Goal: Task Accomplishment & Management: Manage account settings

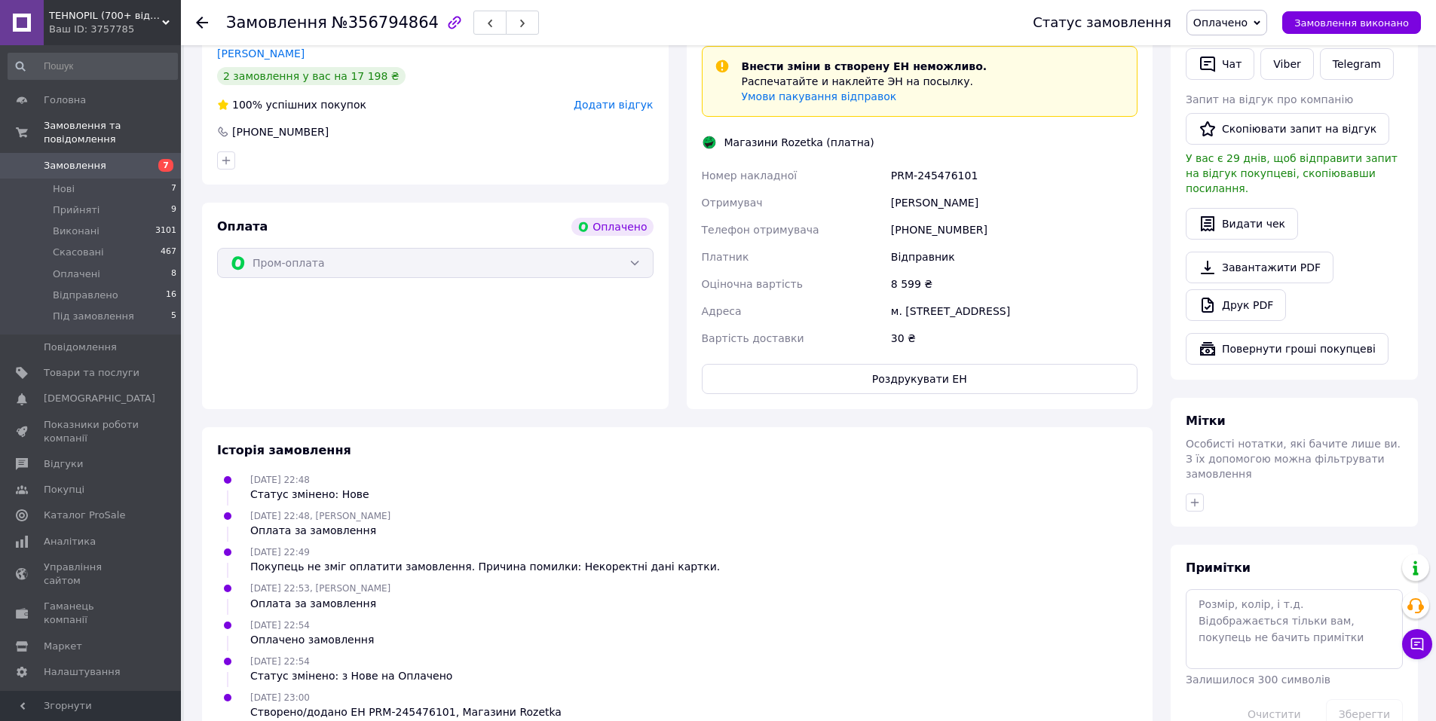
scroll to position [377, 0]
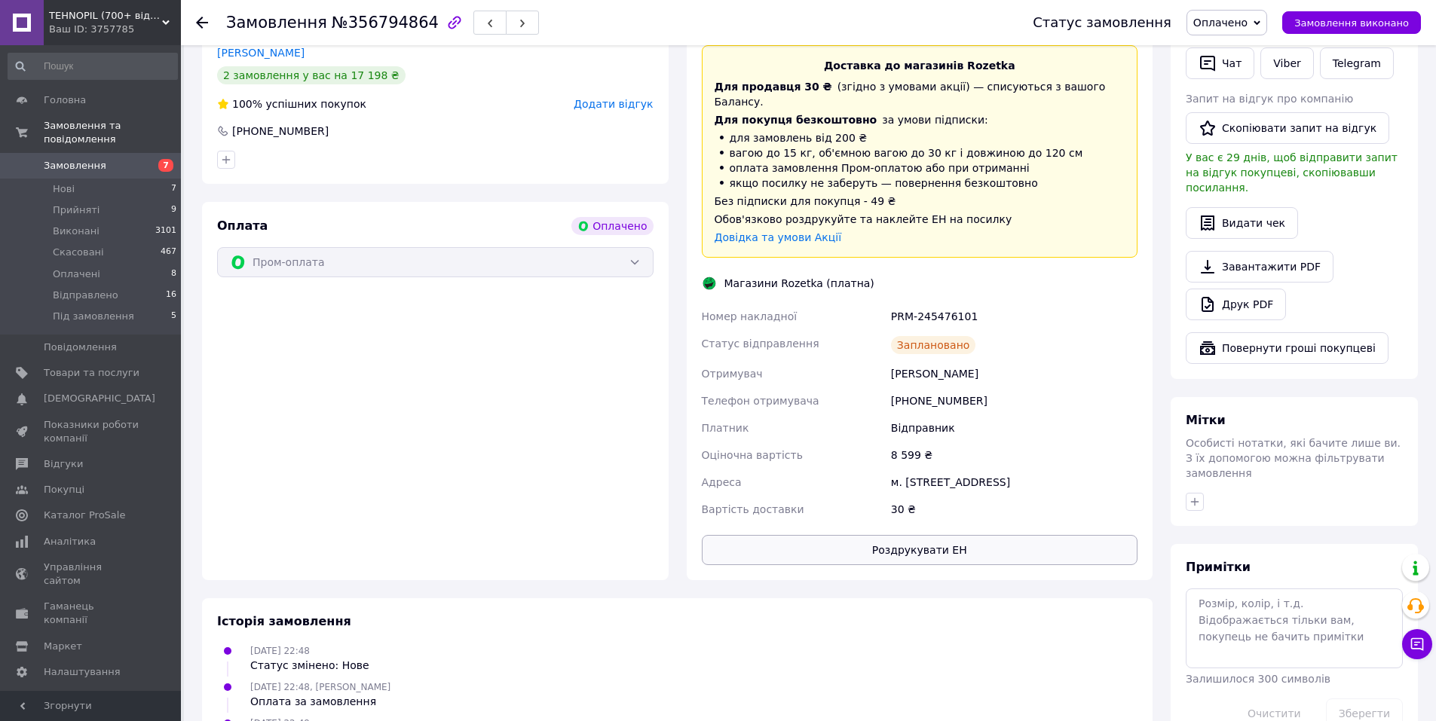
click at [930, 544] on button "Роздрукувати ЕН" at bounding box center [920, 550] width 437 height 30
click at [83, 159] on span "Замовлення" at bounding box center [75, 166] width 63 height 14
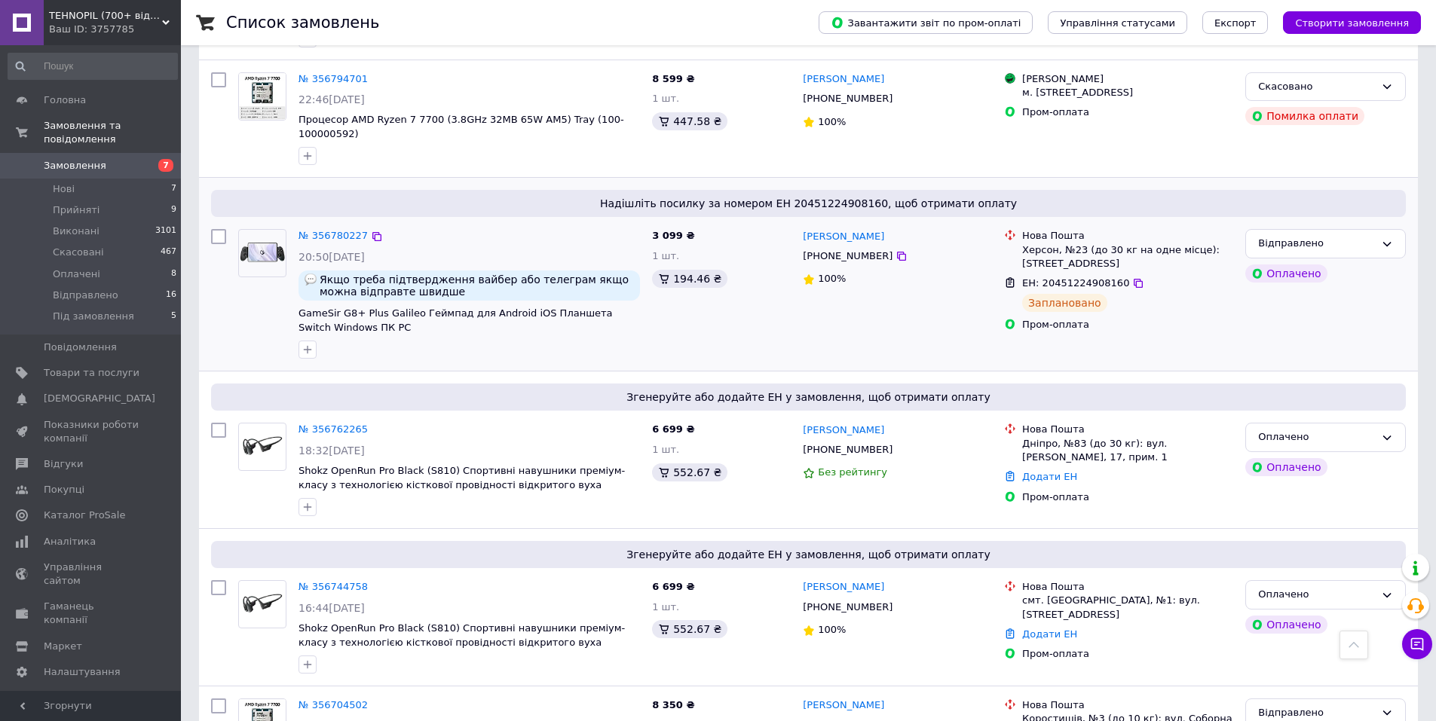
scroll to position [1131, 0]
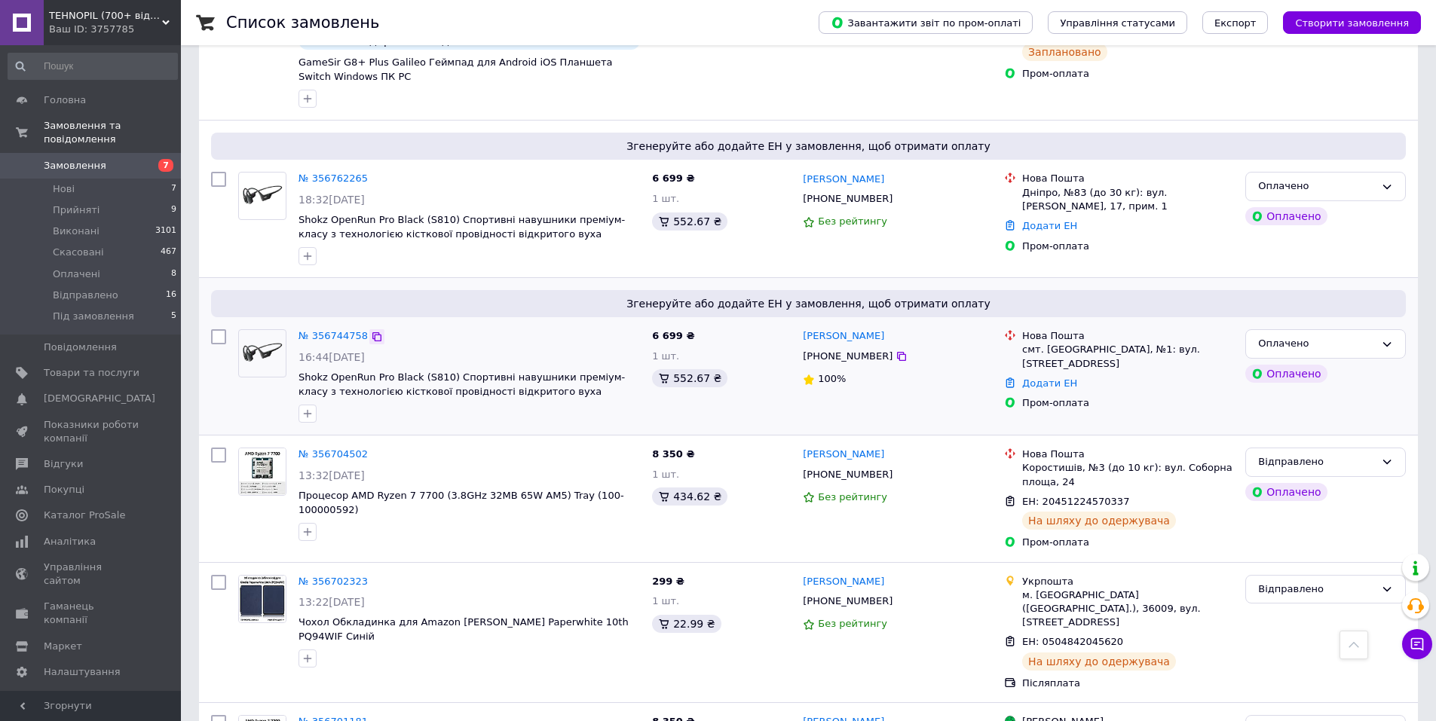
click at [371, 331] on icon at bounding box center [377, 337] width 12 height 12
copy span "Shokz OpenRun Pro Black (S810)"
drag, startPoint x: 297, startPoint y: 326, endPoint x: 439, endPoint y: 326, distance: 141.7
click at [439, 326] on div "№ 356744758 16:44, 11.08.2025 Shokz OpenRun Pro Black (S810) Спортивні навушник…" at bounding box center [470, 376] width 354 height 106
copy link "[PERSON_NAME]"
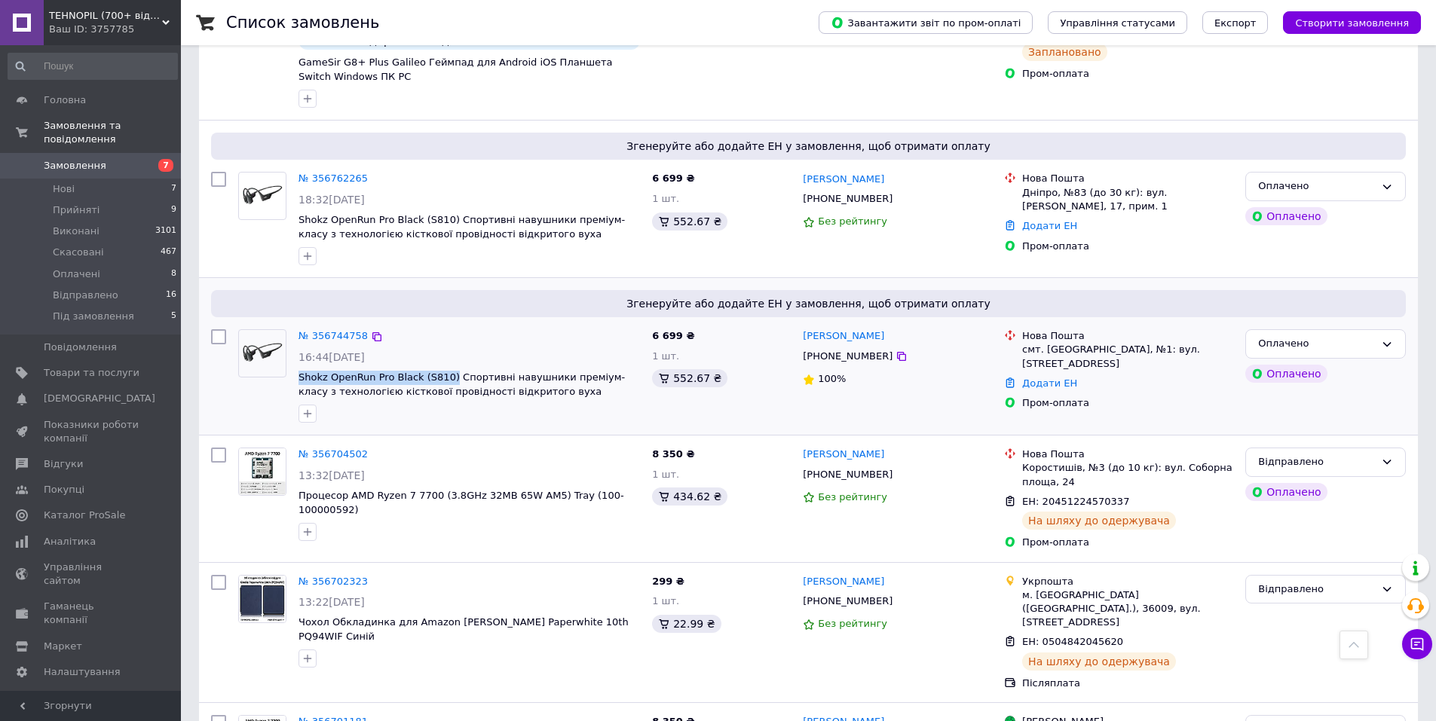
drag, startPoint x: 908, startPoint y: 291, endPoint x: 802, endPoint y: 289, distance: 105.6
click at [802, 328] on div "[PERSON_NAME]" at bounding box center [897, 336] width 192 height 17
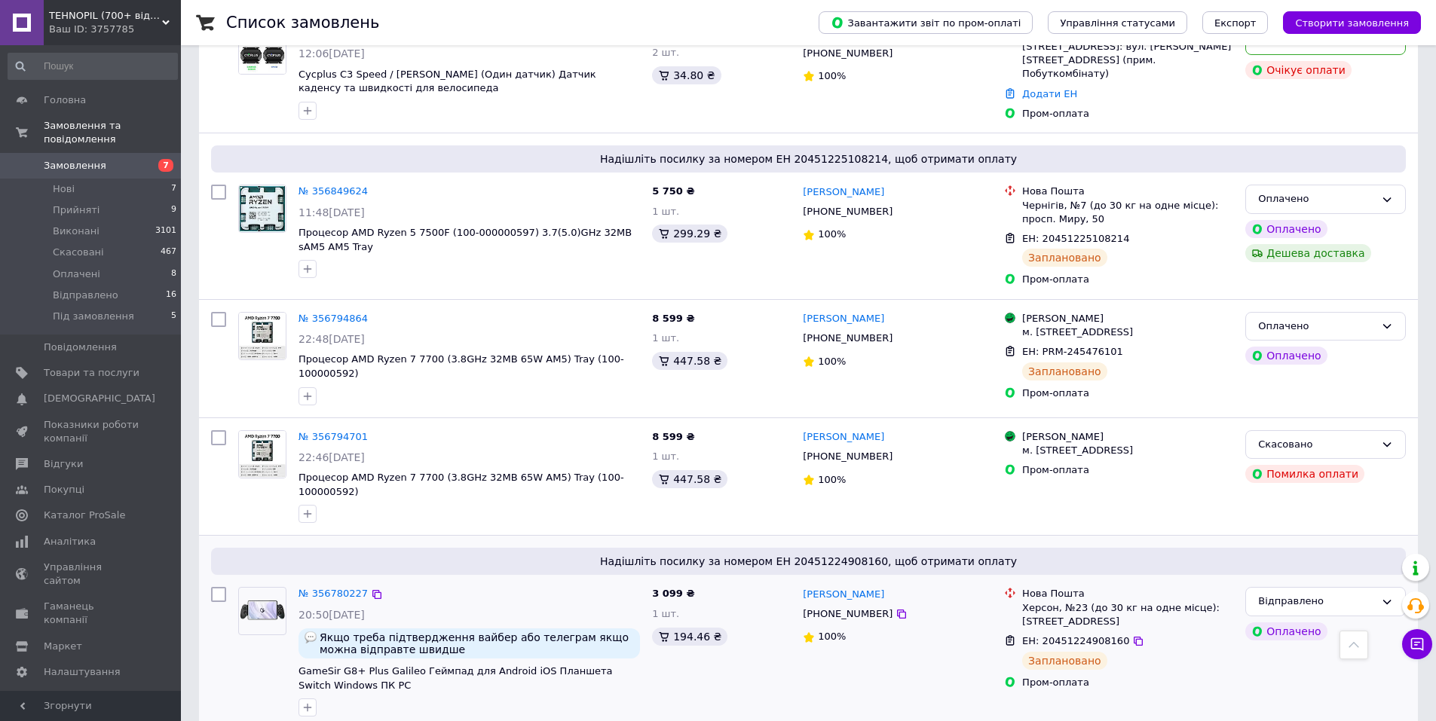
scroll to position [503, 0]
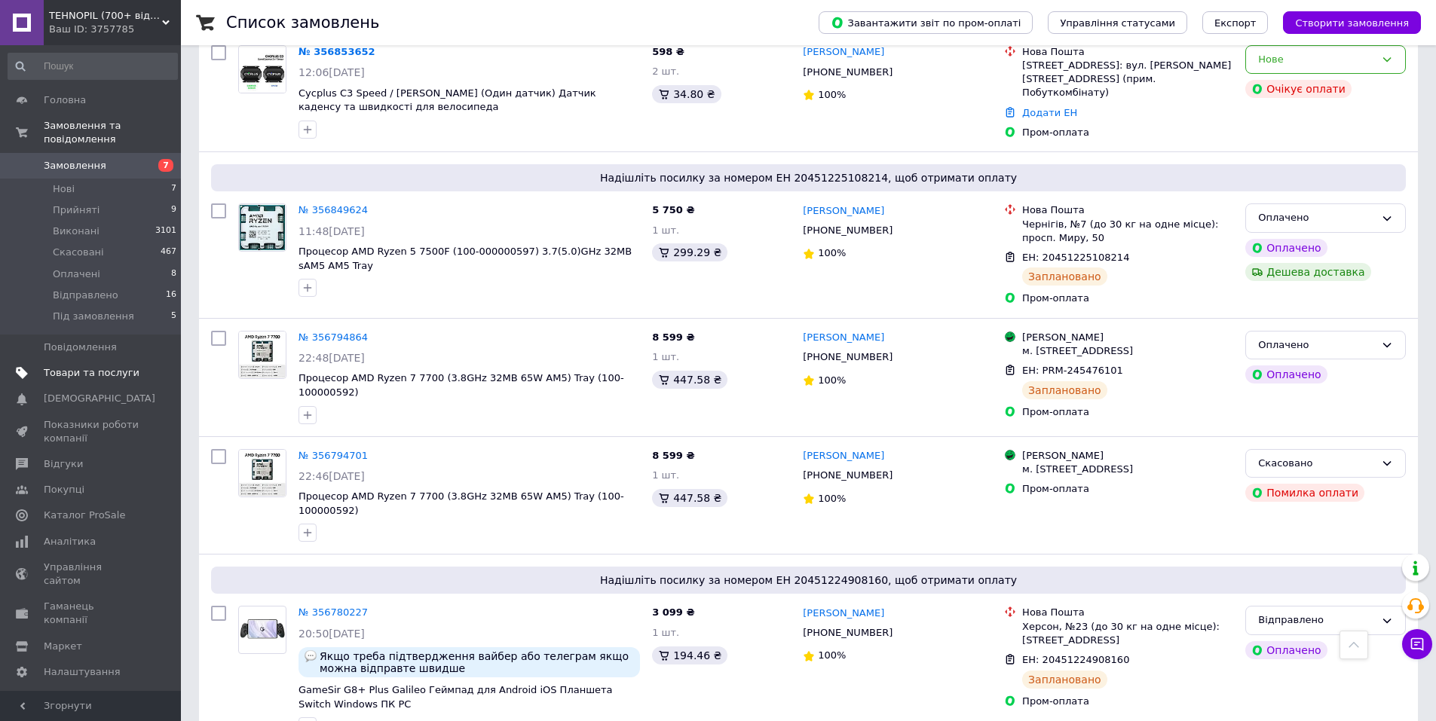
click at [75, 366] on span "Товари та послуги" at bounding box center [92, 373] width 96 height 14
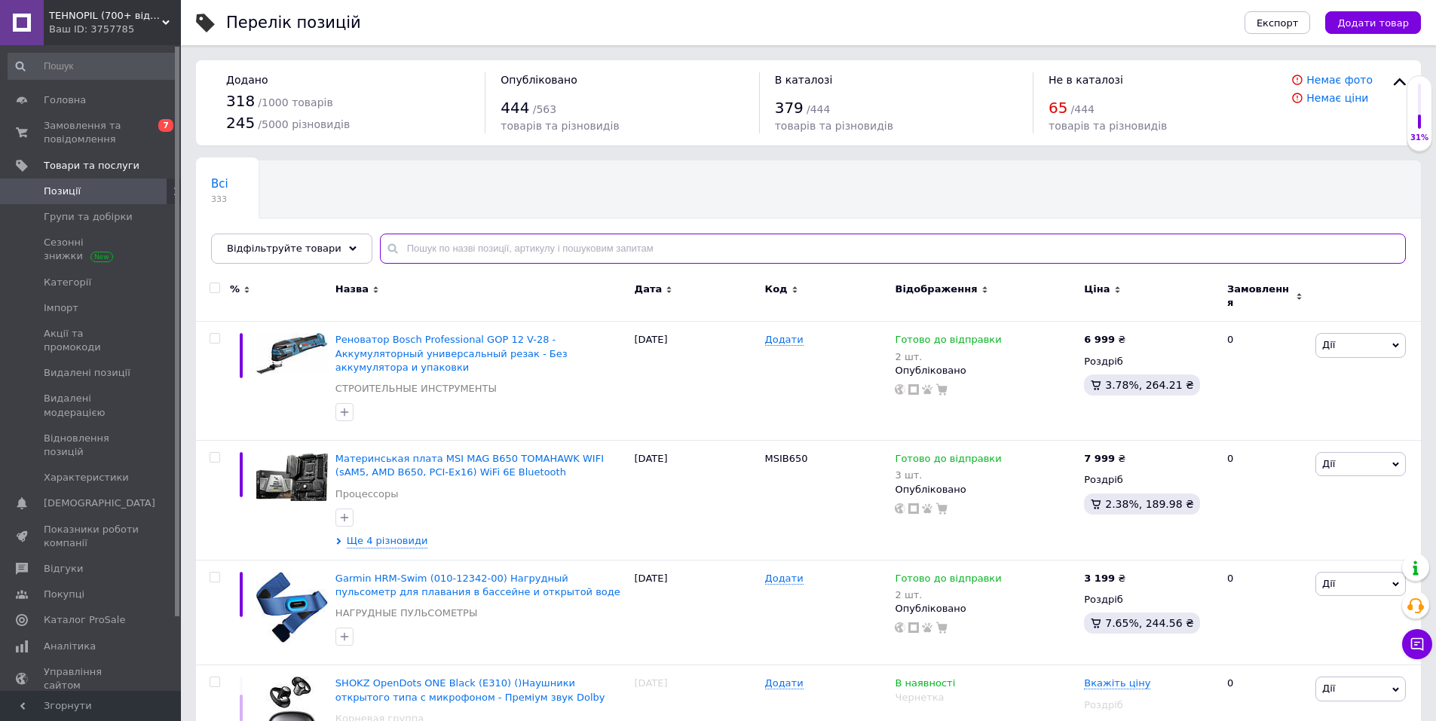
click at [434, 247] on input "text" at bounding box center [893, 249] width 1026 height 30
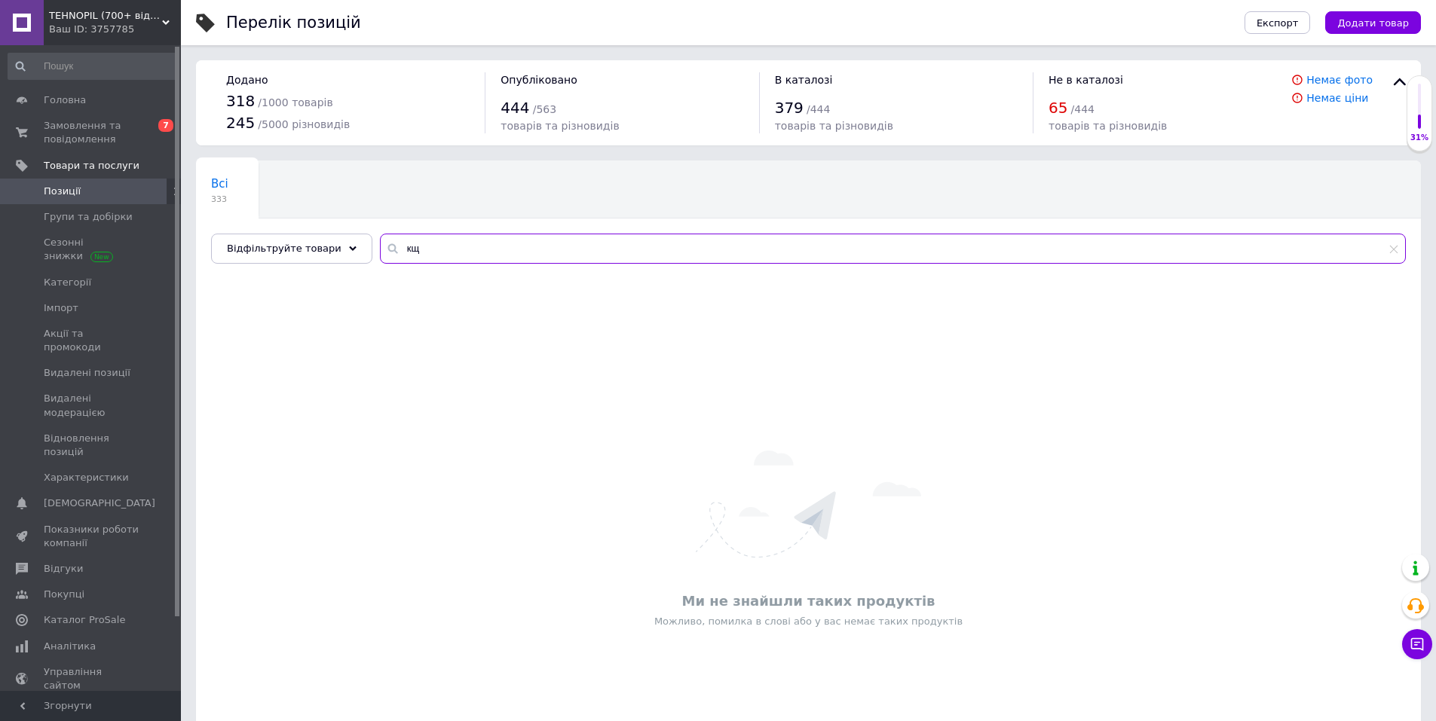
type input "к"
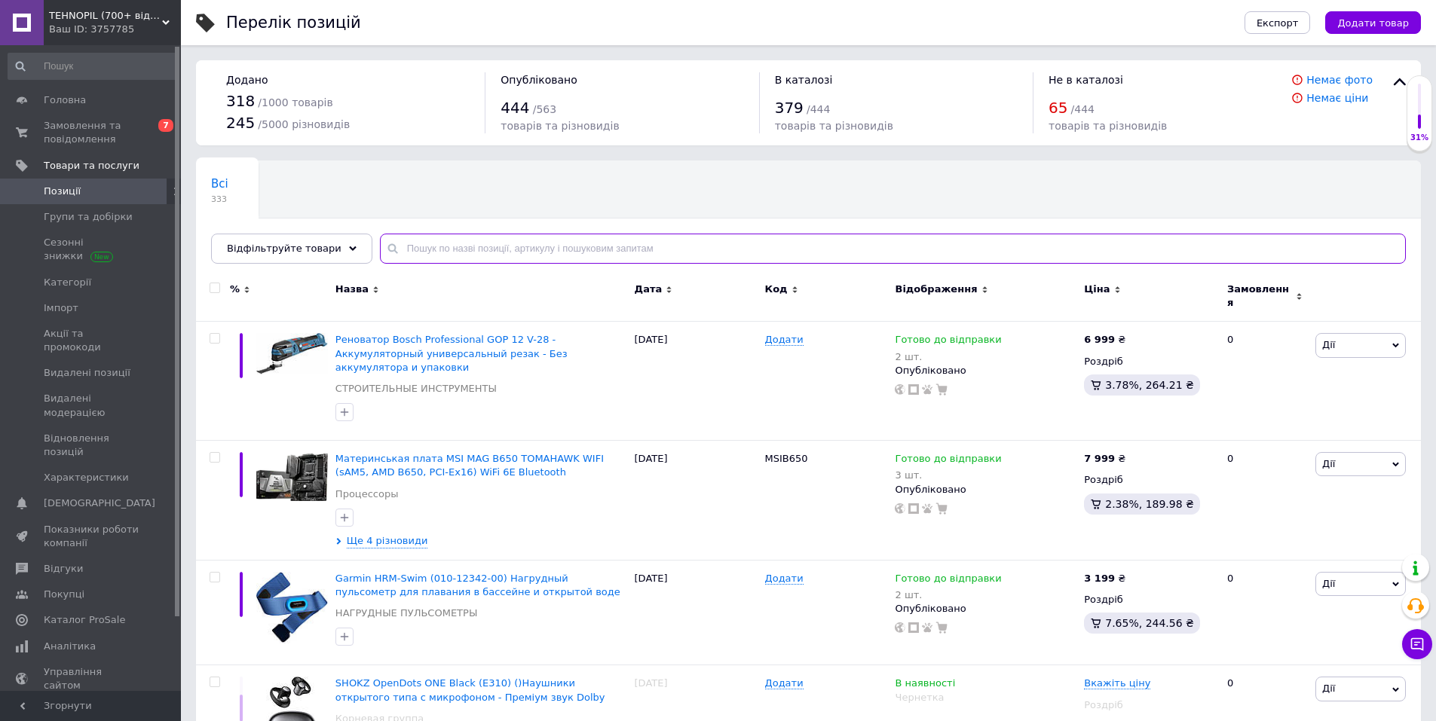
type input "к"
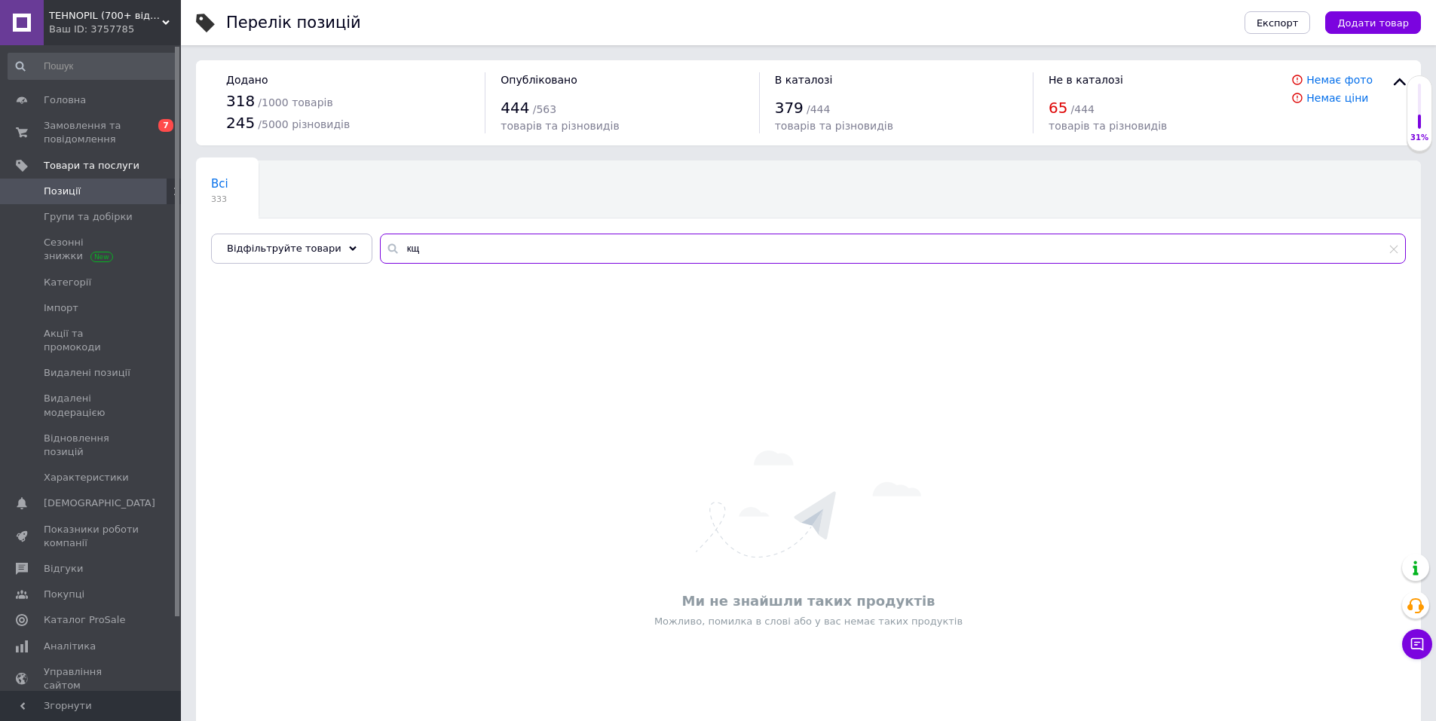
type input "к"
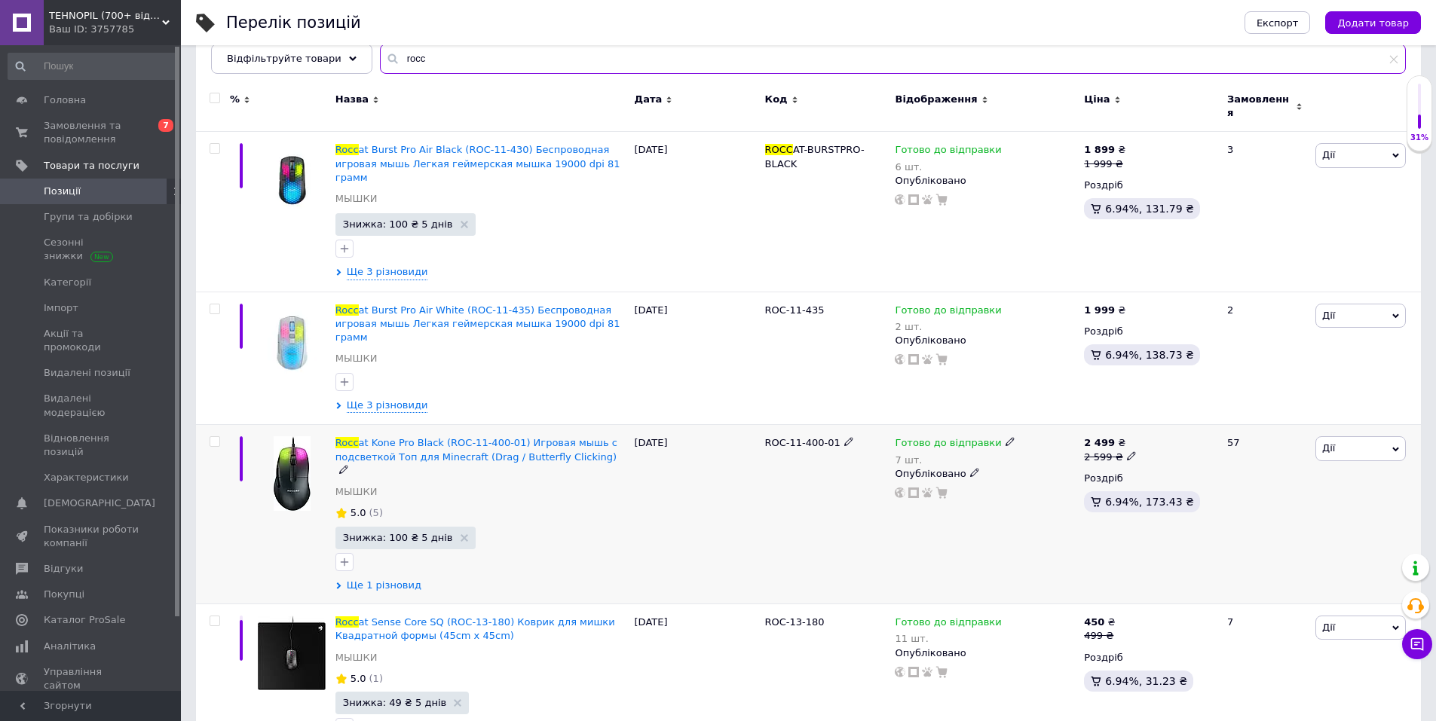
scroll to position [189, 0]
type input "rocc"
click at [383, 580] on span "Ще 1 різновид" at bounding box center [384, 587] width 75 height 14
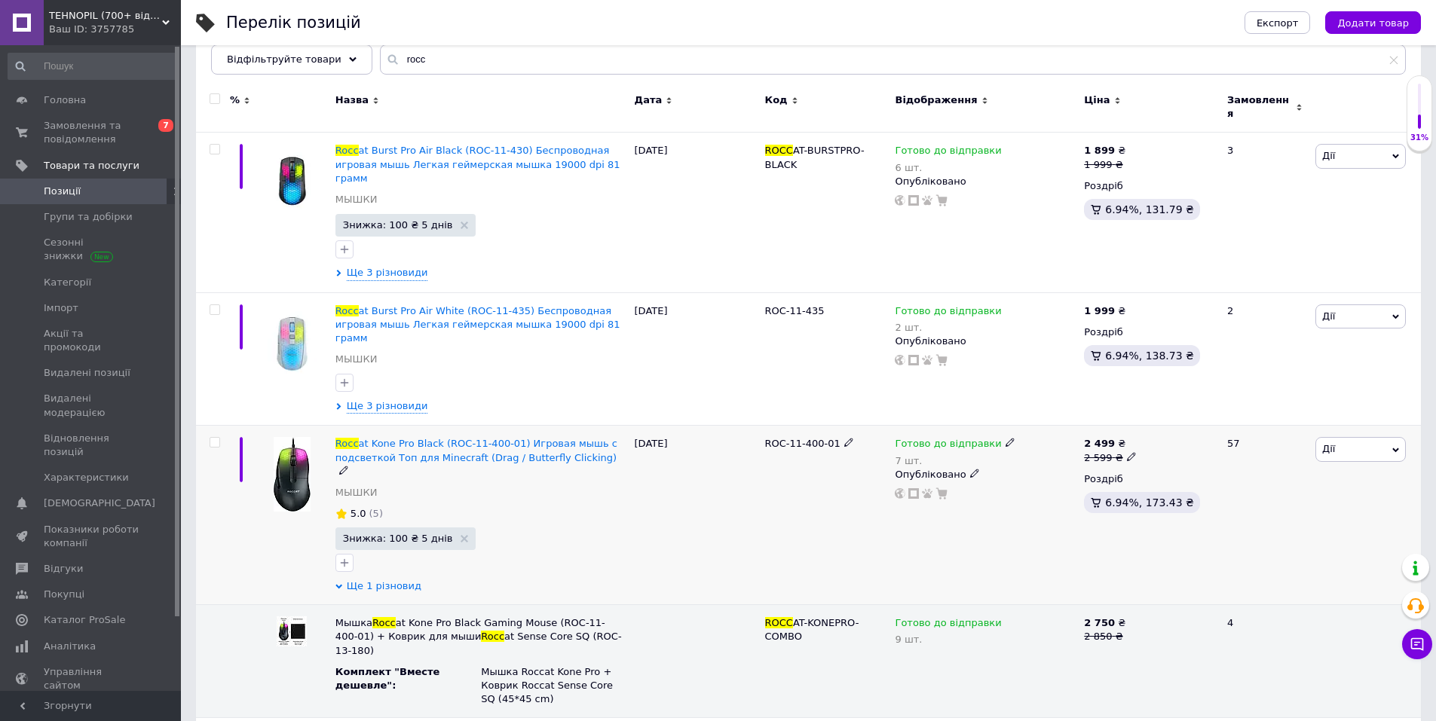
click at [383, 580] on span "Ще 1 різновид" at bounding box center [384, 587] width 75 height 14
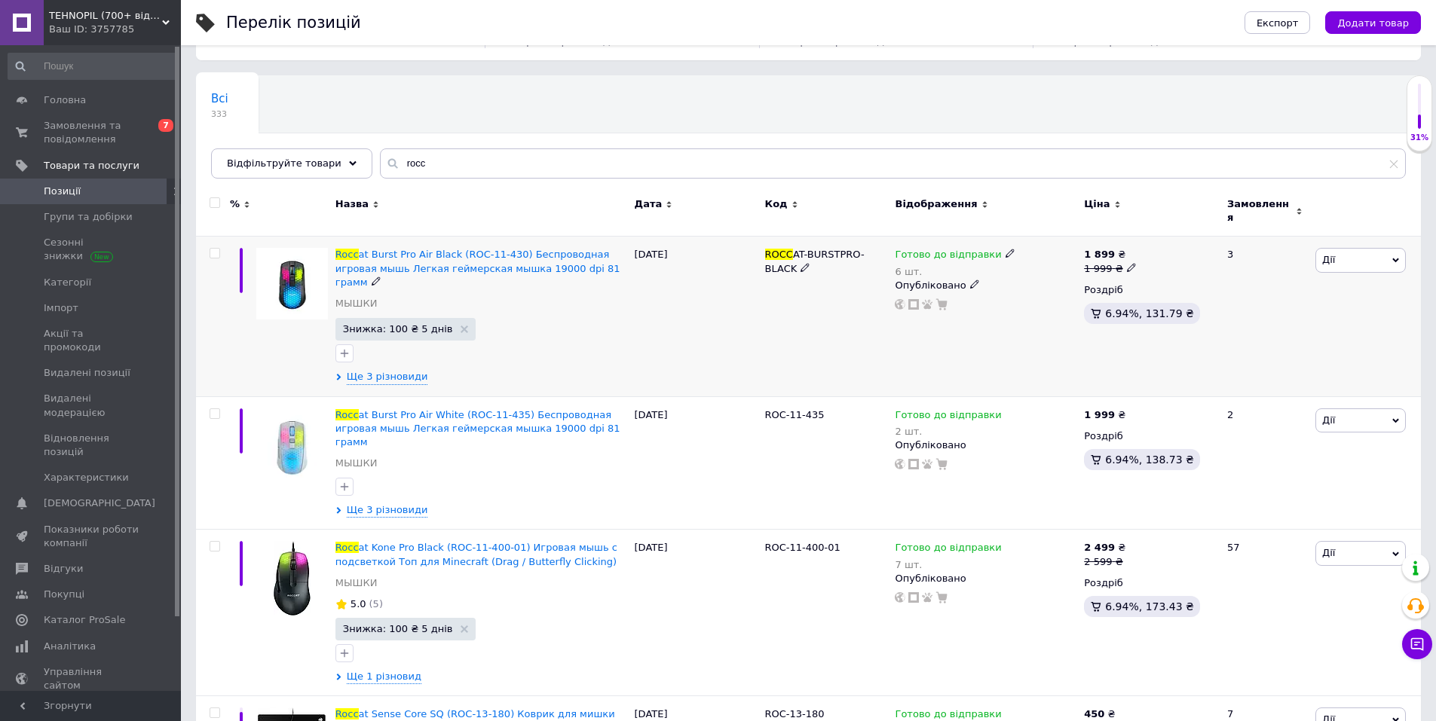
scroll to position [0, 0]
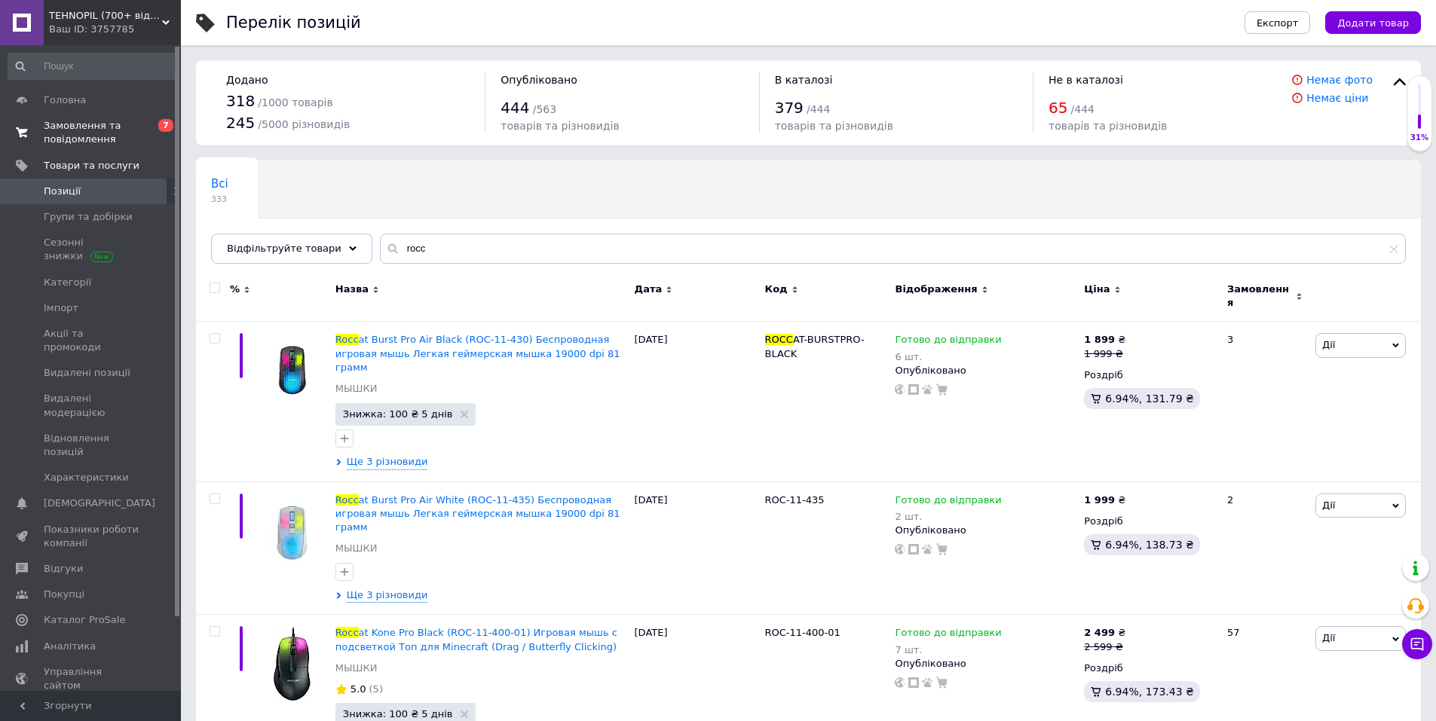
click at [97, 130] on span "Замовлення та повідомлення" at bounding box center [92, 132] width 96 height 27
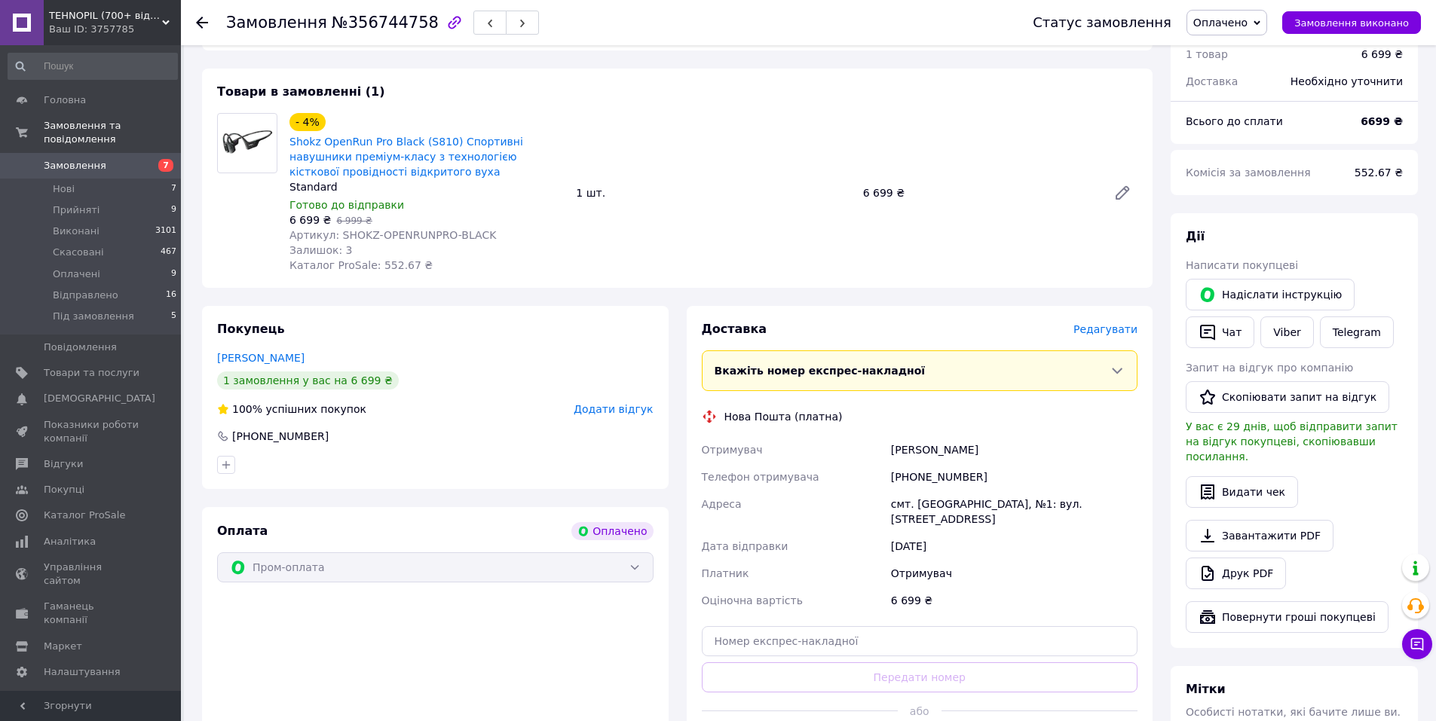
scroll to position [251, 0]
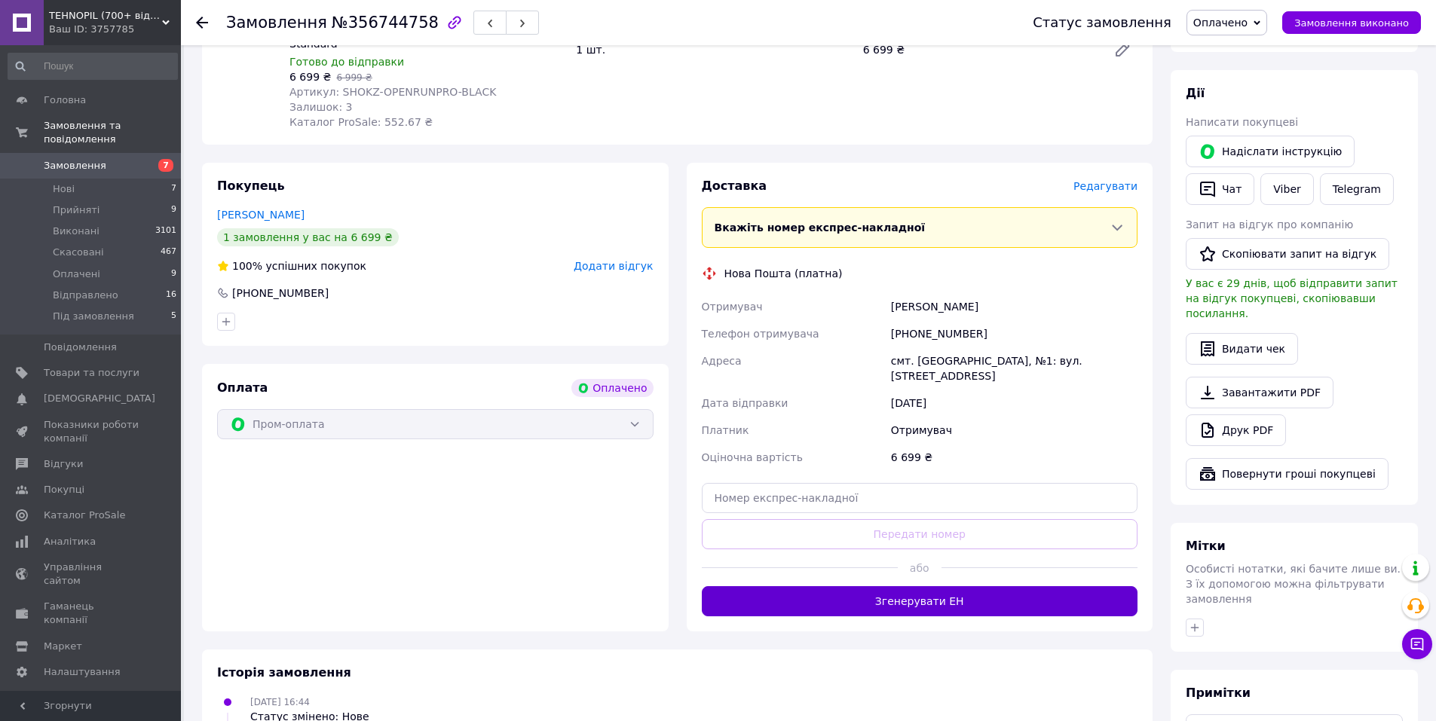
click at [912, 590] on button "Згенерувати ЕН" at bounding box center [920, 602] width 437 height 30
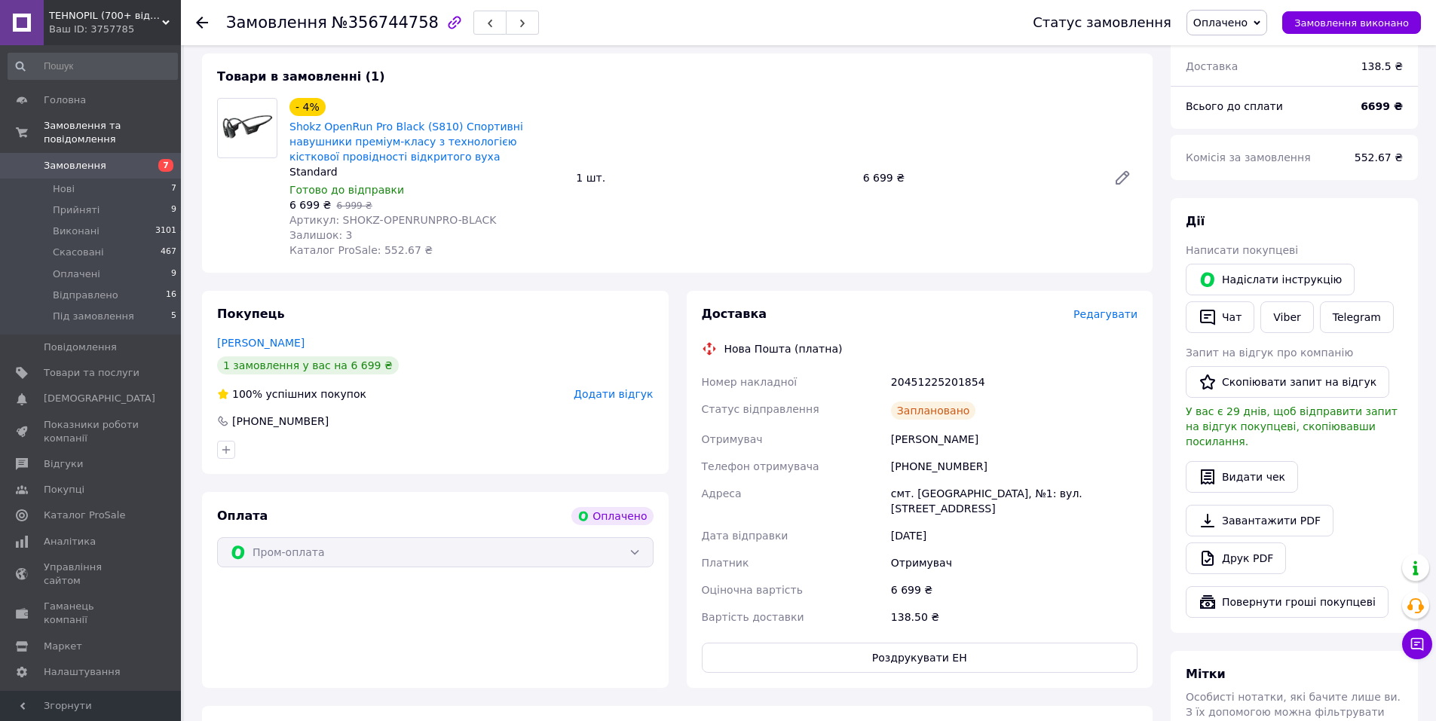
scroll to position [0, 0]
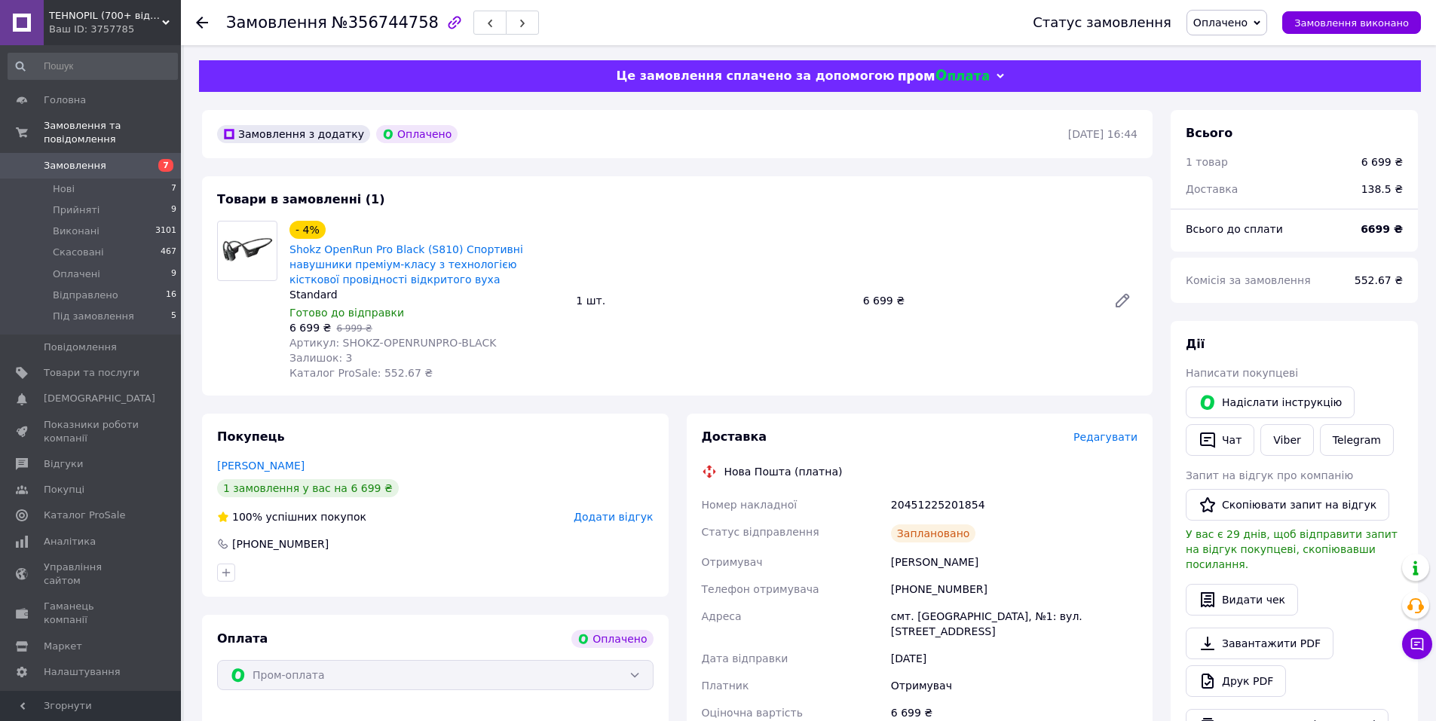
click at [129, 159] on span "Замовлення" at bounding box center [92, 166] width 96 height 14
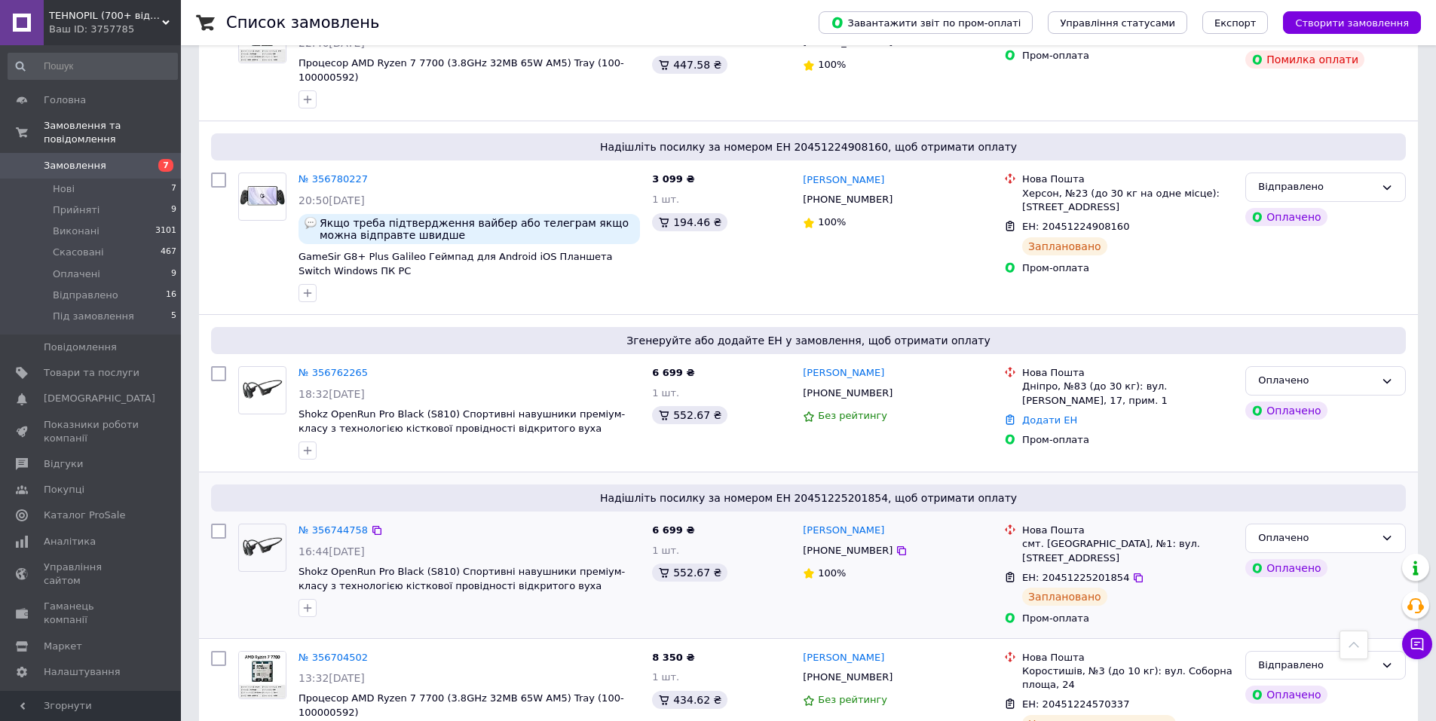
scroll to position [1131, 0]
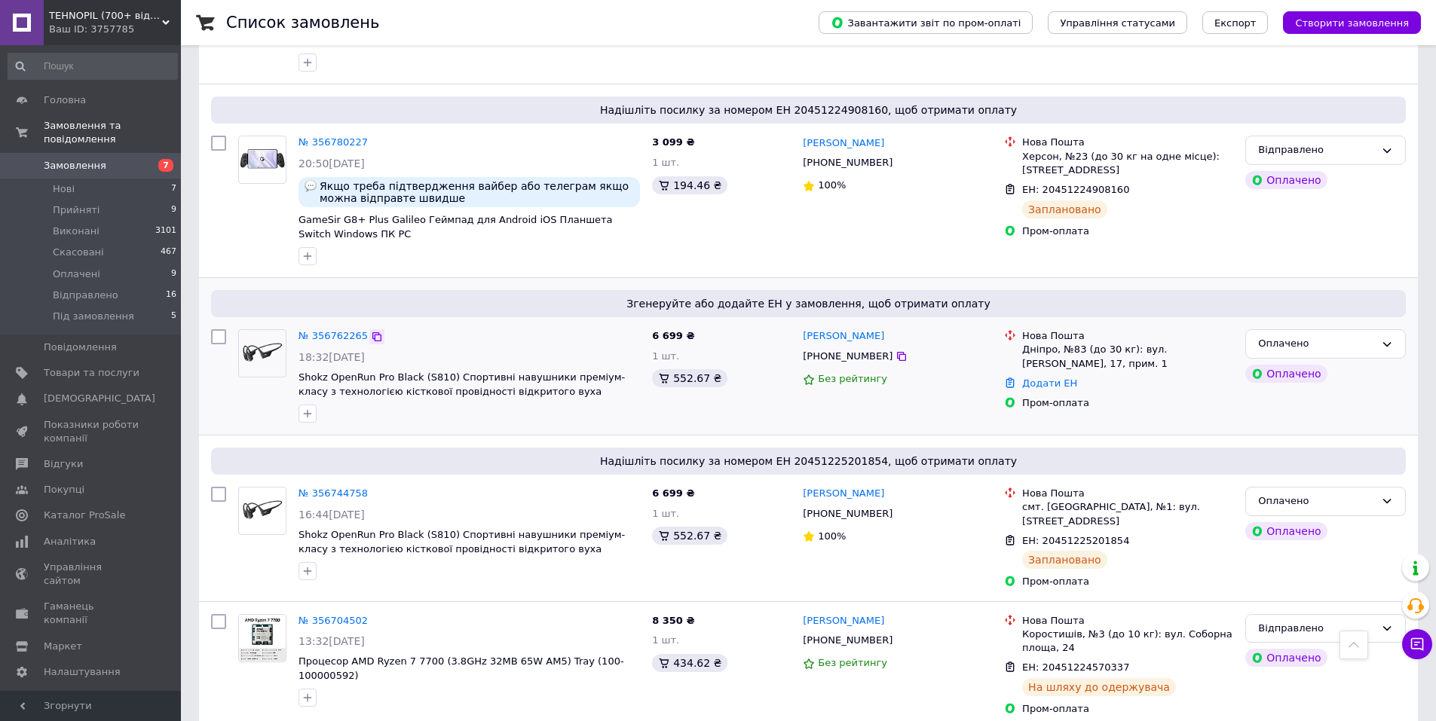
click at [372, 332] on icon at bounding box center [376, 336] width 9 height 9
drag, startPoint x: 437, startPoint y: 331, endPoint x: 452, endPoint y: 323, distance: 16.2
click at [438, 372] on span "Shokz OpenRun Pro Black (S810) Спортивні навушники преміум-класу з технологією …" at bounding box center [462, 385] width 326 height 26
copy link "[PERSON_NAME]"
drag, startPoint x: 879, startPoint y: 286, endPoint x: 804, endPoint y: 285, distance: 75.4
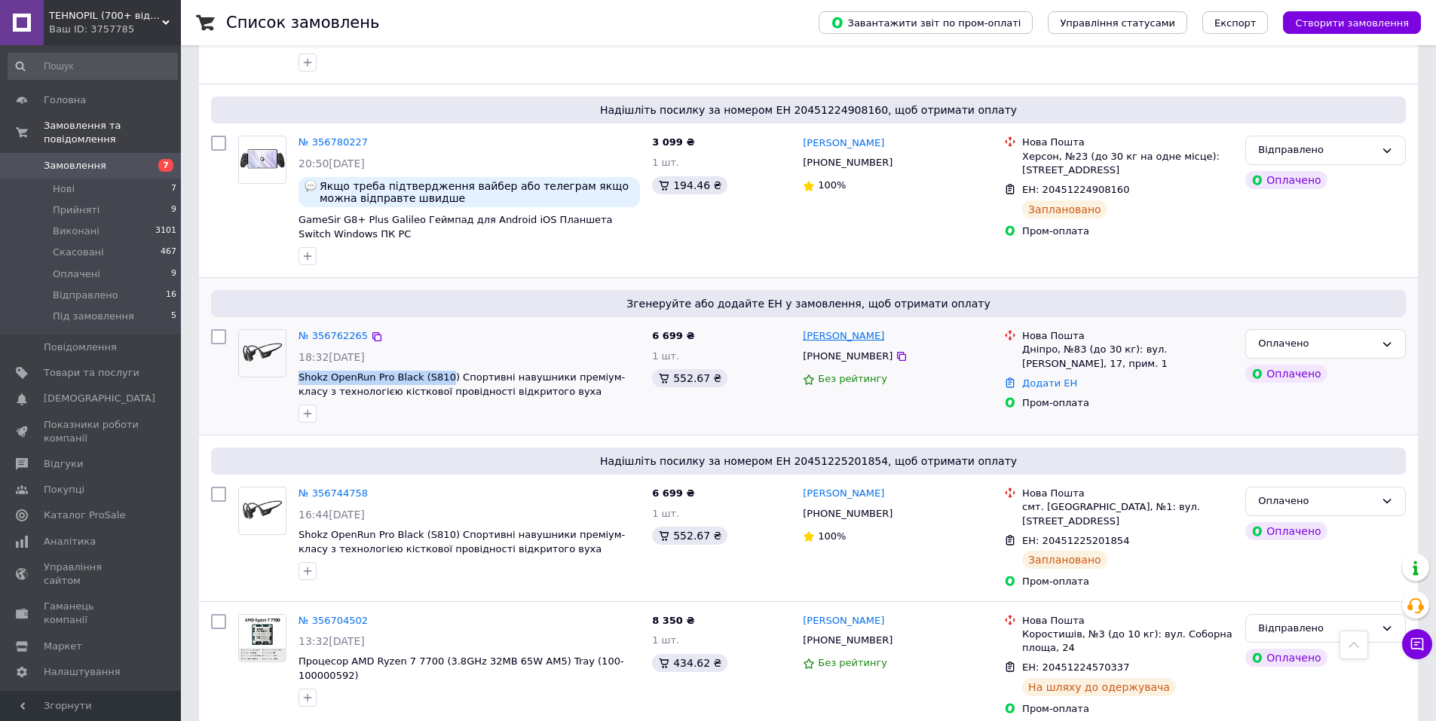
click at [804, 328] on div "[PERSON_NAME]" at bounding box center [897, 336] width 192 height 17
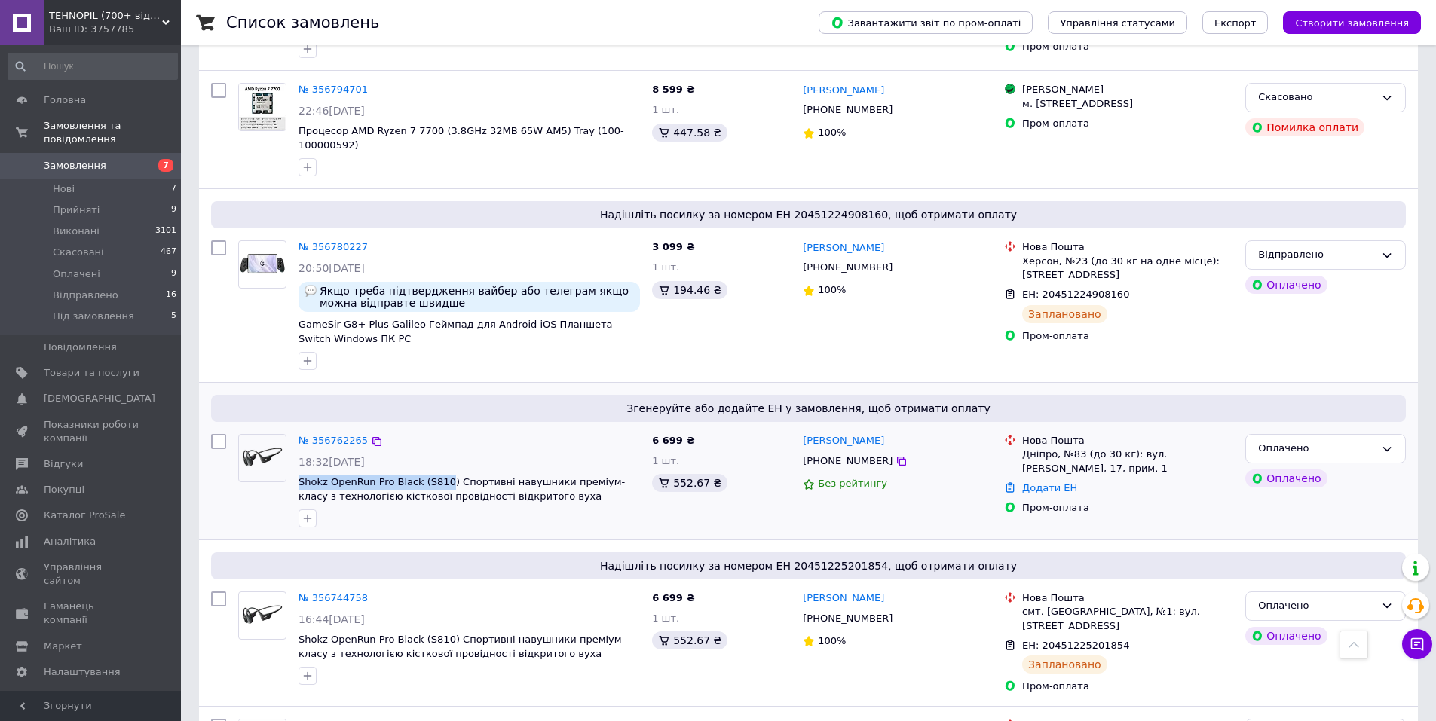
scroll to position [1005, 0]
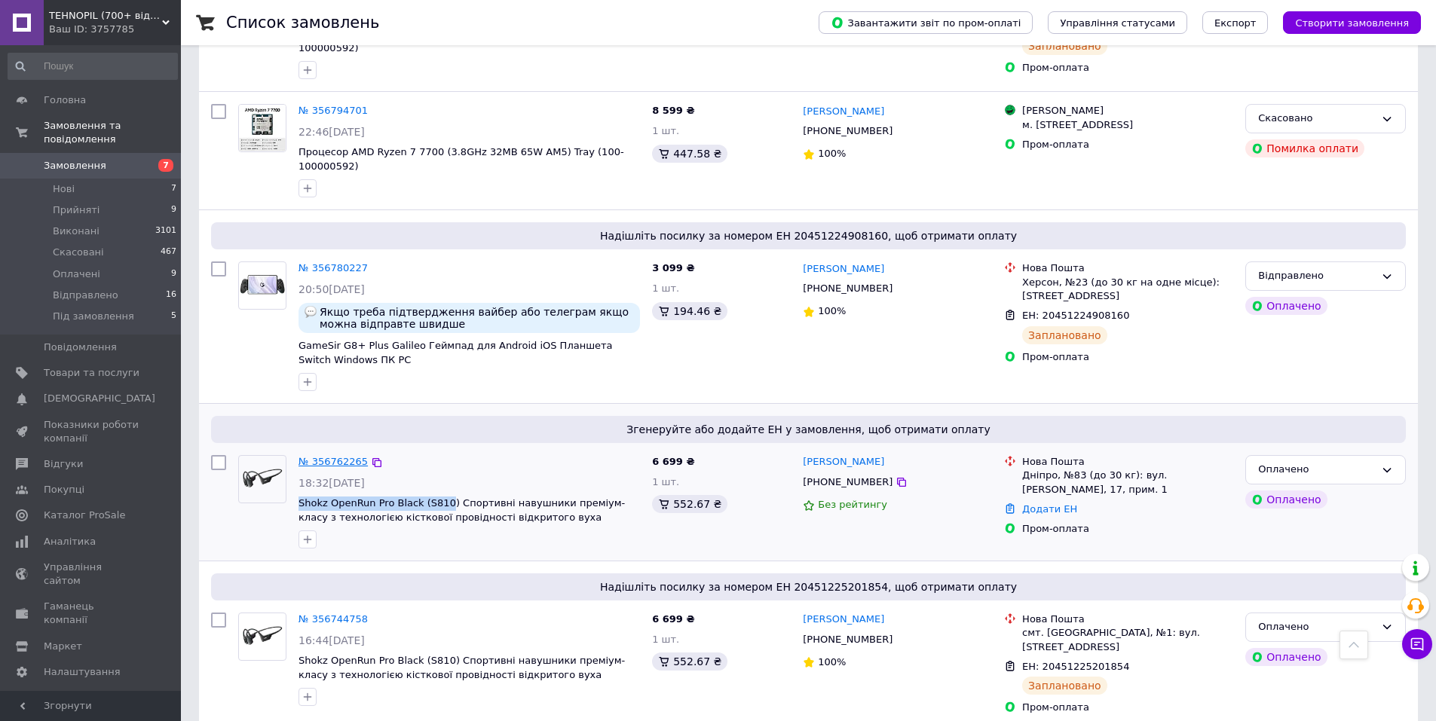
click at [329, 456] on link "№ 356762265" at bounding box center [333, 461] width 69 height 11
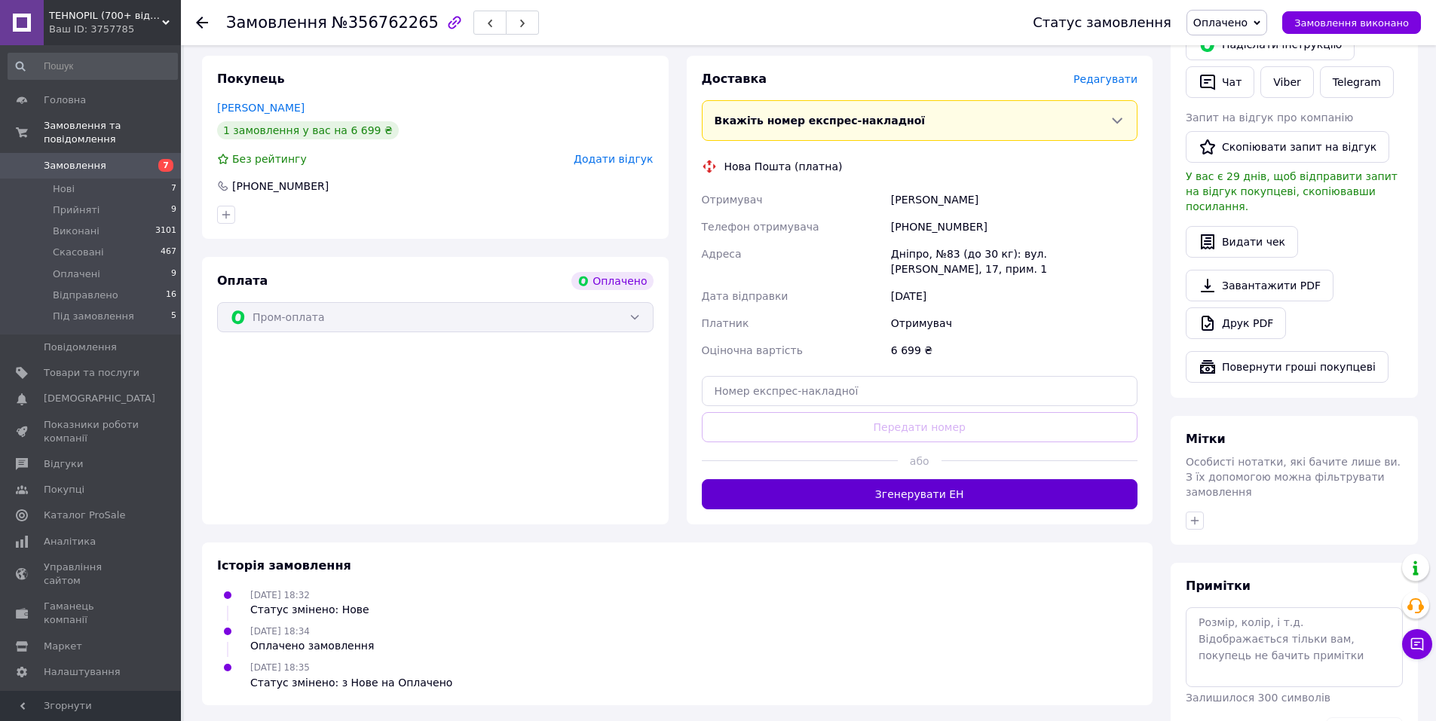
scroll to position [360, 0]
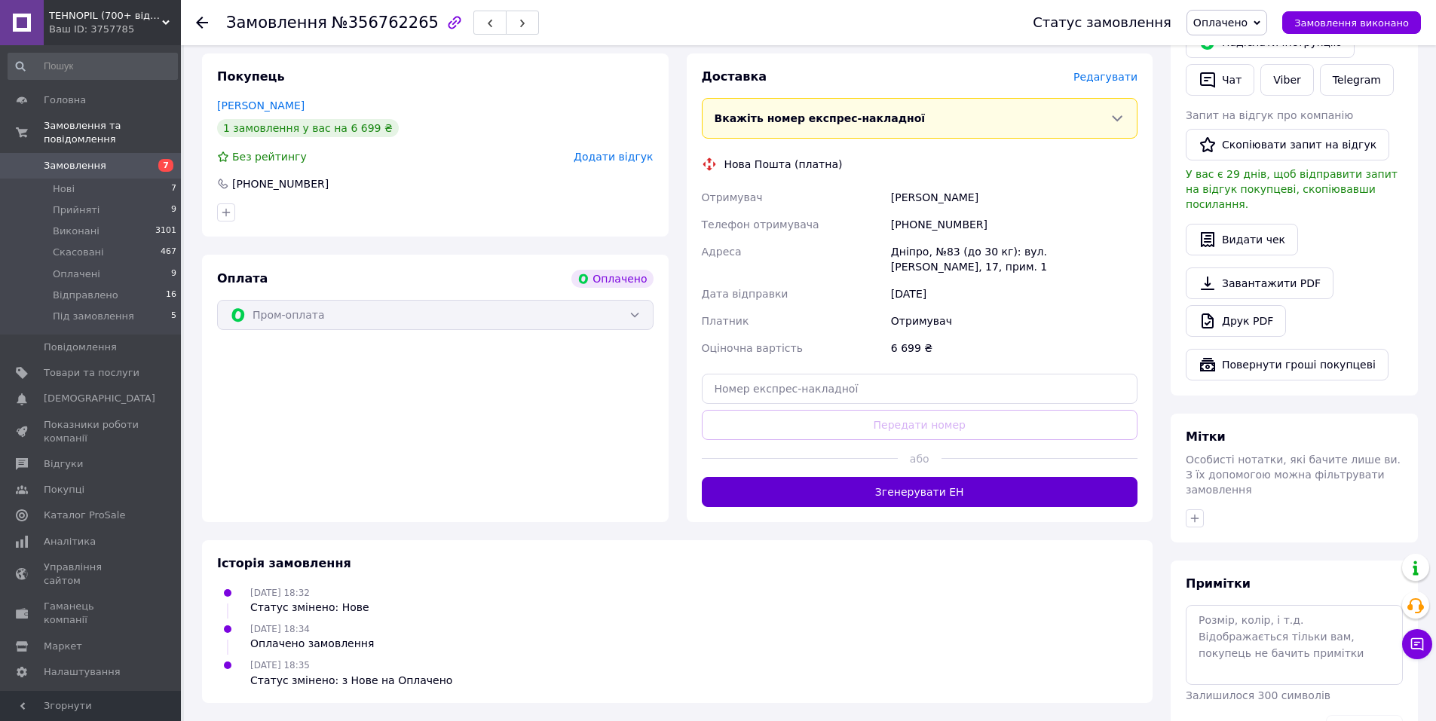
click at [943, 505] on button "Згенерувати ЕН" at bounding box center [920, 492] width 437 height 30
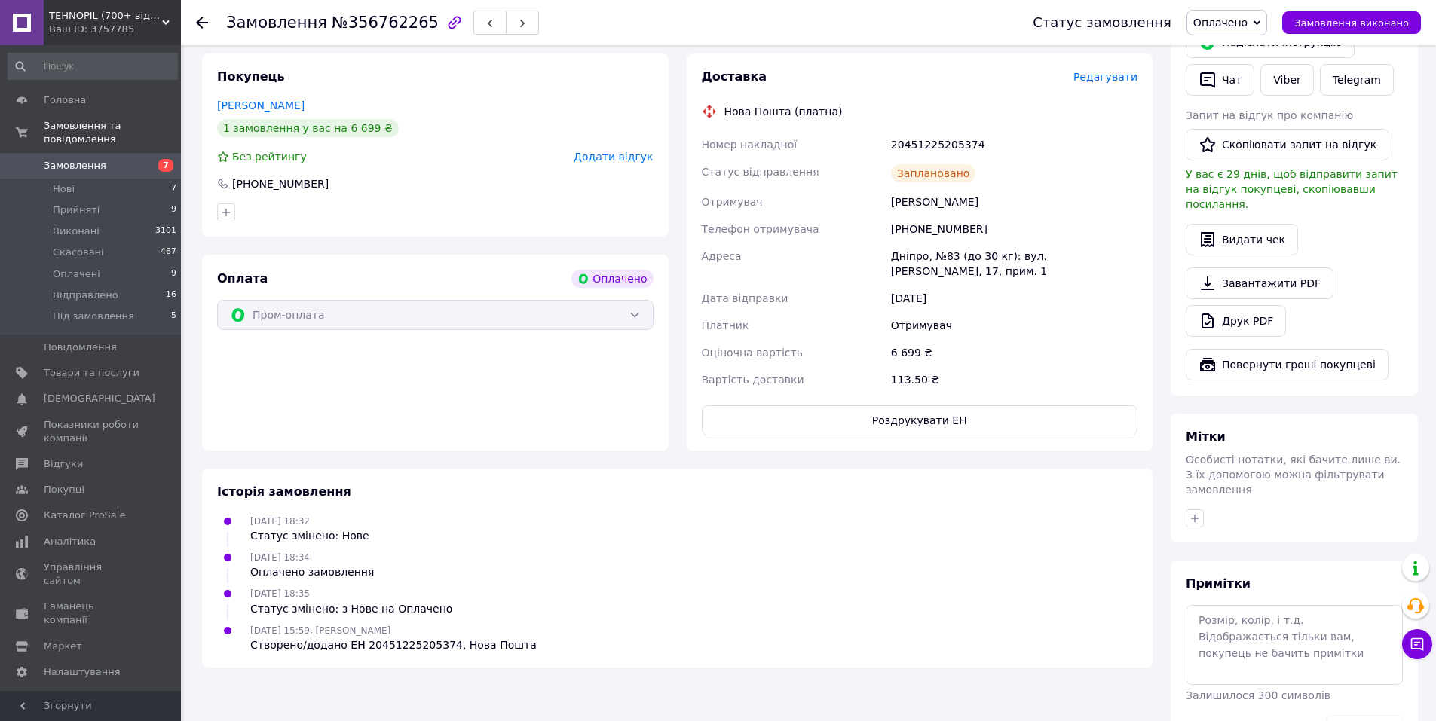
scroll to position [0, 0]
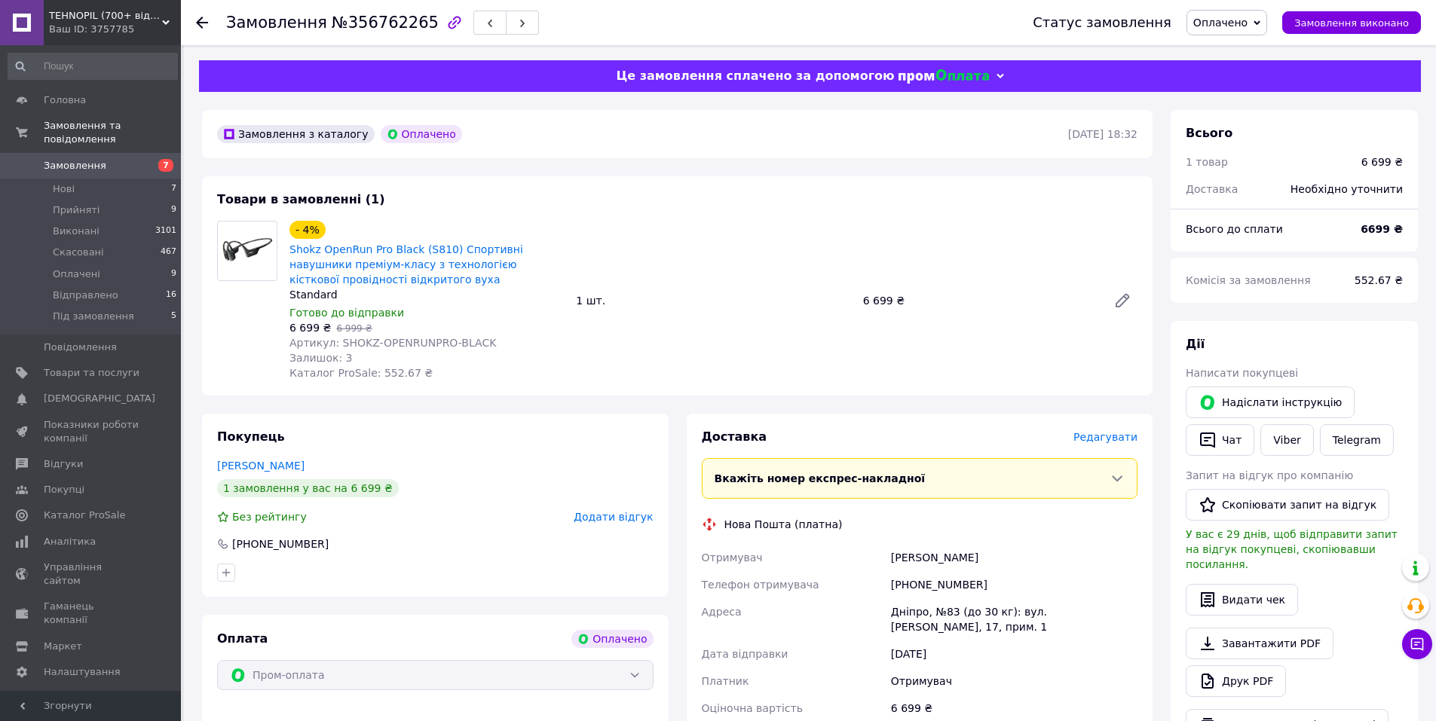
click at [125, 159] on span "Замовлення" at bounding box center [92, 166] width 96 height 14
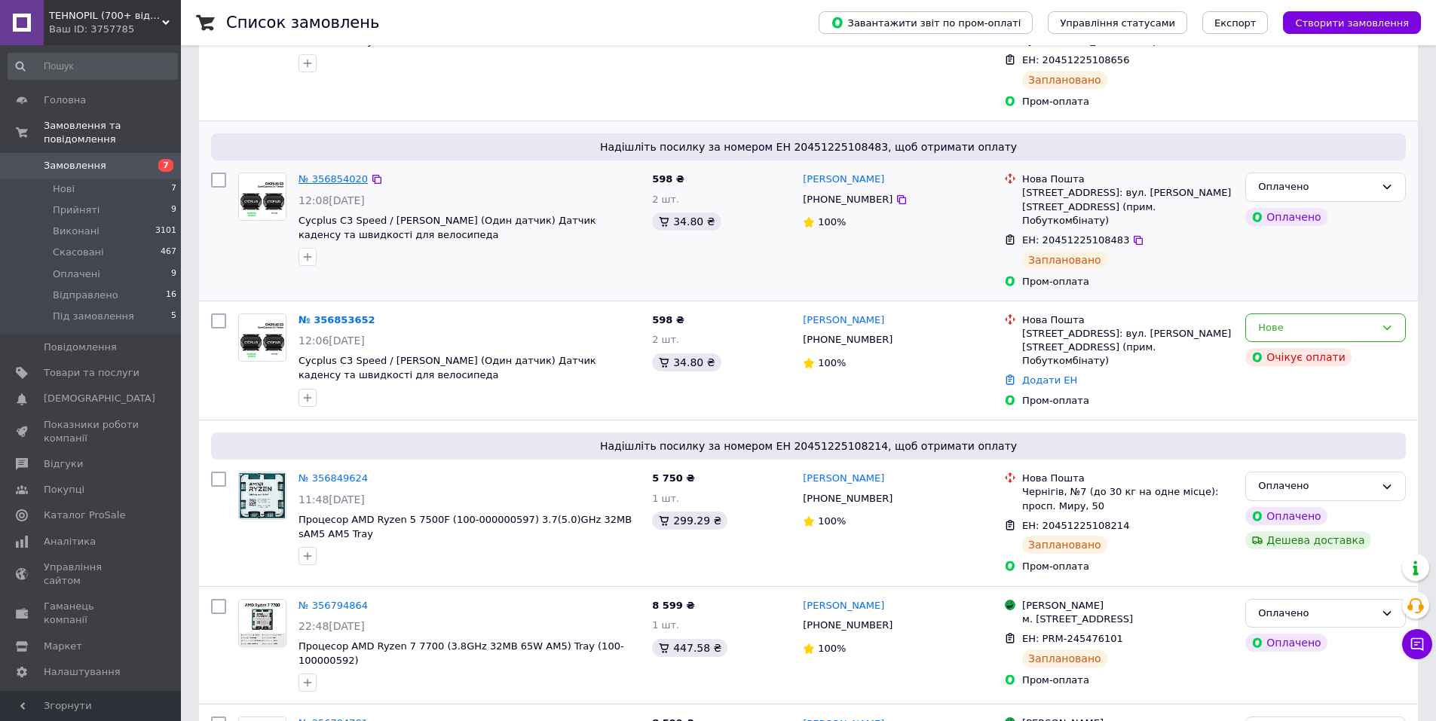
scroll to position [251, 0]
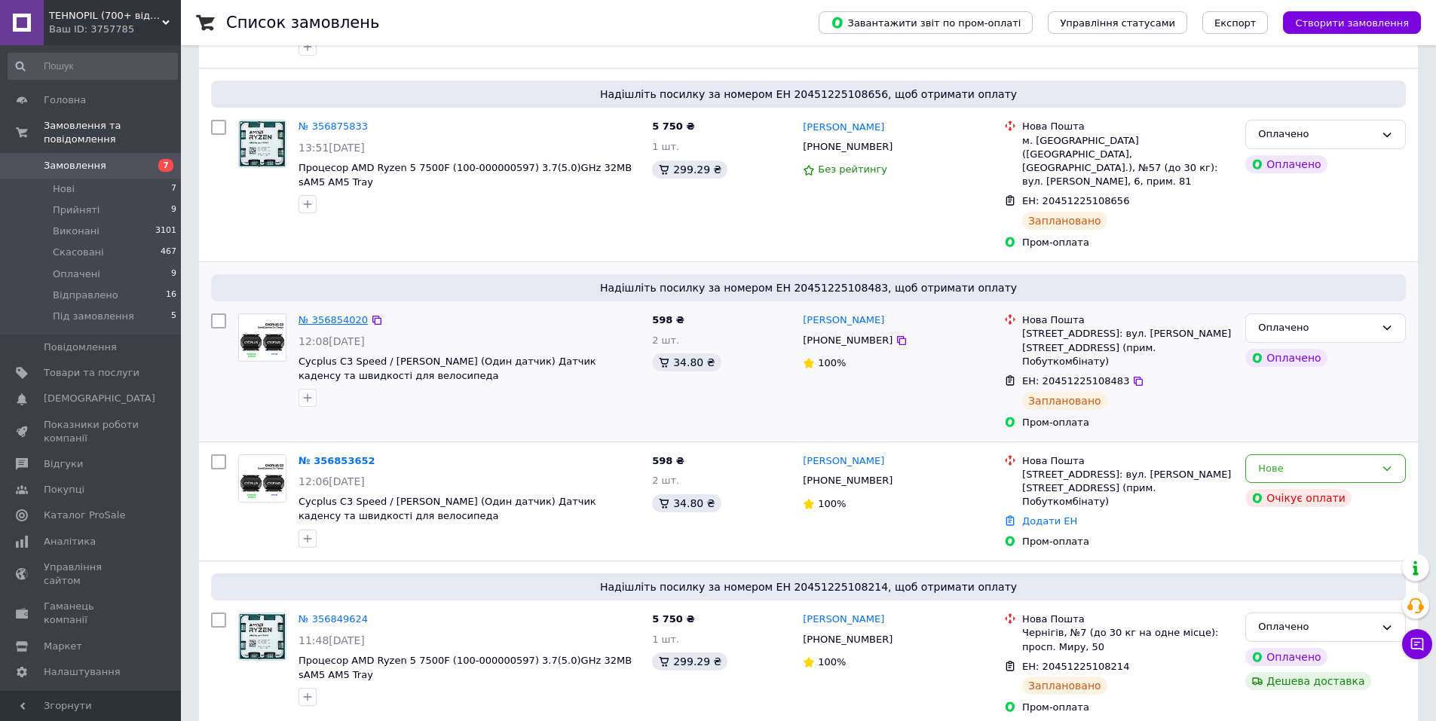
click at [350, 314] on link "№ 356854020" at bounding box center [333, 319] width 69 height 11
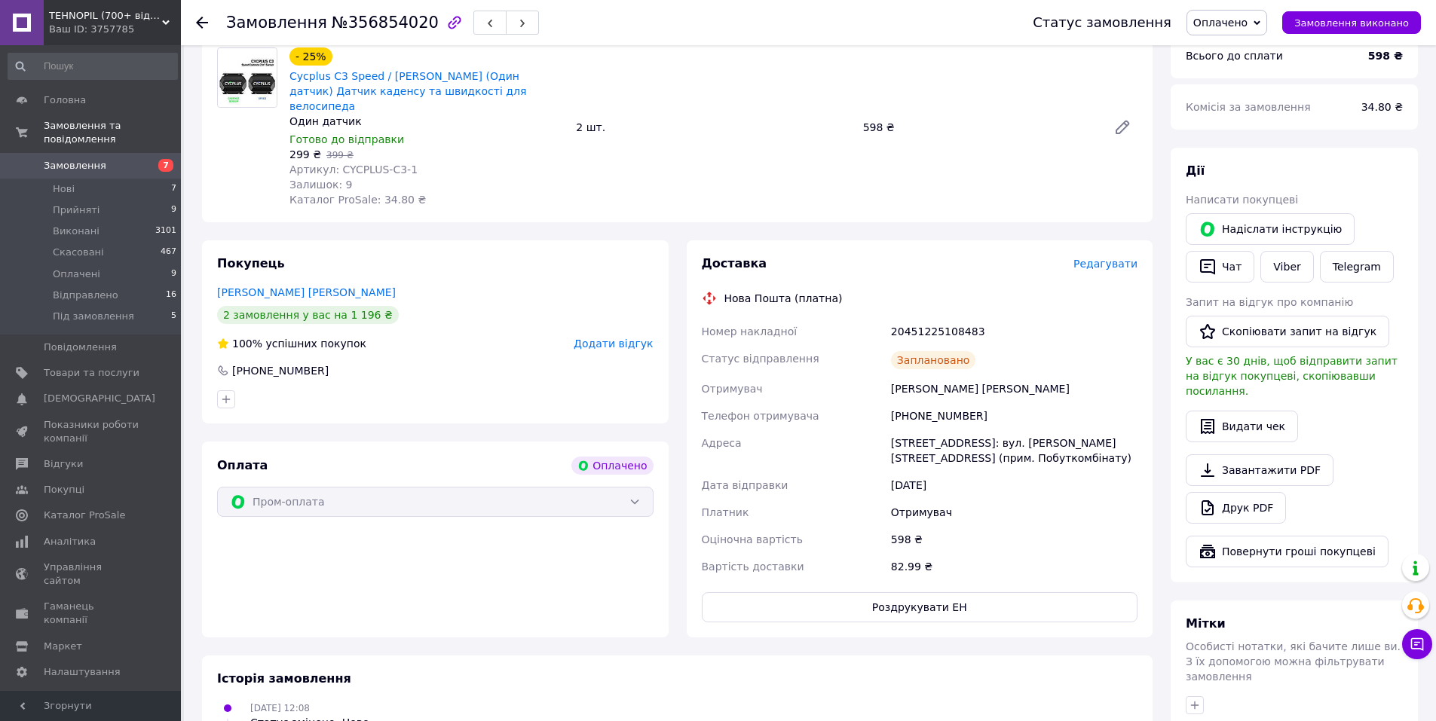
scroll to position [136, 0]
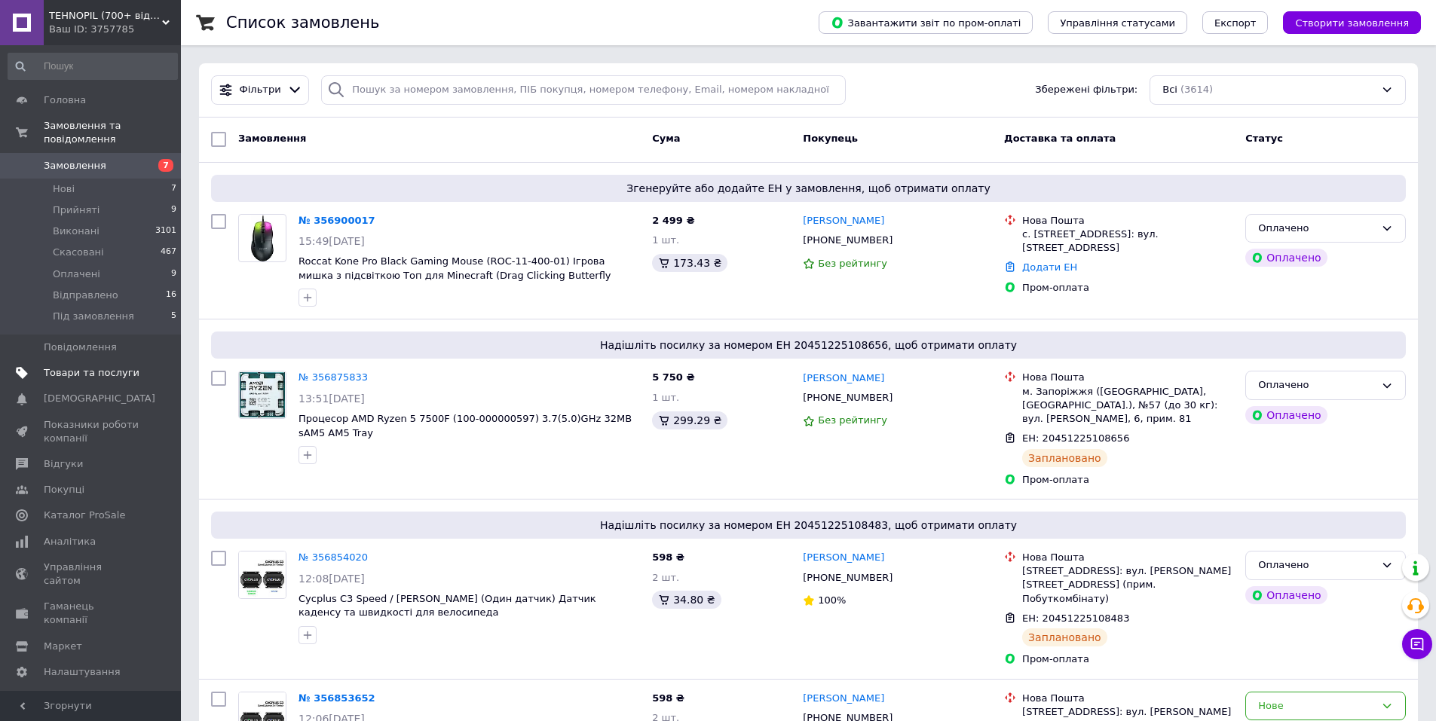
click at [80, 369] on link "Товари та послуги" at bounding box center [92, 373] width 185 height 26
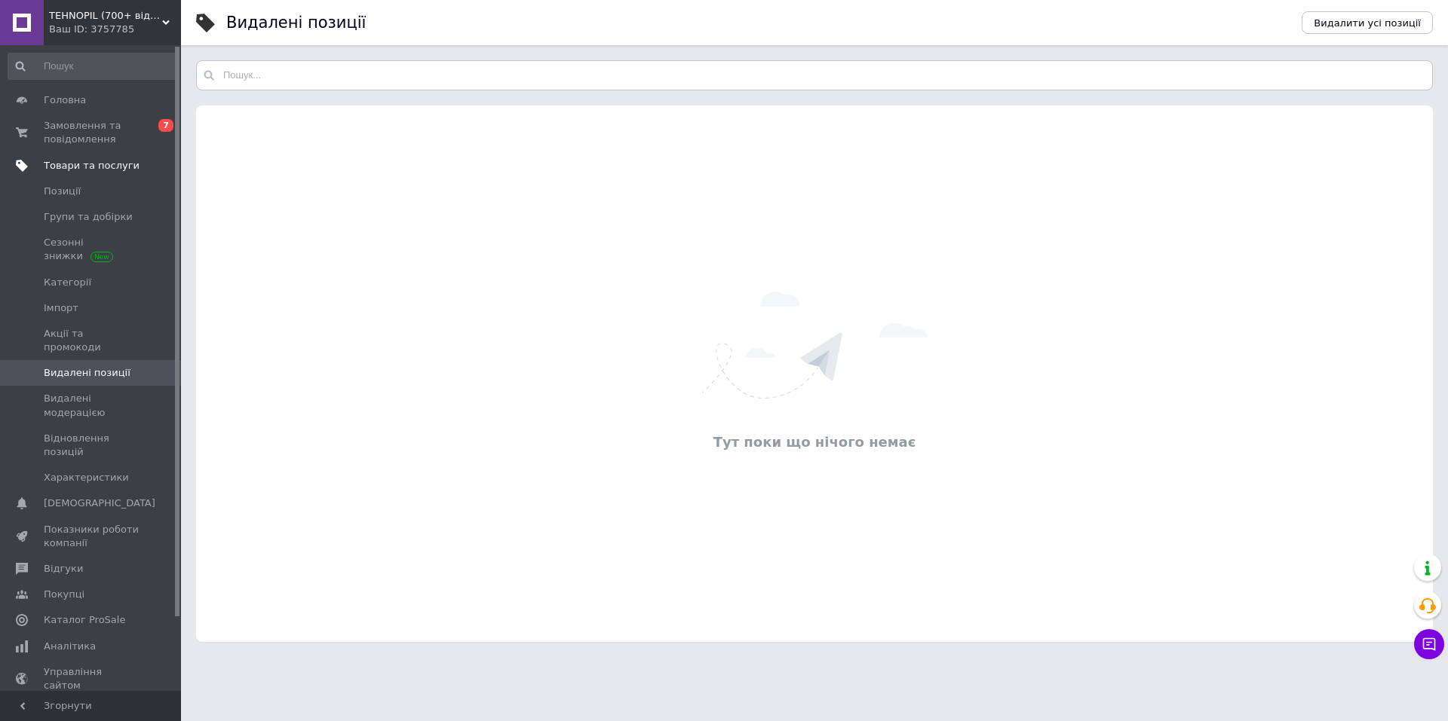
click at [89, 161] on span "Товари та послуги" at bounding box center [92, 166] width 96 height 14
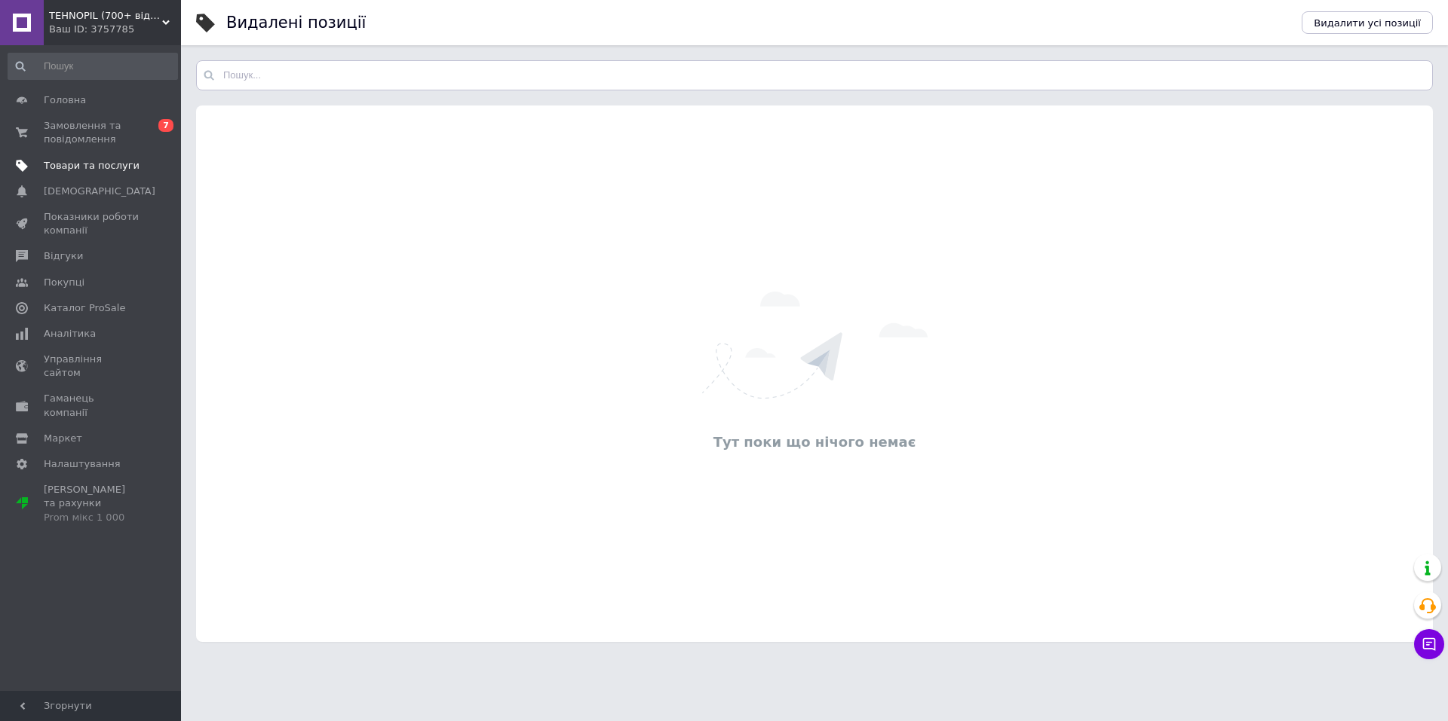
click at [124, 162] on span "Товари та послуги" at bounding box center [92, 166] width 96 height 14
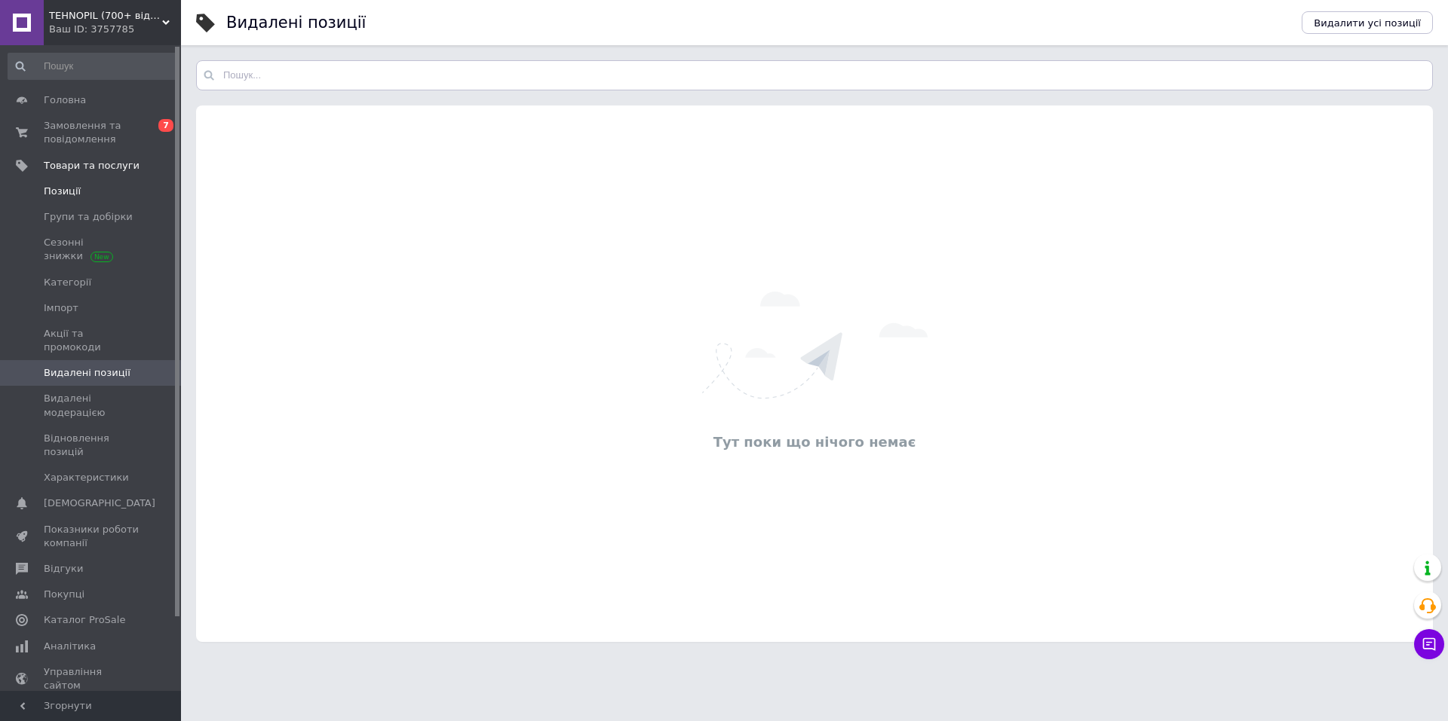
click at [70, 202] on link "Позиції" at bounding box center [92, 192] width 185 height 26
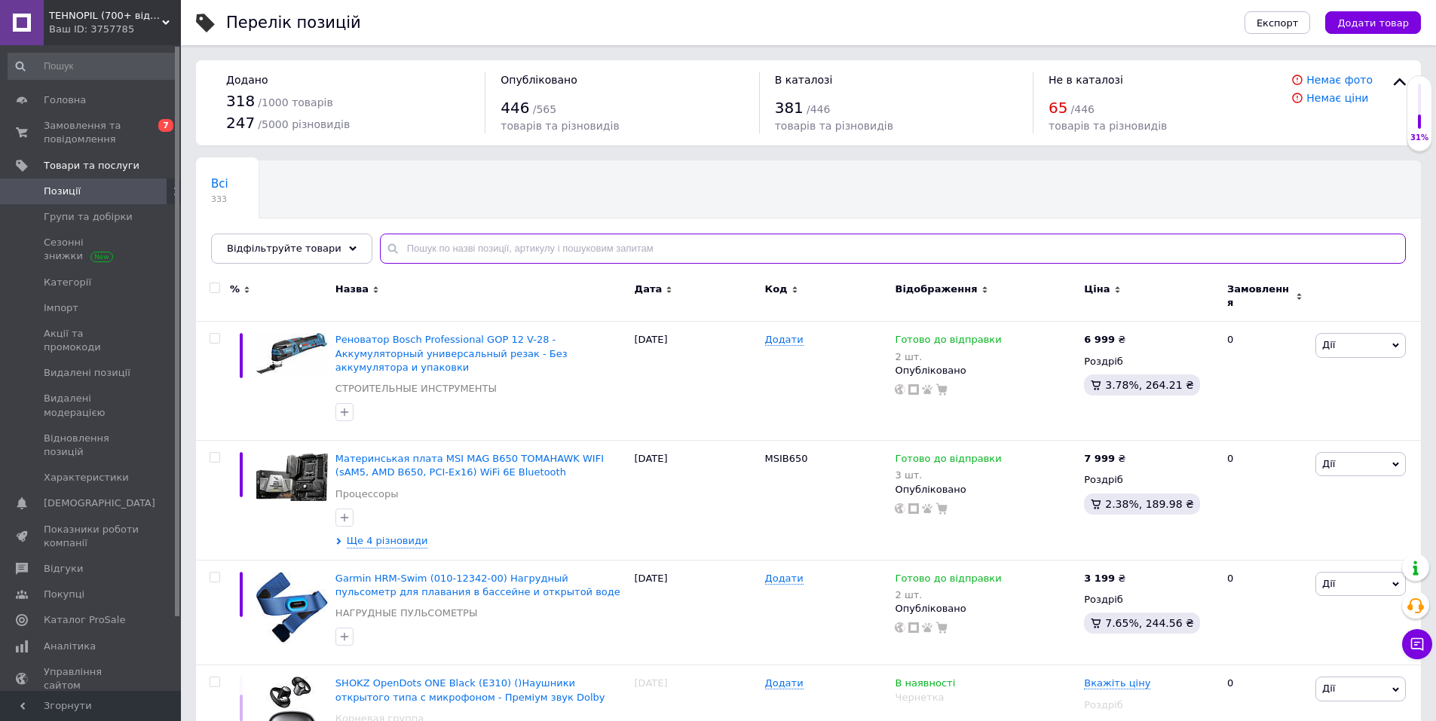
click at [434, 249] on input "text" at bounding box center [893, 249] width 1026 height 30
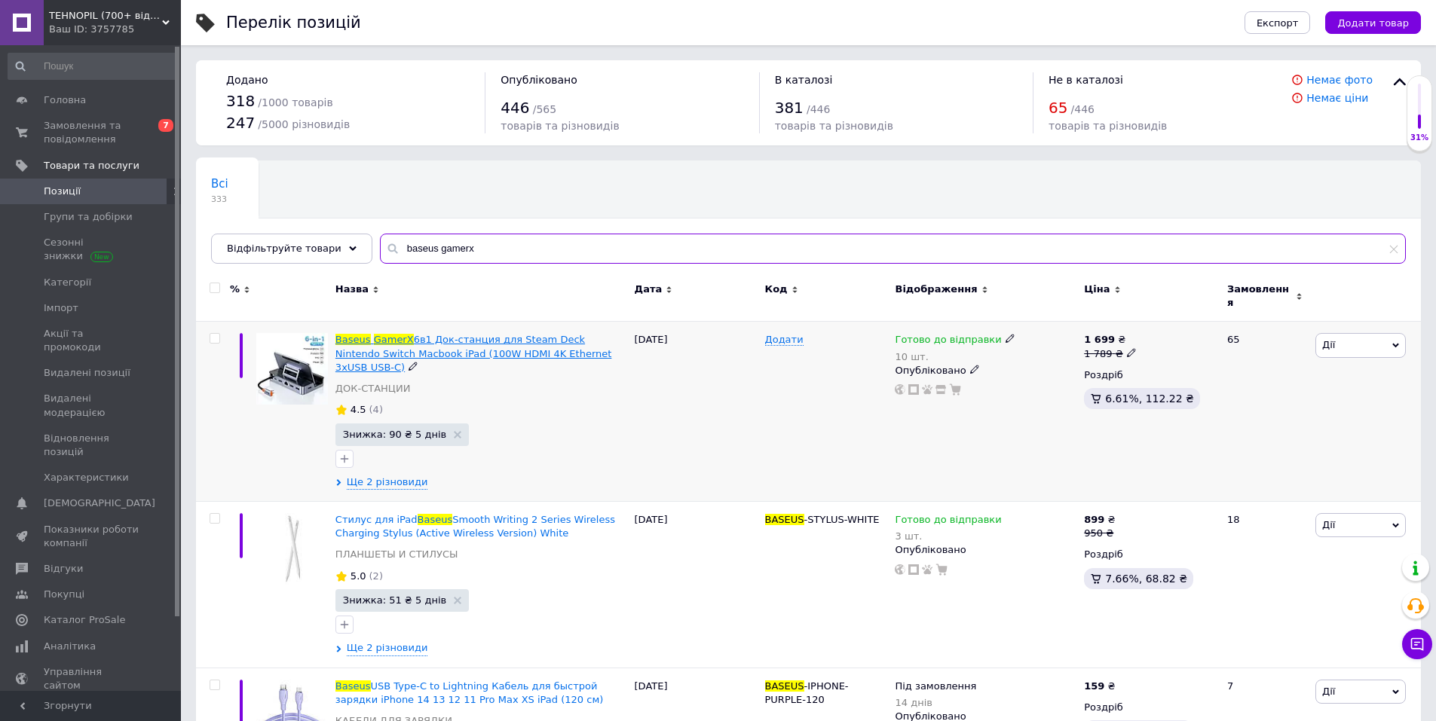
type input "baseus gamerx"
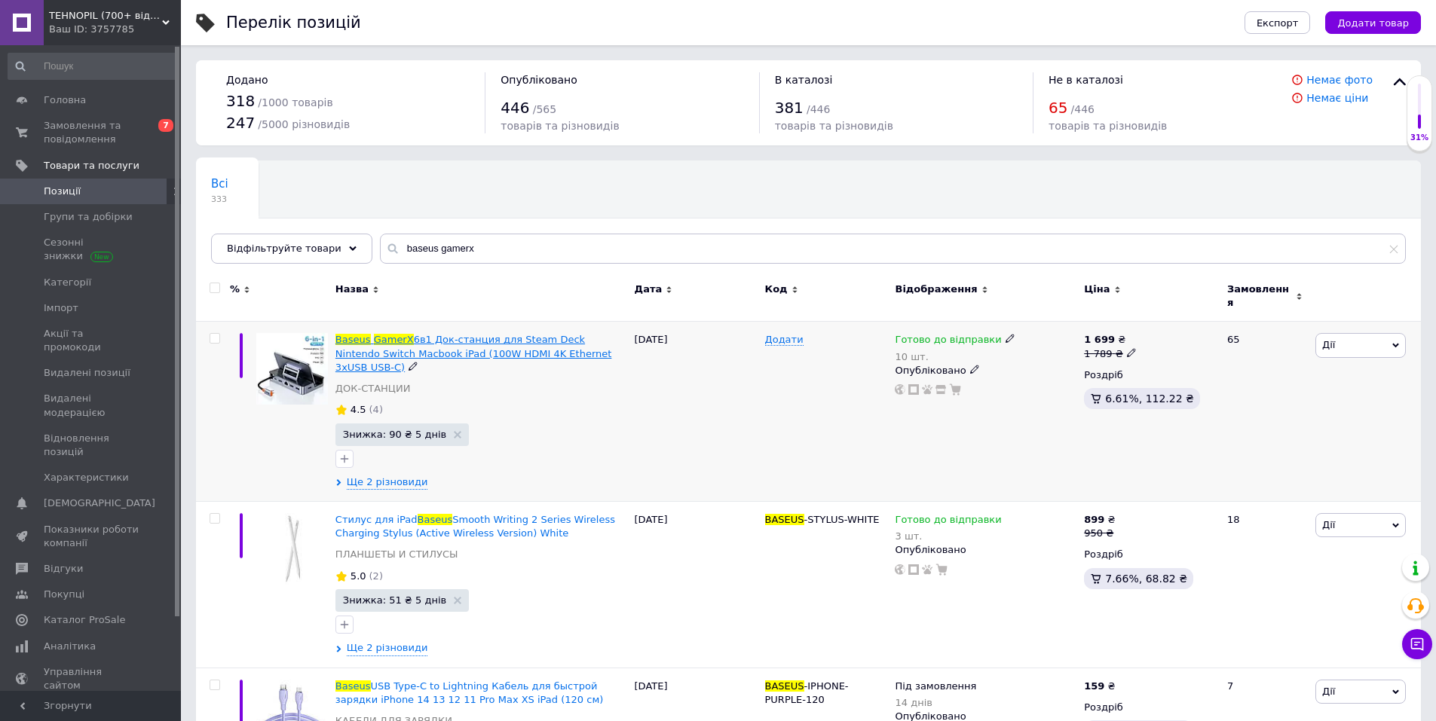
click at [427, 334] on span "6в1 Док-станция для Steam Deck Nintendo Switch Macbook iPad (100W HDMI 4K Ether…" at bounding box center [473, 353] width 277 height 38
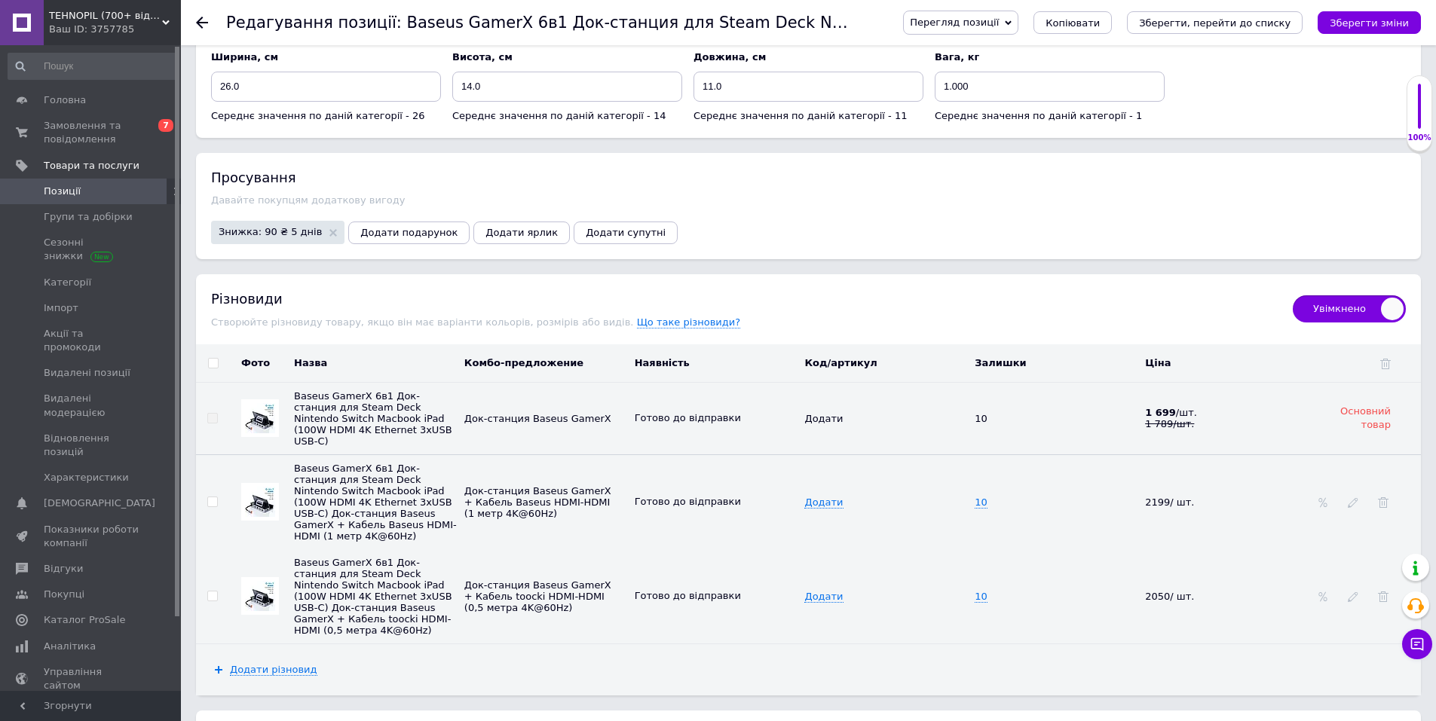
scroll to position [2136, 0]
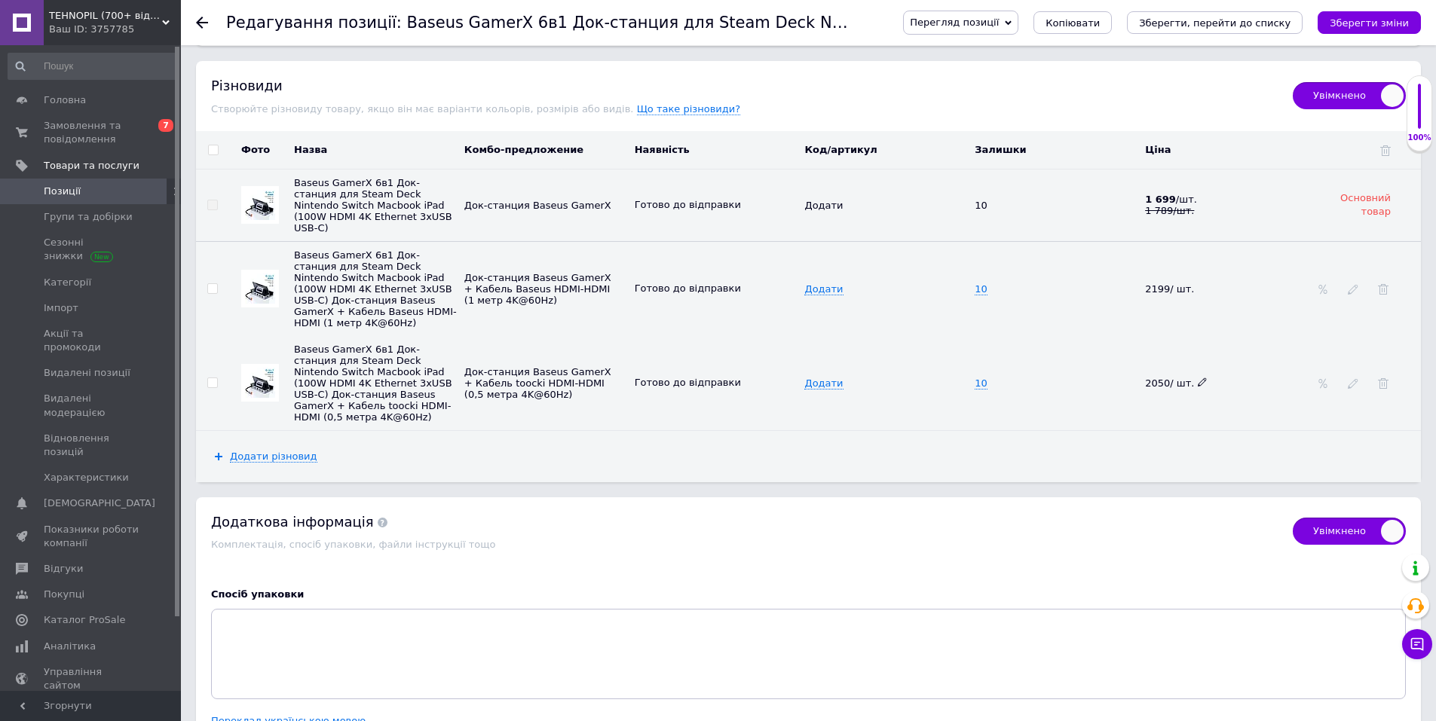
click at [1198, 377] on span at bounding box center [1202, 382] width 9 height 11
drag, startPoint x: 1146, startPoint y: 342, endPoint x: 1176, endPoint y: 344, distance: 30.2
click at [1175, 372] on input "2050" at bounding box center [1221, 383] width 161 height 23
checkbox input "true"
type input "1"
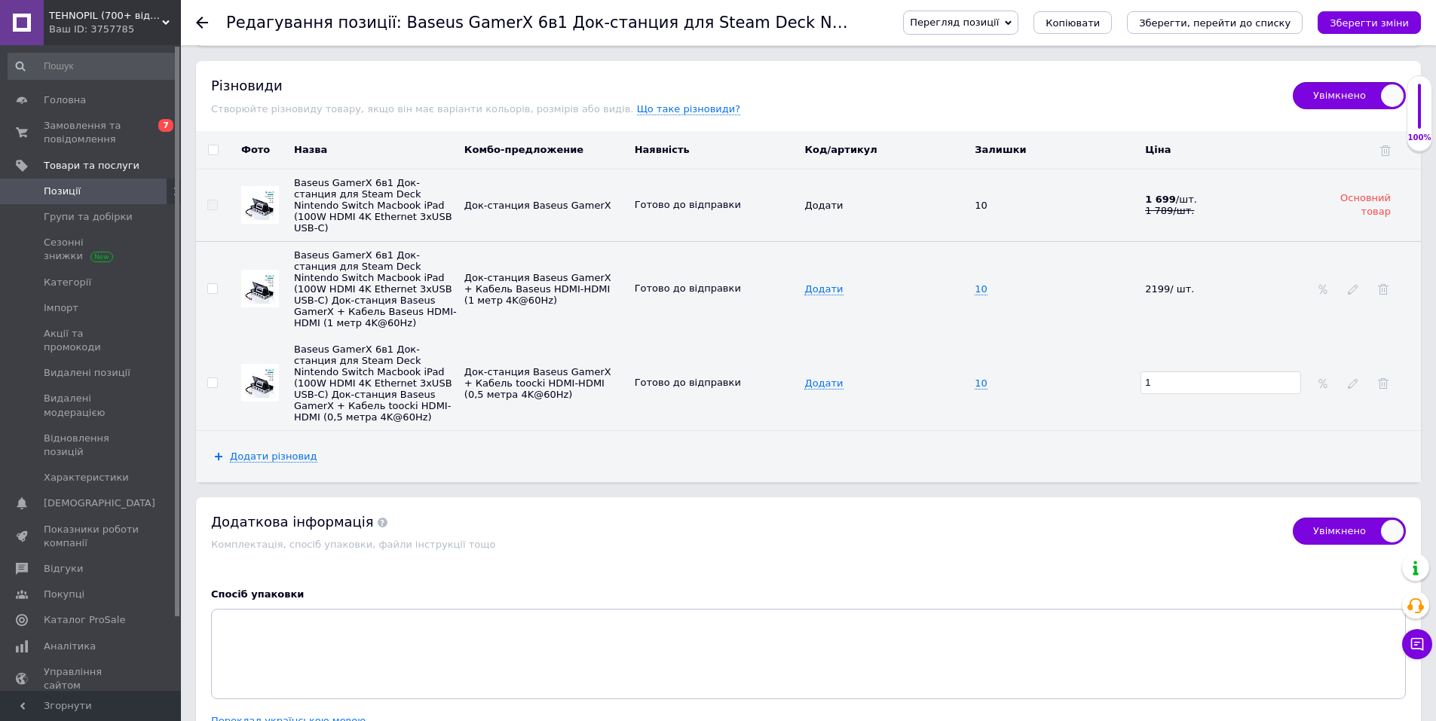
checkbox input "true"
type input "19"
checkbox input "true"
type input "199"
checkbox input "true"
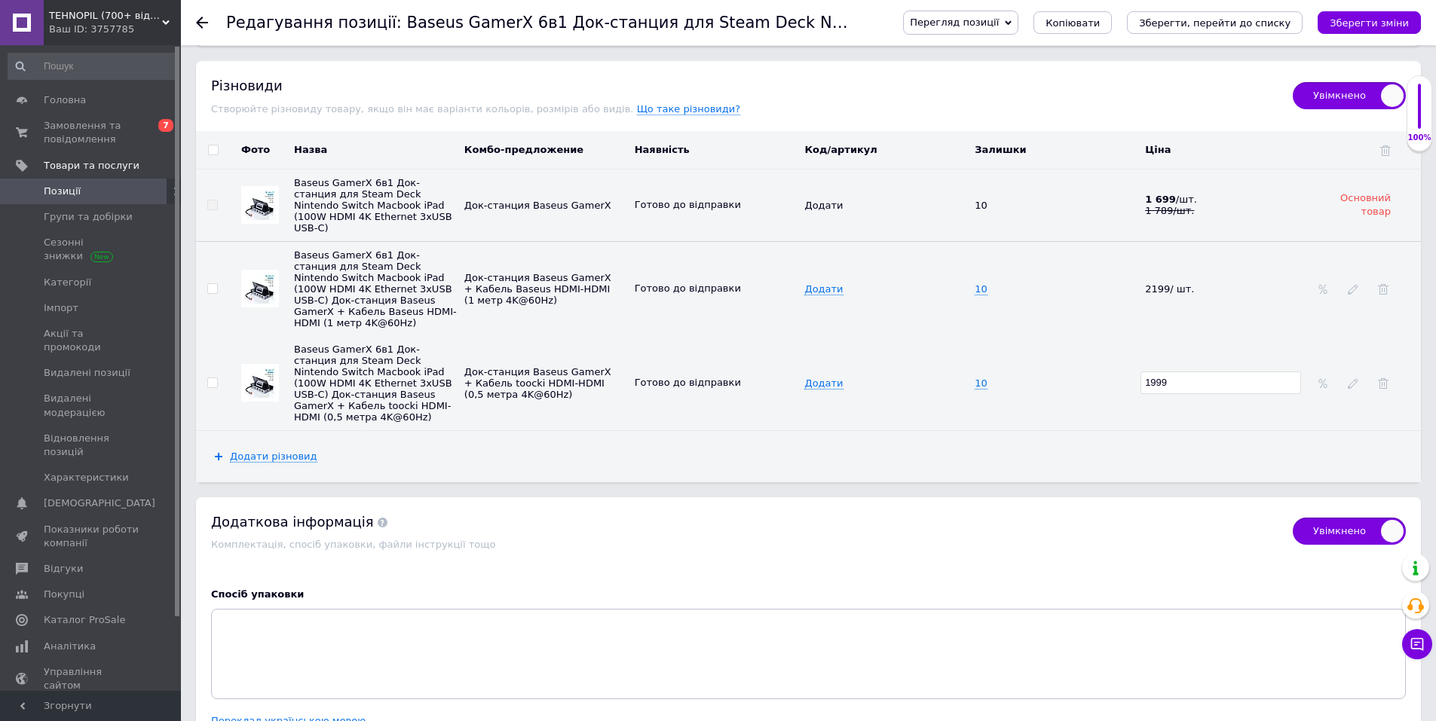
type input "1999"
click at [1184, 431] on div "Додати різновид" at bounding box center [808, 456] width 1225 height 51
click at [1198, 283] on icon at bounding box center [1202, 287] width 9 height 9
drag, startPoint x: 1160, startPoint y: 250, endPoint x: 1171, endPoint y: 250, distance: 10.6
click at [1171, 277] on input "2199" at bounding box center [1221, 288] width 161 height 23
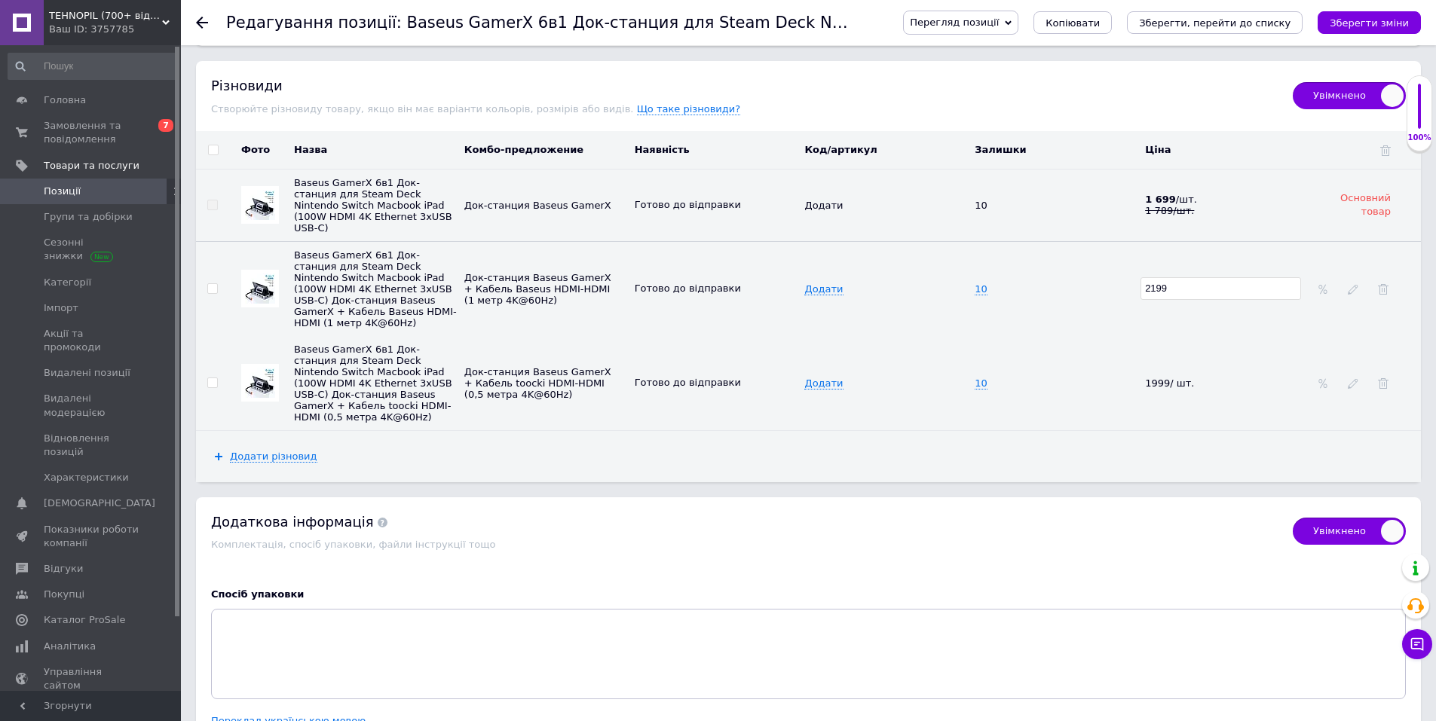
checkbox input "true"
type input "219"
checkbox input "true"
type input "21"
checkbox input "true"
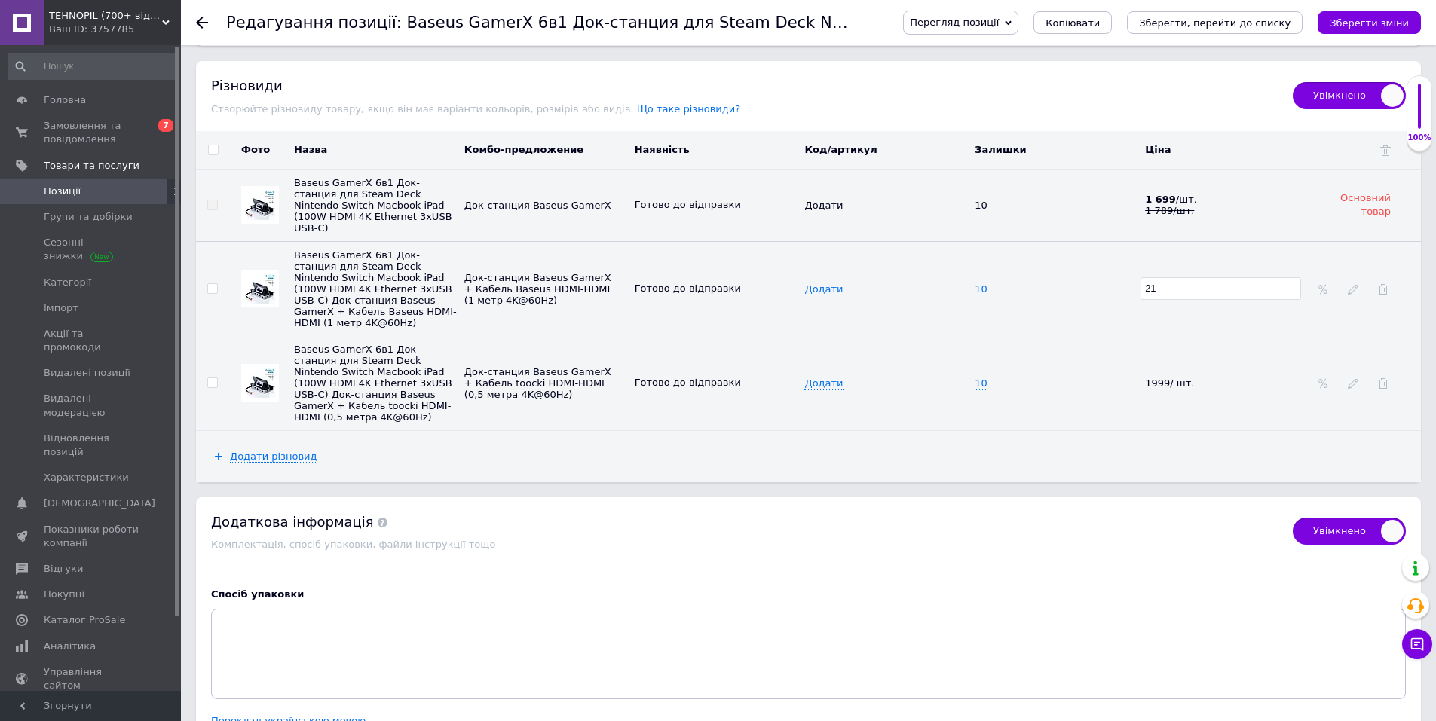
type input "215"
checkbox input "true"
type input "2150"
click at [1092, 336] on td "10" at bounding box center [1056, 383] width 170 height 94
click at [1381, 20] on icon "Зберегти зміни" at bounding box center [1369, 22] width 79 height 11
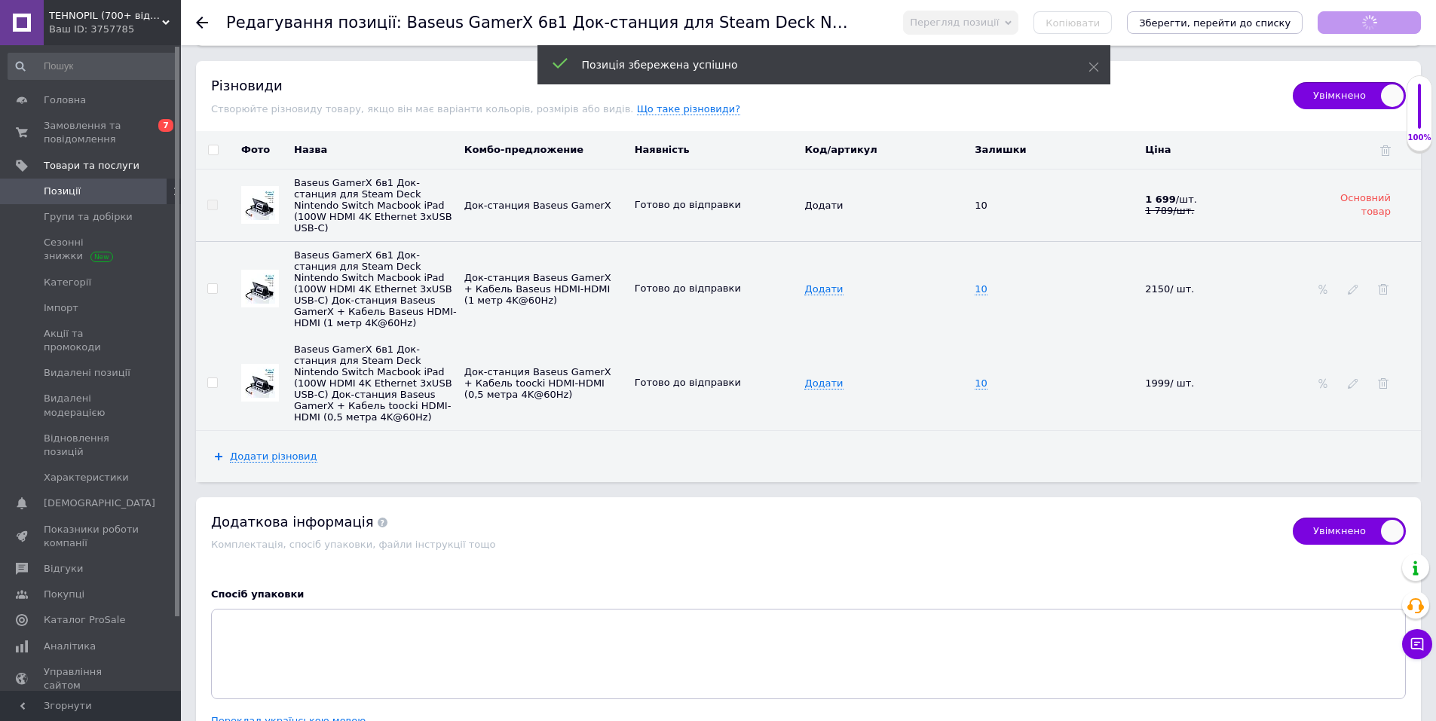
checkbox input "true"
click at [198, 22] on use at bounding box center [202, 23] width 12 height 12
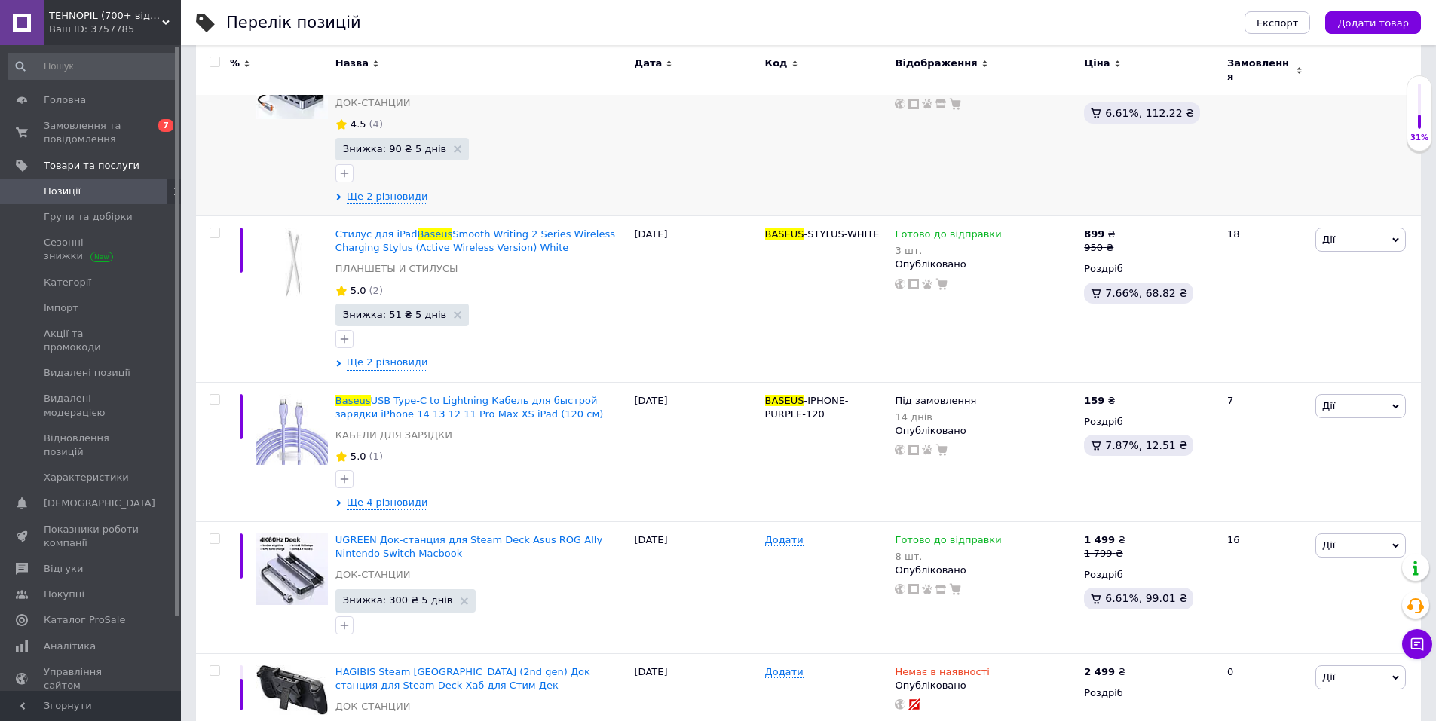
scroll to position [421, 0]
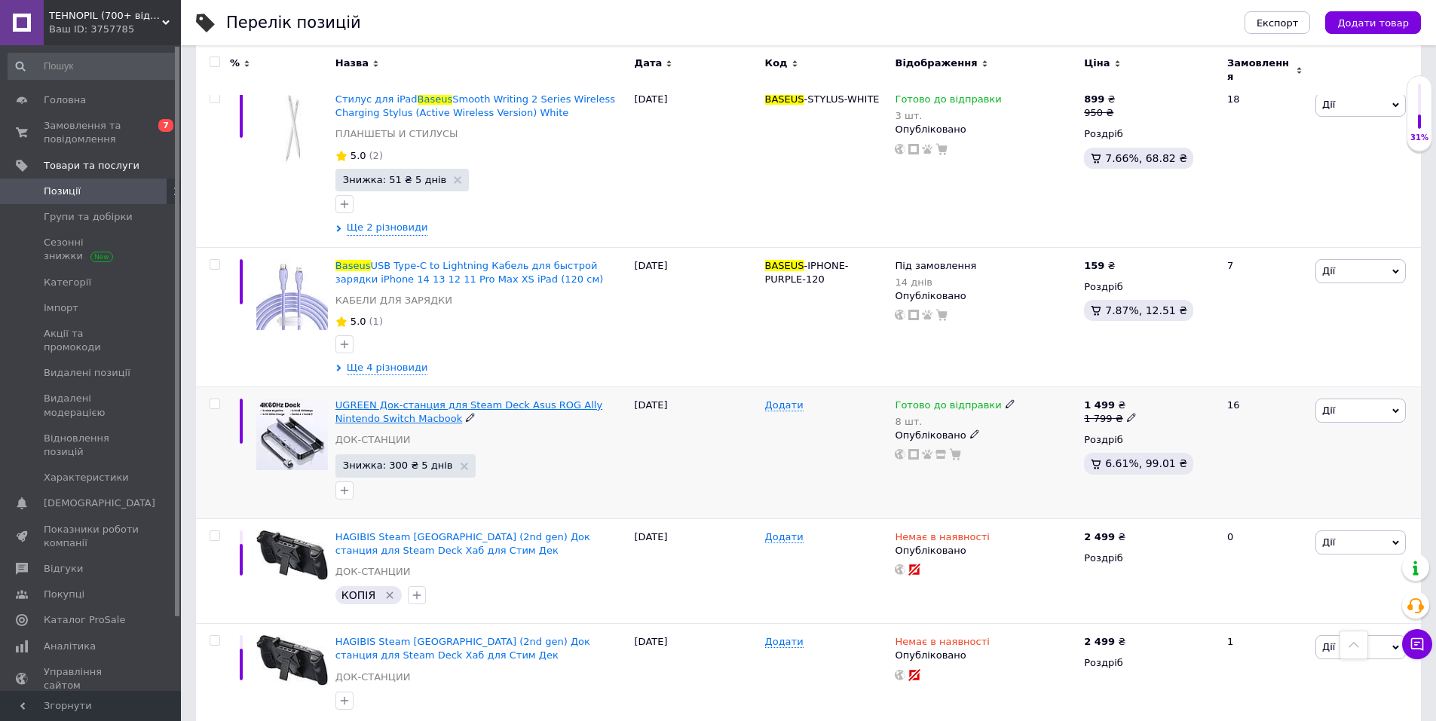
click at [388, 400] on span "UGREEN Док-станция для Steam Deck Asus ROG Ally Nintendo Switch Macbook" at bounding box center [468, 412] width 267 height 25
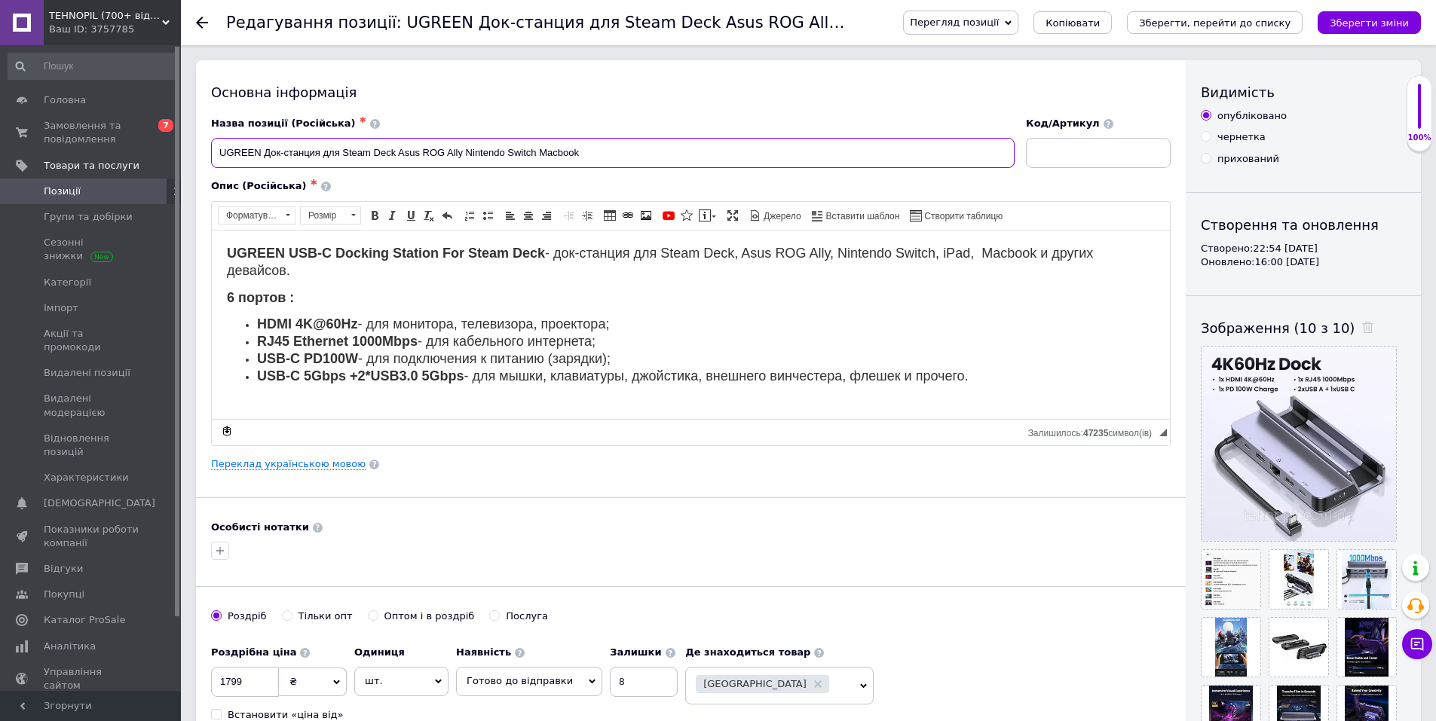
drag, startPoint x: 219, startPoint y: 152, endPoint x: 320, endPoint y: 149, distance: 101.1
click at [320, 149] on input "UGREEN Док-станция для Steam Deck Asus ROG Ally Nintendo Switch Macbook" at bounding box center [613, 153] width 804 height 30
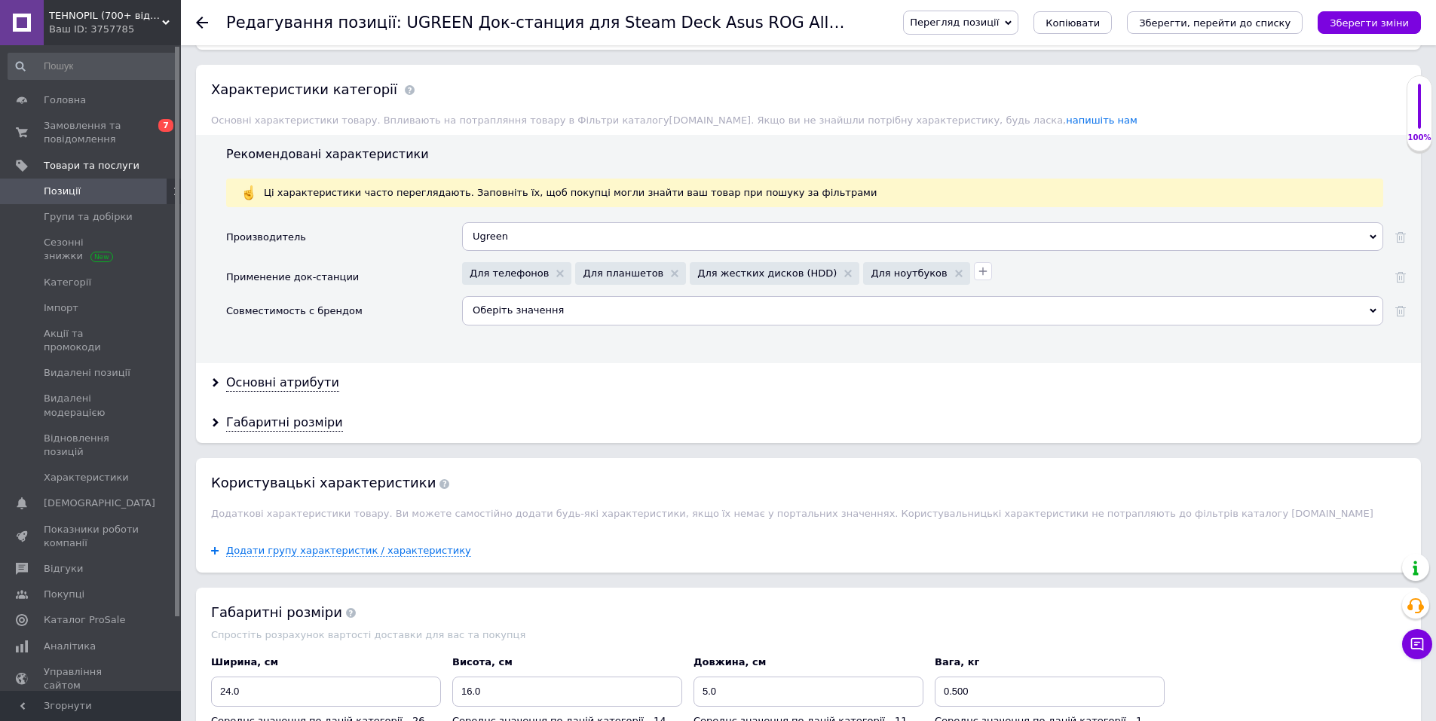
scroll to position [1759, 0]
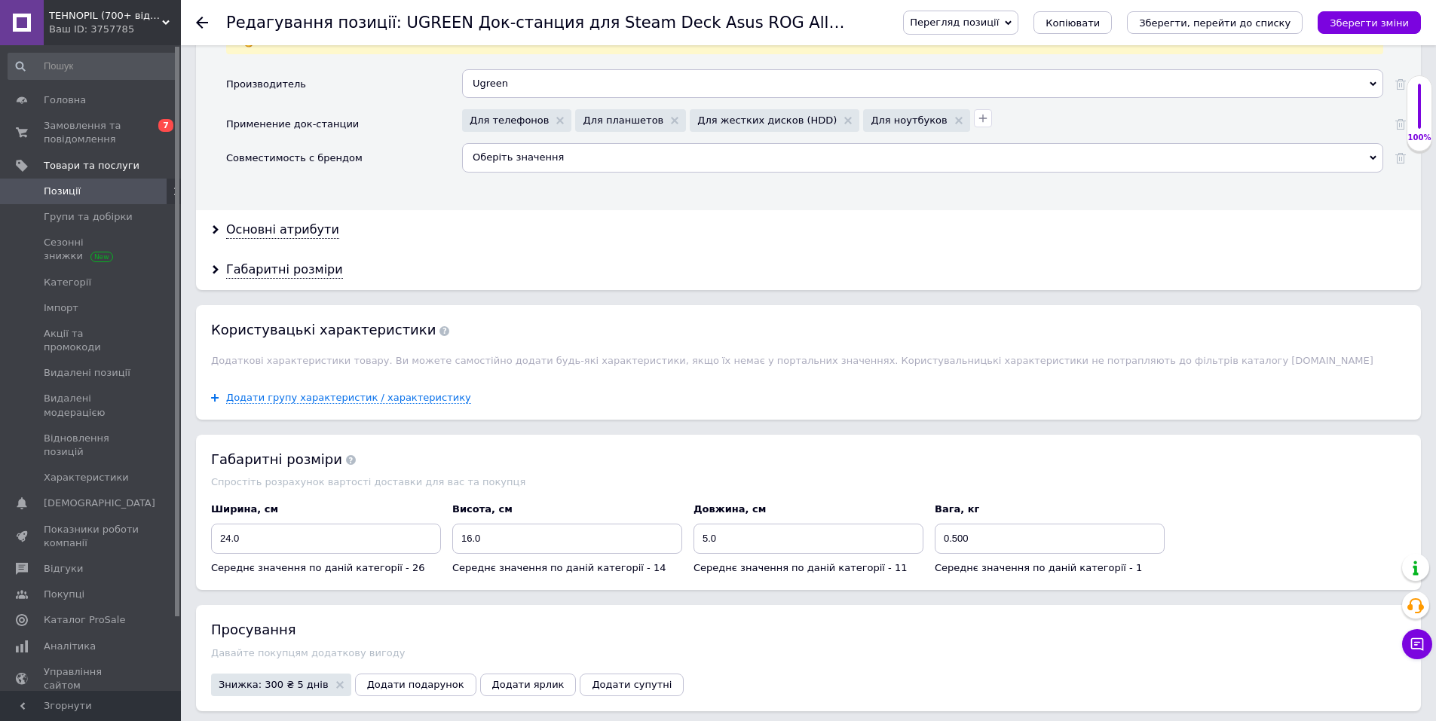
click at [332, 376] on div "Додати групу характеристик / характеристику" at bounding box center [808, 398] width 1225 height 44
click at [326, 392] on span "Додати групу характеристик / характеристику" at bounding box center [348, 398] width 245 height 12
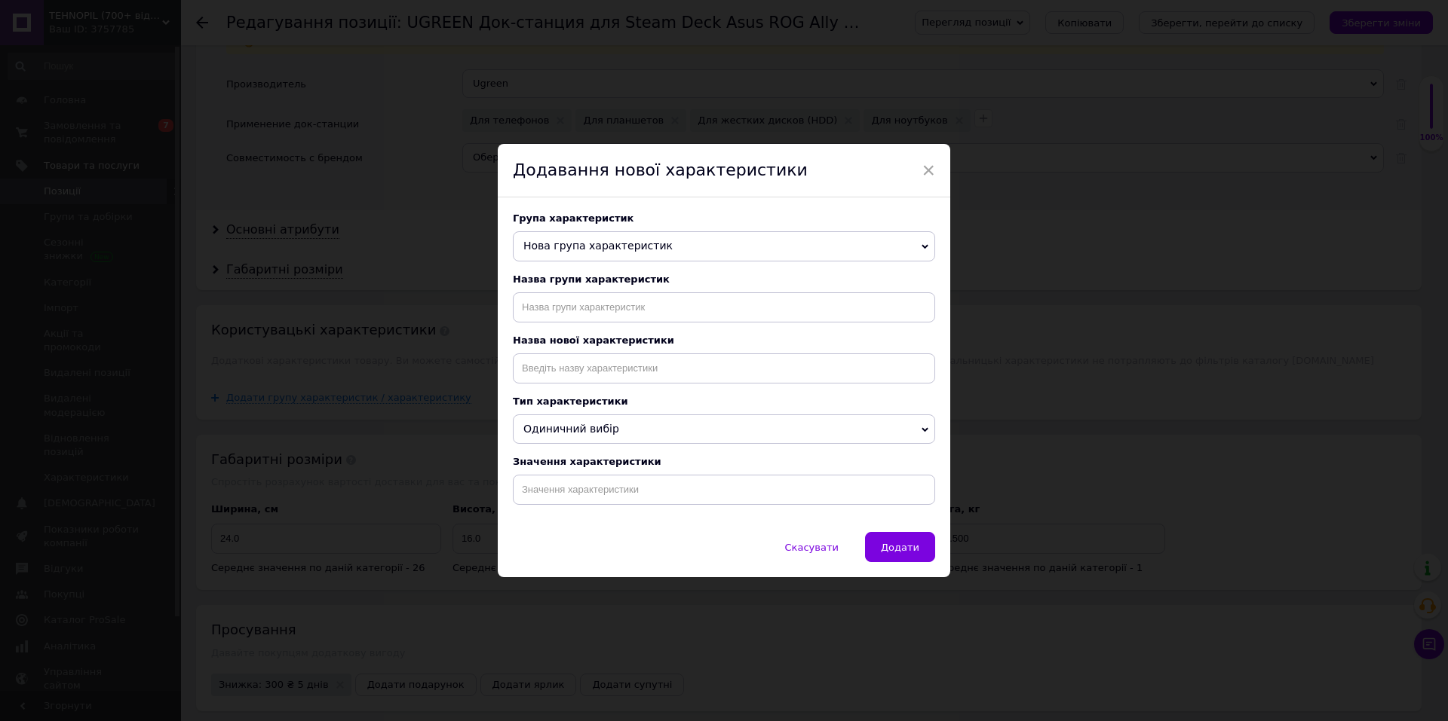
click at [629, 268] on div "Група характеристик Нова група характеристик Основные атрибуты Garmin Основные …" at bounding box center [724, 365] width 452 height 335
click at [624, 250] on span "Нова група характеристик" at bounding box center [597, 246] width 149 height 12
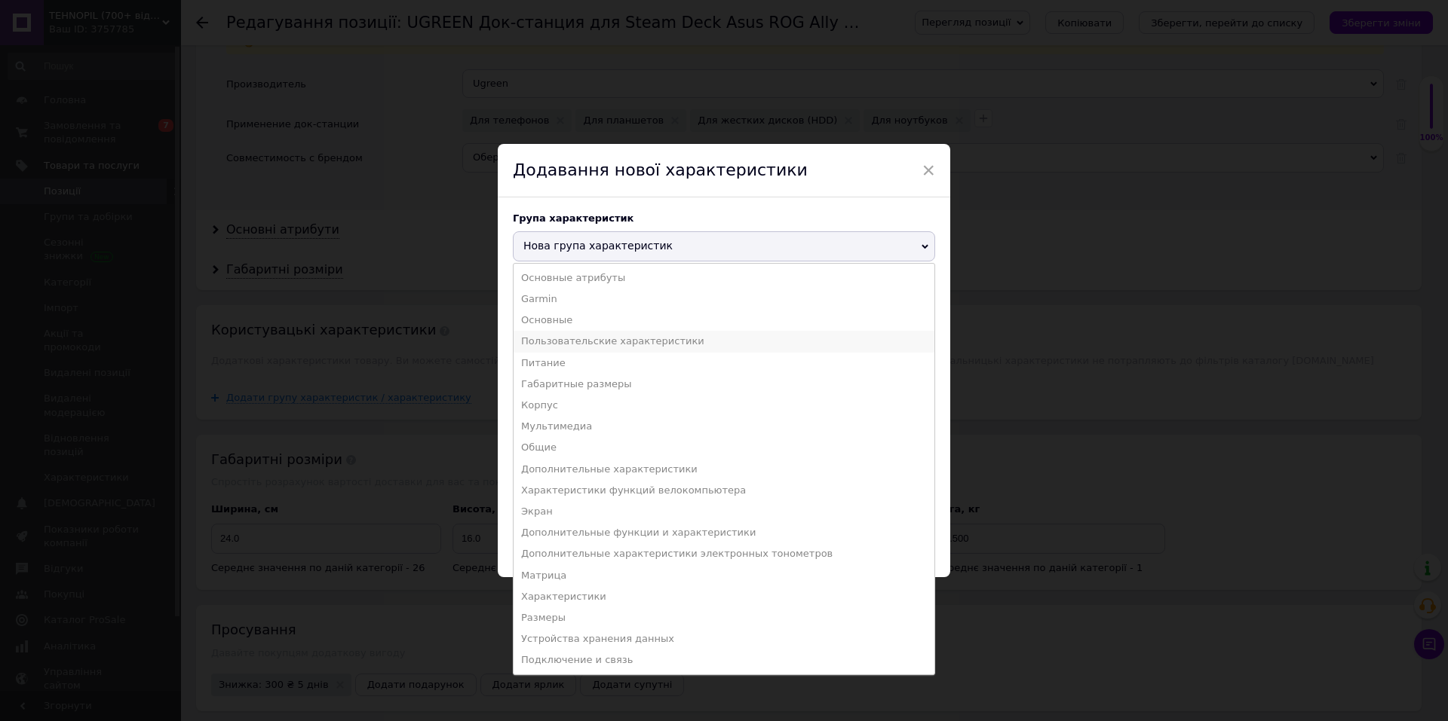
click at [602, 342] on li "Пользовательские характеристики" at bounding box center [723, 341] width 421 height 21
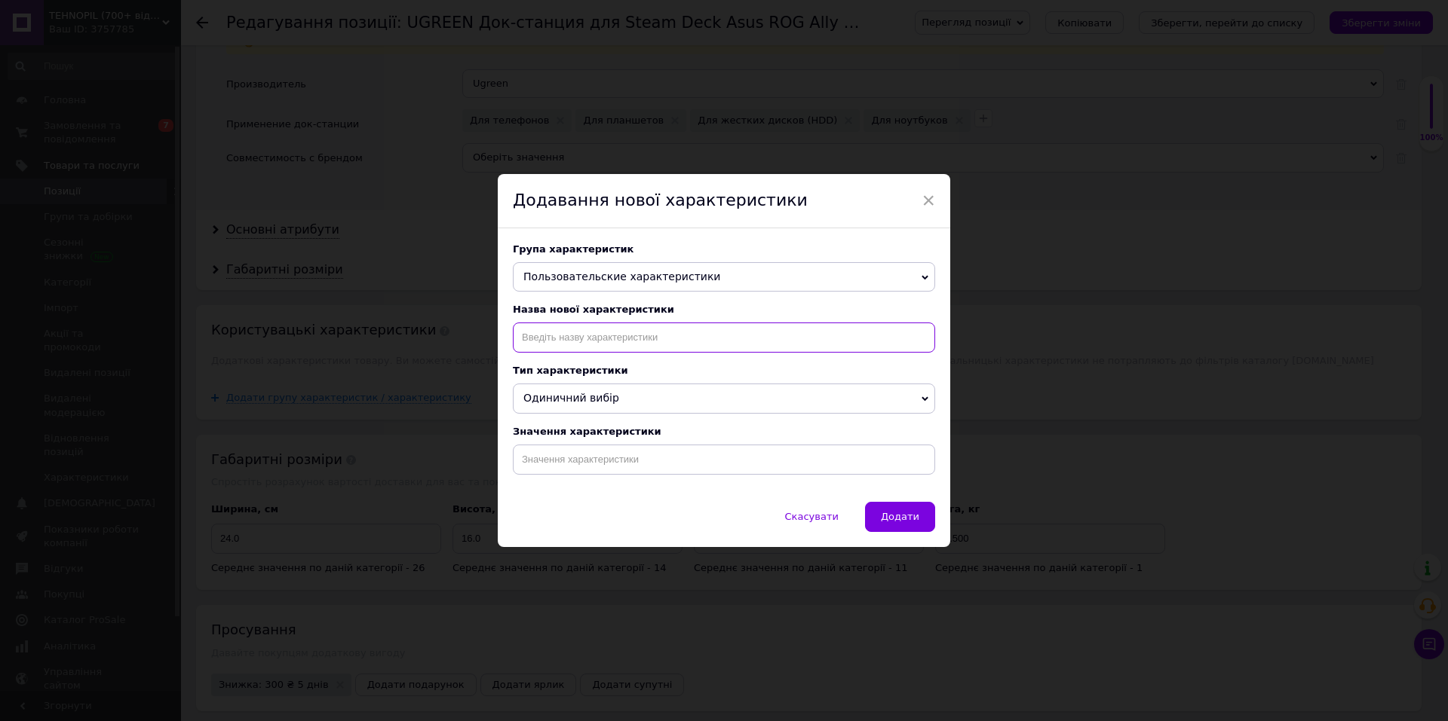
click at [574, 351] on input at bounding box center [724, 338] width 422 height 30
checkbox input "true"
type input "R"
type input "r"
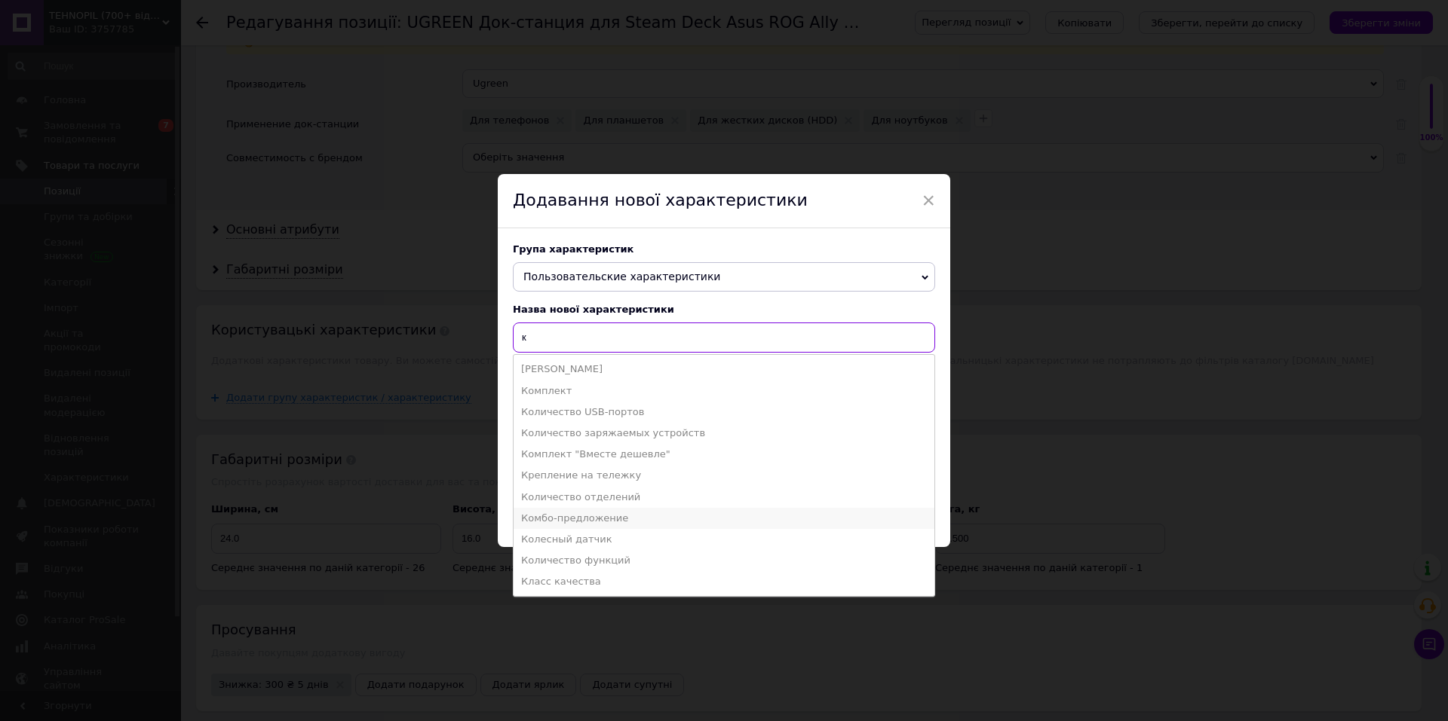
type input "к"
click at [576, 515] on li "Комбо-предложение" at bounding box center [723, 518] width 421 height 21
checkbox input "true"
type input "Комбо-предложение"
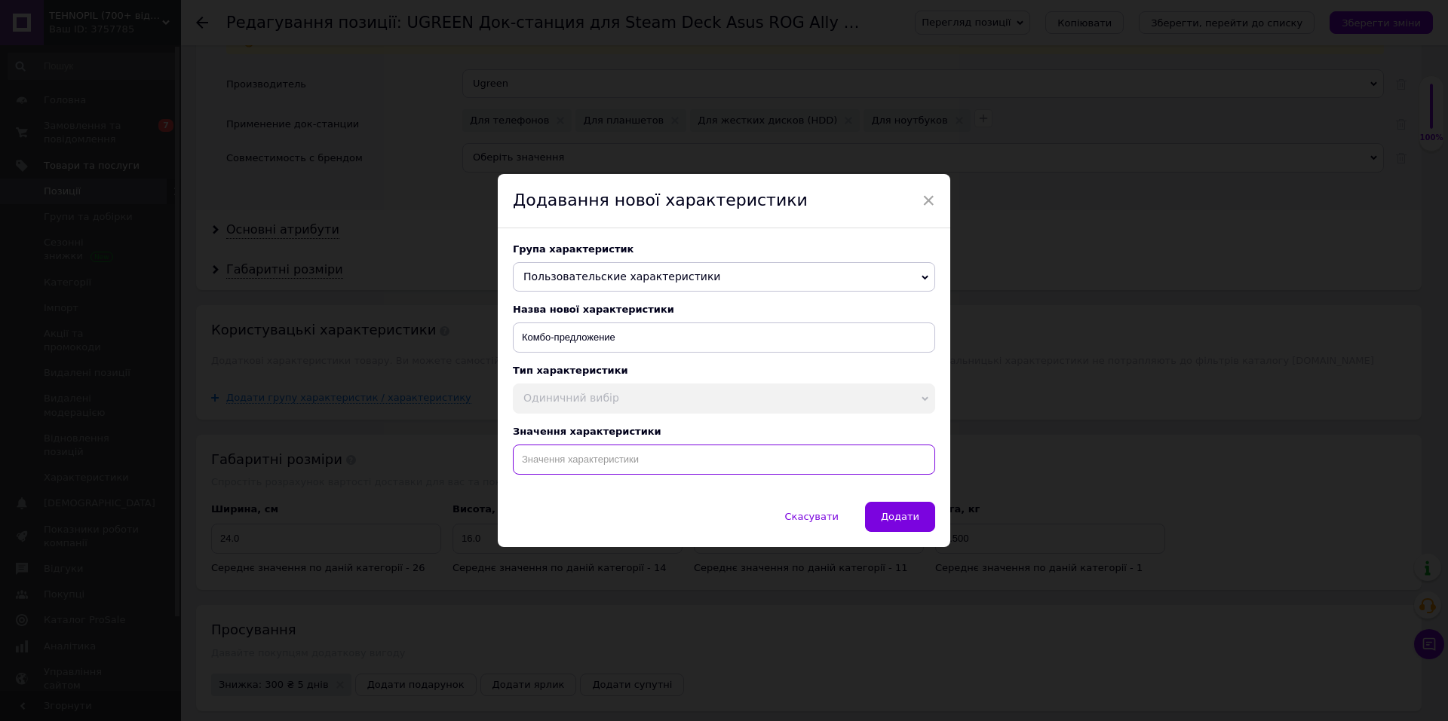
click at [568, 452] on input at bounding box center [724, 460] width 422 height 30
checkbox input "true"
paste input "UGREEN Док-станция"
type input "UGREEN Док-станция"
drag, startPoint x: 564, startPoint y: 461, endPoint x: 623, endPoint y: 461, distance: 58.8
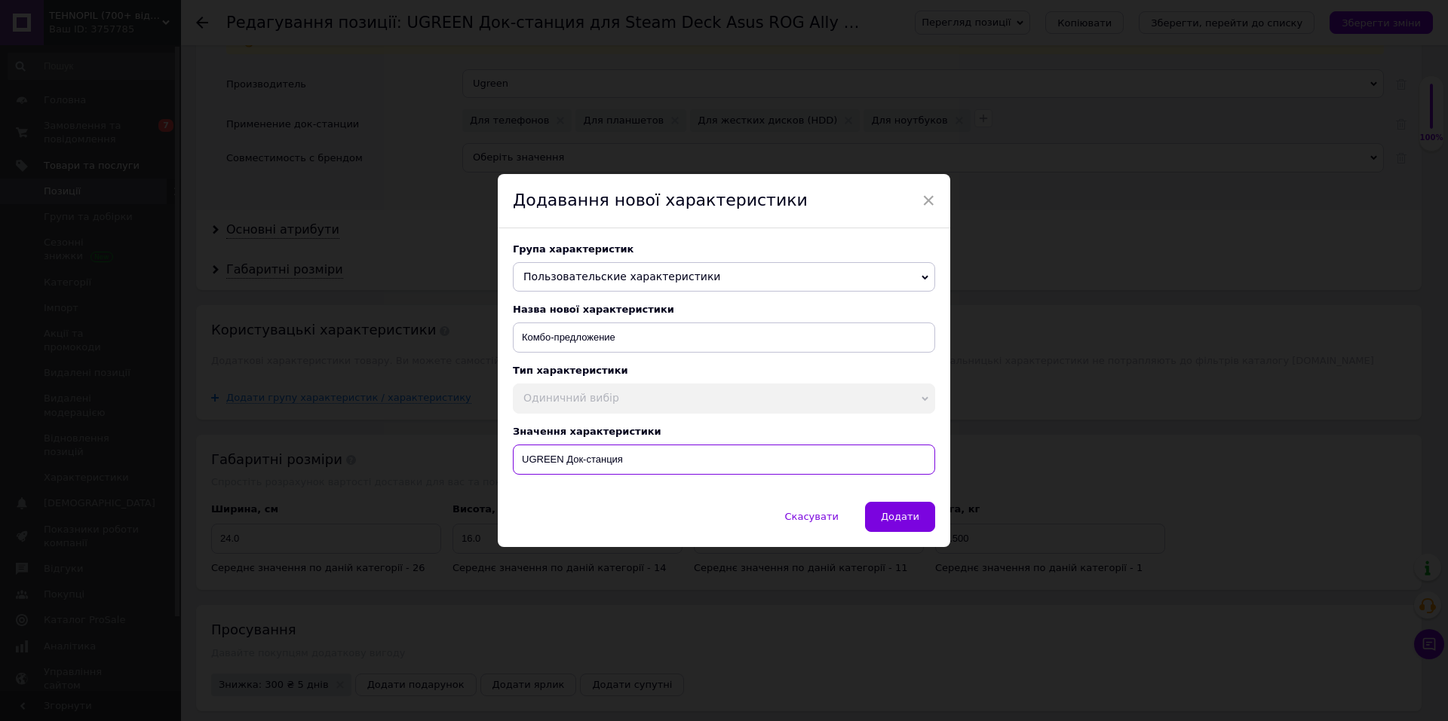
click at [623, 462] on input "UGREEN Док-станция" at bounding box center [724, 460] width 422 height 30
checkbox input "true"
type input "UGREEN"
click at [518, 459] on input "UGREEN" at bounding box center [724, 460] width 422 height 30
checkbox input "true"
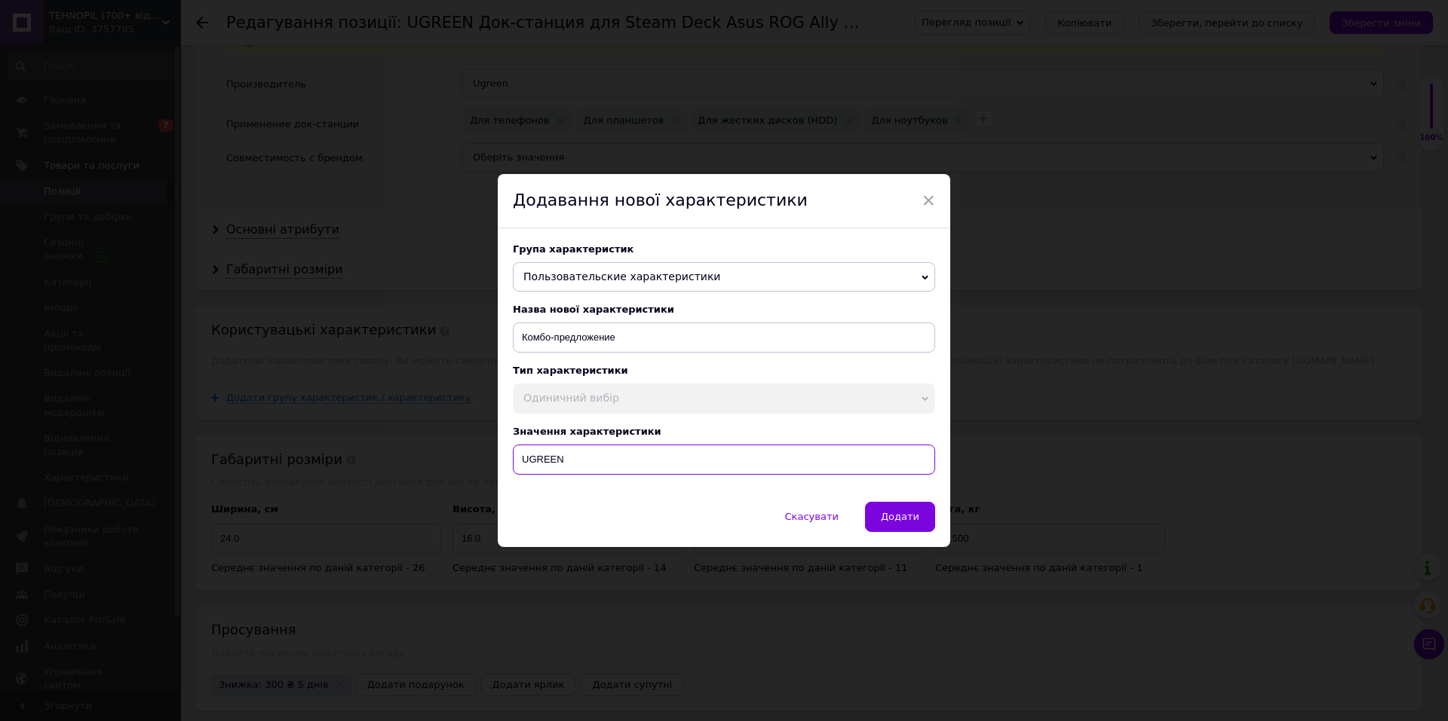
paste input "Док-станция"
type input "Док-станция UGREEN"
click at [644, 471] on input "Док-станция UGREEN" at bounding box center [724, 460] width 422 height 30
checkbox input "true"
type input "Док-станция UGREEN"
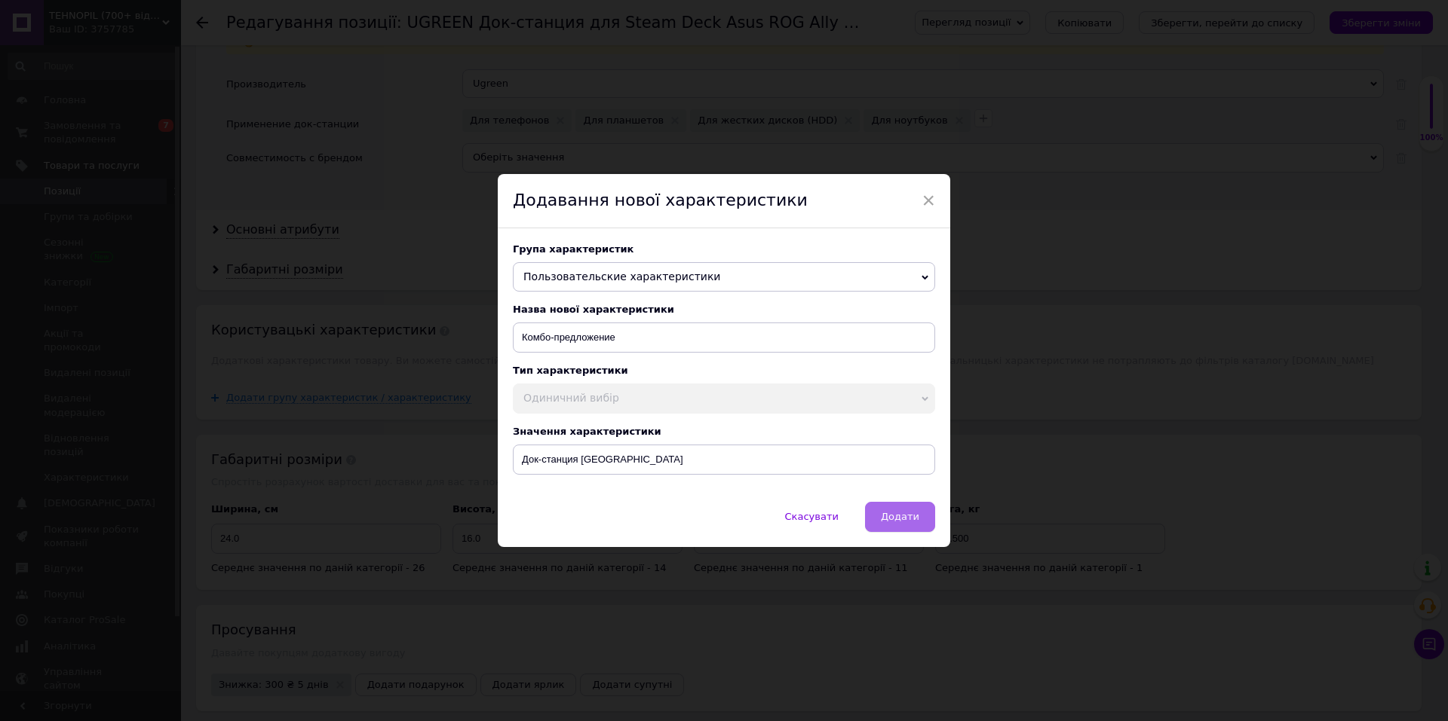
click at [897, 522] on span "Додати" at bounding box center [900, 516] width 38 height 11
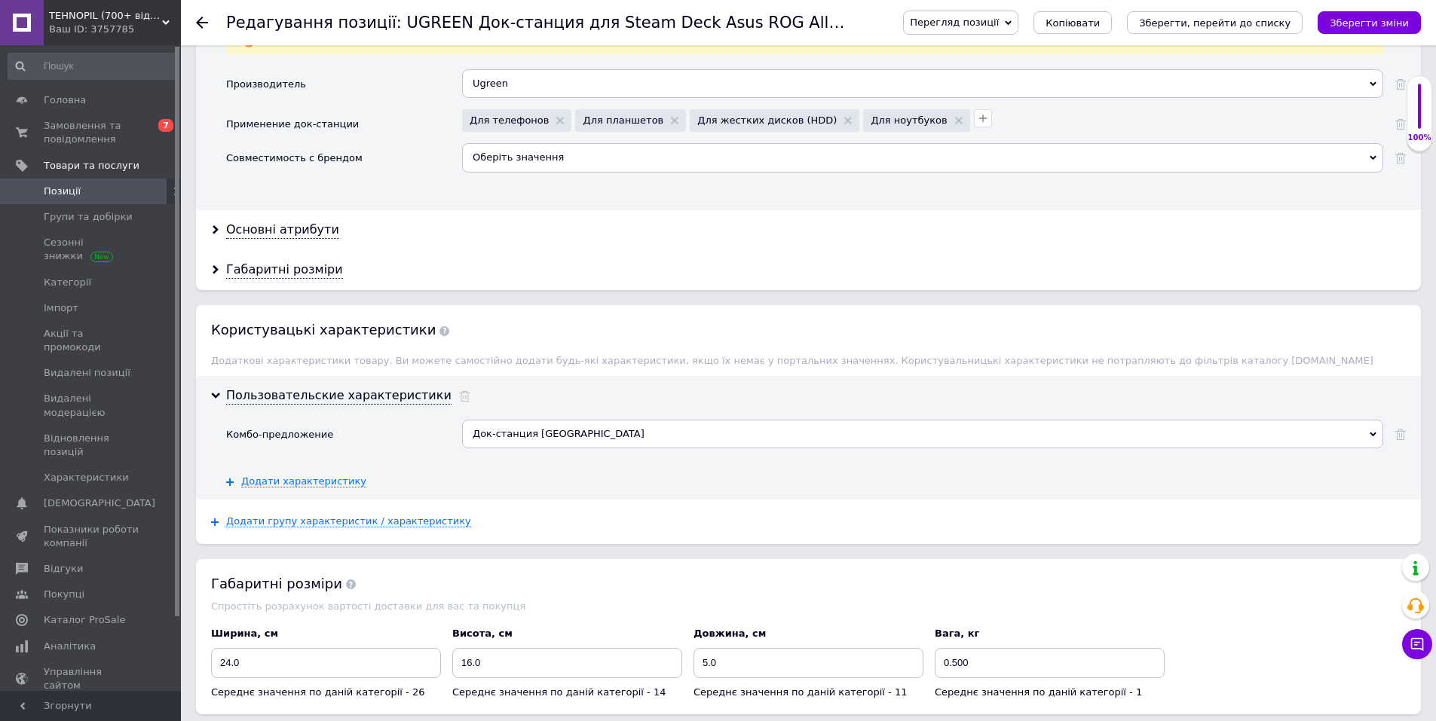
click at [1345, 9] on div "Перегляд позиції Зберегти та переглянути на сайті Зберегти та переглянути на ма…" at bounding box center [1147, 22] width 548 height 45
click at [1348, 11] on button "Зберегти зміни" at bounding box center [1369, 22] width 103 height 23
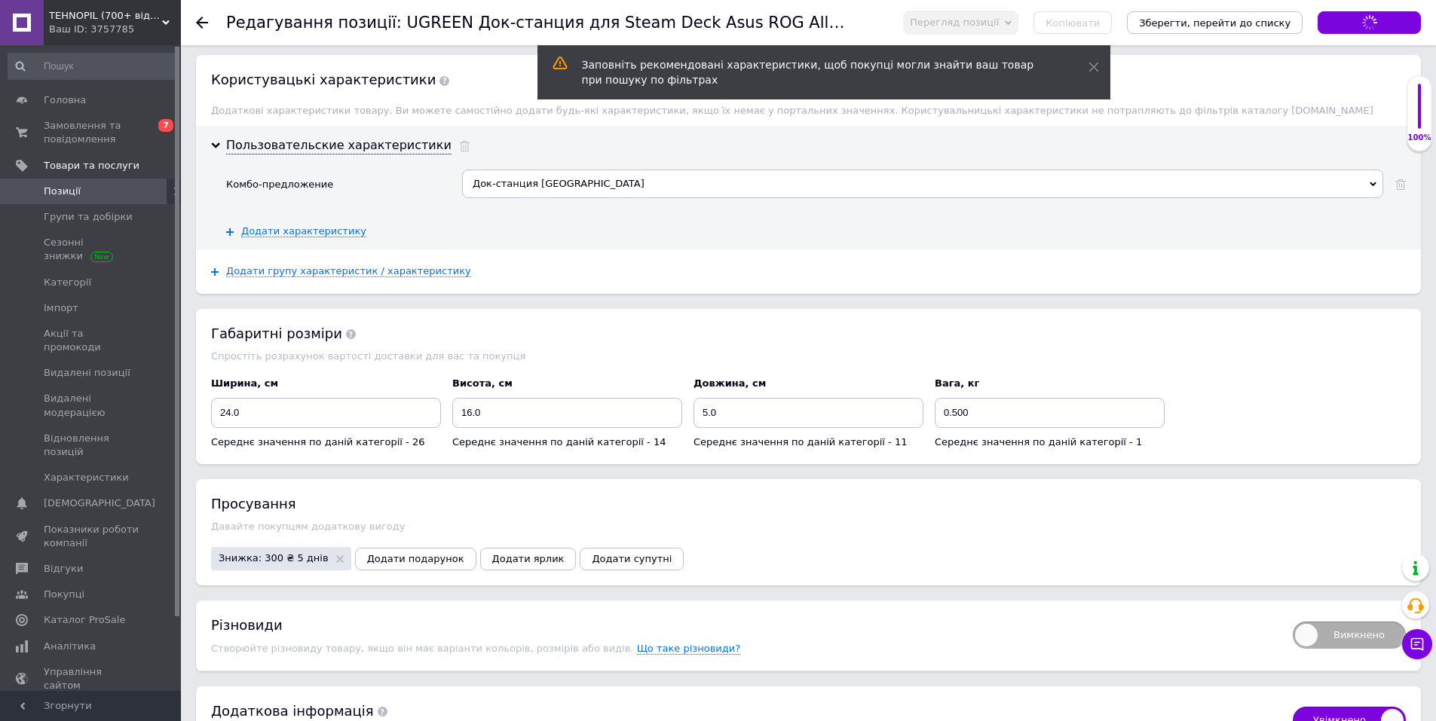
scroll to position [2262, 0]
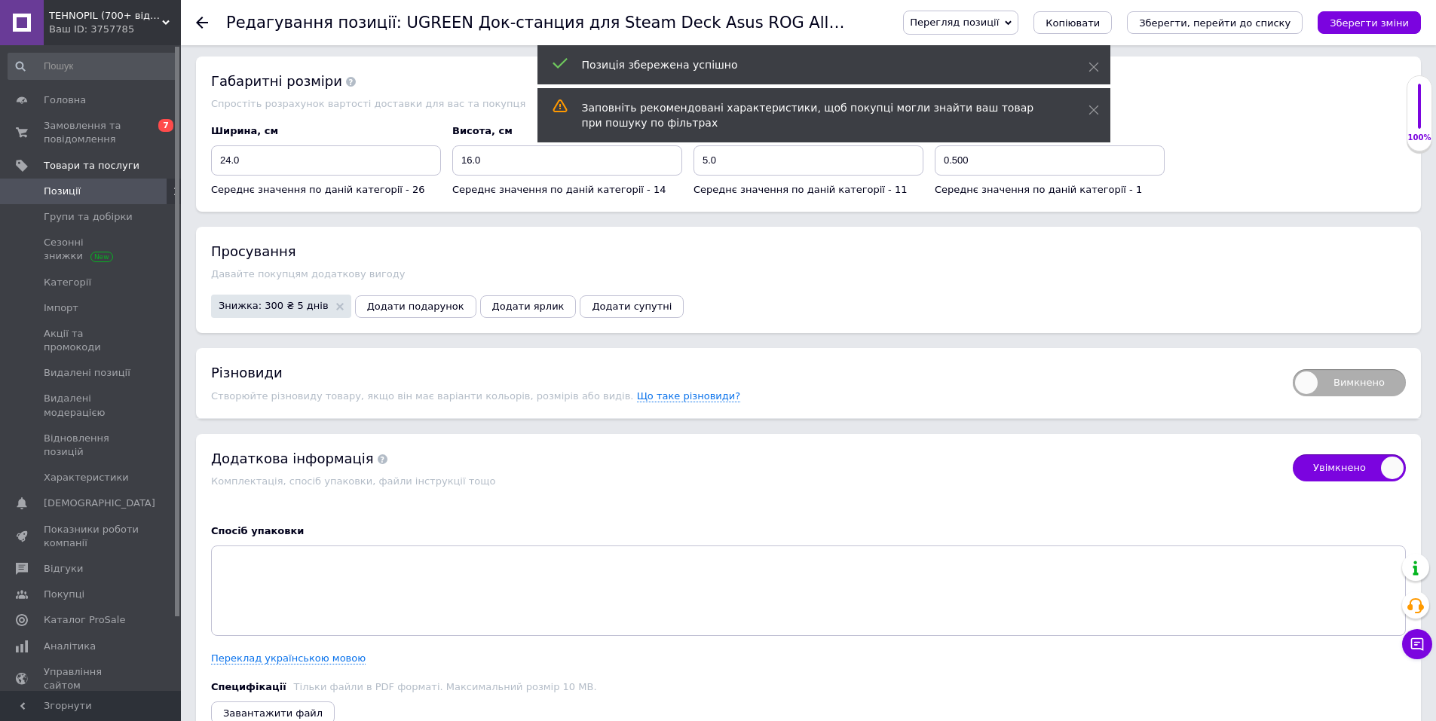
click at [1334, 363] on div "Вимкнено" at bounding box center [1342, 383] width 128 height 40
checkbox input "true"
drag, startPoint x: 1340, startPoint y: 347, endPoint x: 1346, endPoint y: 356, distance: 10.5
click at [1341, 369] on span "Вимкнено" at bounding box center [1349, 382] width 113 height 27
click at [1293, 360] on input "Вимкнено" at bounding box center [1288, 365] width 10 height 10
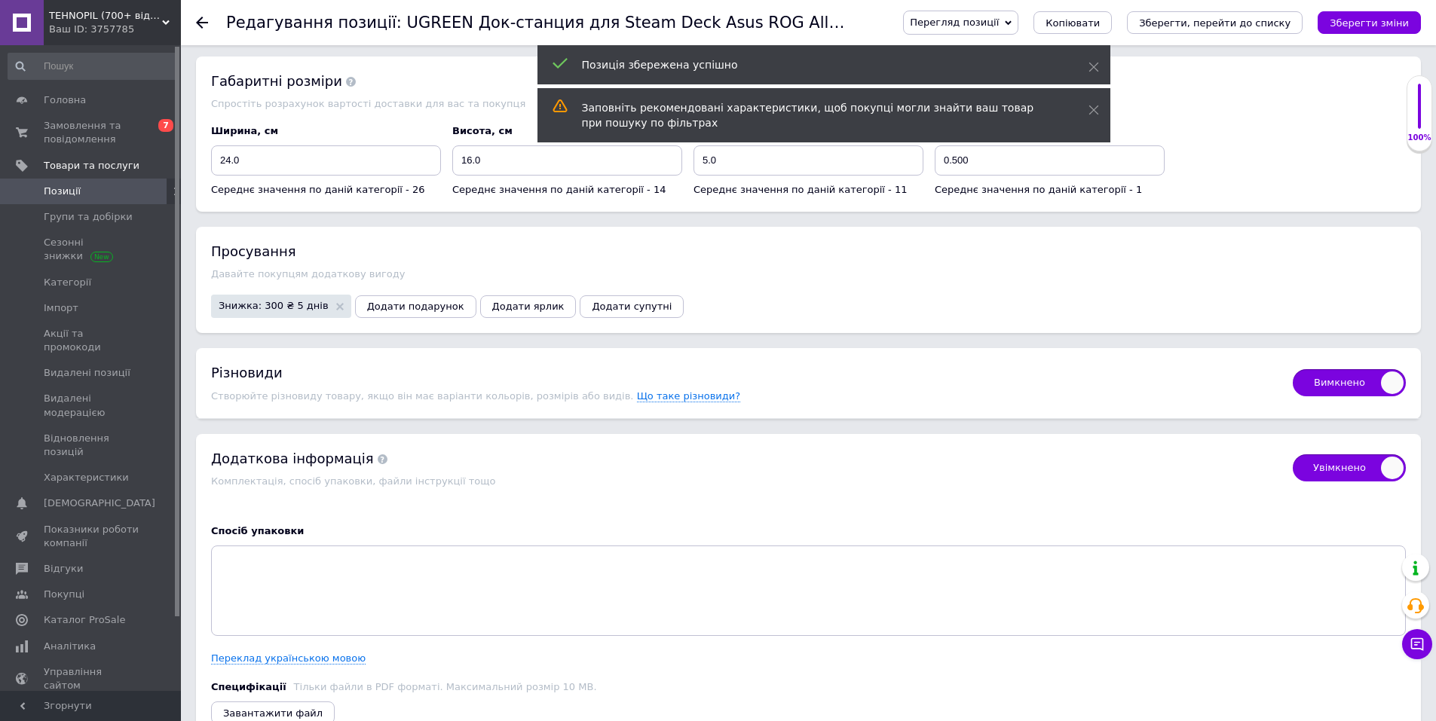
checkbox input "true"
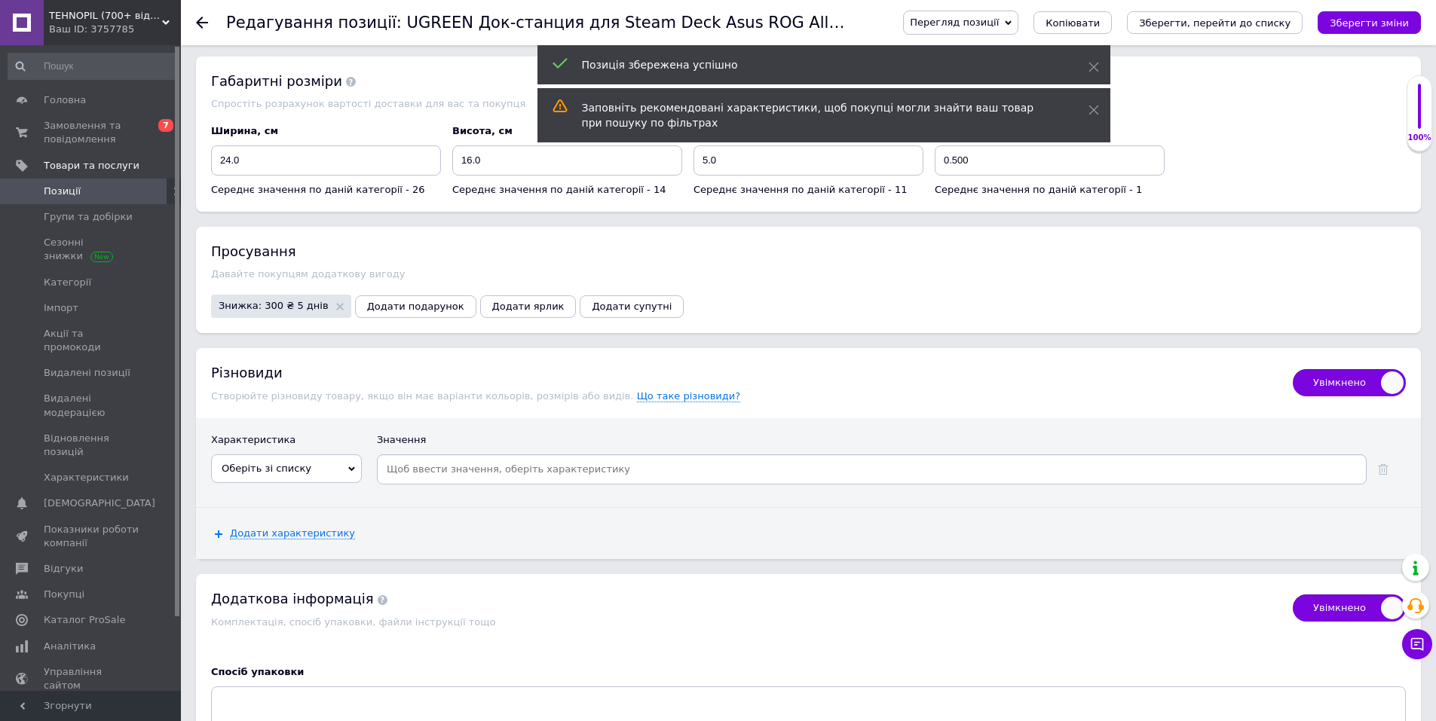
click at [315, 455] on span "Оберіть зі списку" at bounding box center [286, 469] width 151 height 29
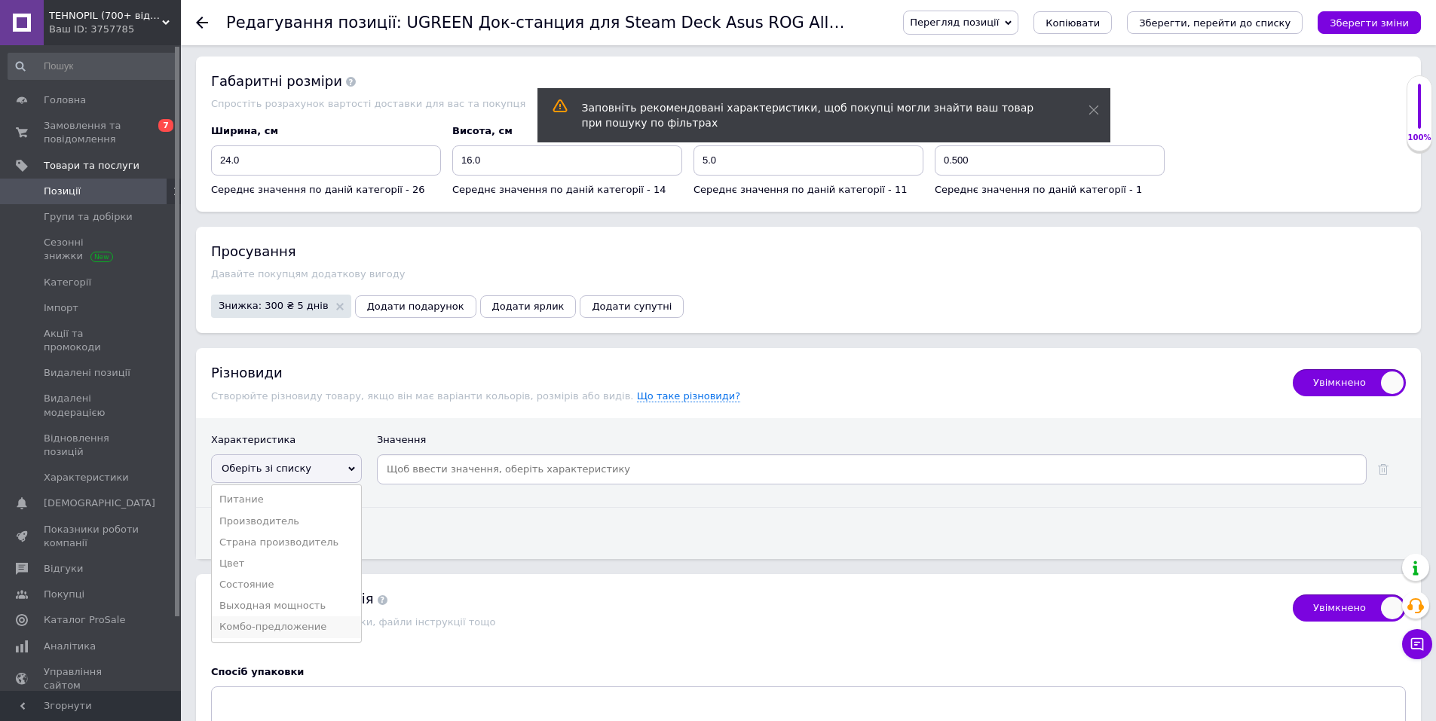
click at [289, 617] on li "Комбо-предложение" at bounding box center [286, 627] width 149 height 21
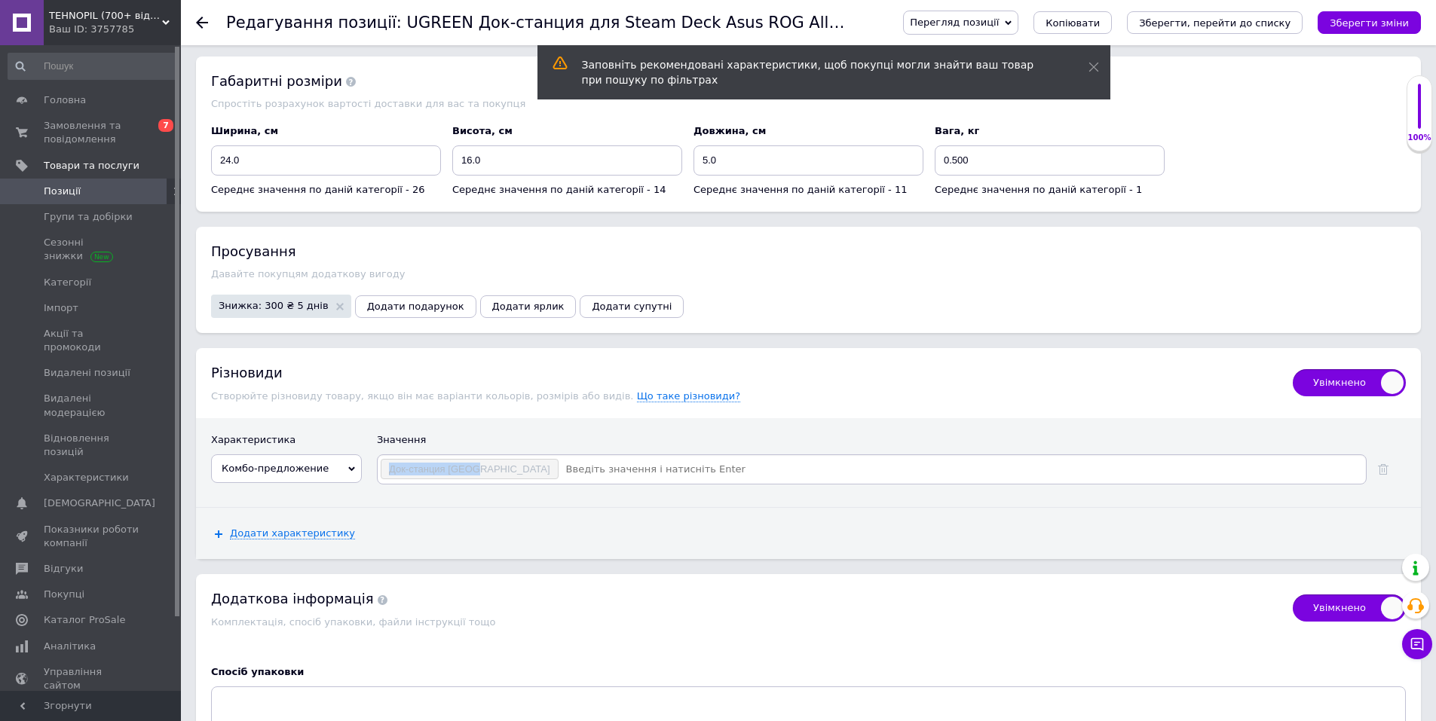
copy span "Док-станция UGREE"
copy span "Док-станция UGREEN"
drag, startPoint x: 379, startPoint y: 437, endPoint x: 487, endPoint y: 439, distance: 107.8
click at [487, 455] on div "Док-станция UGREEN" at bounding box center [872, 470] width 990 height 30
click at [559, 458] on input at bounding box center [961, 469] width 804 height 23
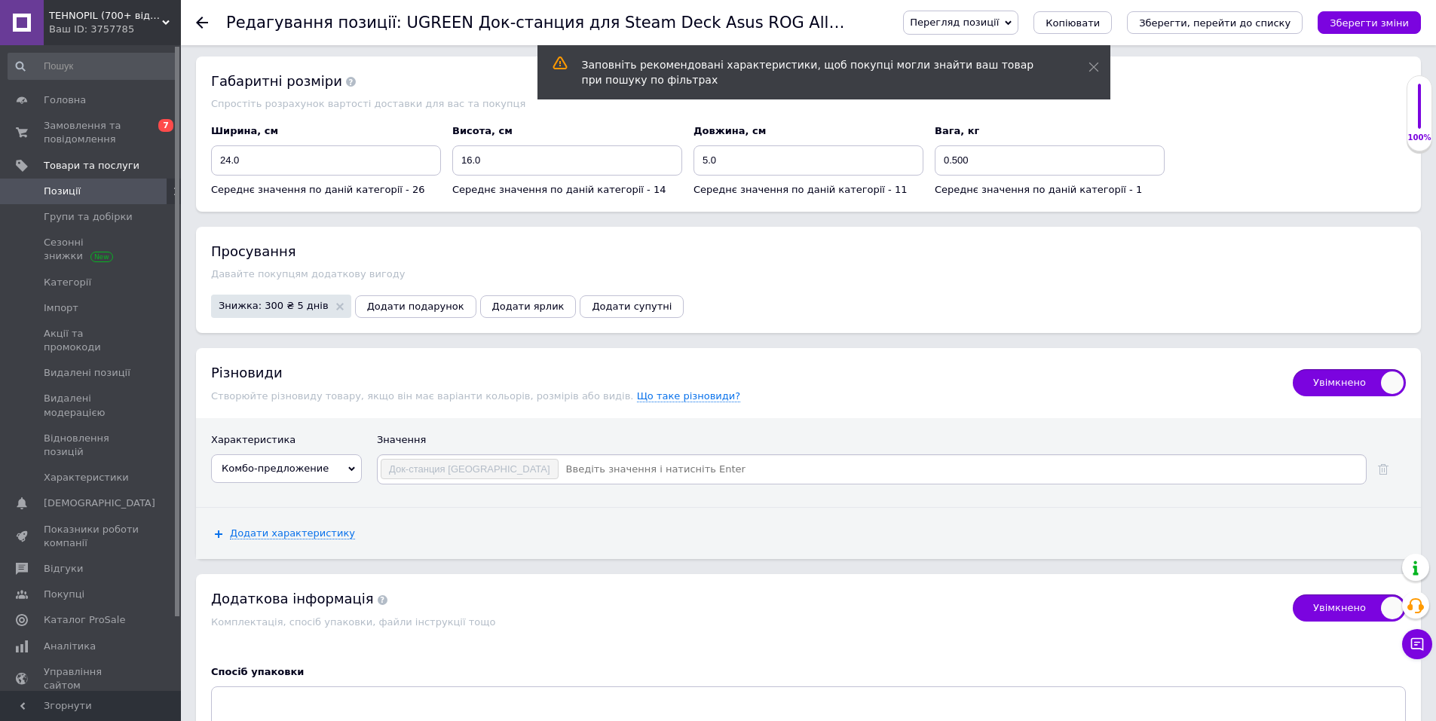
checkbox input "true"
paste input "Док-станция UGREEN"
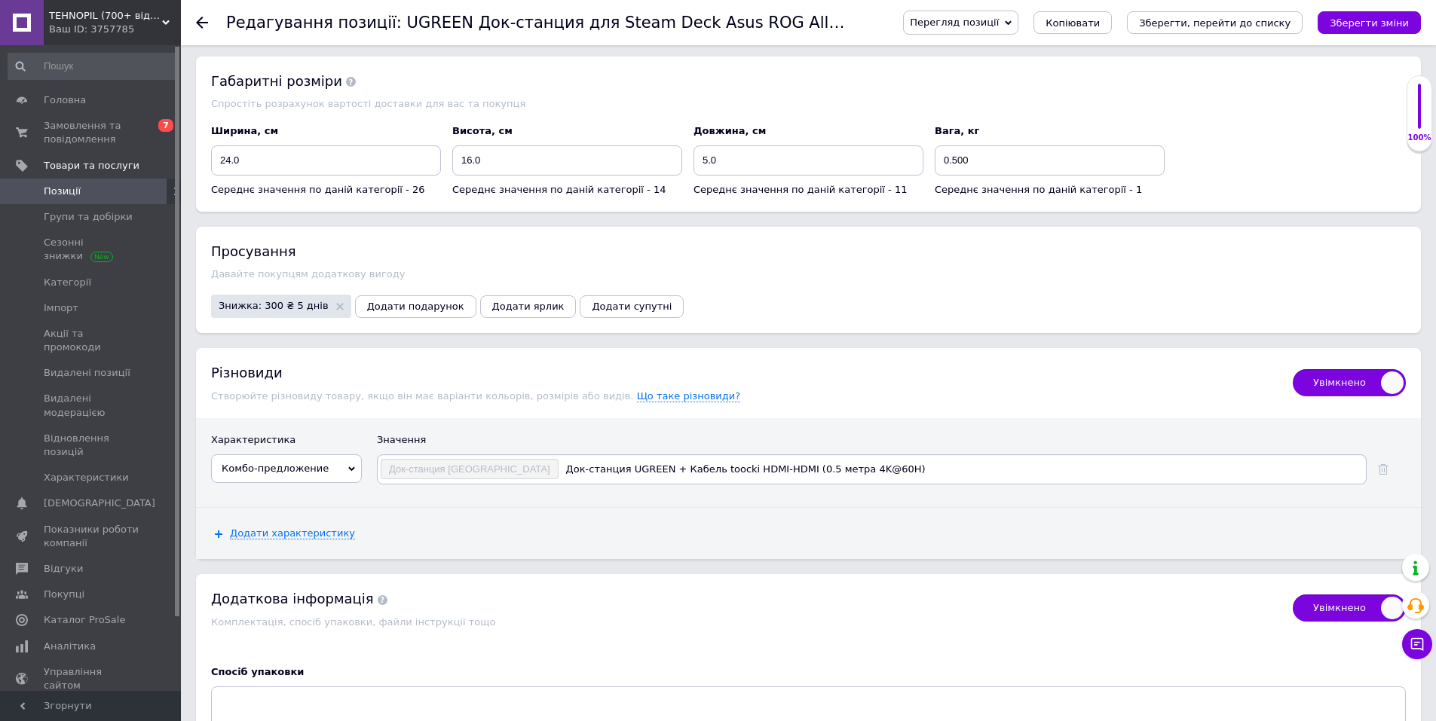
type input "Док-станция UGREEN + Кабель toocki HDMI-HDMI (0.5 метра 4K@60Hz)"
checkbox input "true"
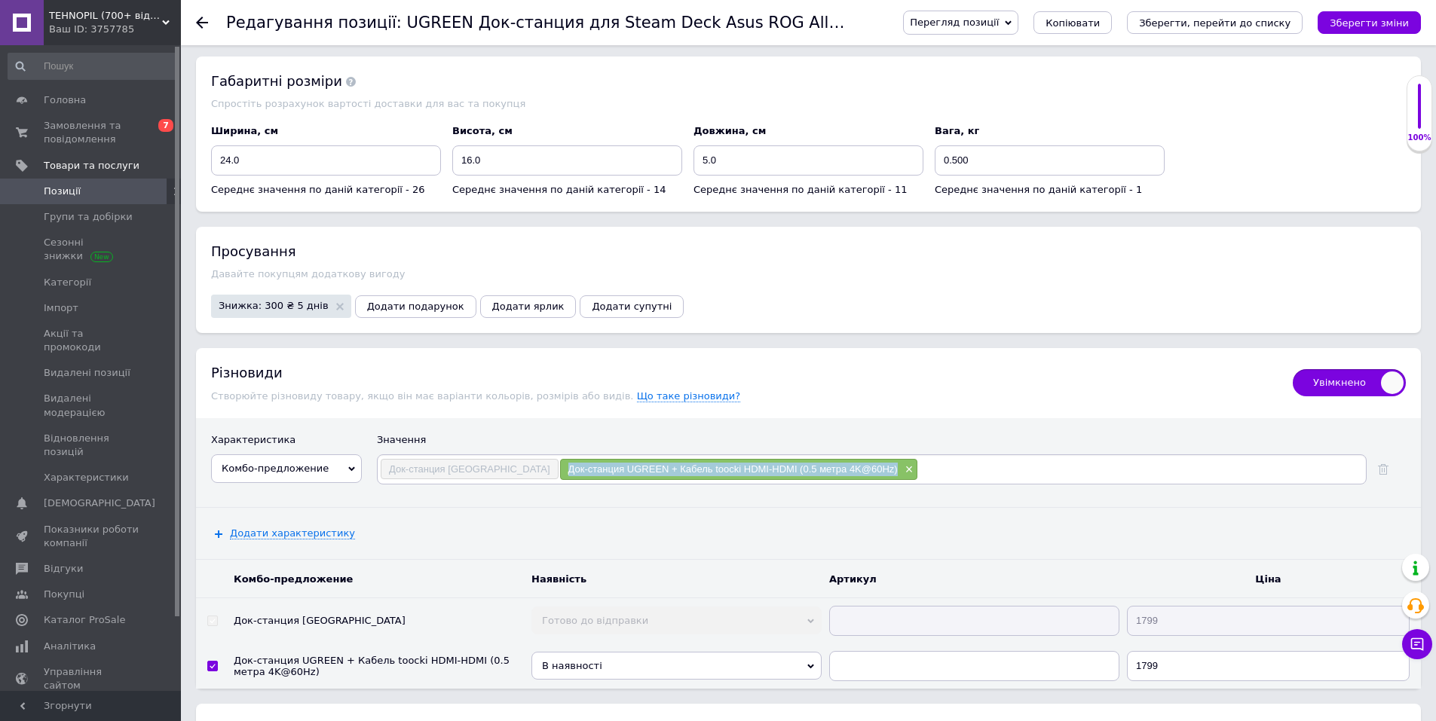
copy span "Док-станция UGREEN + Кабель toocki HDMI-HDMI (0.5 метра 4K@60Hz)"
drag, startPoint x: 839, startPoint y: 434, endPoint x: 509, endPoint y: 430, distance: 330.2
click at [560, 459] on div "Док-станция UGREEN + Кабель toocki HDMI-HDMI (0.5 метра 4K@60Hz) ×" at bounding box center [739, 469] width 358 height 21
click at [918, 458] on input at bounding box center [1141, 469] width 446 height 23
checkbox input "true"
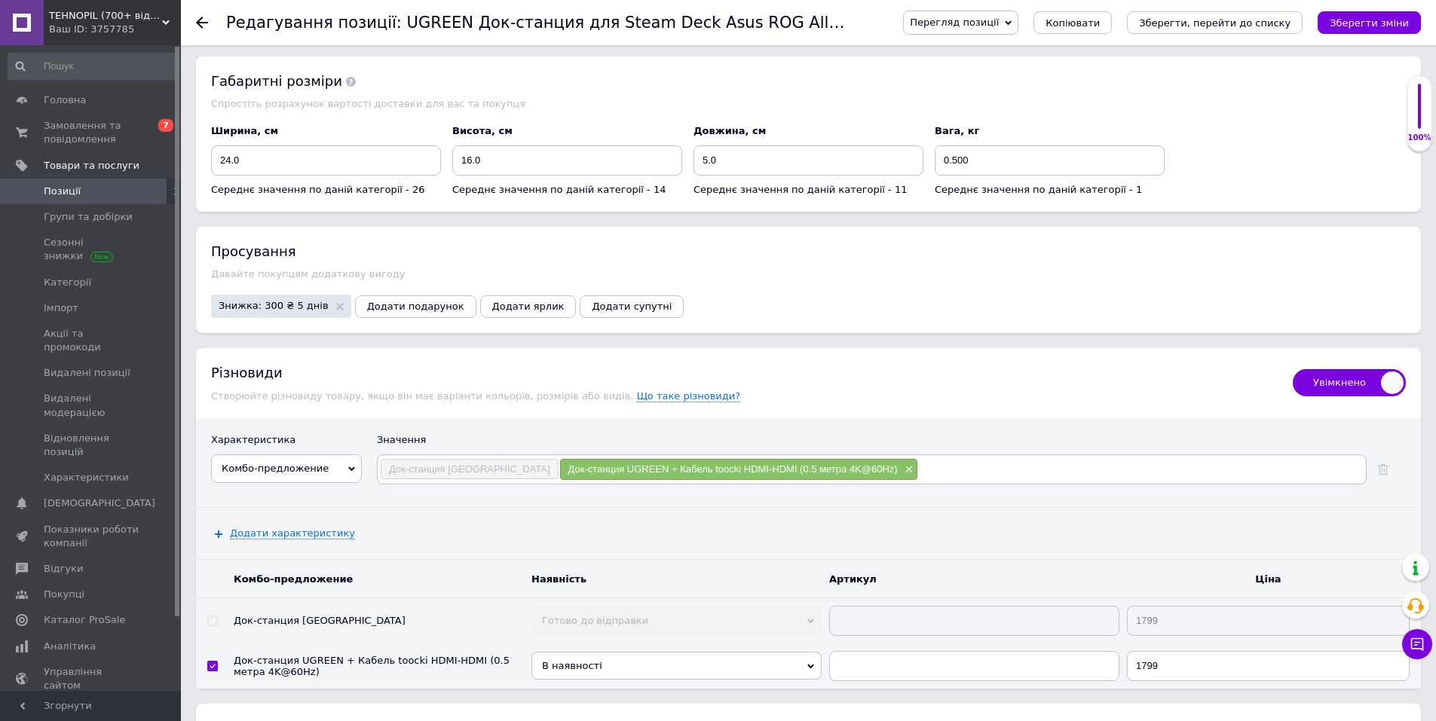
paste input "Док-станция UGREEN + Кабель toocki HDMI-HDMI (0.5 метра 4K@60Hz)"
type input "Док-станция UGREEN + Кабель toocki HDMI-HDMI (0.5 метра 4K@60Hz)"
click at [1034, 458] on input "Док-станция UGREEN + Кабель toocki HDMI-HDMI (0.5 метра 4K@60Hz)" at bounding box center [1141, 469] width 446 height 23
checkbox input "true"
type input "Док-станция UGREEN + Кабель Baseus HDMI-HDMI (0.5 метра 4K@60Hz)"
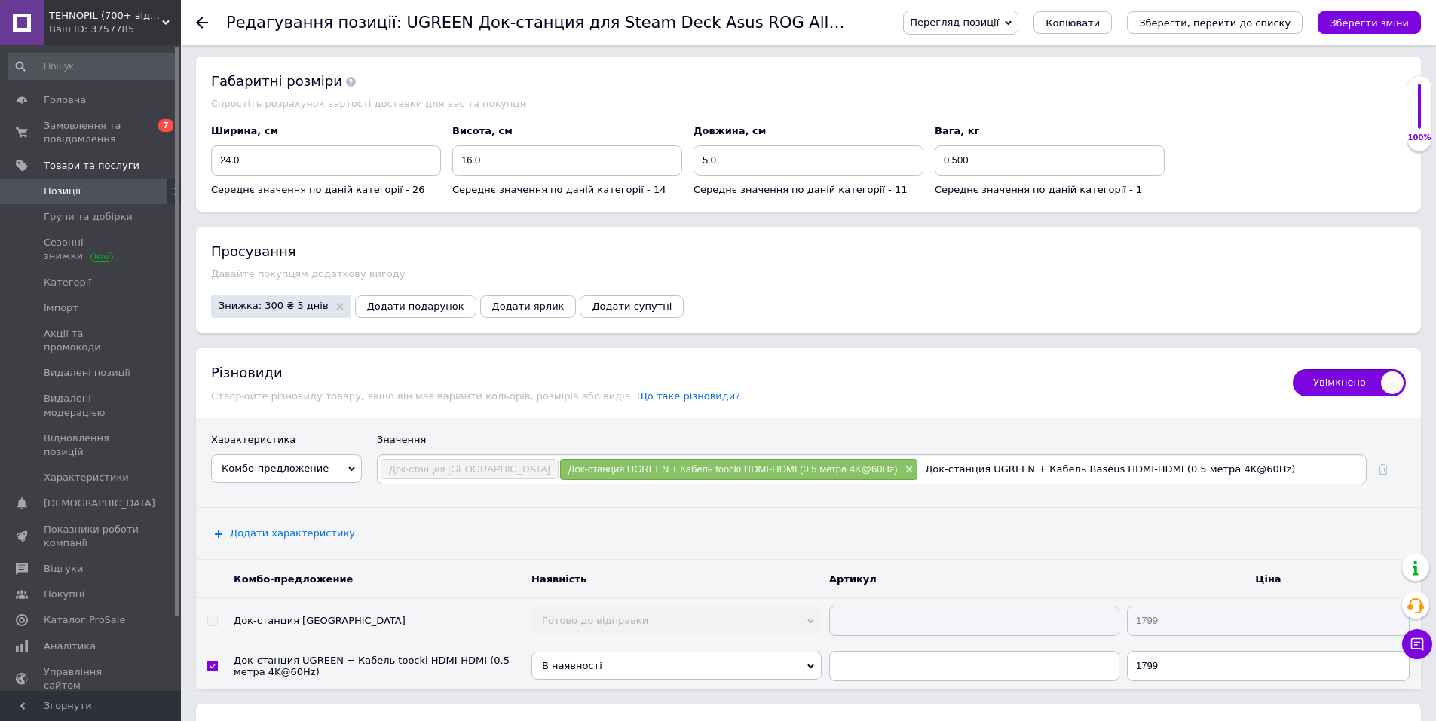
click at [1111, 458] on input "Док-станция UGREEN + Кабель Baseus HDMI-HDMI (0.5 метра 4K@60Hz)" at bounding box center [1141, 469] width 446 height 23
checkbox input "true"
type input "Док-станция UGREEN + Кабель Baseus HDMI-HDMI (1 метра 4K@60Hz)"
click at [1135, 458] on input "Док-станция UGREEN + Кабель Baseus HDMI-HDMI (1 метра 4K@60Hz)" at bounding box center [1141, 469] width 446 height 23
checkbox input "true"
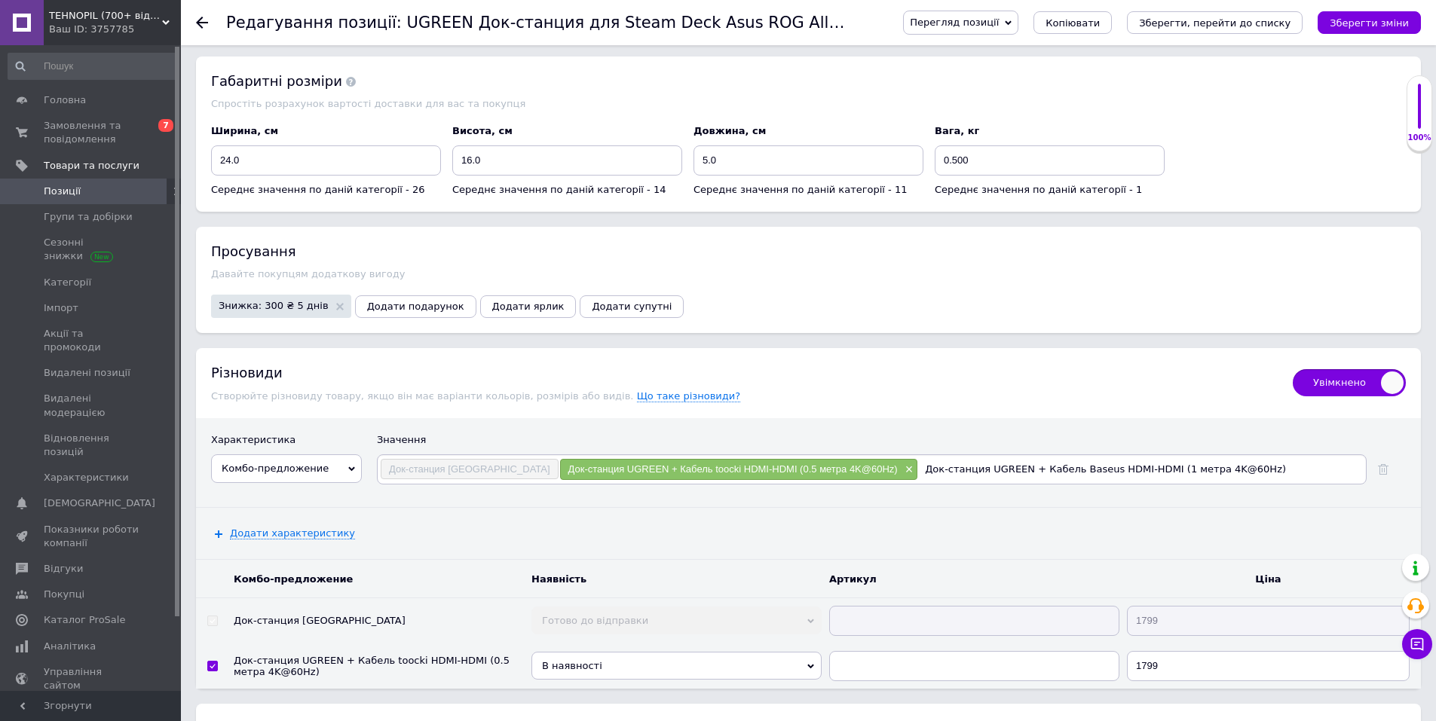
type input "Док-станция UGREEN + Кабель Baseus HDMI-HDMI (1 метр 4K@60Hz)"
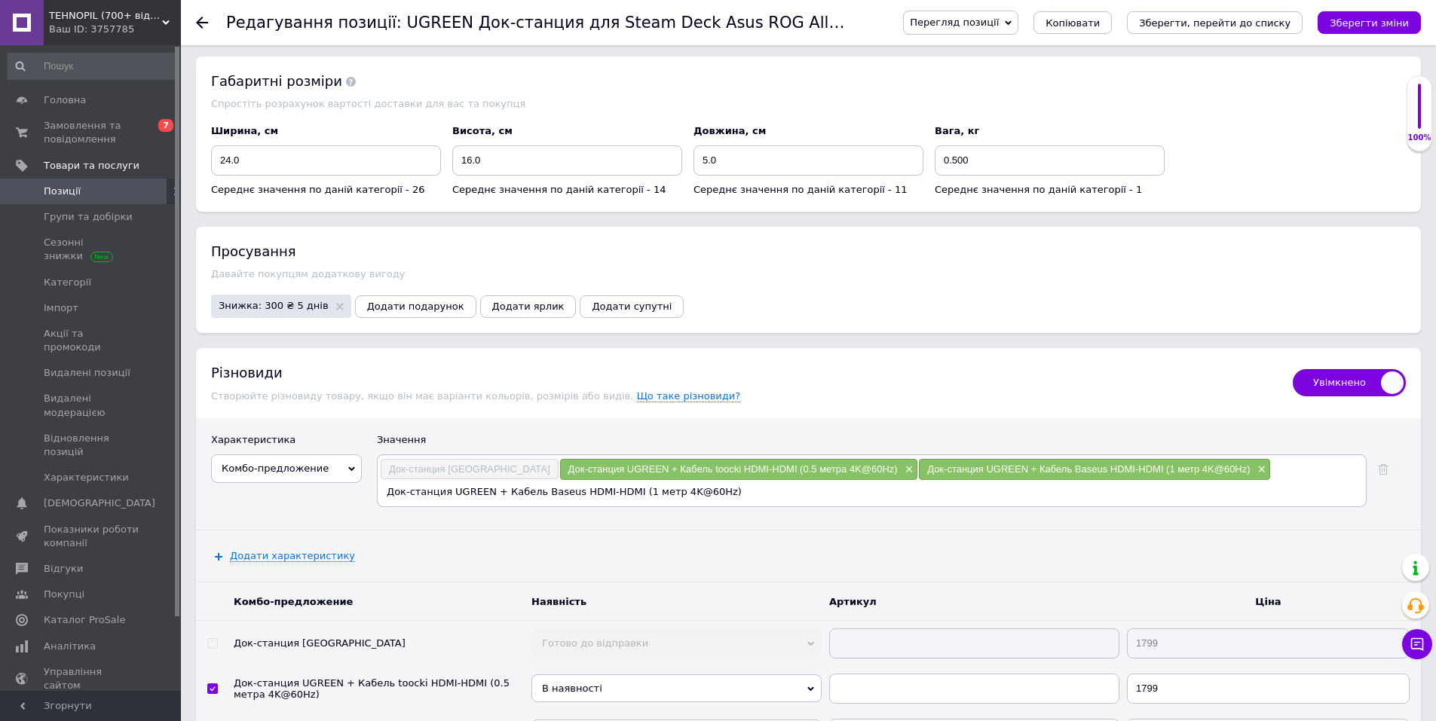
checkbox input "true"
click at [1356, 26] on icon "Зберегти зміни" at bounding box center [1369, 22] width 79 height 11
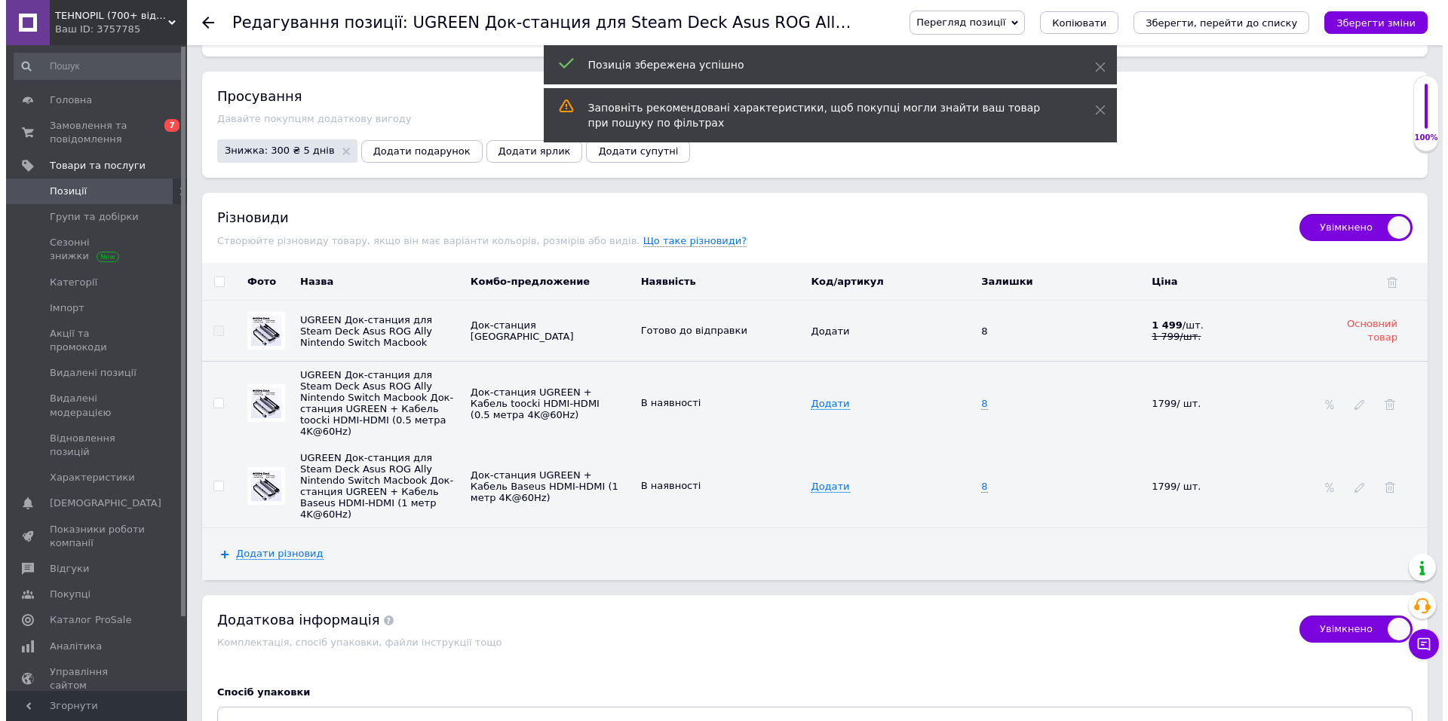
scroll to position [2380, 0]
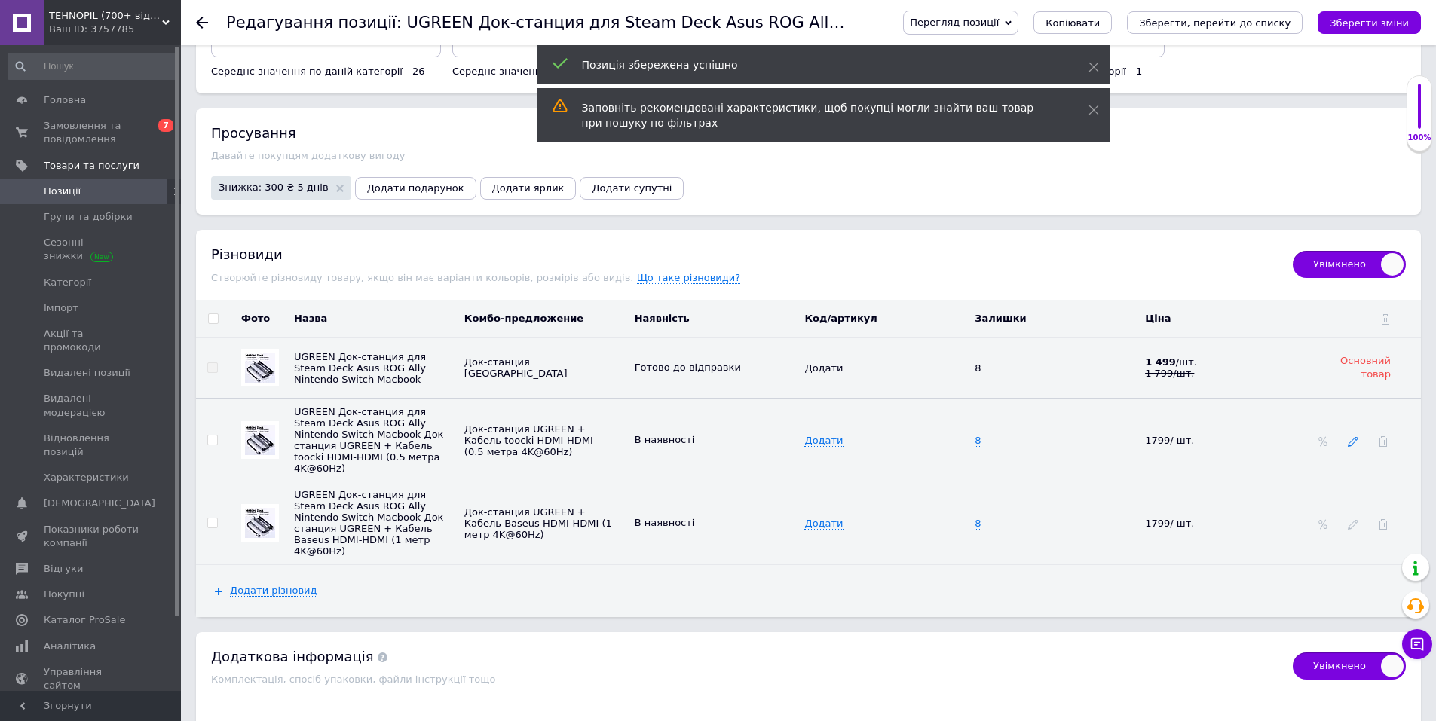
click at [1357, 437] on icon at bounding box center [1353, 442] width 11 height 11
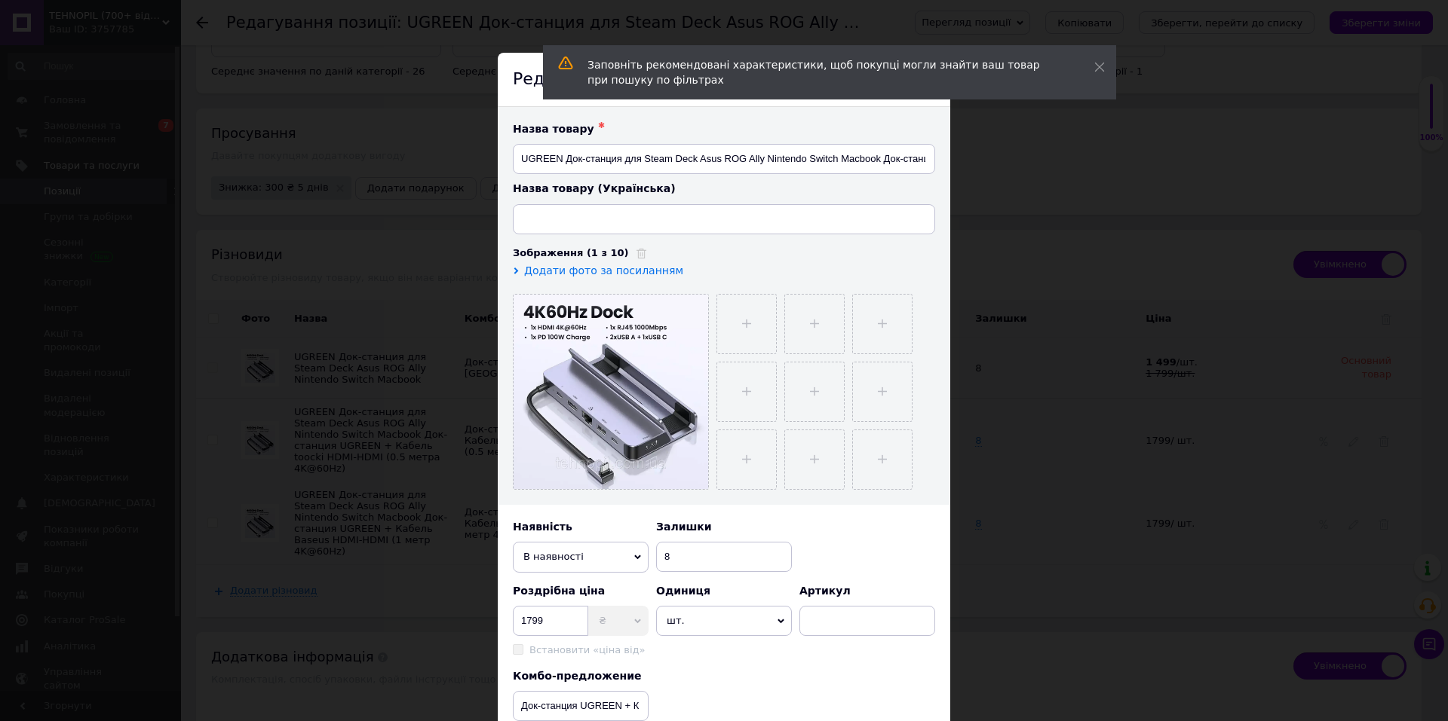
click at [1189, 273] on div "× Редагування різновиду Назва товару ✱ UGREEN Док-станция для Steam Deck Asus R…" at bounding box center [724, 360] width 1448 height 721
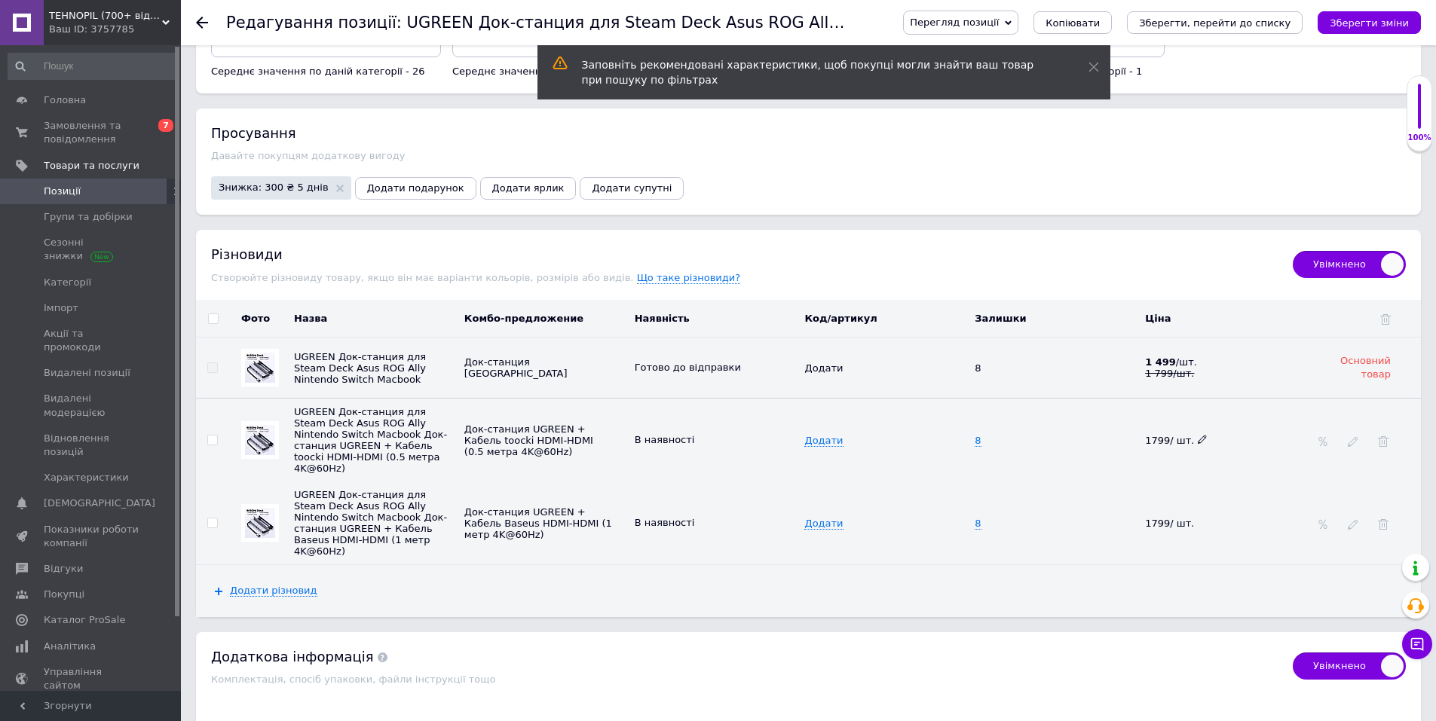
click at [1198, 435] on icon at bounding box center [1202, 439] width 9 height 9
drag, startPoint x: 1151, startPoint y: 409, endPoint x: 1171, endPoint y: 403, distance: 20.3
click at [1171, 429] on input "1799" at bounding box center [1221, 440] width 161 height 23
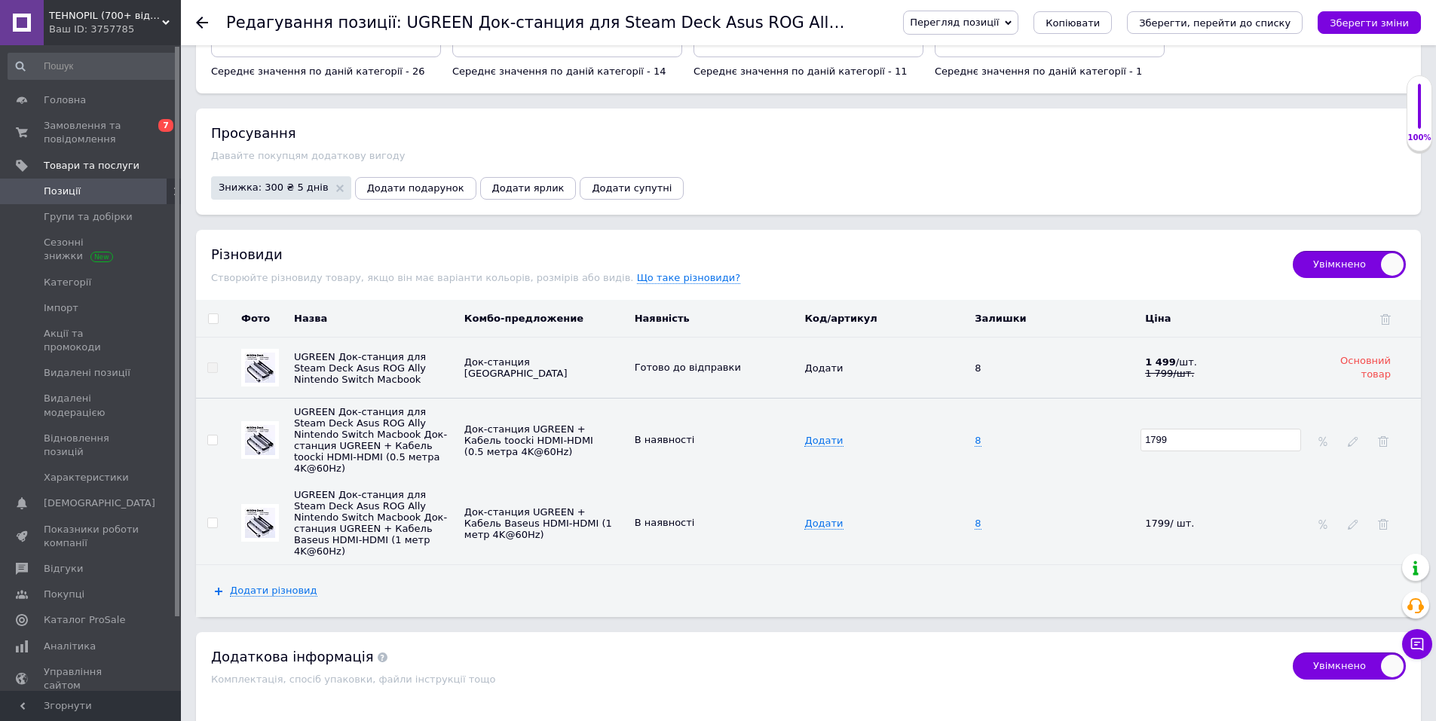
checkbox input "true"
type input "1"
checkbox input "true"
type input "2"
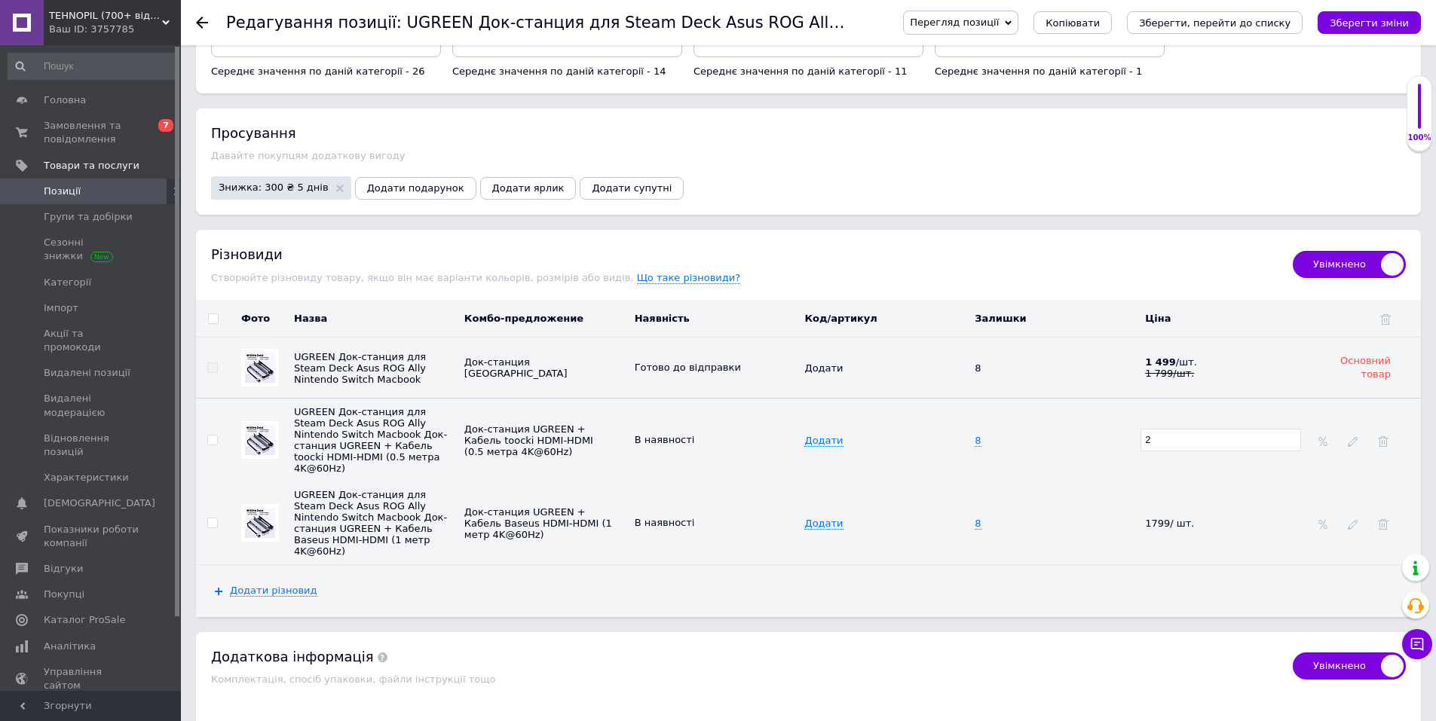
checkbox input "true"
type input "21"
checkbox input "true"
type input "215"
checkbox input "true"
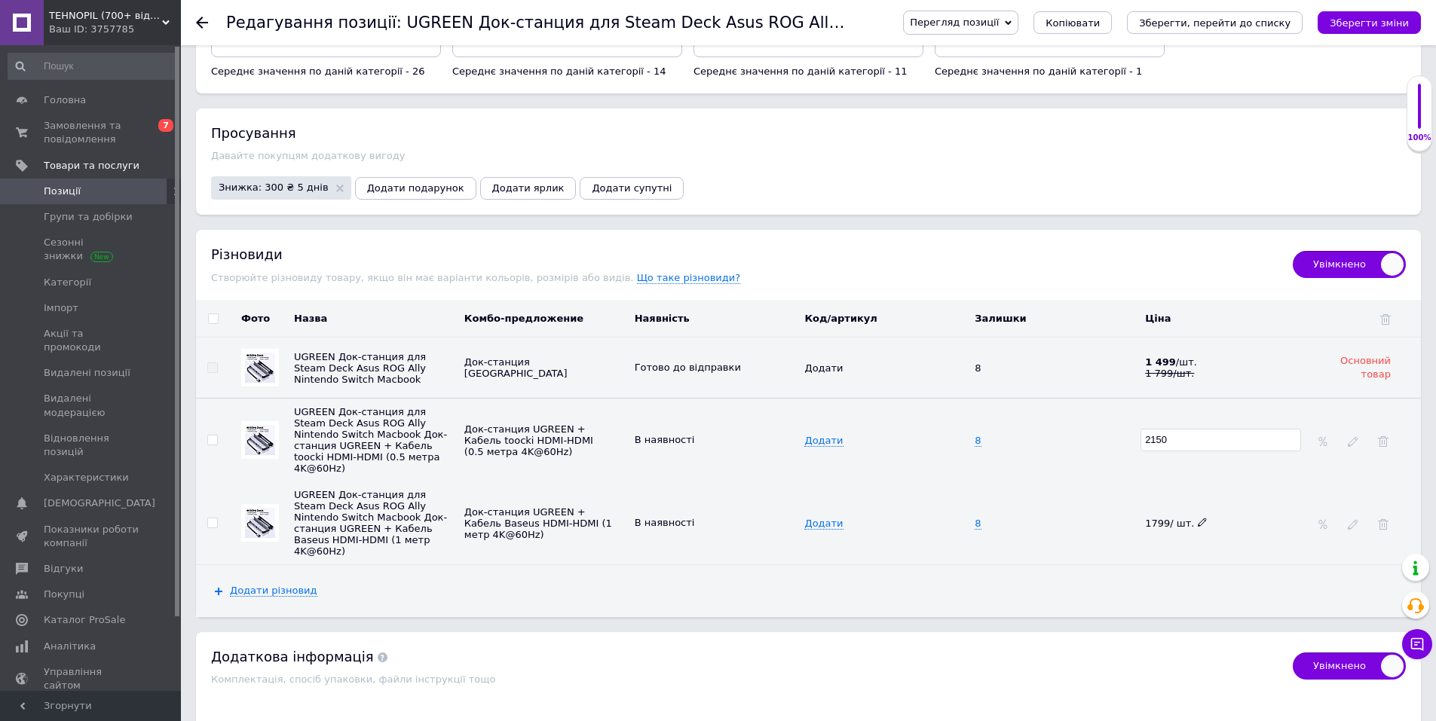
type input "2150"
click at [1198, 518] on icon at bounding box center [1202, 522] width 9 height 9
click at [1198, 519] on use at bounding box center [1202, 523] width 8 height 8
click at [1187, 518] on span "1799/ шт." at bounding box center [1176, 523] width 63 height 11
click at [1198, 518] on icon at bounding box center [1202, 522] width 9 height 9
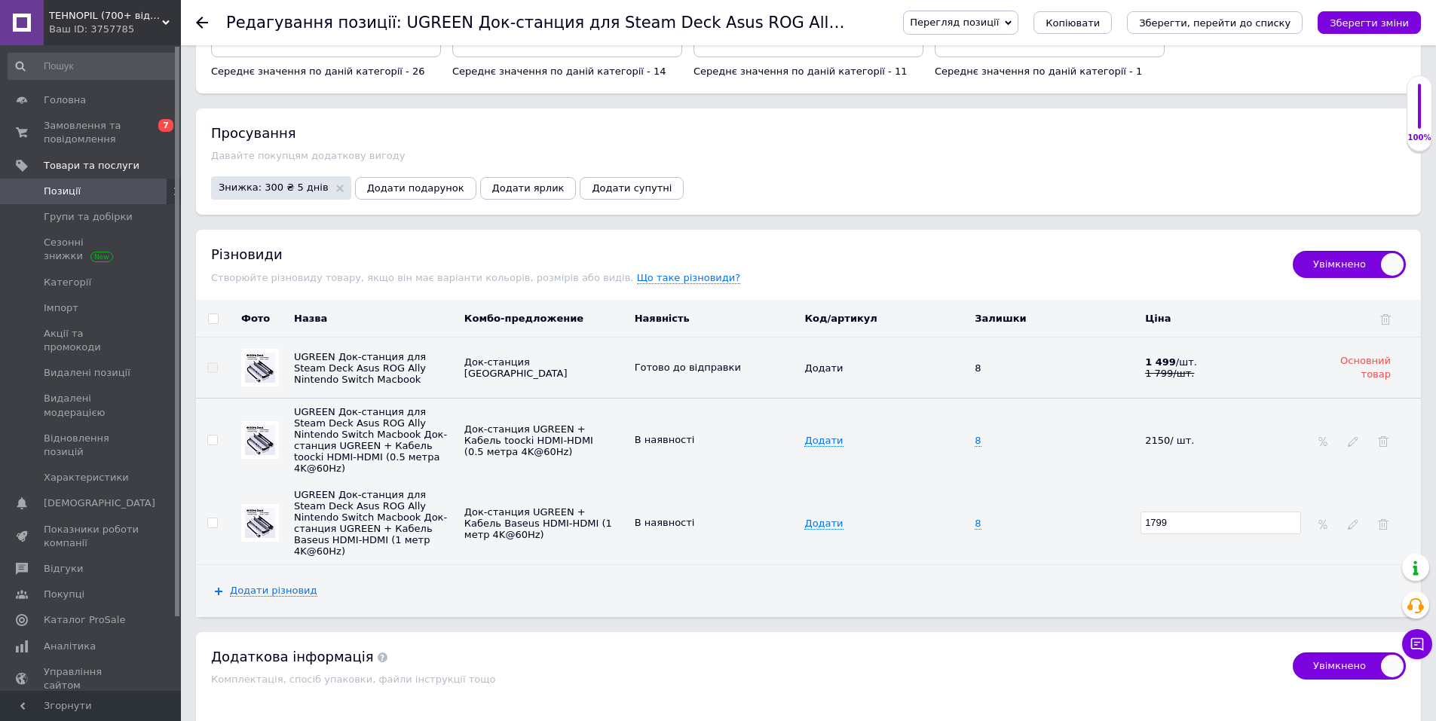
click at [1153, 512] on input "1799" at bounding box center [1221, 523] width 161 height 23
checkbox input "true"
type input "199"
checkbox input "true"
type input "1999"
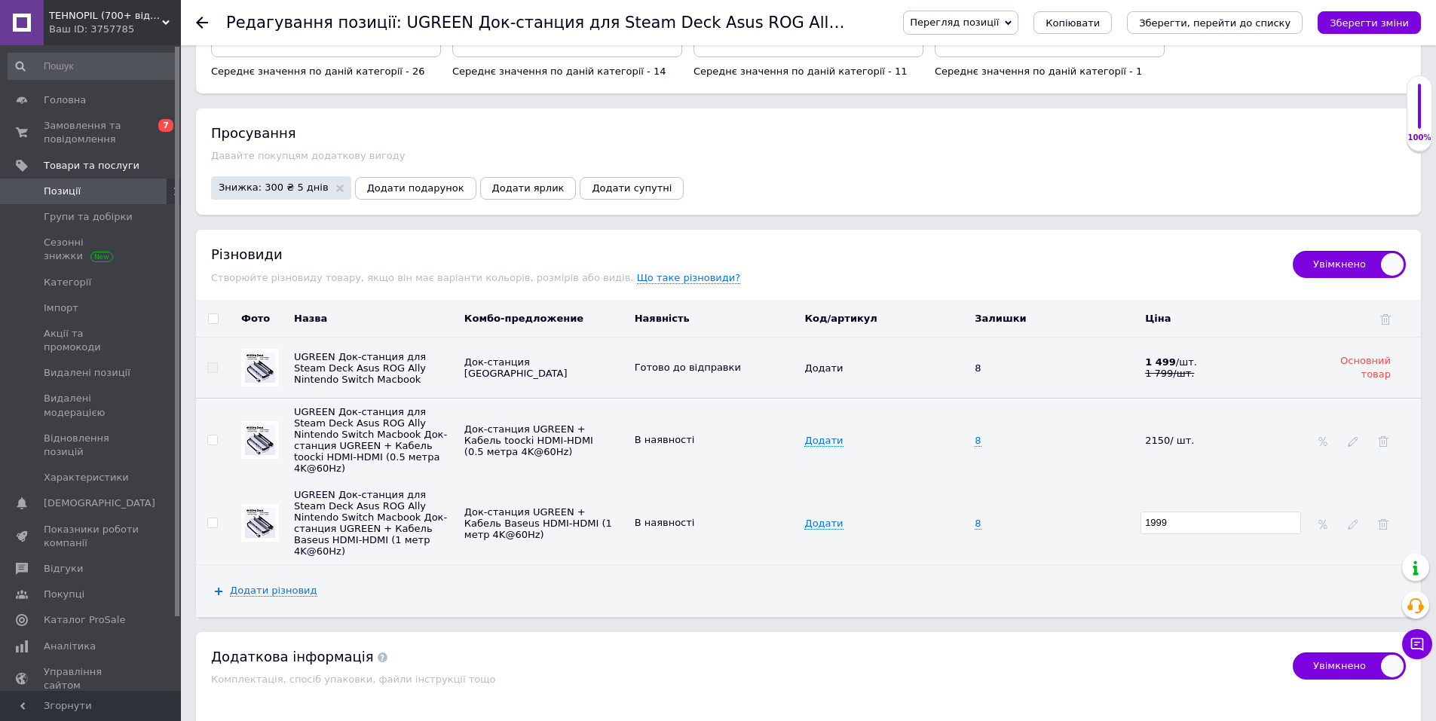
click at [1128, 565] on div "Додати різновид" at bounding box center [808, 590] width 1225 height 51
click at [1356, 25] on icon "Зберегти зміни" at bounding box center [1369, 22] width 79 height 11
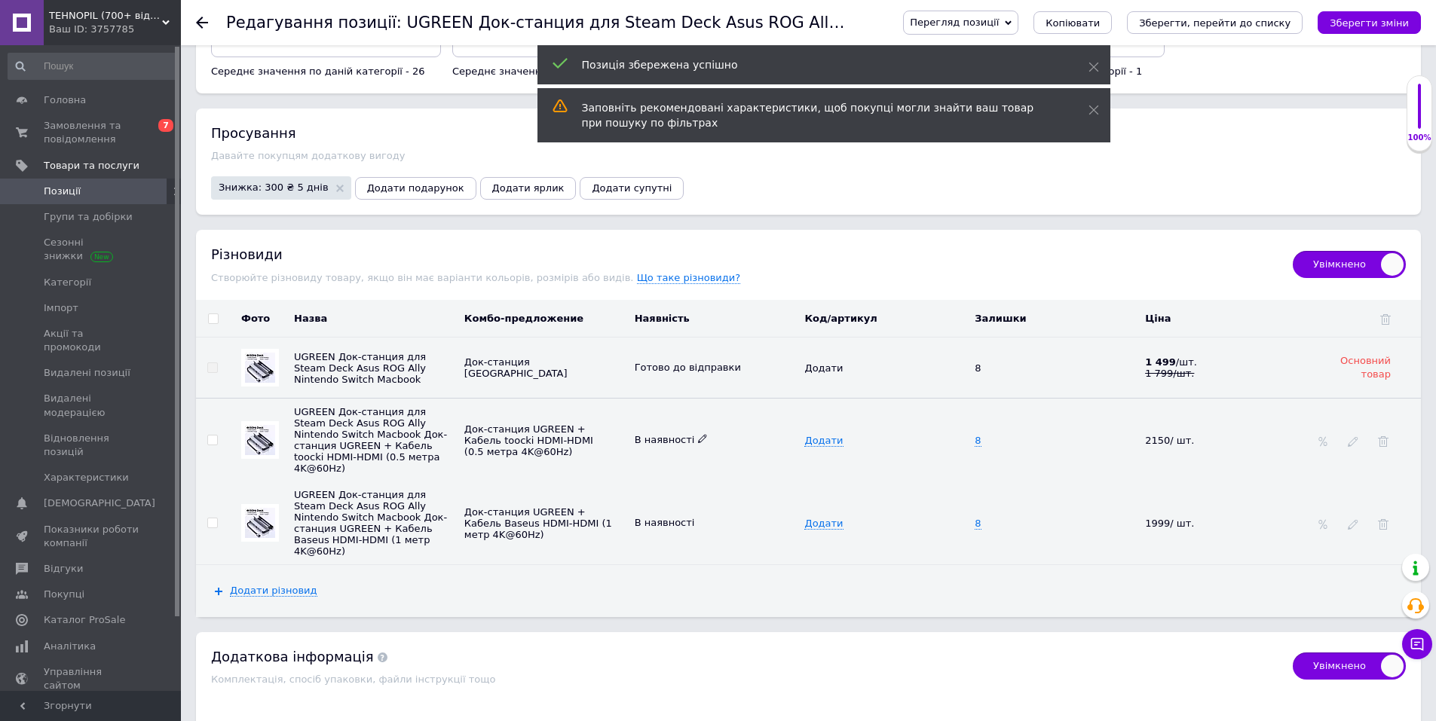
click at [698, 434] on icon at bounding box center [702, 438] width 9 height 9
click at [672, 501] on li "Готово до відправки" at bounding box center [713, 511] width 168 height 21
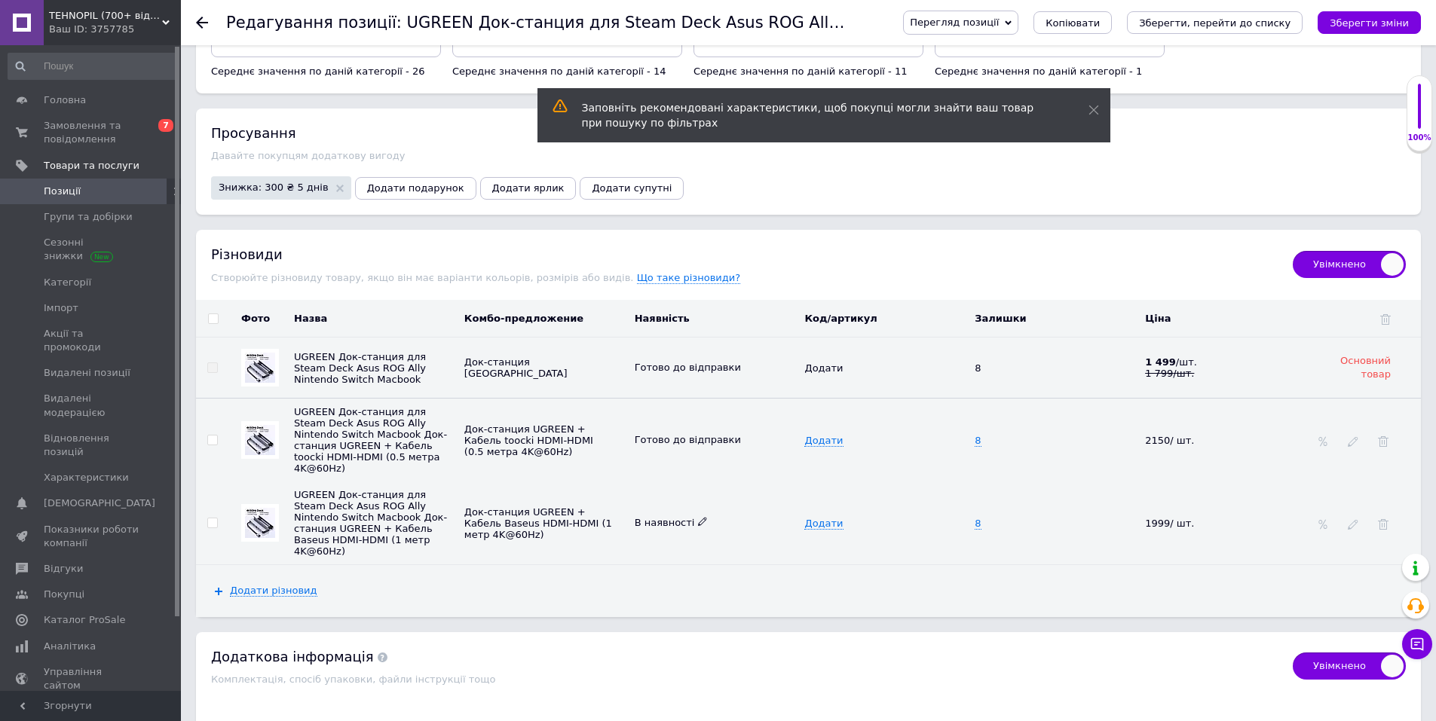
click at [698, 517] on icon at bounding box center [702, 521] width 9 height 9
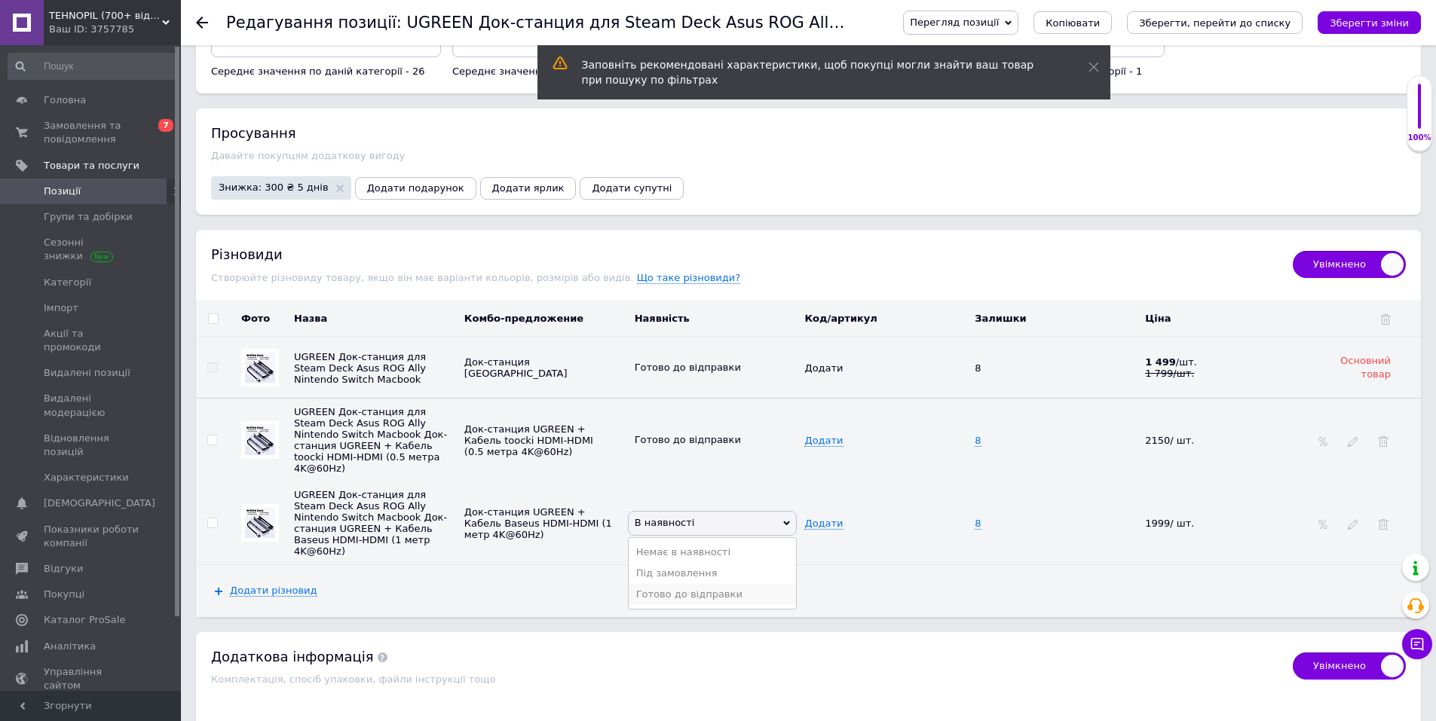
click at [668, 584] on li "Готово до відправки" at bounding box center [713, 594] width 168 height 21
click at [1353, 437] on icon at bounding box center [1353, 442] width 11 height 11
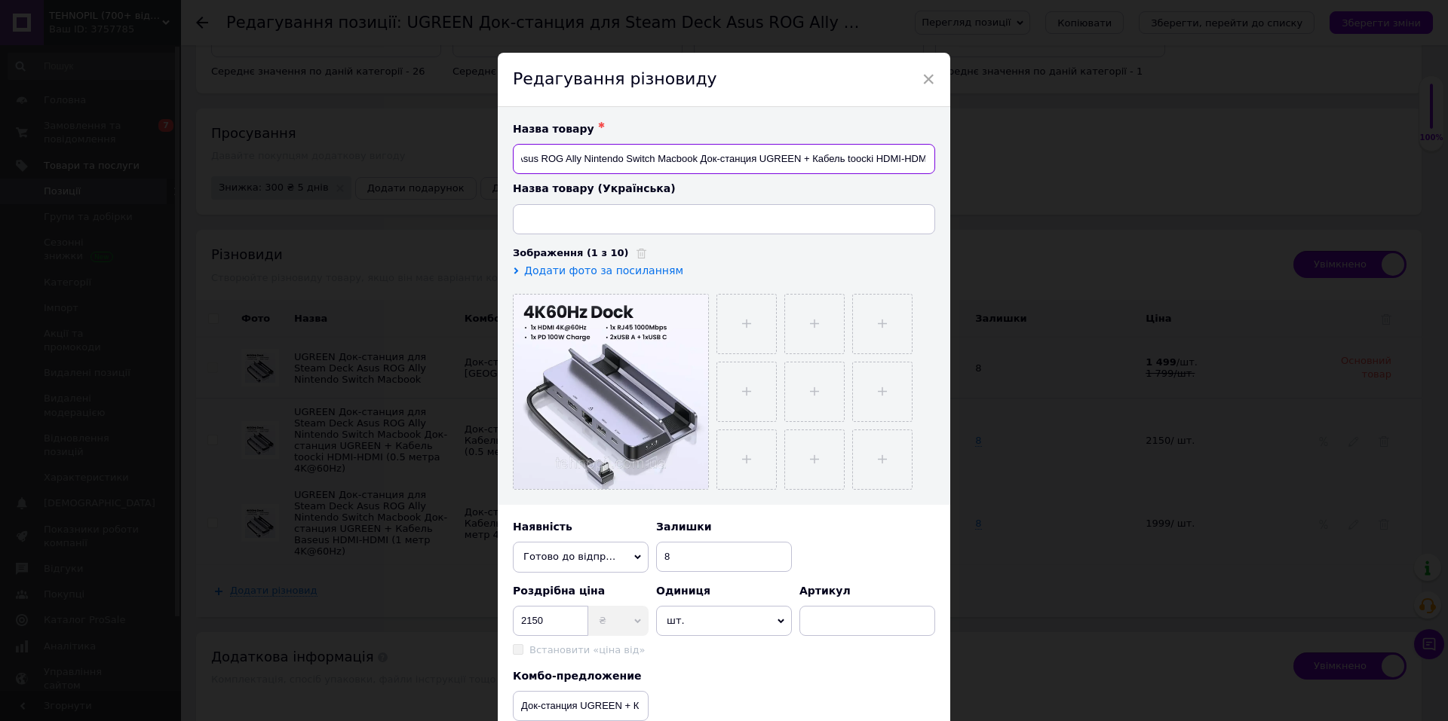
scroll to position [0, 288]
drag, startPoint x: 878, startPoint y: 160, endPoint x: 715, endPoint y: 161, distance: 163.6
click at [715, 161] on input "UGREEN Док-станция для Steam Deck Asus ROG Ally Nintendo Switch Macbook Док-ста…" at bounding box center [724, 159] width 422 height 30
click at [714, 159] on input "UGREEN Док-станция для Steam Deck Asus ROG Ally Nintendo Switch Macbook Док-ста…" at bounding box center [724, 159] width 422 height 30
drag, startPoint x: 684, startPoint y: 155, endPoint x: 595, endPoint y: 154, distance: 89.0
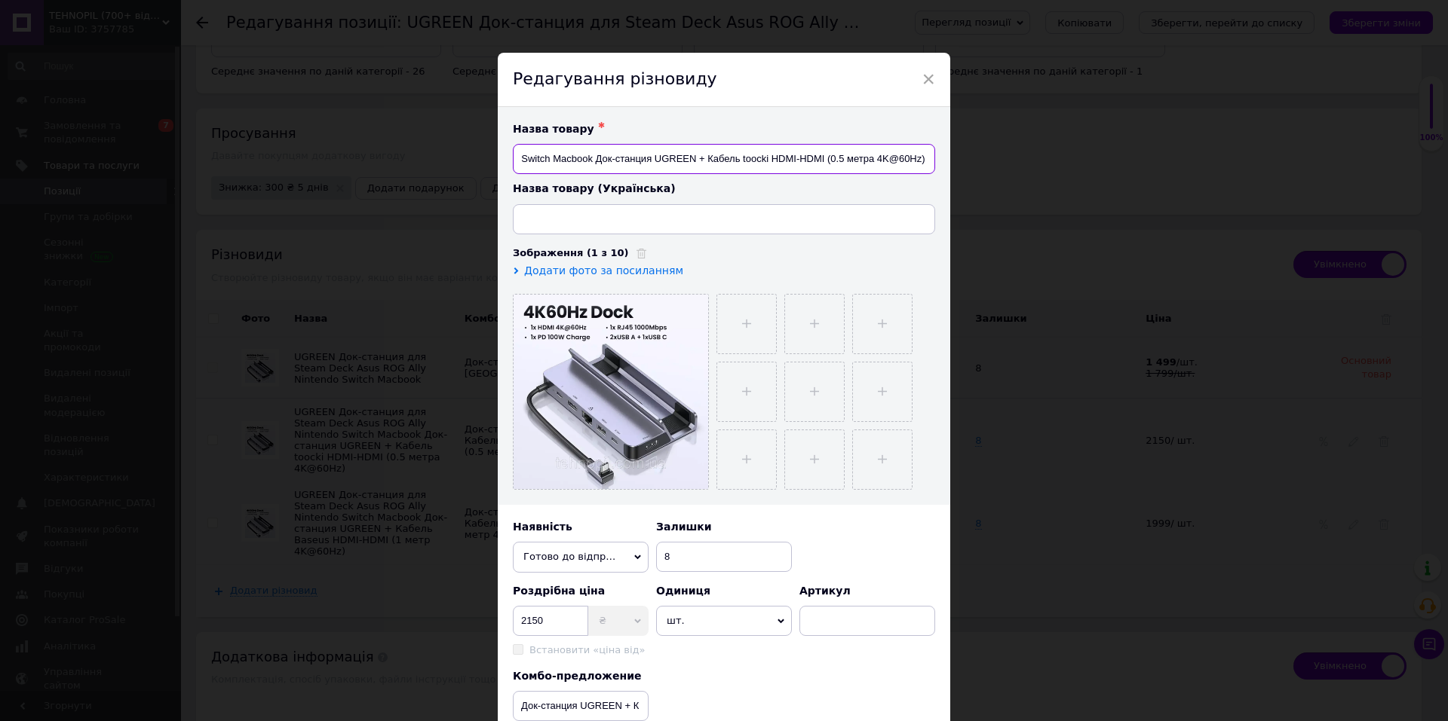
click at [595, 154] on input "UGREEN Док-станция для Steam Deck Asus ROG Ally Nintendo Switch Macbook Док-ста…" at bounding box center [724, 159] width 422 height 30
drag, startPoint x: 593, startPoint y: 158, endPoint x: 623, endPoint y: 164, distance: 31.4
click at [623, 164] on input "UGREEN Док-станция для Steam Deck Asus ROG Ally Nintendo Switch Macbook Док-ста…" at bounding box center [724, 159] width 422 height 30
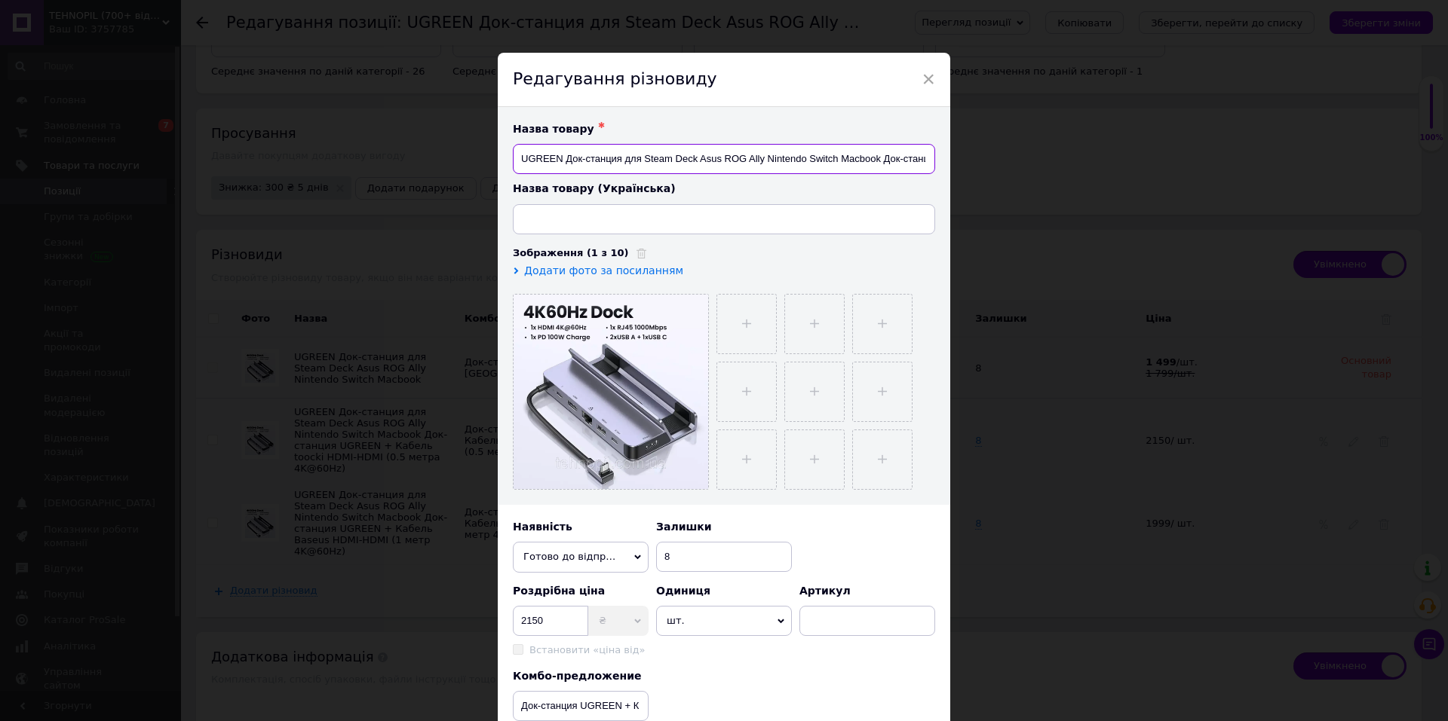
checkbox input "true"
type input "UGREEN Док-станция Док-станция UGREEN + Кабель toocki HDMI-HDMI (0.5 метра 4K@6…"
drag, startPoint x: 718, startPoint y: 155, endPoint x: 649, endPoint y: 150, distance: 69.6
click at [703, 154] on input "UGREEN Док-станция Док-станция UGREEN + Кабель toocki HDMI-HDMI (0.5 метра 4K@6…" at bounding box center [724, 159] width 422 height 30
drag, startPoint x: 623, startPoint y: 161, endPoint x: 530, endPoint y: 164, distance: 92.8
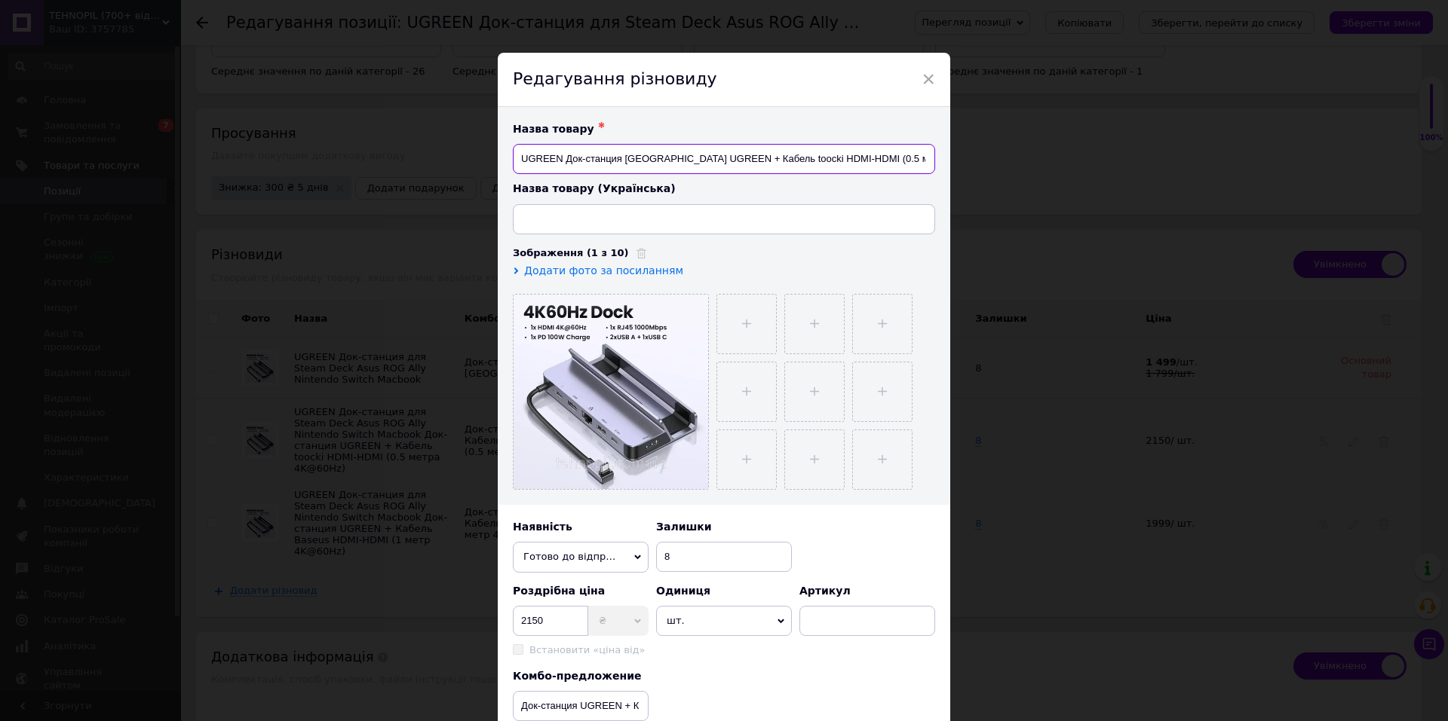
click at [530, 164] on input "UGREEN Док-станция Док-станция UGREEN + Кабель toocki HDMI-HDMI (0.5 метра 4K@6…" at bounding box center [724, 159] width 422 height 30
checkbox input "true"
type input "UGДок-станция UGREEN + Кабель toocki HDMI-HDMI (0.5 метра 4K@60Hz)"
checkbox input "true"
type input "UДок-станция UGREEN + Кабель toocki HDMI-HDMI (0.5 метра 4K@60Hz)"
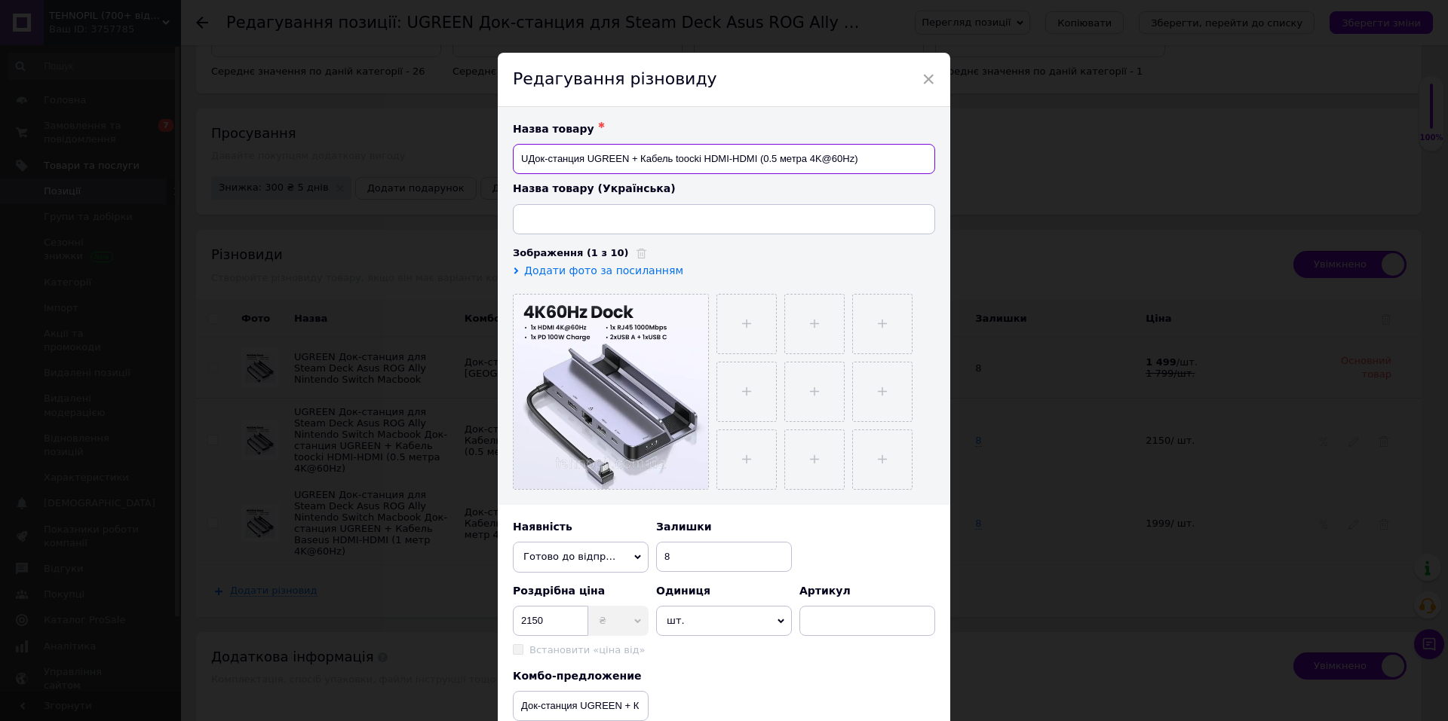
checkbox input "true"
type input "Док-станция UGREEN + Кабель toocki HDMI-HDMI (0.5 метра 4K@60Hz)"
click at [859, 162] on input "Док-станция UGREEN + Кабель toocki HDMI-HDMI (0.5 метра 4K@60Hz)" at bounding box center [724, 159] width 422 height 30
click at [796, 155] on input "Док-станция UGREEN + Кабель toocki HDMI-HDMI (0.5 метра 4K@60Hz)" at bounding box center [724, 159] width 422 height 30
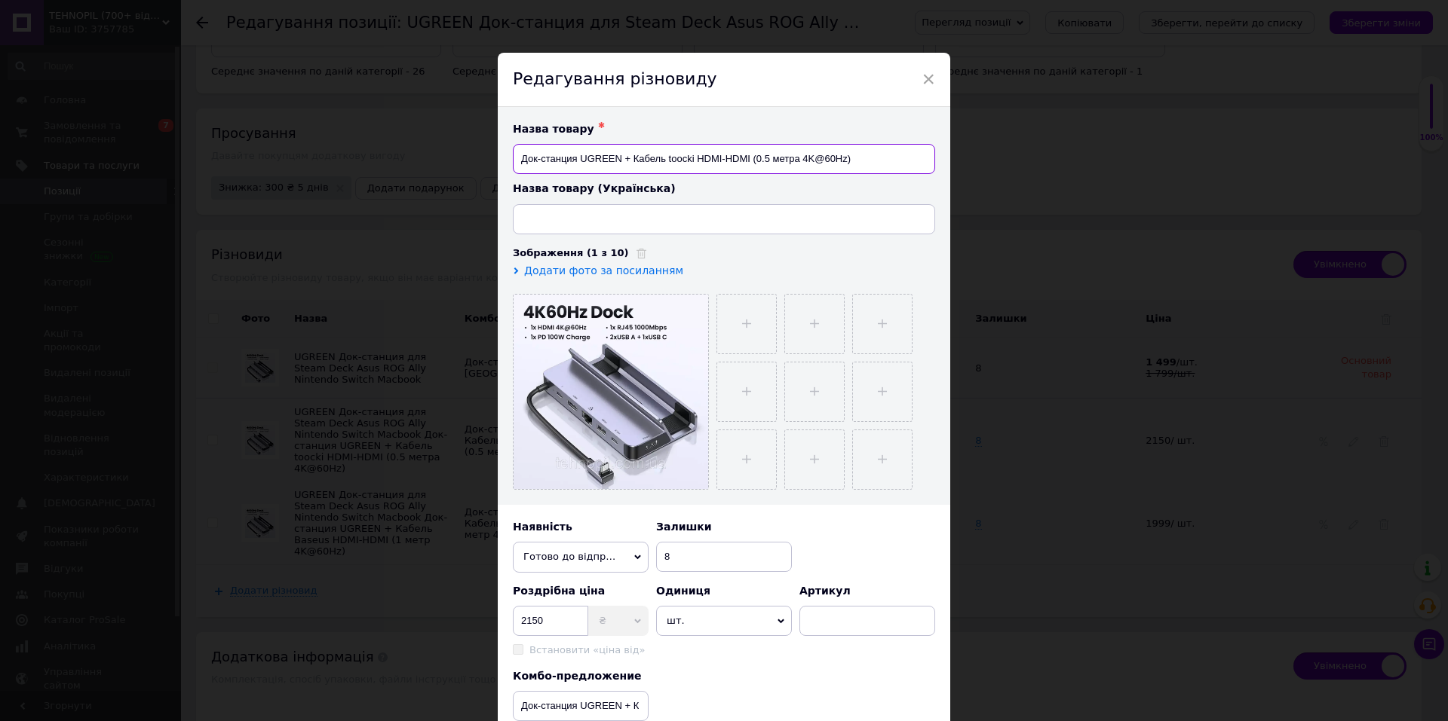
click at [796, 155] on input "Док-станция UGREEN + Кабель toocki HDMI-HDMI (0.5 метра 4K@60Hz)" at bounding box center [724, 159] width 422 height 30
checkbox input "true"
type input "Док-станция UGREEN + Кабель toocki HDMI-HDMI (0.5 метра 4K@60Hz)"
click at [705, 218] on input at bounding box center [724, 219] width 422 height 30
paste input "Док-станция UGREEN + Кабель toocki HDMI-HDMI (0.5 метра 4K@60Hz)"
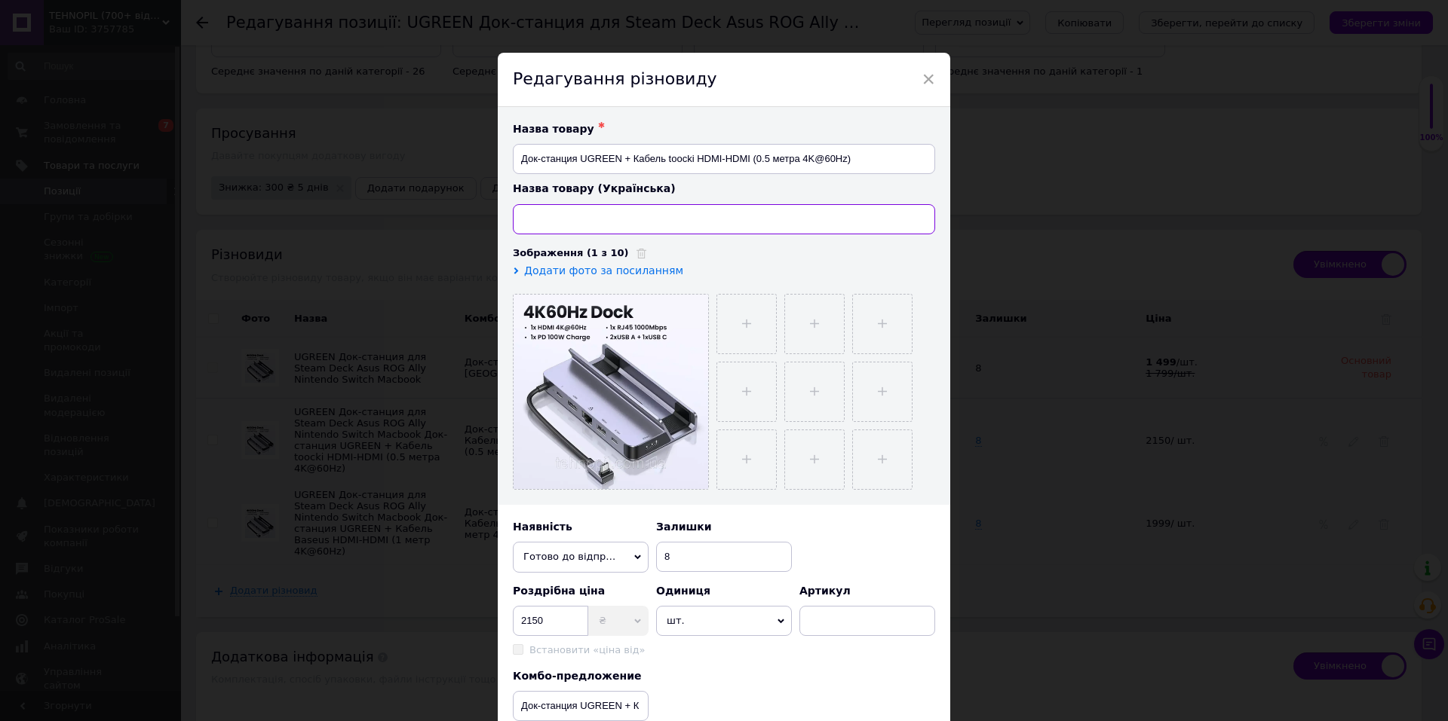
checkbox input "true"
type input "Док-станция UGREEN + Кабель toocki HDMI-HDMI (0.5 метра 4K@60Hz)"
drag, startPoint x: 561, startPoint y: 215, endPoint x: 570, endPoint y: 219, distance: 9.8
click at [570, 219] on input "Док-станция UGREEN + Кабель toocki HDMI-HDMI (0.5 метра 4K@60Hz)" at bounding box center [724, 219] width 422 height 30
click at [572, 217] on input "Док-станция UGREEN + Кабель toocki HDMI-HDMI (0.5 метра 4K@60Hz)" at bounding box center [724, 219] width 422 height 30
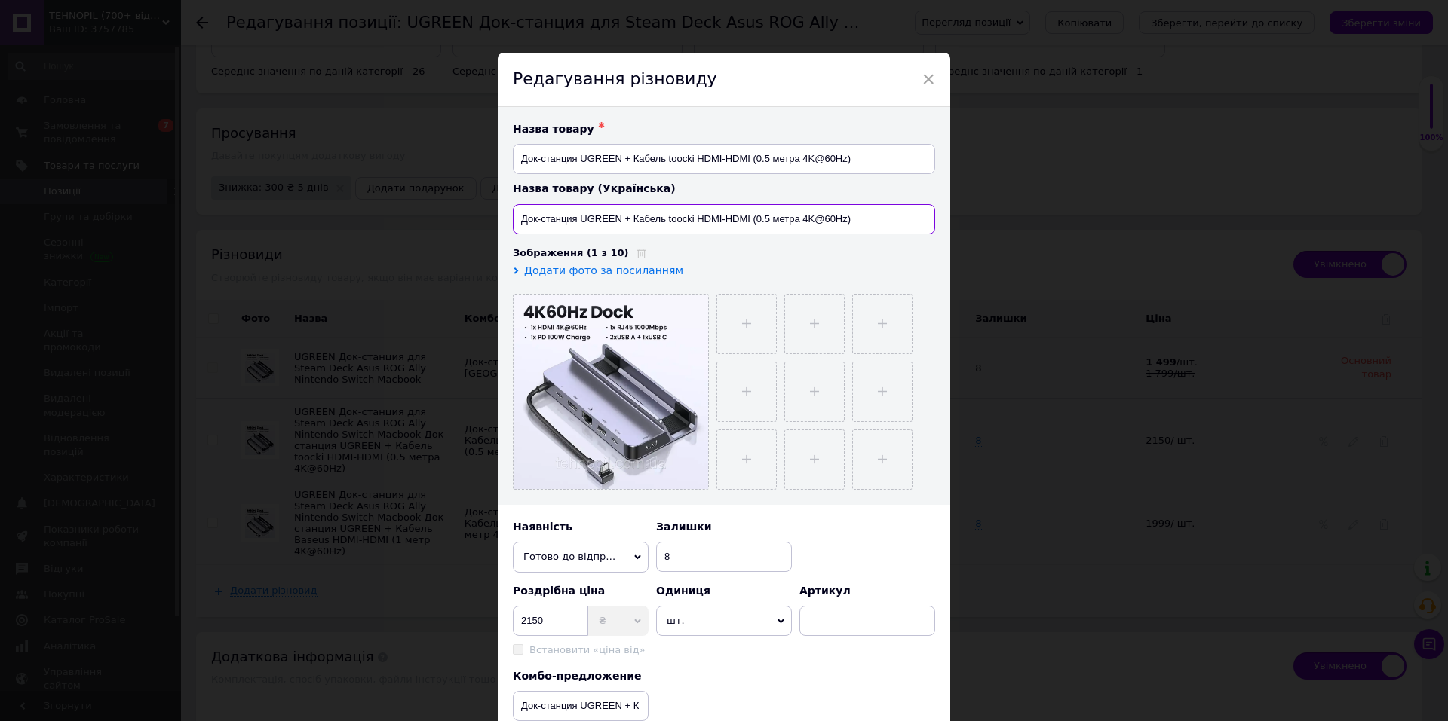
click at [566, 217] on input "Док-станция UGREEN + Кабель toocki HDMI-HDMI (0.5 метра 4K@60Hz)" at bounding box center [724, 219] width 422 height 30
checkbox input "true"
type input "Док-станцsя UGREEN + Кабель toocki HDMI-HDMI (0.5 метра 4K@60Hz)"
checkbox input "true"
type input "Док-станця UGREEN + Кабель toocki HDMI-HDMI (0.5 метра 4K@60Hz)"
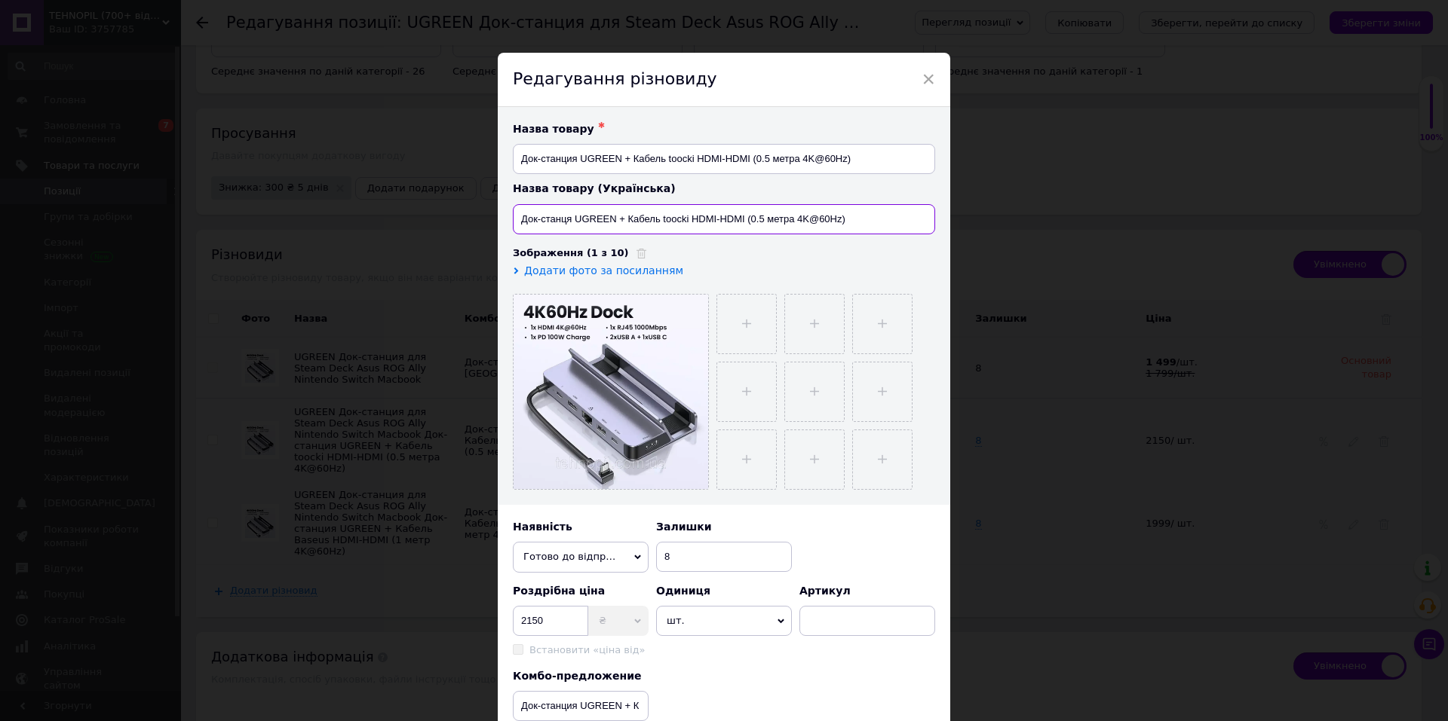
checkbox input "true"
type input "Док-станція UGREEN + Кабель toocki HDMI-HDMI (0.5 метра 4K@60Hz)"
click at [860, 227] on input "Док-станція UGREEN + Кабель toocki HDMI-HDMI (0.5 метра 4K@60Hz)" at bounding box center [724, 219] width 422 height 30
checkbox input "true"
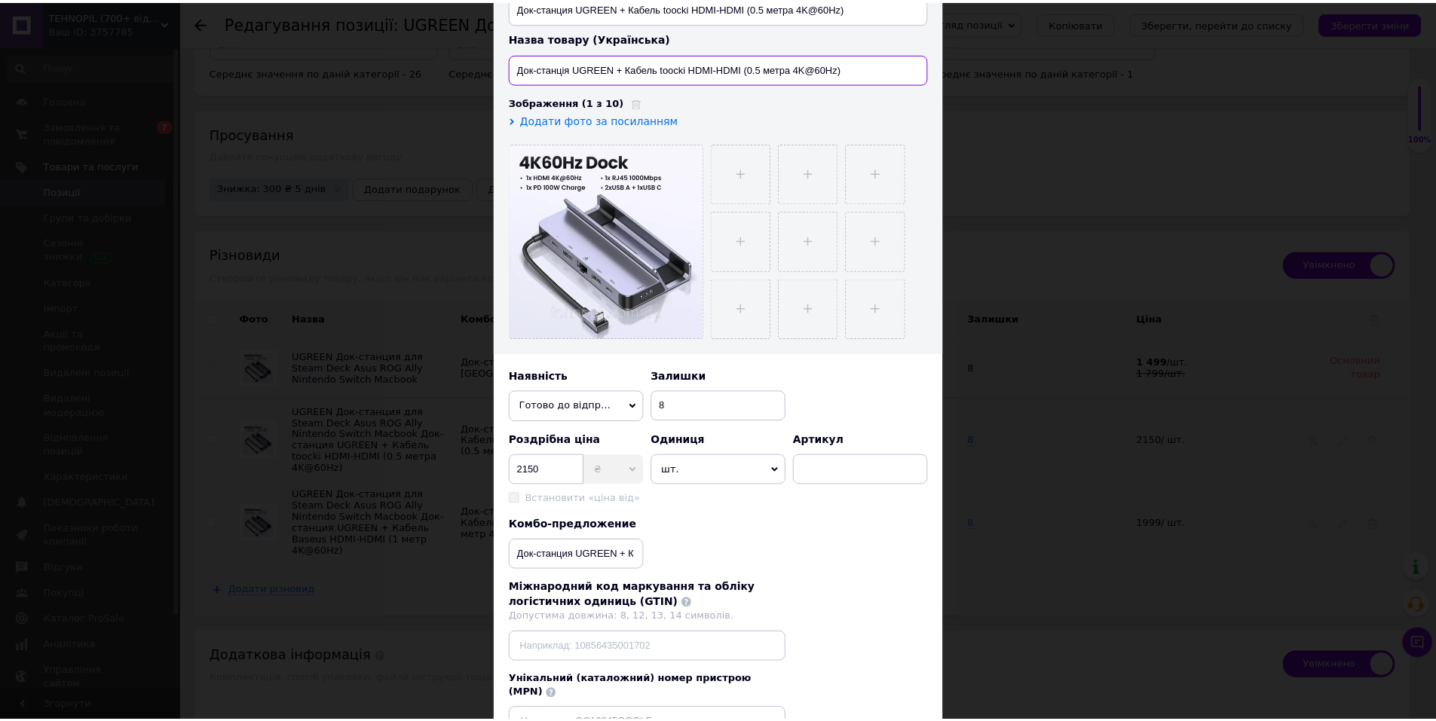
scroll to position [268, 0]
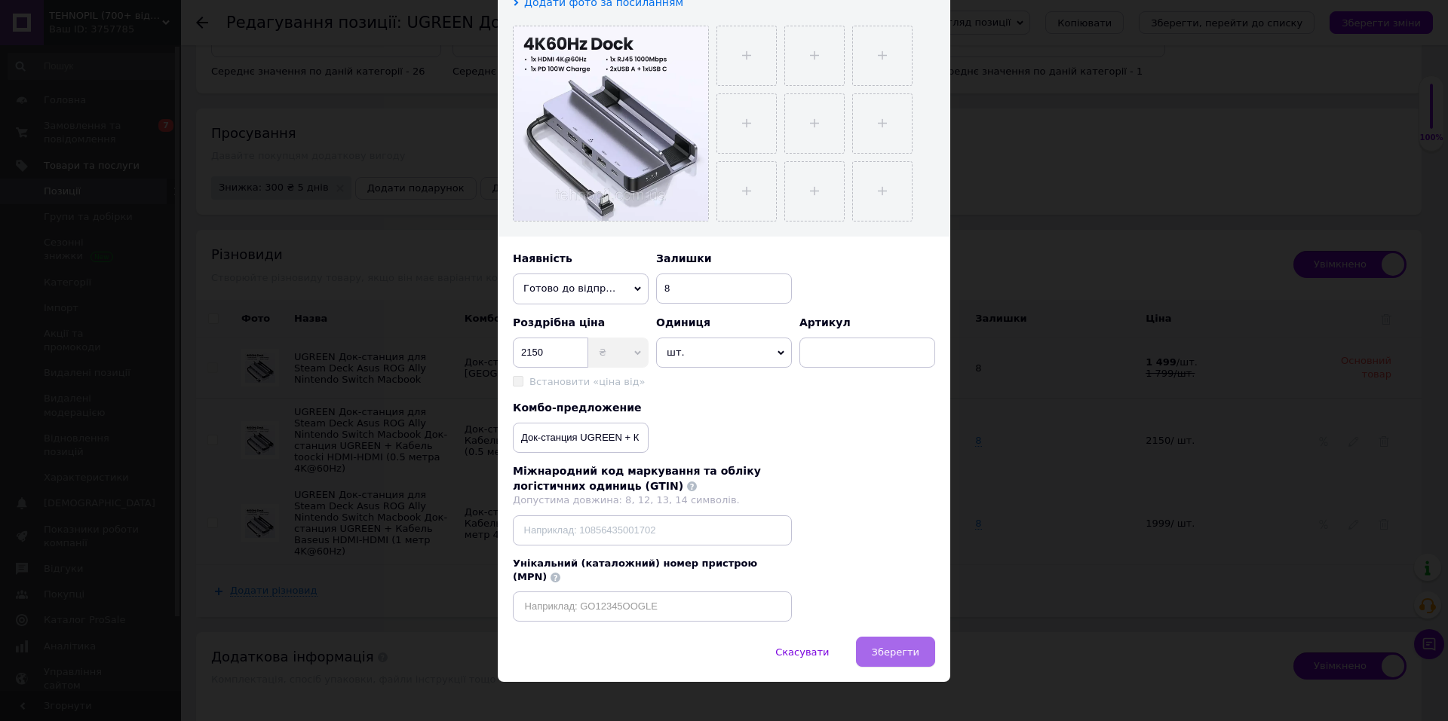
type input "Док-станція UGREEN + Кабель toocki HDMI-HDMI (0.5 метра 4K@60Hz)"
click at [875, 637] on button "Зберегти" at bounding box center [895, 652] width 79 height 30
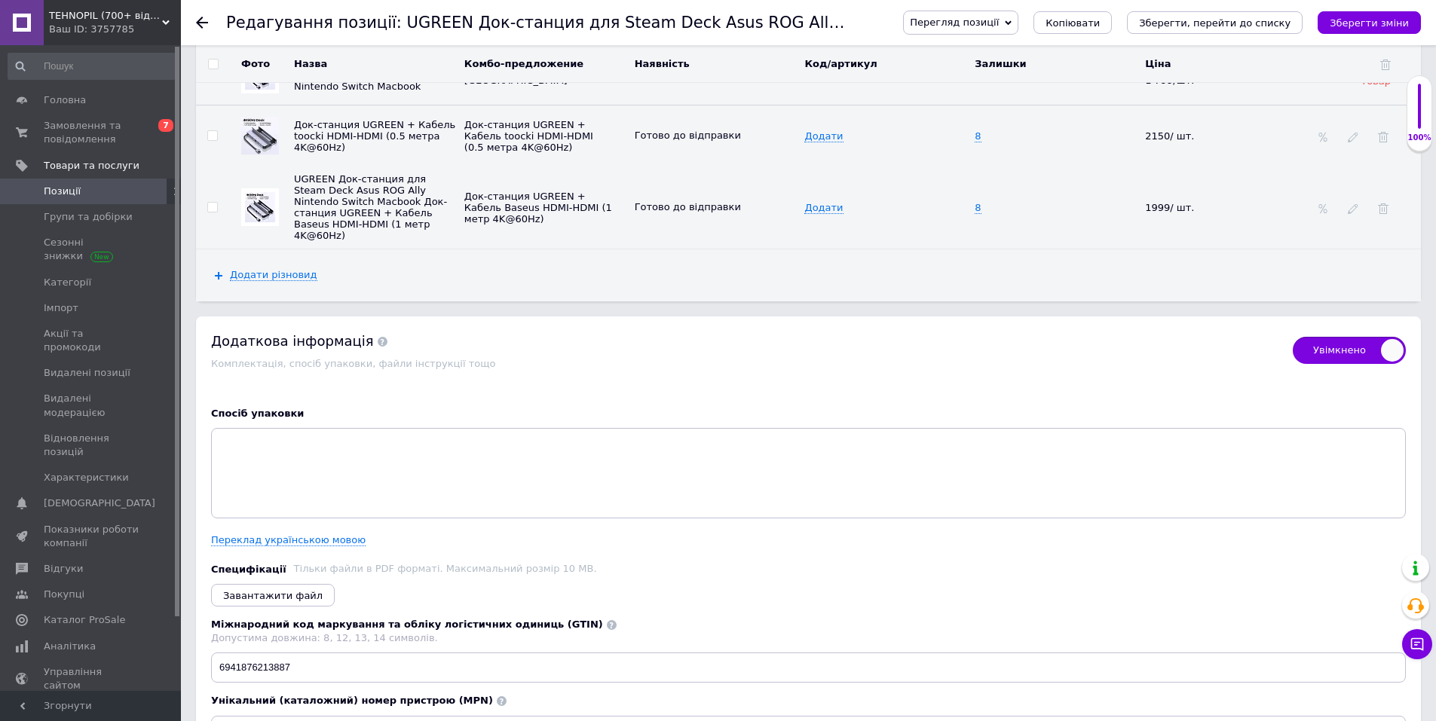
scroll to position [2738, 0]
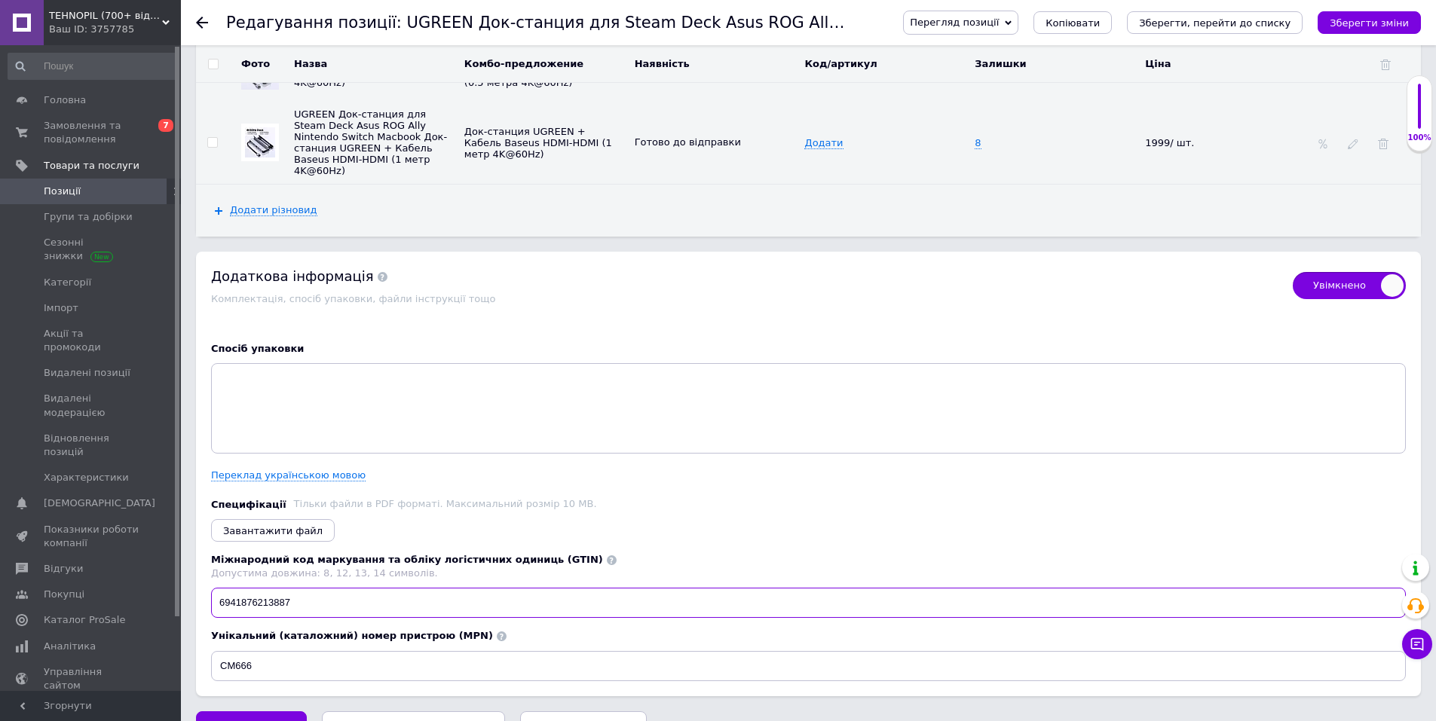
click at [250, 588] on input "6941876213887" at bounding box center [808, 603] width 1195 height 30
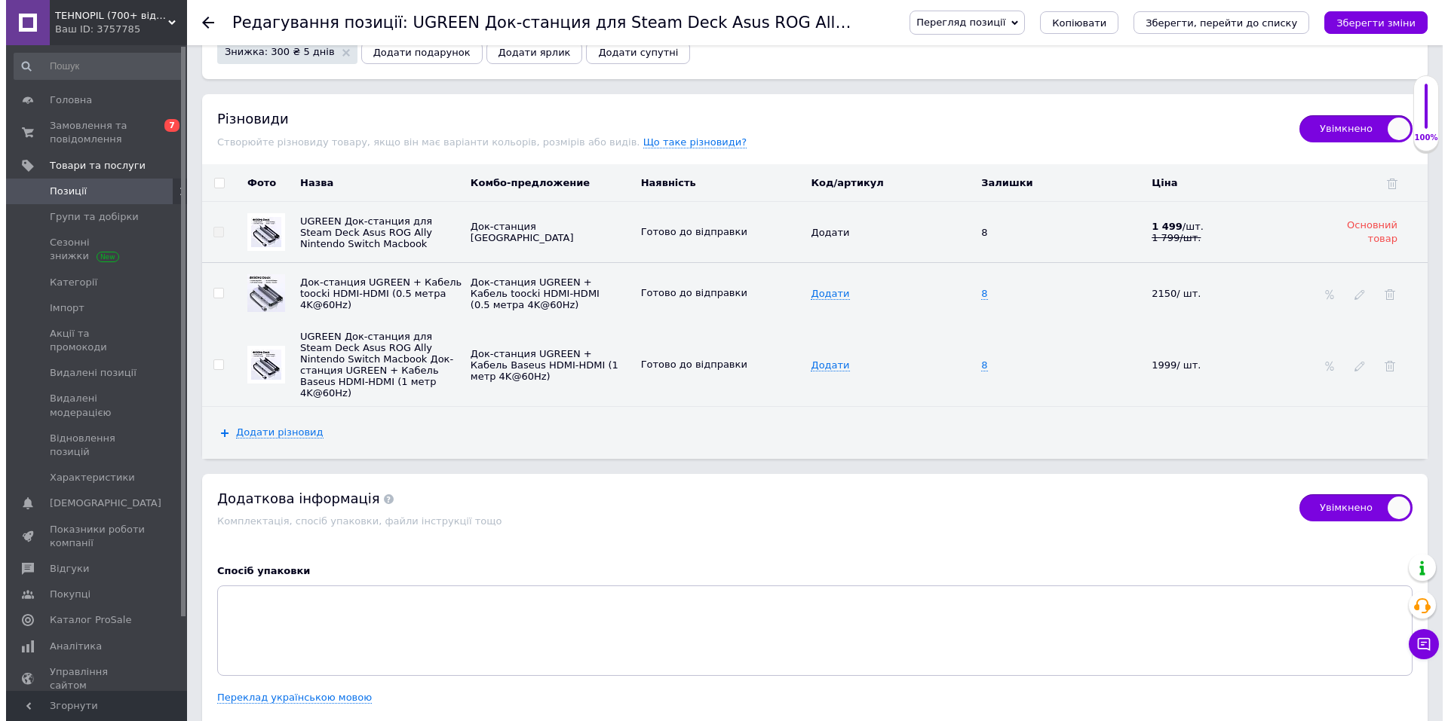
scroll to position [2361, 0]
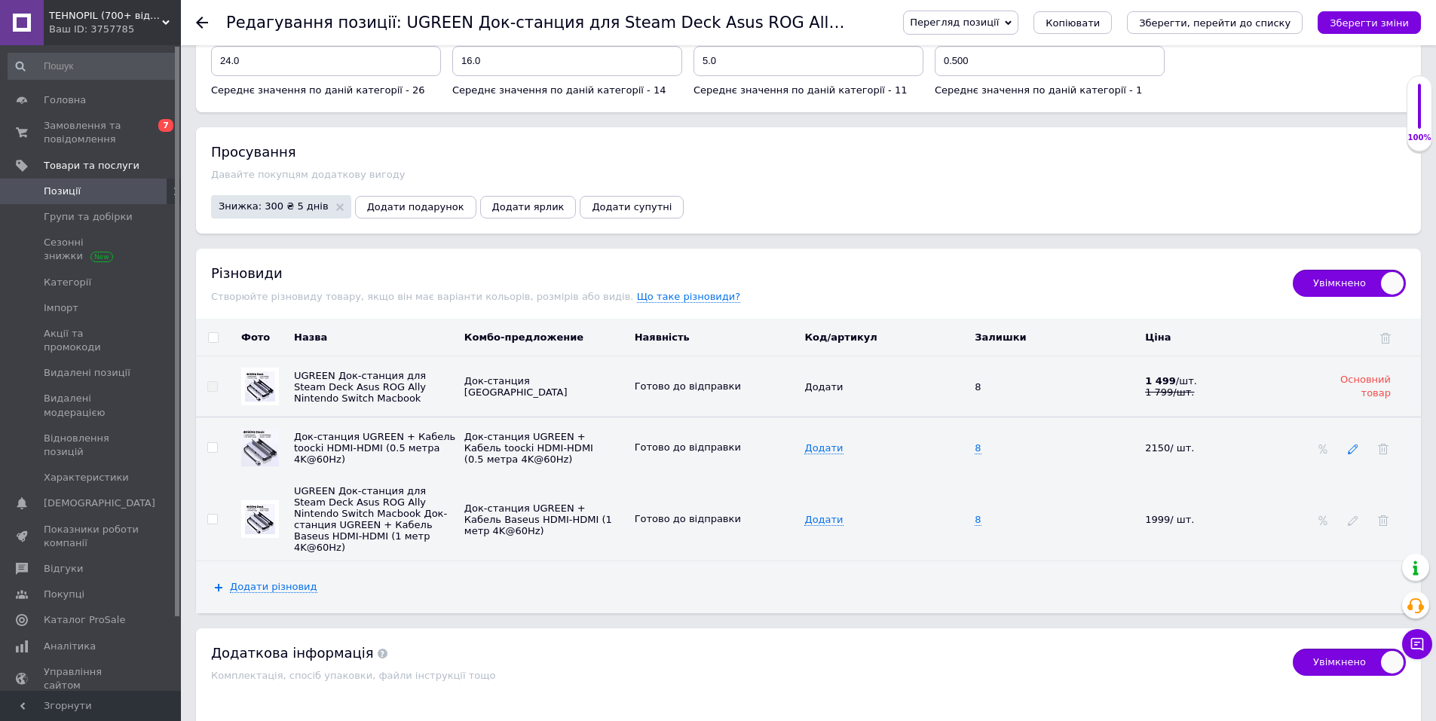
click at [1350, 444] on icon at bounding box center [1353, 449] width 11 height 11
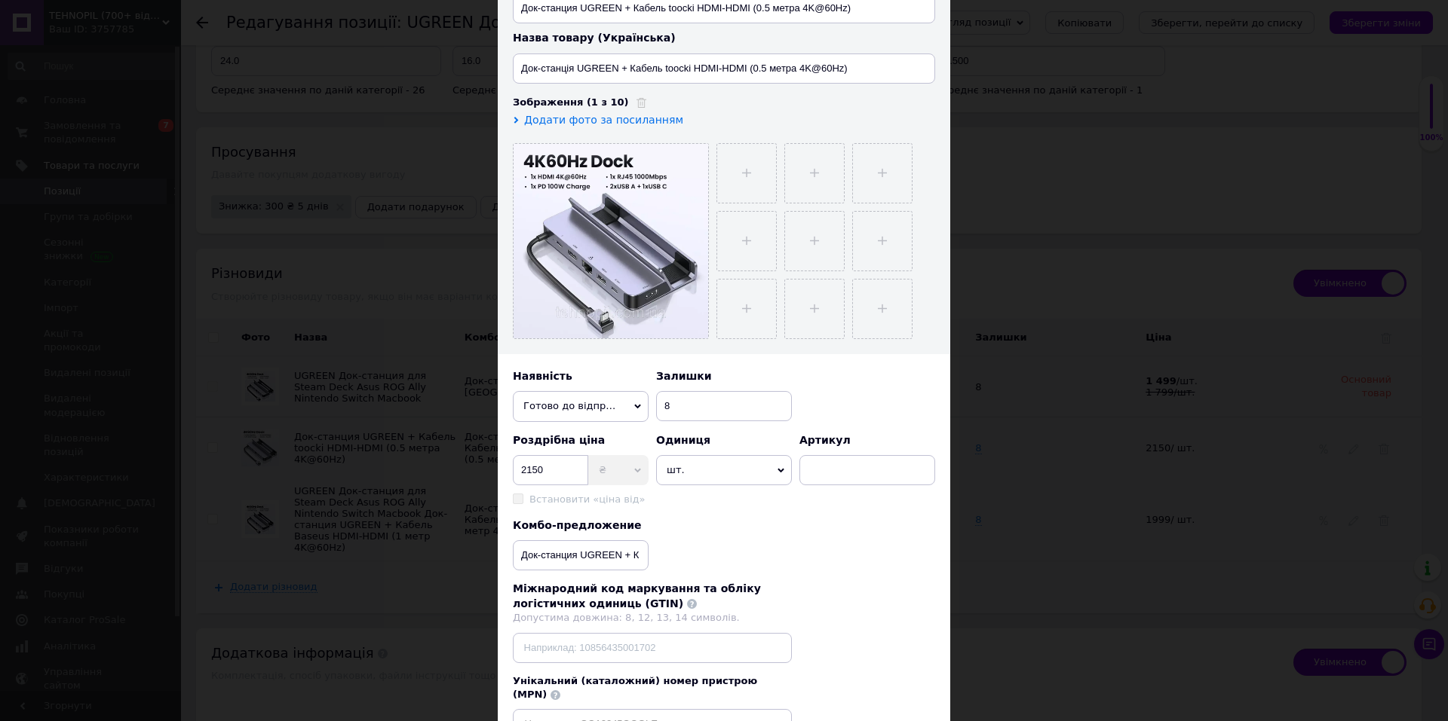
scroll to position [268, 0]
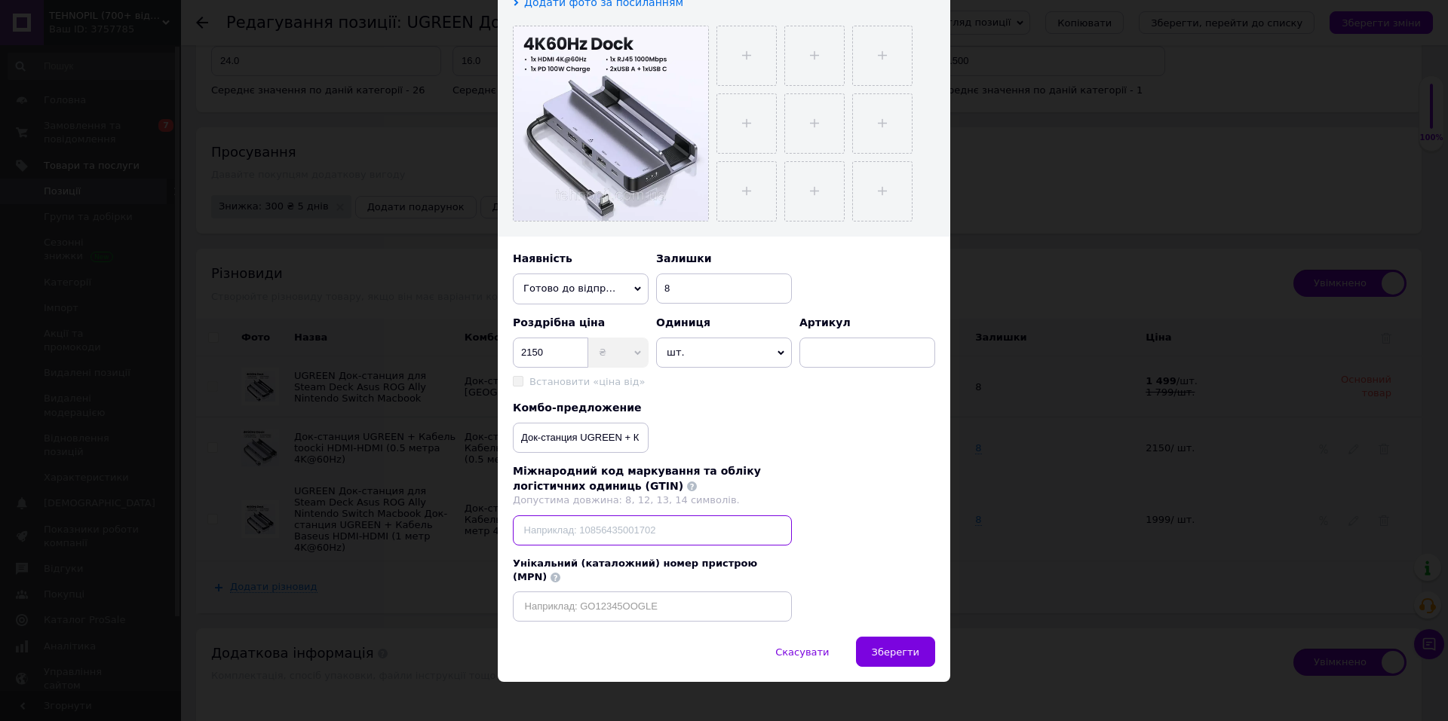
click at [563, 541] on input at bounding box center [652, 531] width 279 height 30
paste input "6941876213887"
checkbox input "true"
type input "6941876213887"
click at [877, 637] on button "Зберегти" at bounding box center [895, 652] width 79 height 30
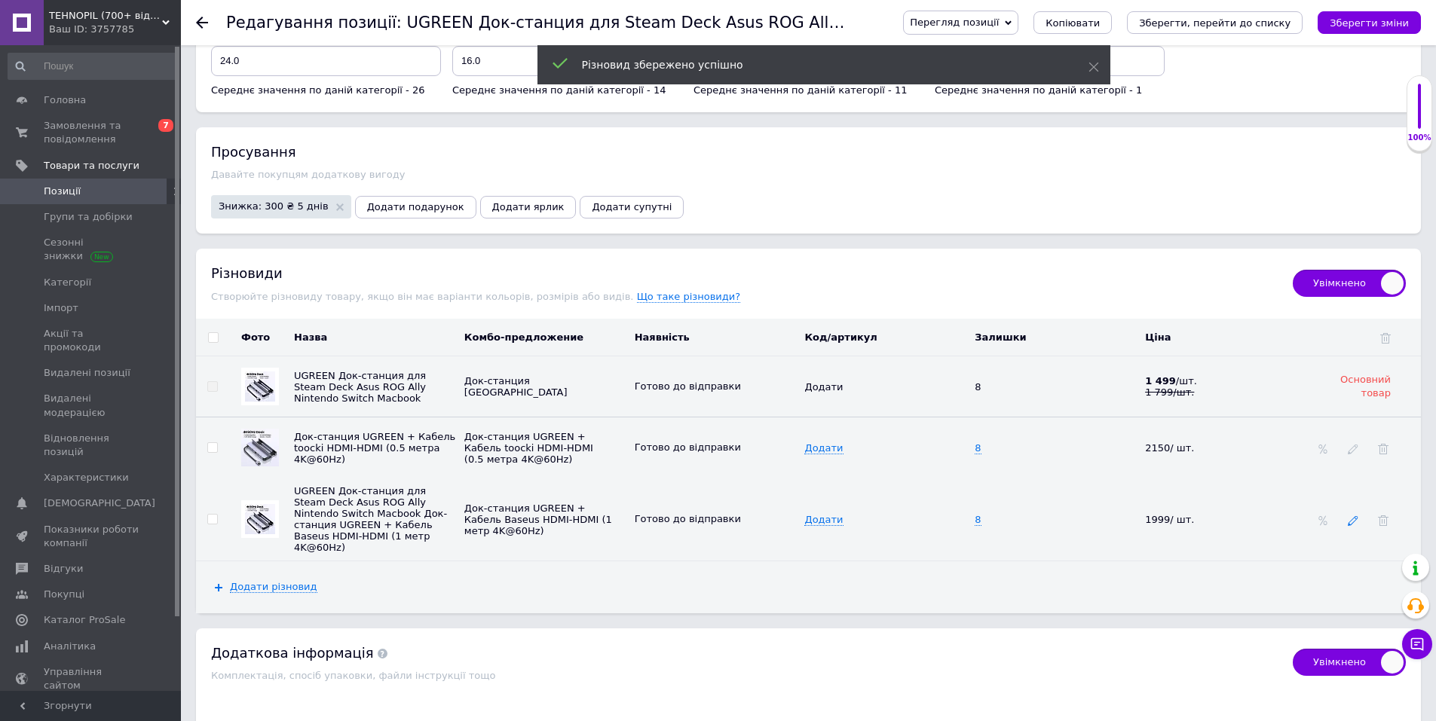
click at [1356, 516] on icon at bounding box center [1353, 521] width 11 height 11
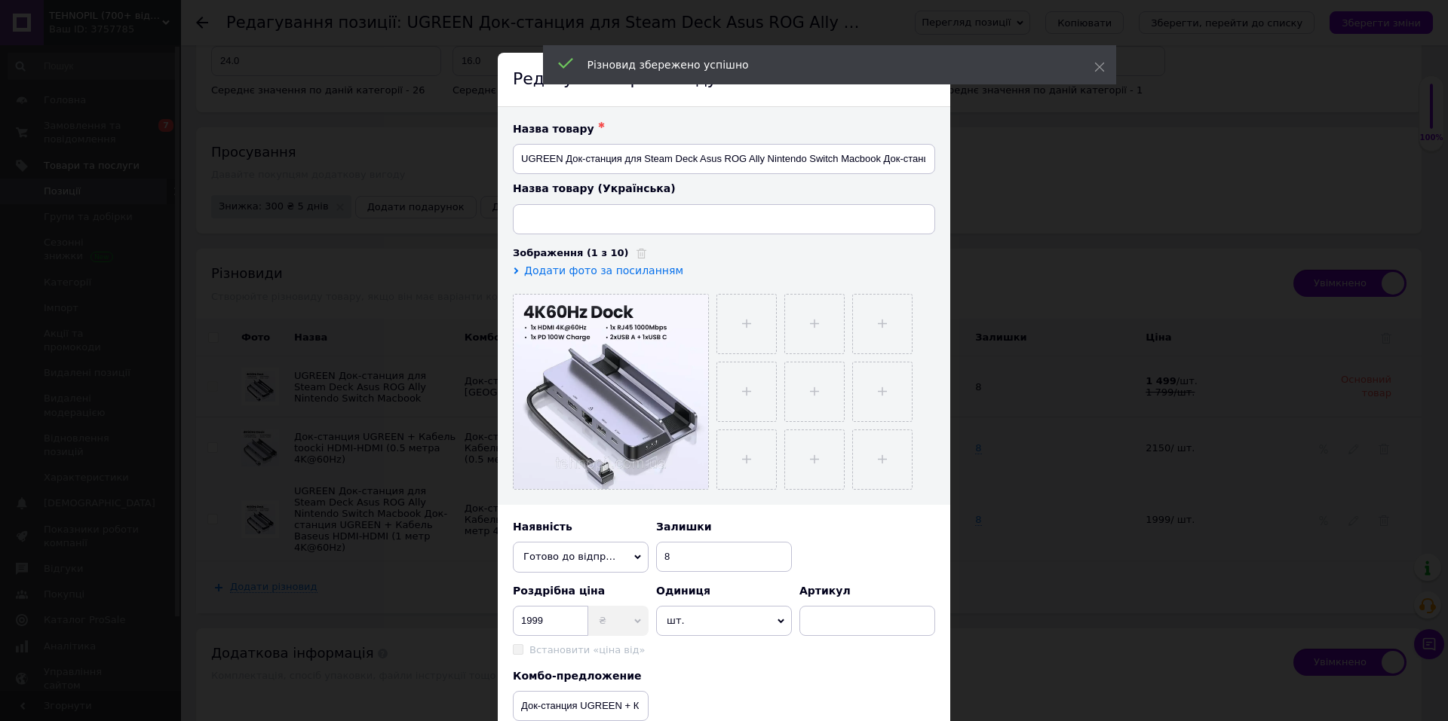
checkbox input "true"
type input "UGREEN Док-станція для Steam Deck Asus ROG Ally Nintendo Switch Macbook"
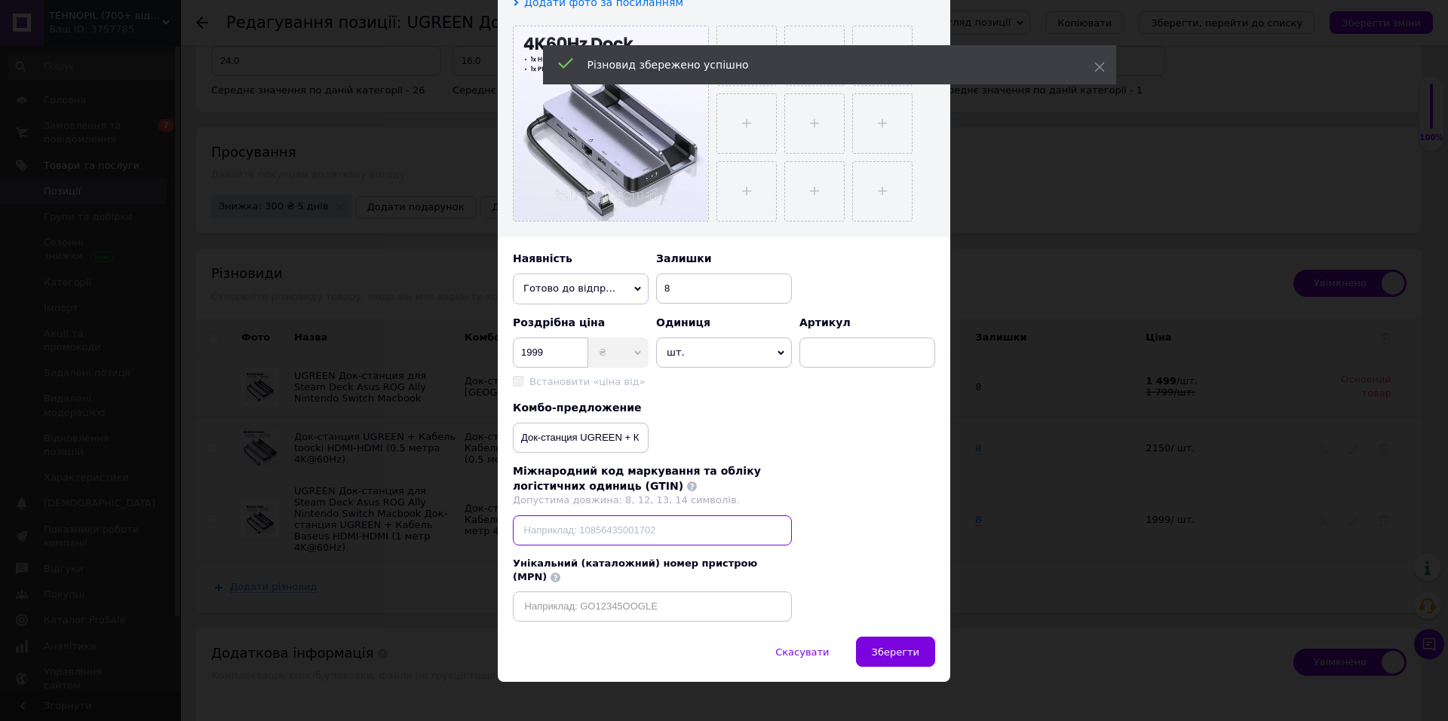
click at [556, 537] on input at bounding box center [652, 531] width 279 height 30
paste input "6941876213887"
checkbox input "true"
type input "6941876213887"
click at [869, 637] on button "Зберегти" at bounding box center [895, 652] width 79 height 30
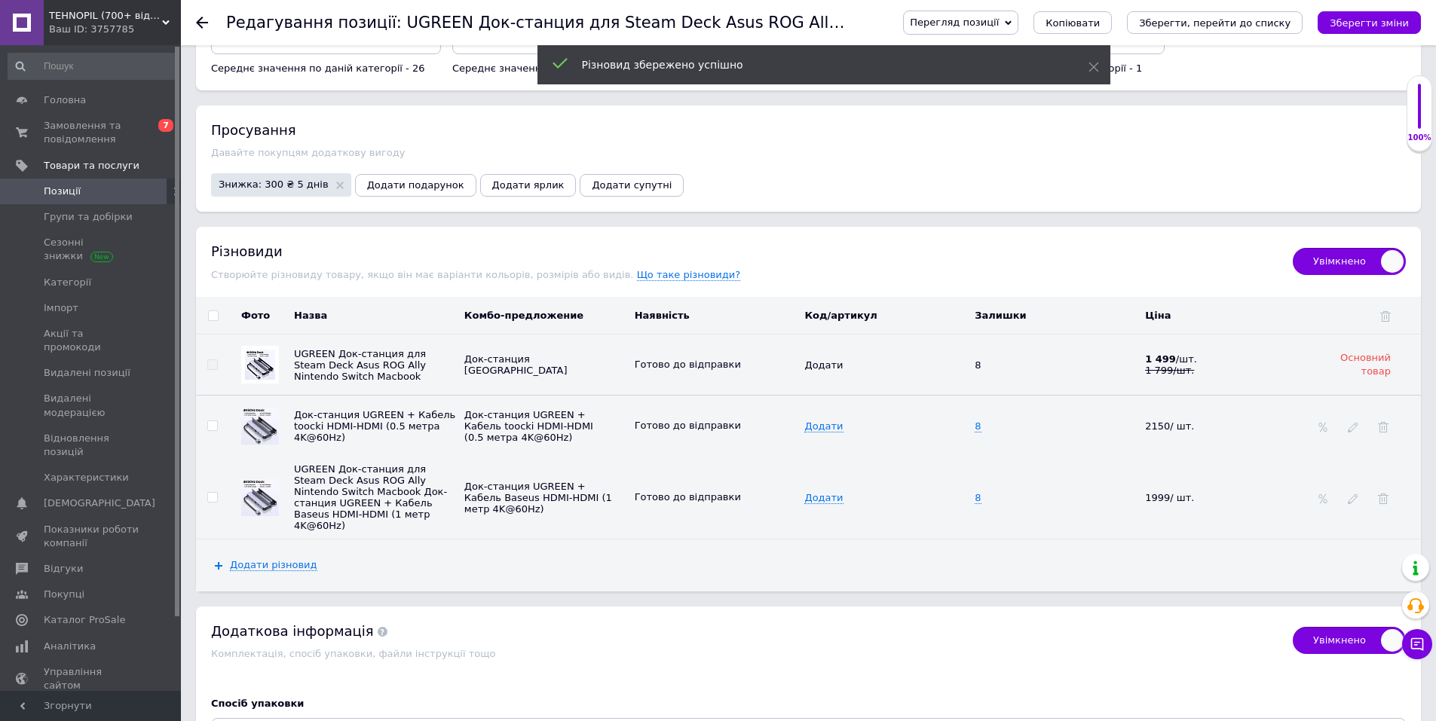
scroll to position [2738, 0]
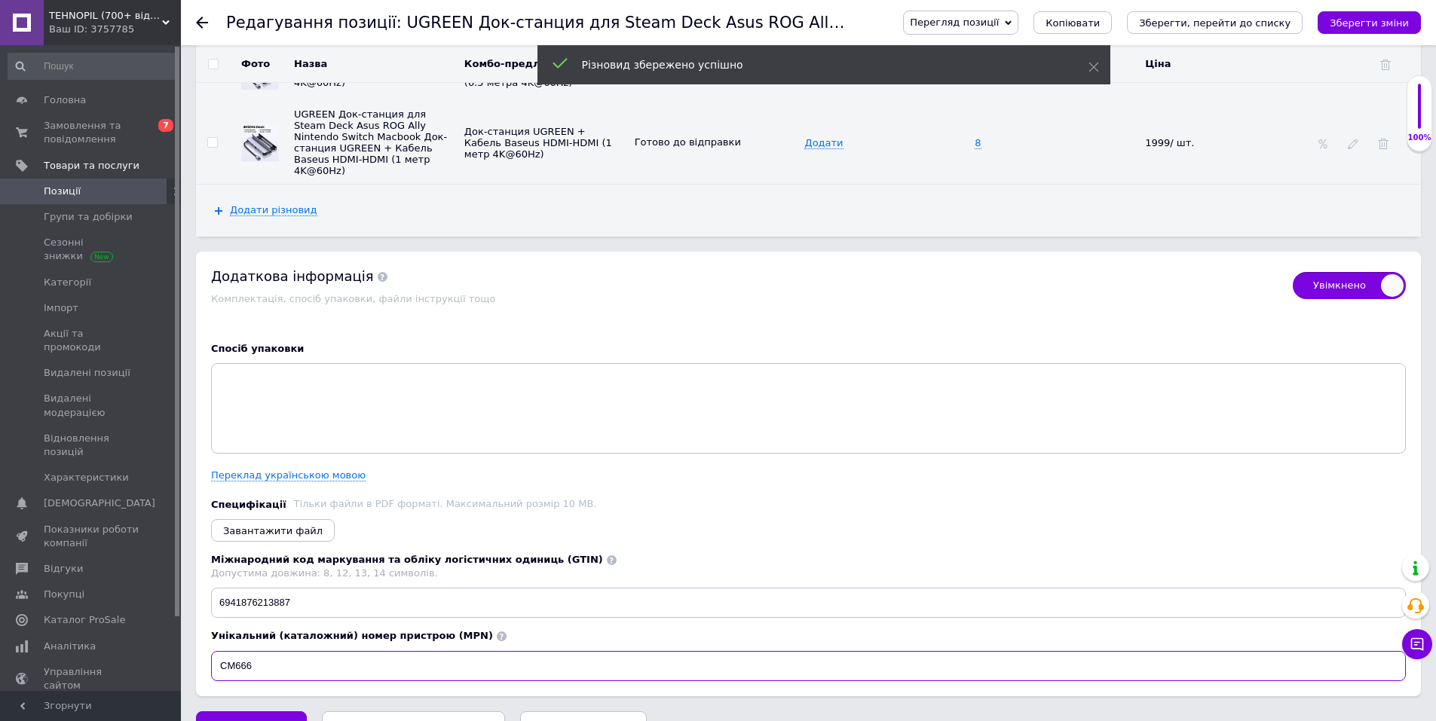
click at [225, 651] on input "CM666" at bounding box center [808, 666] width 1195 height 30
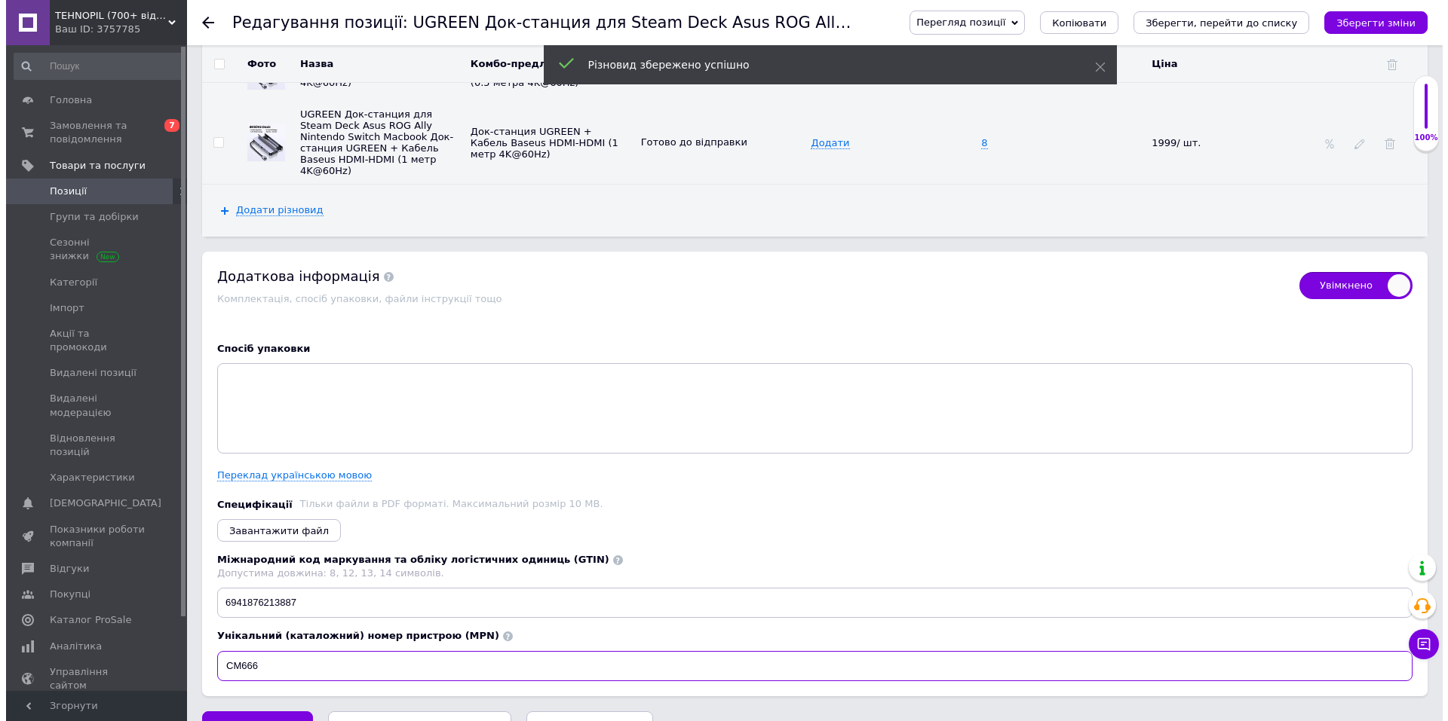
scroll to position [2361, 0]
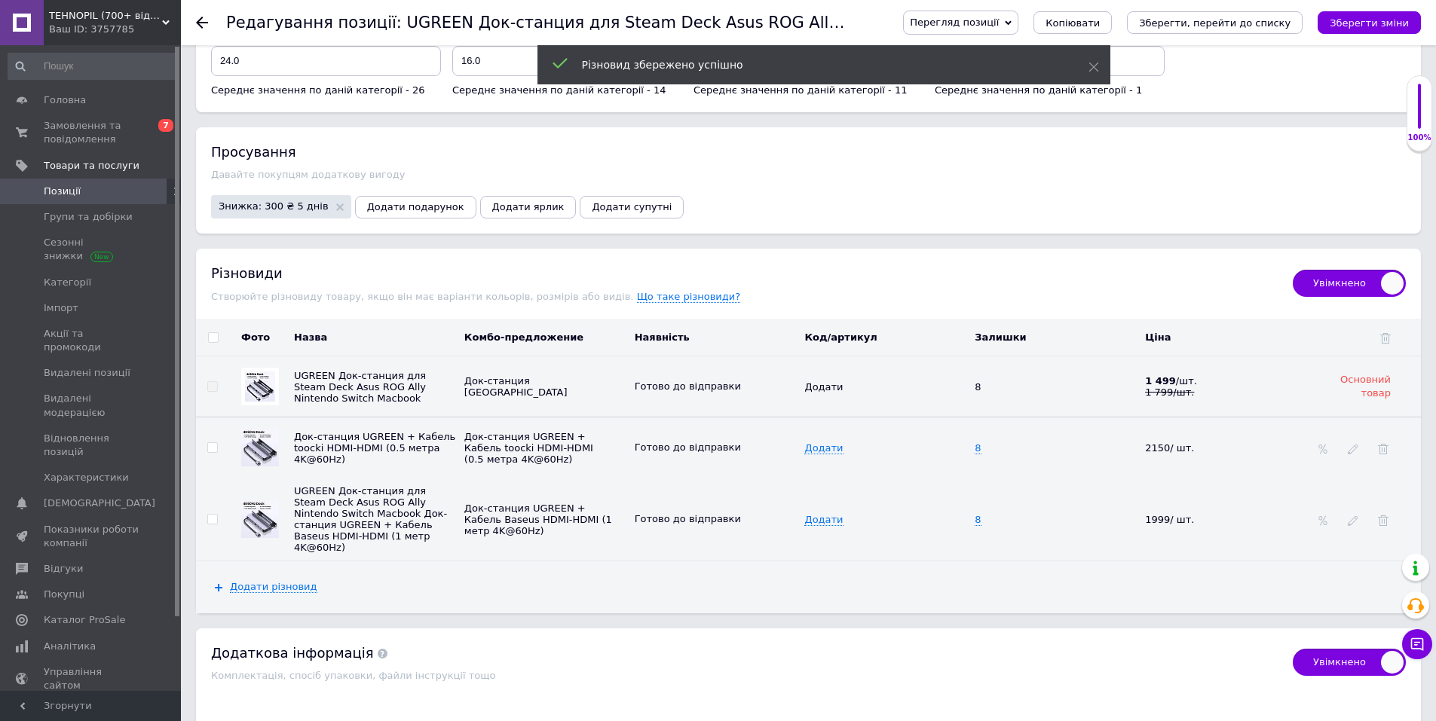
click at [1345, 485] on td at bounding box center [1366, 519] width 109 height 83
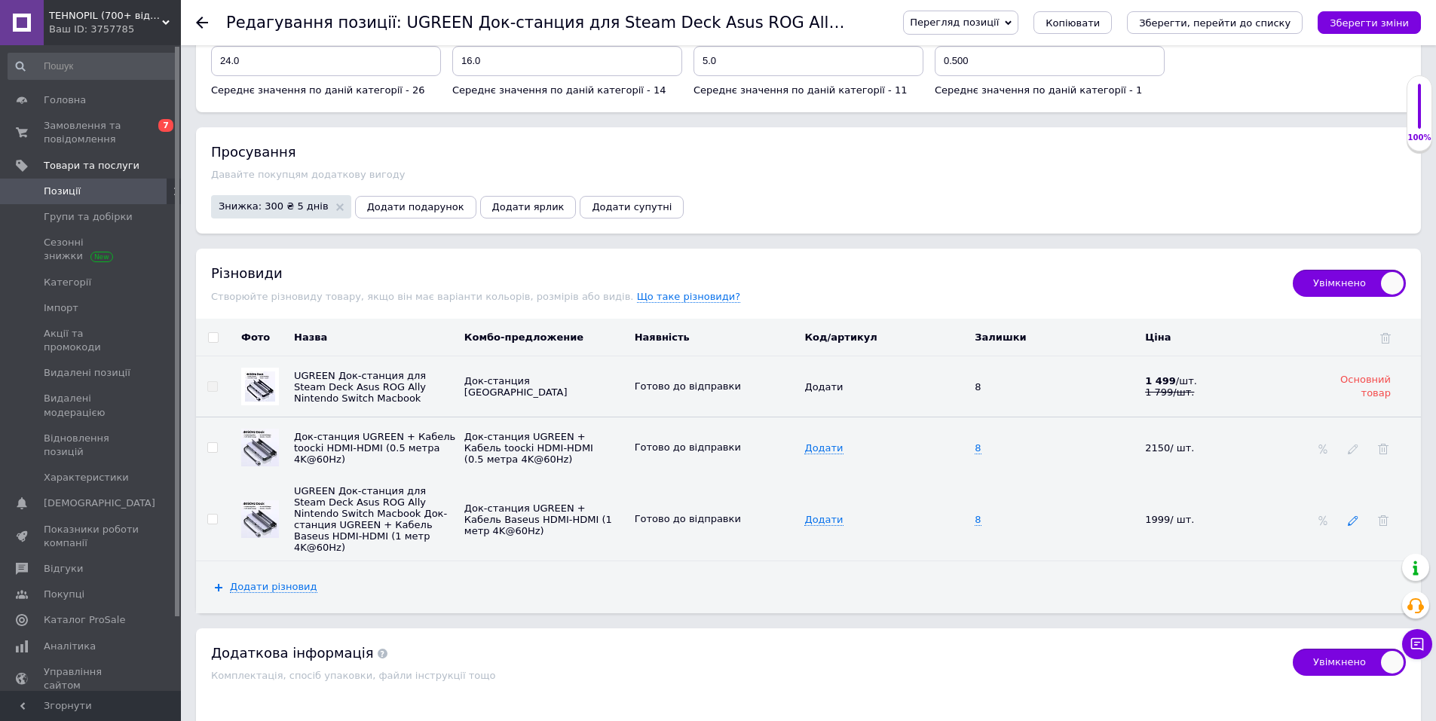
click at [1352, 516] on icon at bounding box center [1353, 521] width 11 height 11
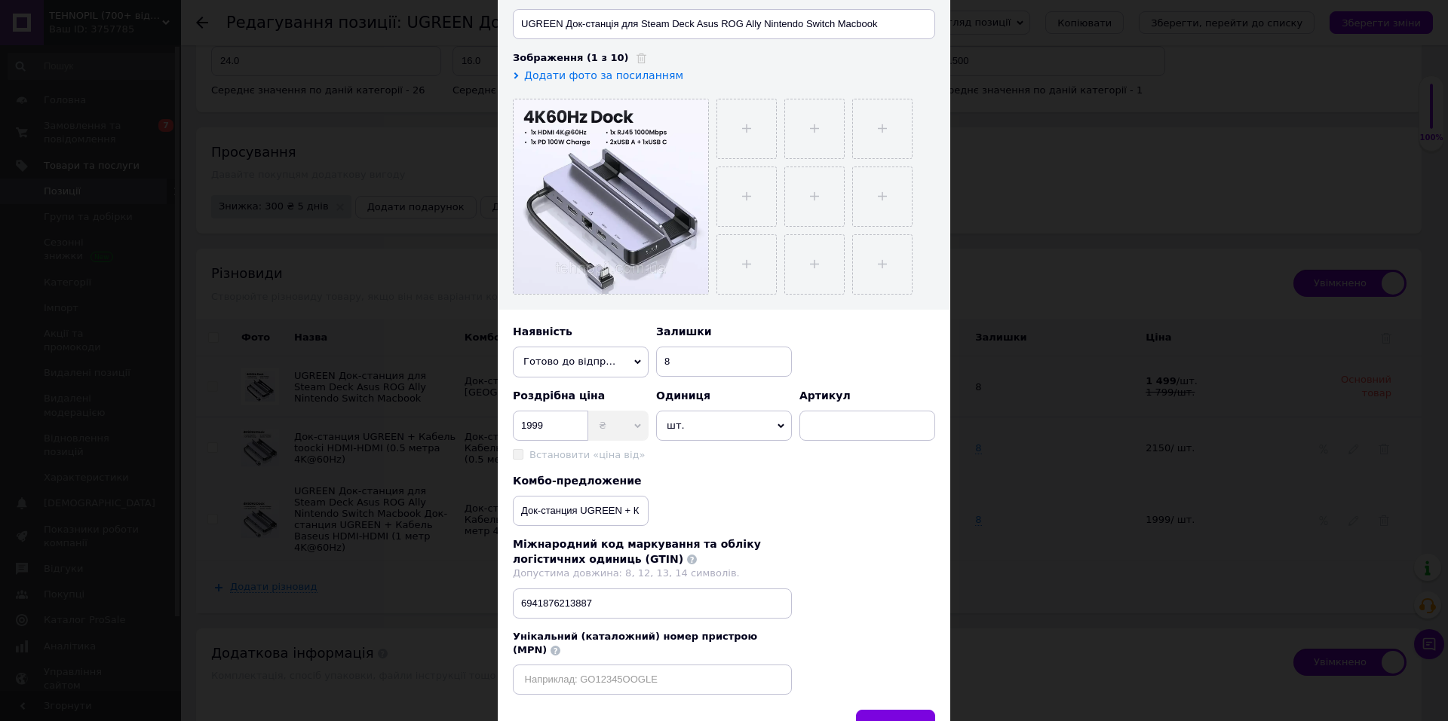
scroll to position [268, 0]
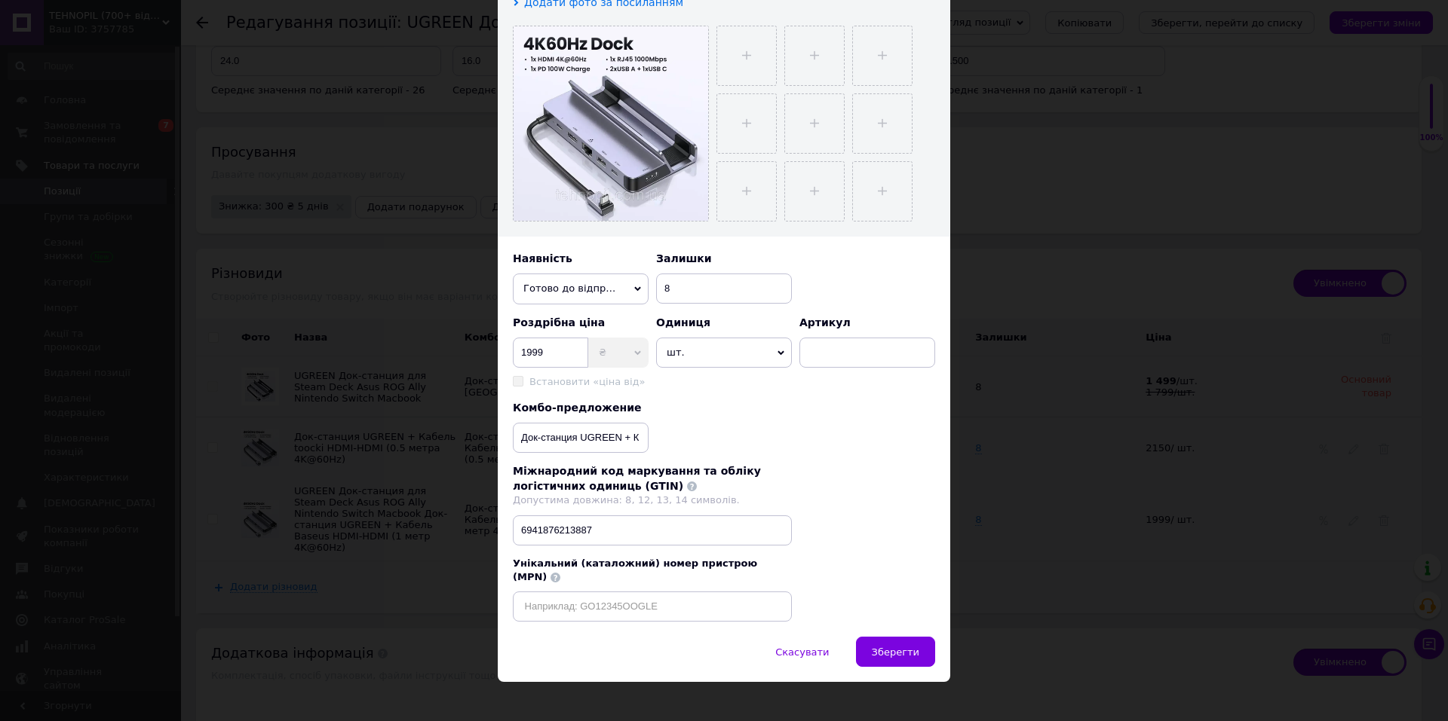
drag, startPoint x: 519, startPoint y: 612, endPoint x: 528, endPoint y: 610, distance: 8.6
click at [520, 612] on div "Назва товару ✱ UGREEN Док-станция для Steam Deck Asus ROG Ally Nintendo Switch …" at bounding box center [724, 238] width 452 height 798
click at [538, 596] on input "text" at bounding box center [652, 607] width 279 height 30
paste input "CM666"
checkbox input "true"
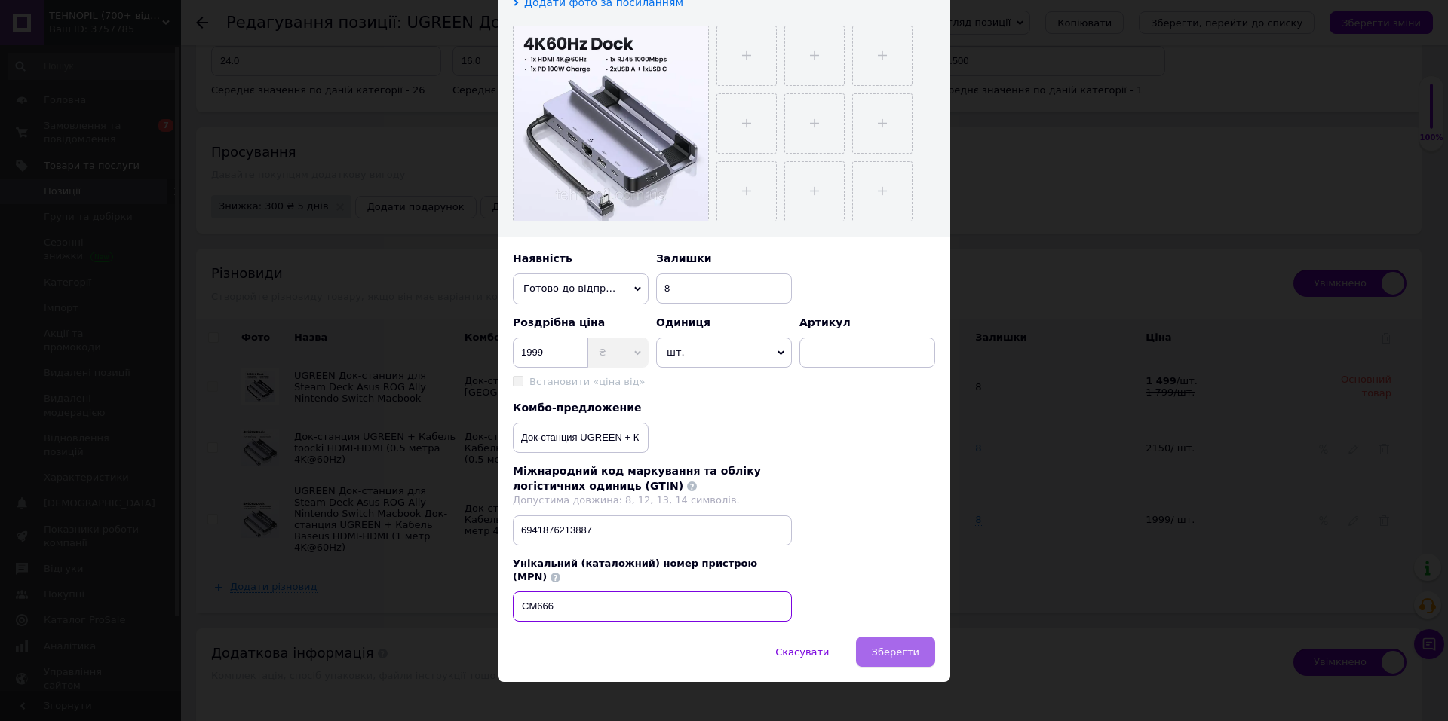
drag, startPoint x: 623, startPoint y: 604, endPoint x: 878, endPoint y: 641, distance: 258.2
click at [666, 608] on input "CM666" at bounding box center [652, 607] width 279 height 30
type input "CM666"
drag, startPoint x: 878, startPoint y: 641, endPoint x: 889, endPoint y: 644, distance: 11.0
click at [890, 644] on div "Скасувати   Зберегти" at bounding box center [724, 659] width 452 height 45
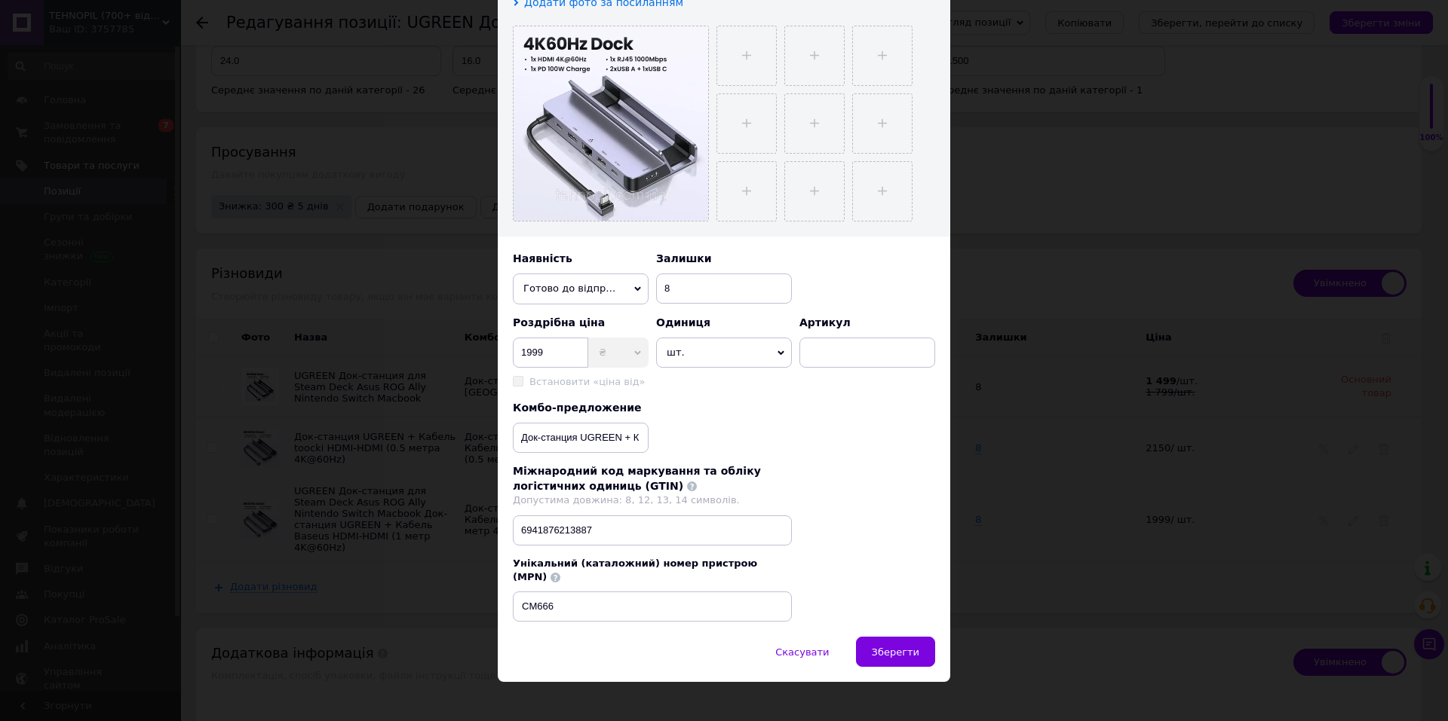
click at [892, 647] on span "Зберегти" at bounding box center [895, 652] width 47 height 11
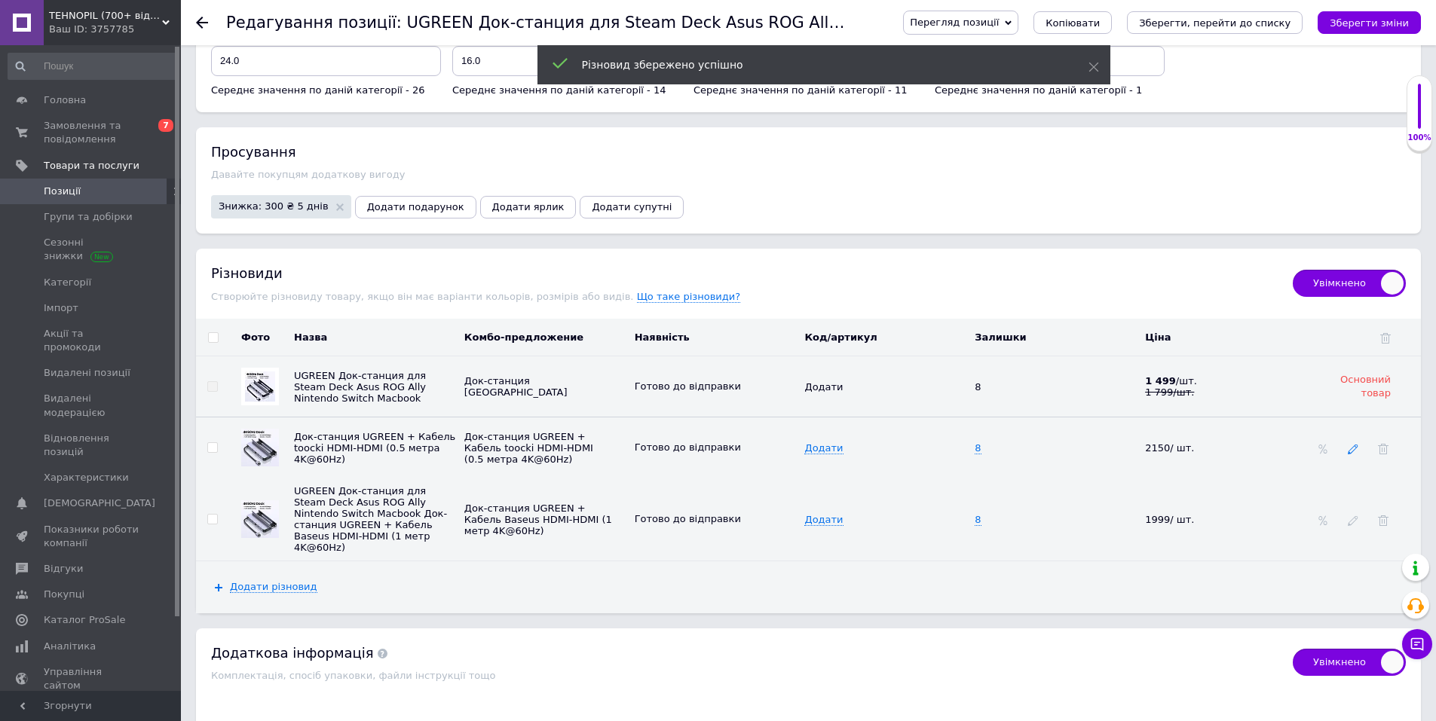
click at [1353, 445] on use at bounding box center [1353, 450] width 10 height 10
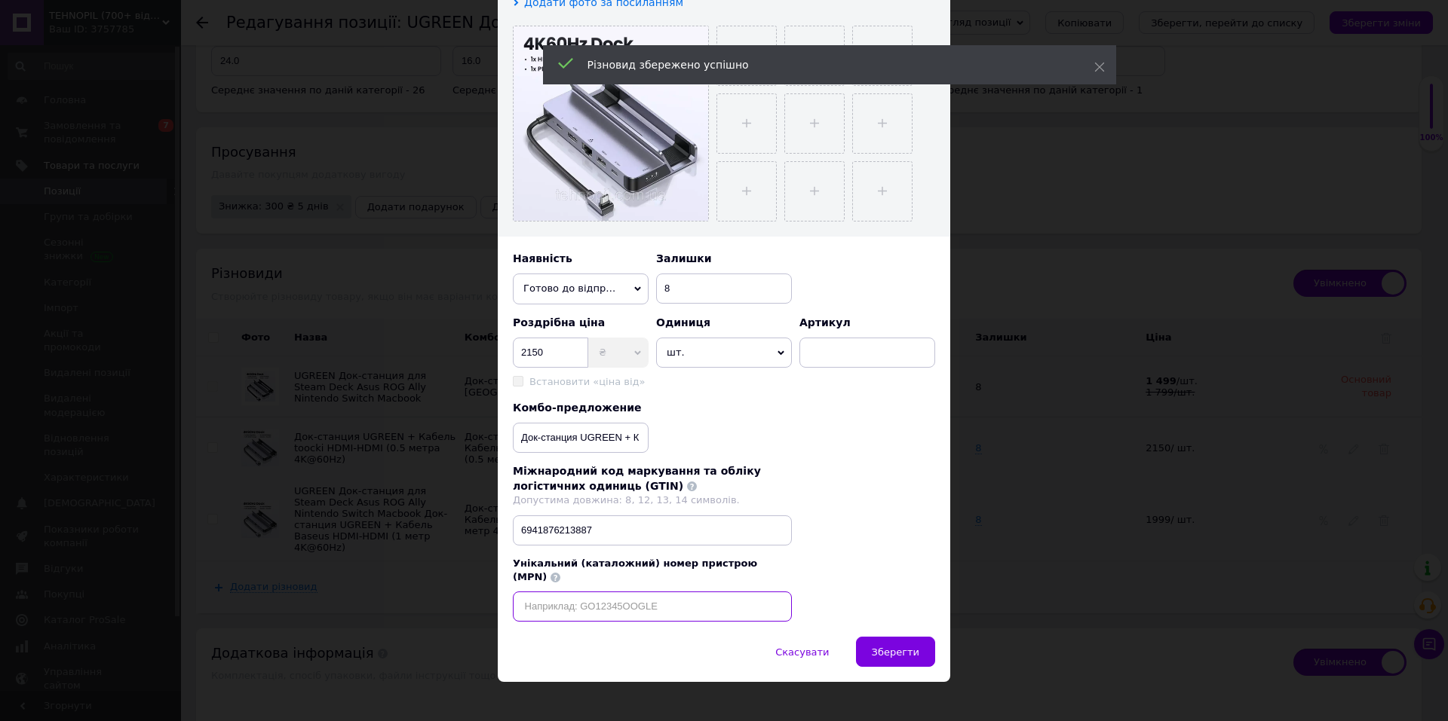
click at [571, 595] on input "text" at bounding box center [652, 607] width 279 height 30
paste input "CM666"
checkbox input "true"
type input "CM666"
click at [893, 637] on button "Зберегти" at bounding box center [895, 652] width 79 height 30
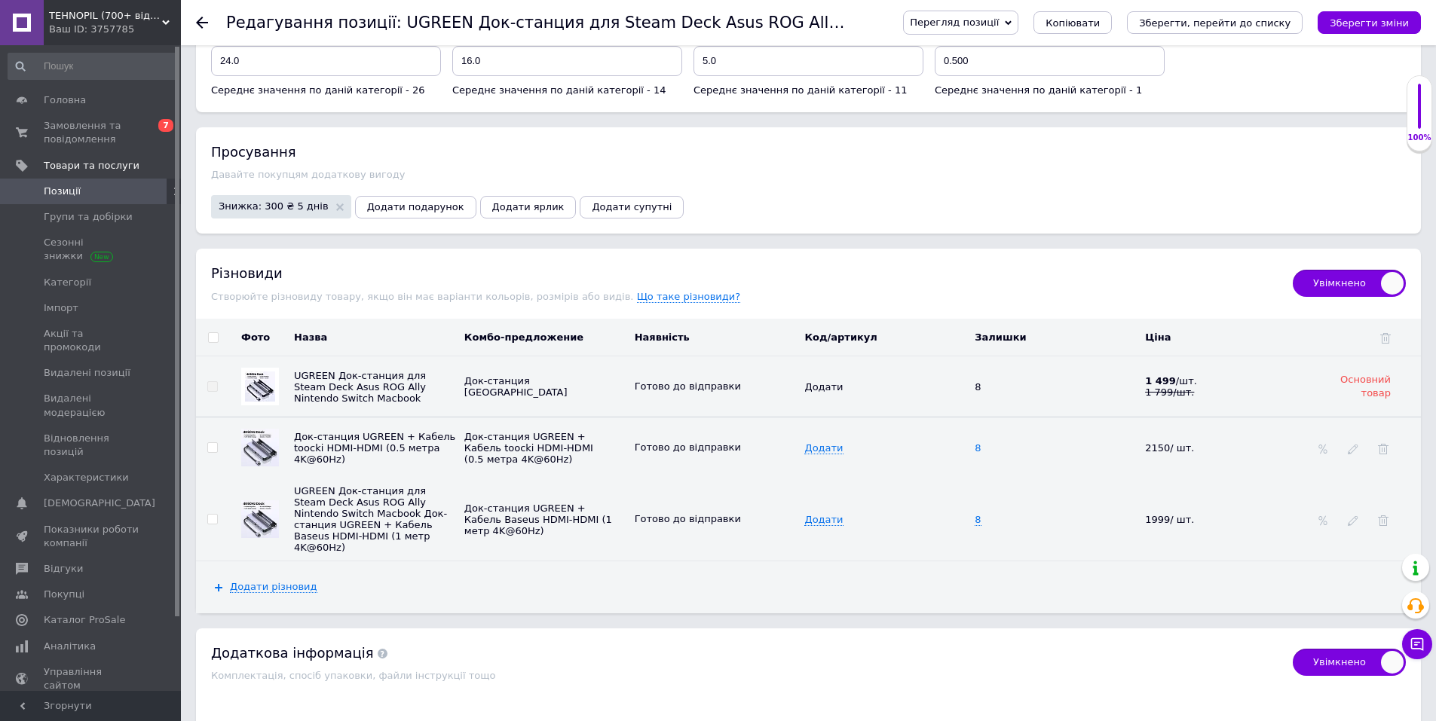
click at [979, 443] on span "8" at bounding box center [978, 449] width 6 height 12
drag, startPoint x: 988, startPoint y: 417, endPoint x: 964, endPoint y: 411, distance: 24.9
click at [964, 418] on tr "Док-станция UGREEN + Кабель toocki HDMI-HDMI (0.5 метра 4K@60Hz) Док-станция UG…" at bounding box center [808, 448] width 1225 height 61
checkbox input "true"
type input "3"
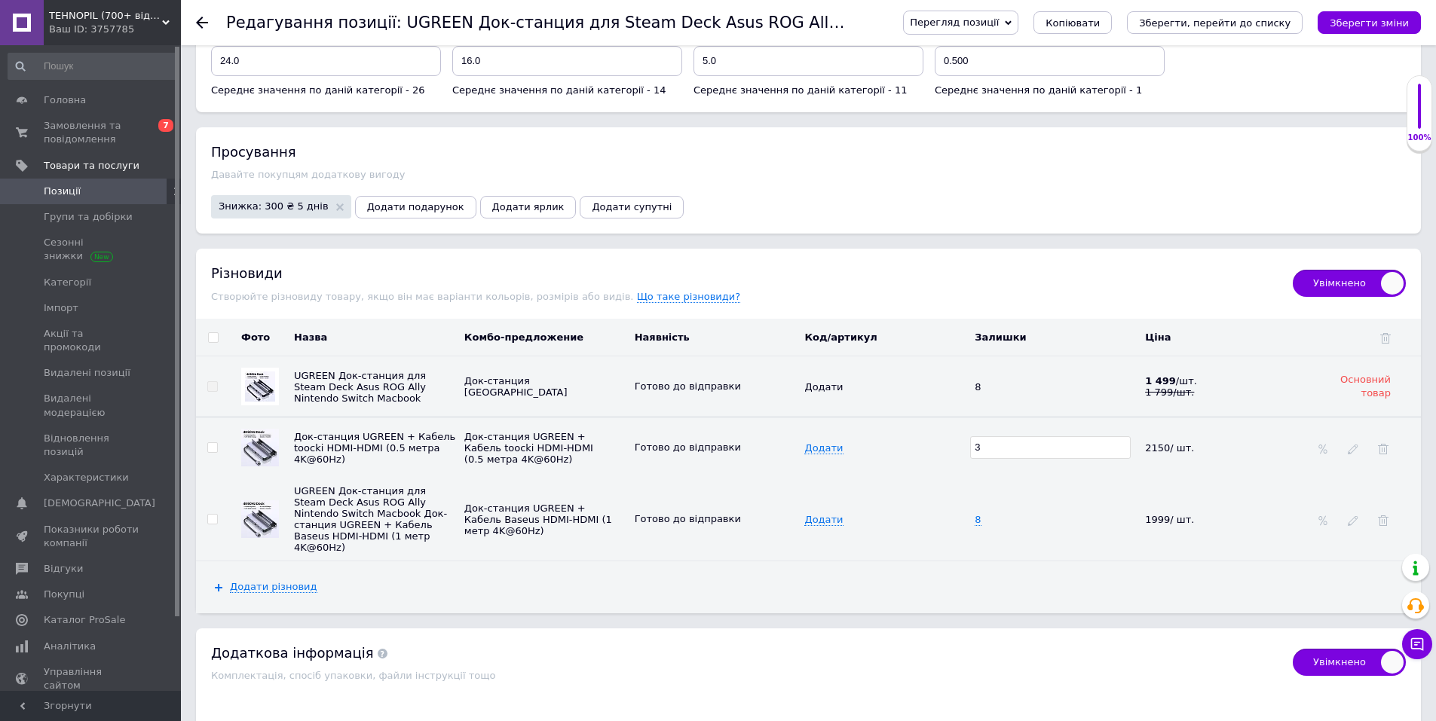
drag, startPoint x: 992, startPoint y: 458, endPoint x: 989, endPoint y: 476, distance: 17.6
click at [992, 478] on td "8" at bounding box center [1056, 519] width 170 height 83
click at [976, 514] on span "8" at bounding box center [978, 520] width 6 height 12
click at [979, 488] on td "8" at bounding box center [1056, 519] width 170 height 83
click at [979, 508] on input "8" at bounding box center [1050, 519] width 161 height 23
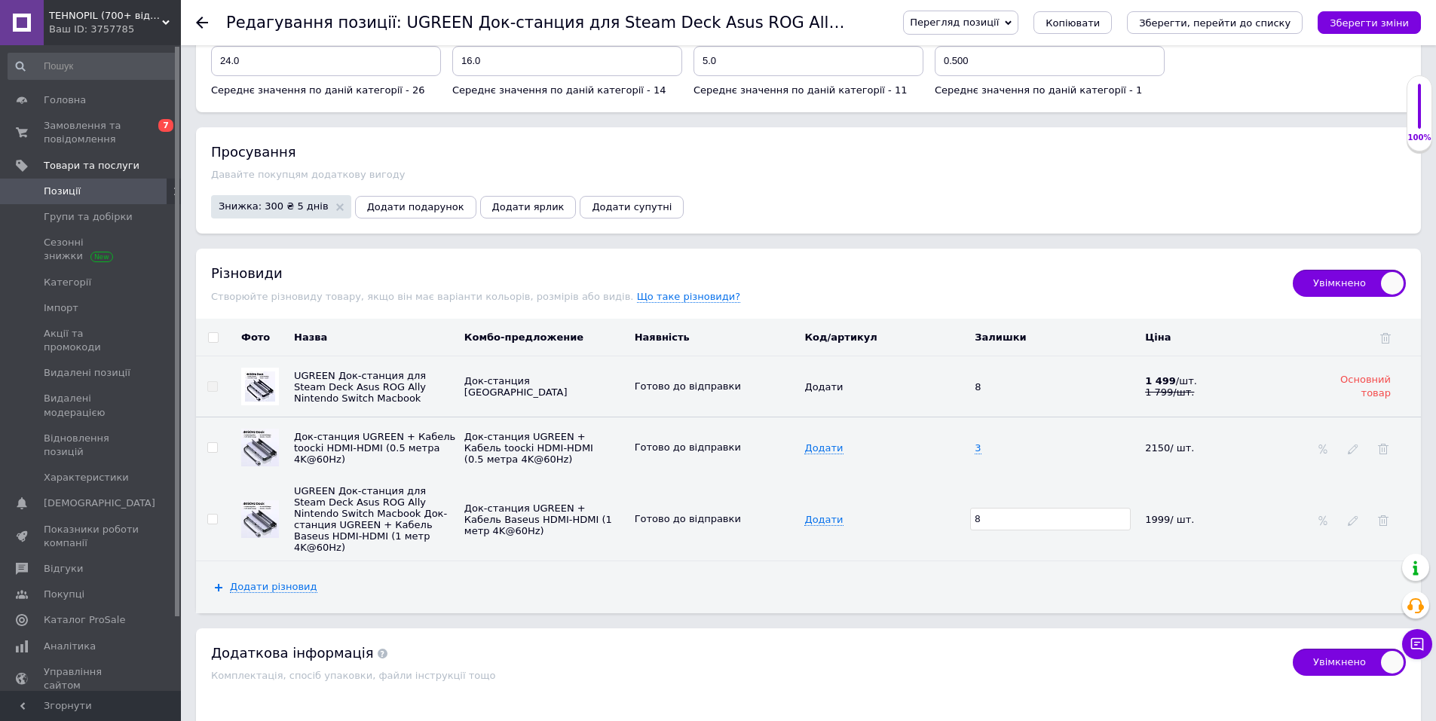
drag, startPoint x: 985, startPoint y: 487, endPoint x: 967, endPoint y: 479, distance: 19.2
click at [967, 479] on tr "UGREEN Док-станция для Steam Deck Asus ROG Ally Nintendo Switch Macbook Док-ста…" at bounding box center [808, 519] width 1225 height 83
checkbox input "true"
type input "3"
click at [977, 516] on td "3" at bounding box center [1056, 519] width 170 height 83
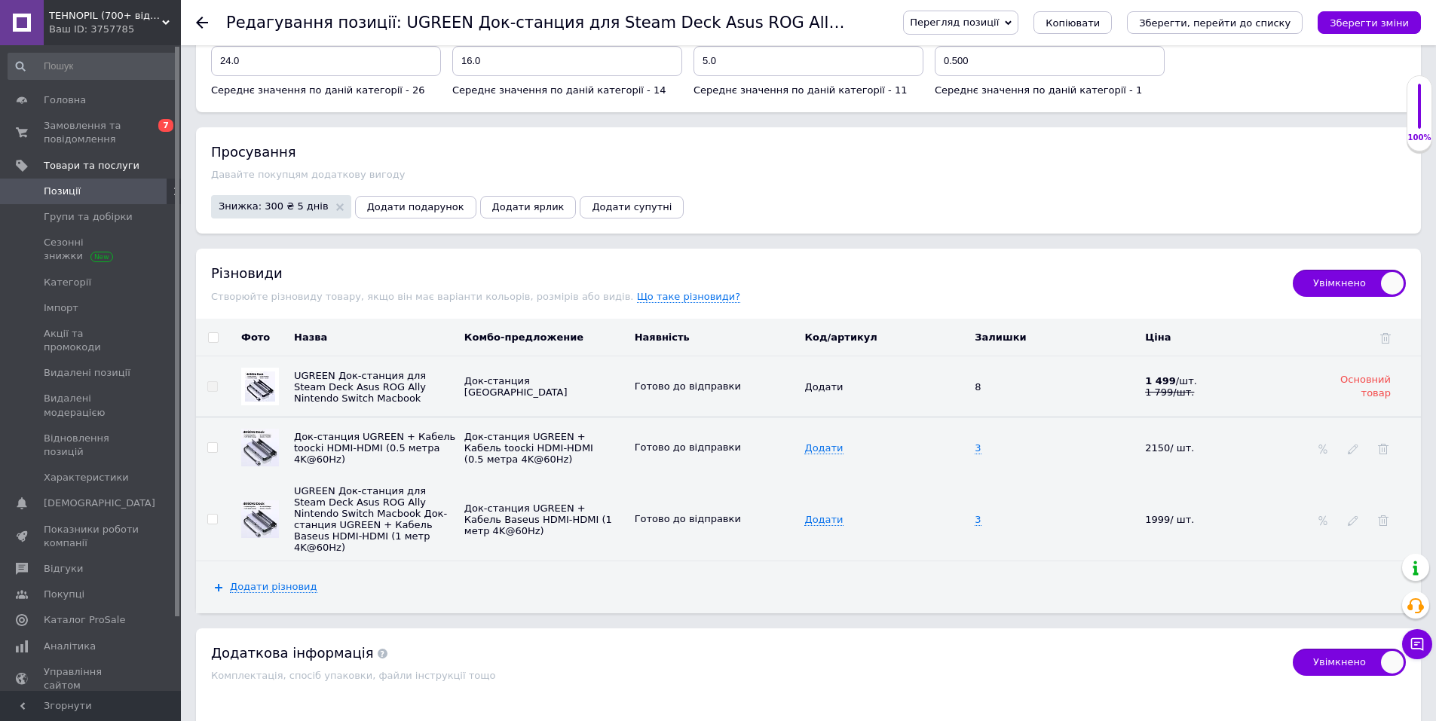
click at [976, 381] on span "8" at bounding box center [978, 386] width 6 height 11
click at [1348, 516] on icon at bounding box center [1353, 521] width 11 height 11
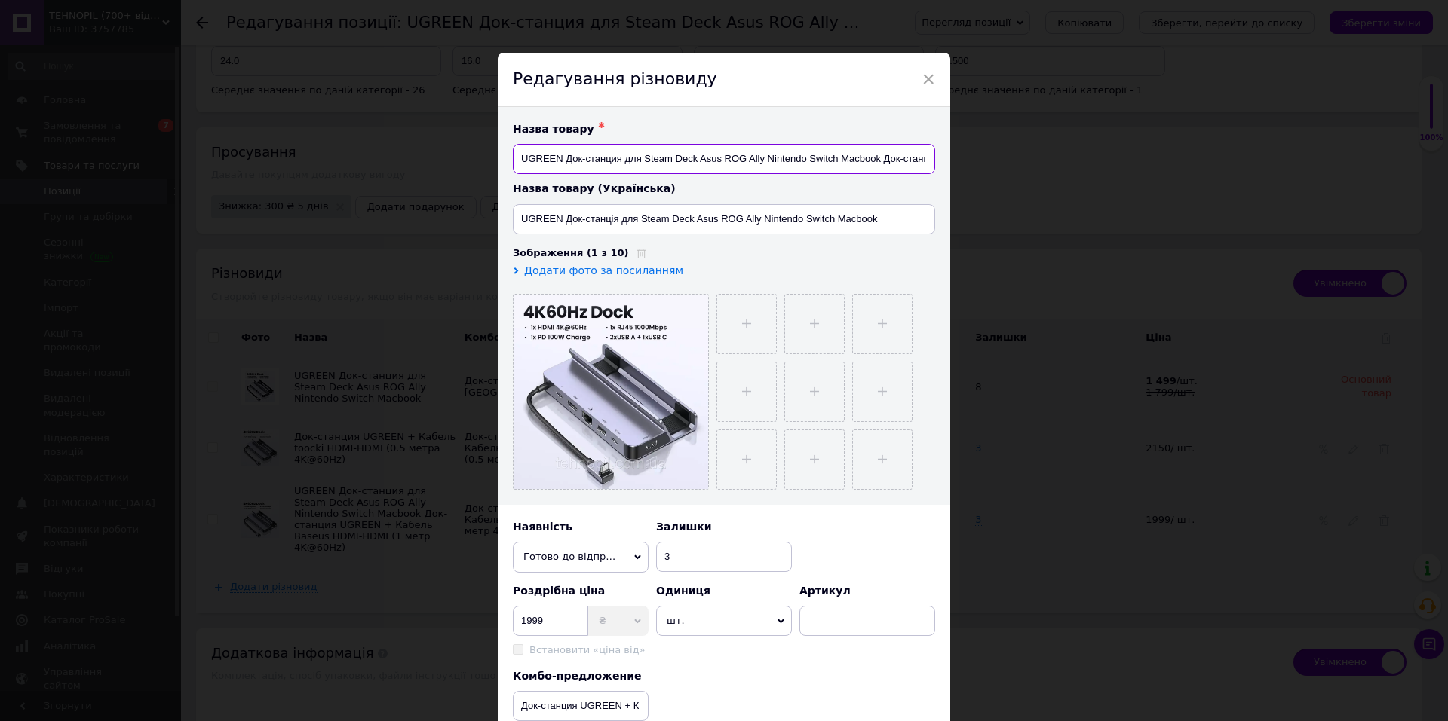
drag, startPoint x: 879, startPoint y: 161, endPoint x: 538, endPoint y: 161, distance: 340.8
click at [538, 161] on input "UGREEN Док-станция для Steam Deck Asus ROG Ally Nintendo Switch Macbook Док-ста…" at bounding box center [724, 159] width 422 height 30
checkbox input "true"
type input "UGR Док-станция UGREEN + Кабель Baseus HDMI-HDMI (1 метр 4K@60Hz)"
click at [547, 158] on input "UGR Док-станция UGREEN + Кабель Baseus HDMI-HDMI (1 метр 4K@60Hz)" at bounding box center [724, 159] width 422 height 30
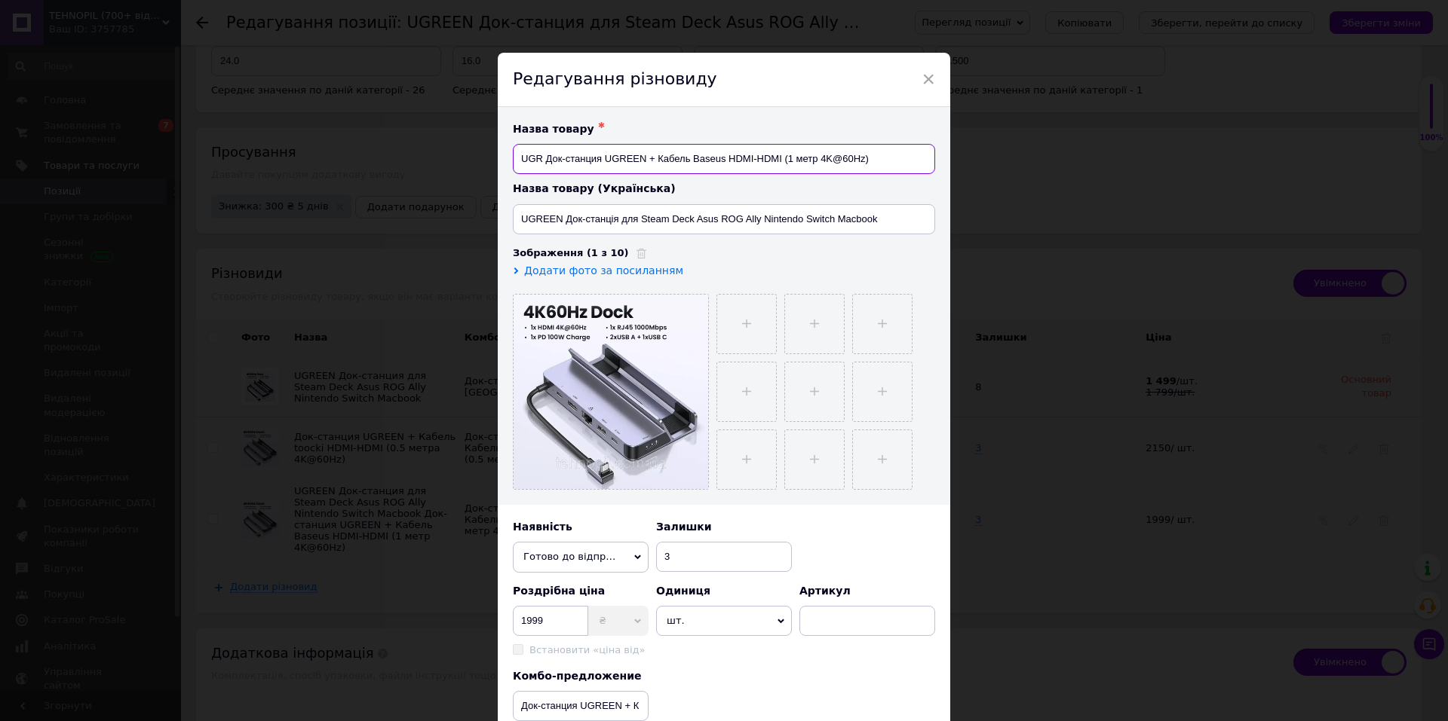
click at [544, 159] on input "UGR Док-станция UGREEN + Кабель Baseus HDMI-HDMI (1 метр 4K@60Hz)" at bounding box center [724, 159] width 422 height 30
checkbox input "true"
type input "UGRДок-станция UGREEN + Кабель Baseus HDMI-HDMI (1 метр 4K@60Hz)"
checkbox input "true"
type input "UGДок-станция UGREEN + Кабель Baseus HDMI-HDMI (1 метр 4K@60Hz)"
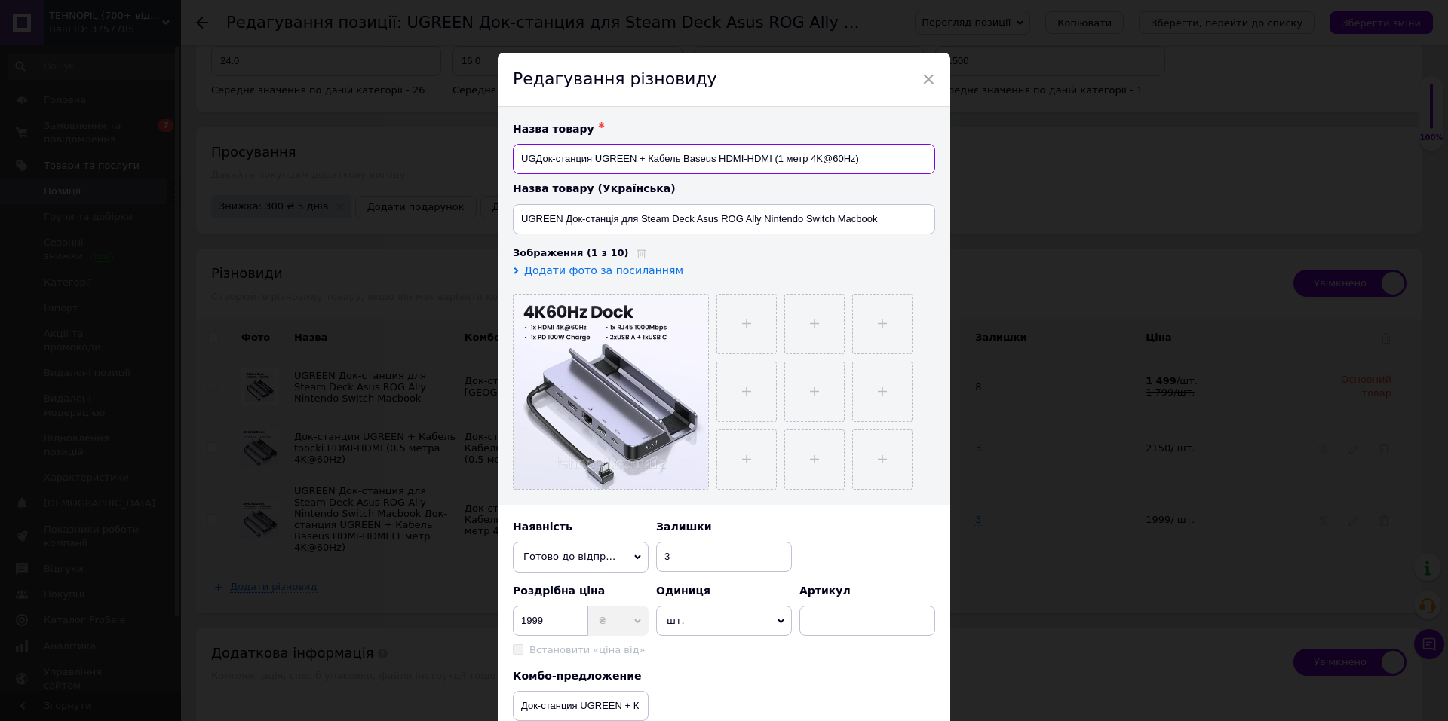
checkbox input "true"
type input "UДок-станция UGREEN + Кабель Baseus HDMI-HDMI (1 метр 4K@60Hz)"
checkbox input "true"
type input "Док-станция UGREEN + Кабель Baseus HDMI-HDMI (1 метр 4K@60Hz)"
click at [676, 159] on input "Док-станция UGREEN + Кабель Baseus HDMI-HDMI (1 метр 4K@60Hz)" at bounding box center [724, 159] width 422 height 30
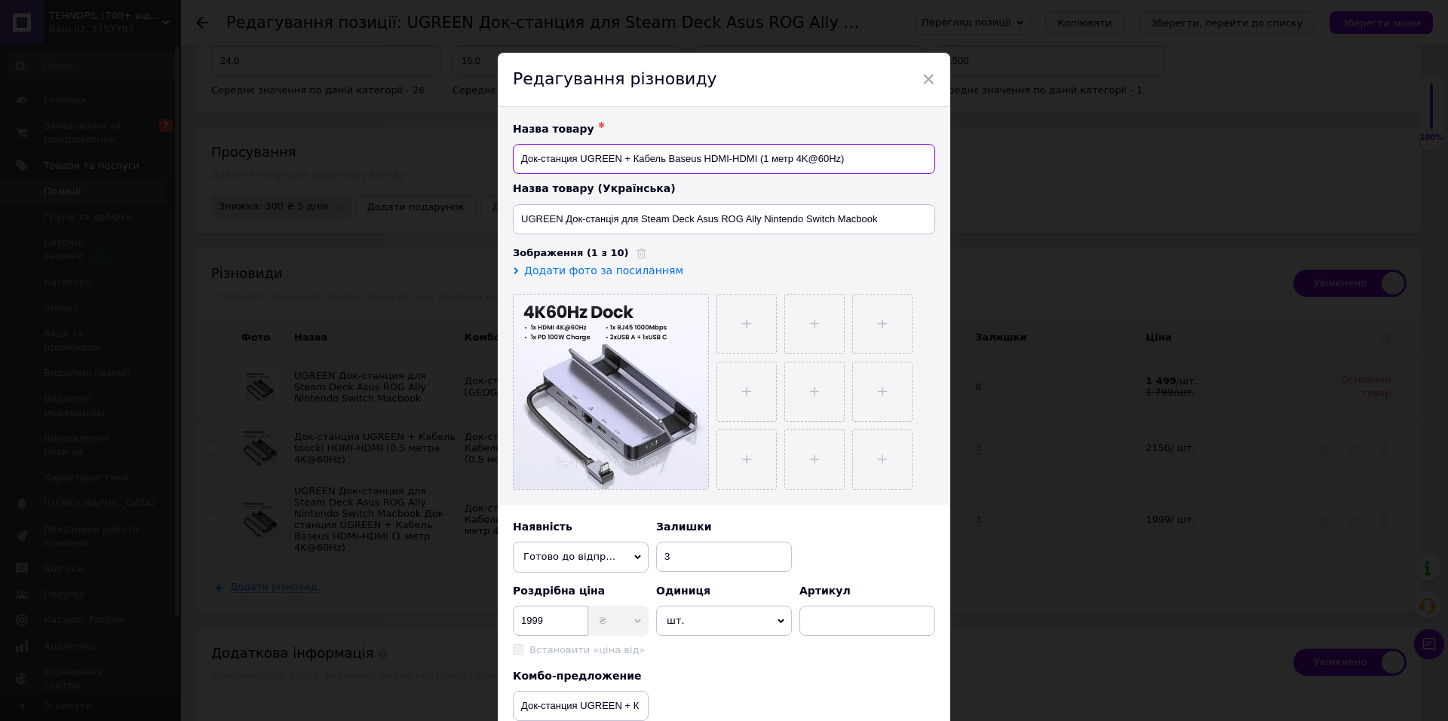
click at [676, 159] on input "Док-станция UGREEN + Кабель Baseus HDMI-HDMI (1 метр 4K@60Hz)" at bounding box center [724, 159] width 422 height 30
checkbox input "true"
type input "Док-станция UGREEN + Кабель Baseus HDMI-HDMI (1 метр 4K@60Hz)"
click at [684, 213] on input "UGREEN Док-станція для Steam Deck Asus ROG Ally Nintendo Switch Macbook" at bounding box center [724, 219] width 422 height 30
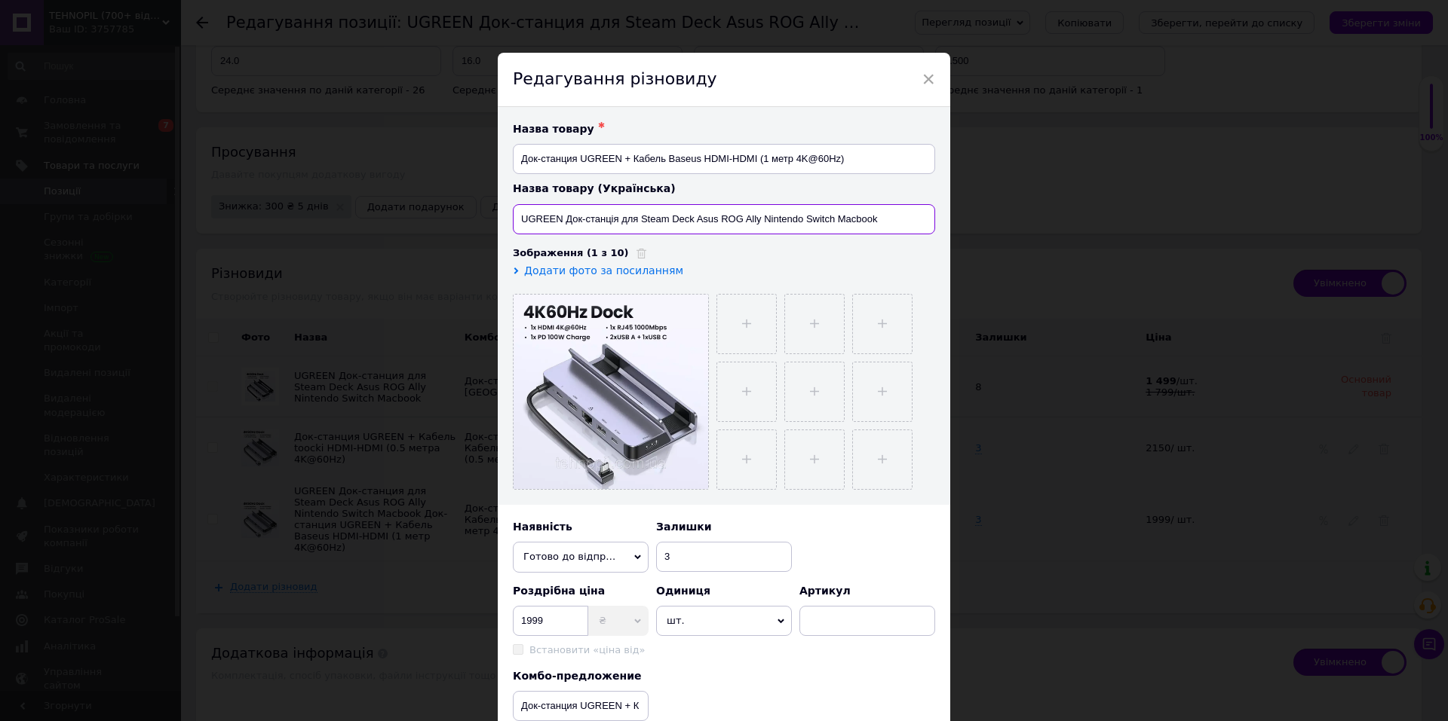
click at [684, 213] on input "UGREEN Док-станція для Steam Deck Asus ROG Ally Nintendo Switch Macbook" at bounding box center [724, 219] width 422 height 30
paste input "Док-станция UGREEN + Кабель Baseus HDMI-HDMI (1 метр 4K@60Hz)"
checkbox input "true"
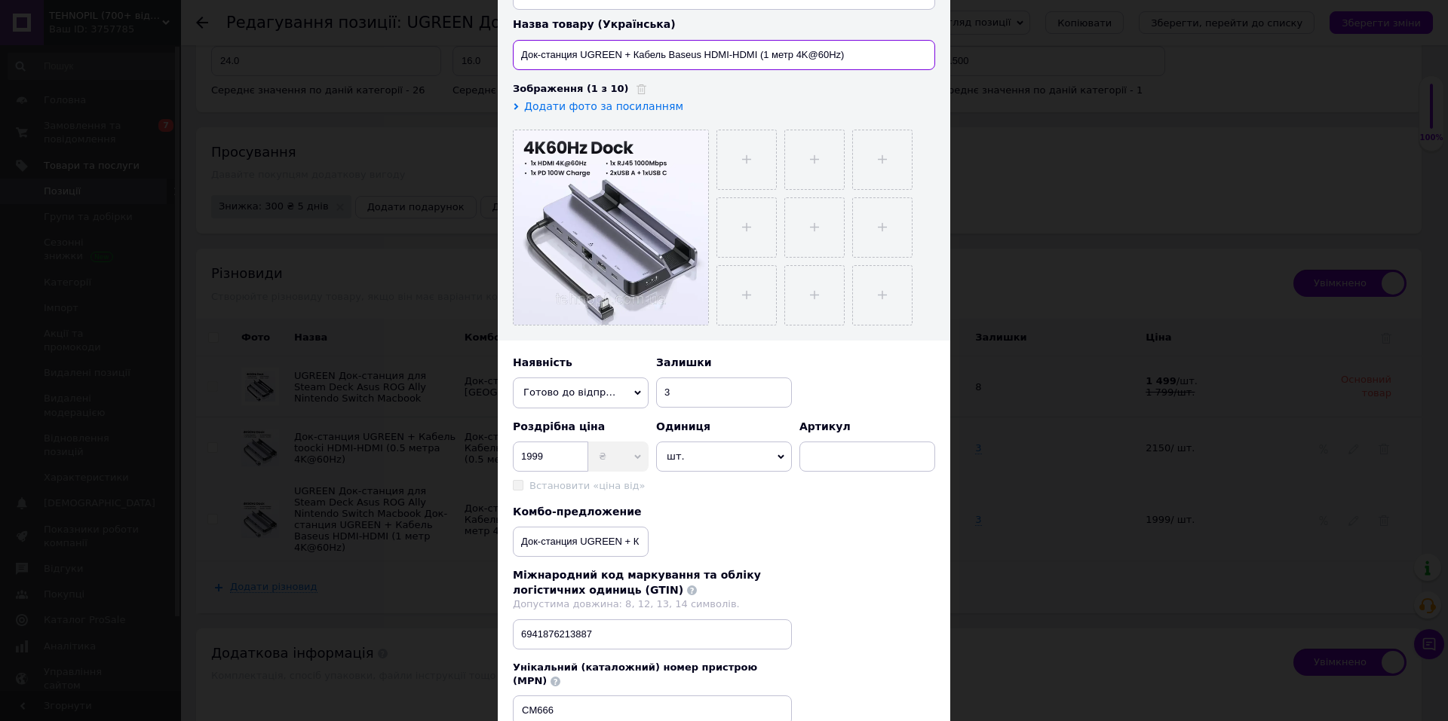
type input "Док-станция UGREEN + Кабель Baseus HDMI-HDMI (1 метр 4K@60Hz)"
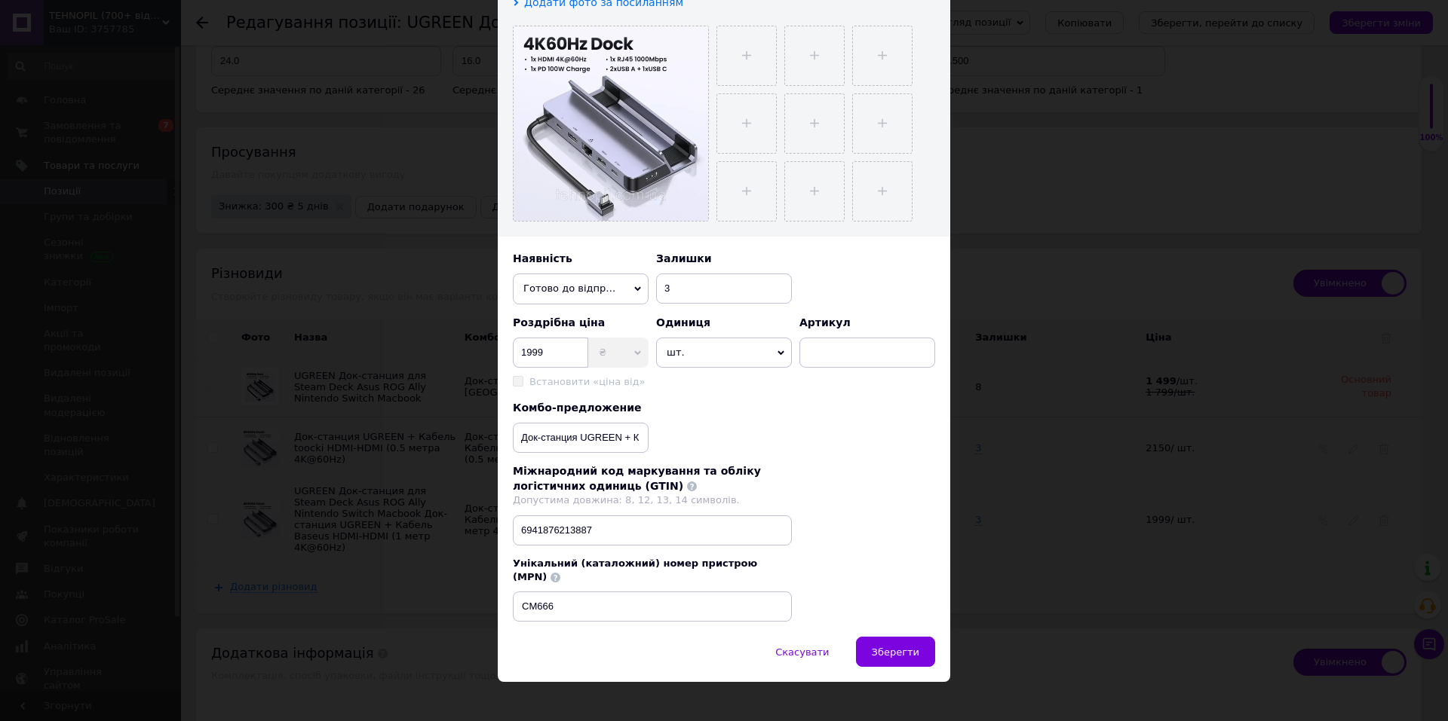
drag, startPoint x: 847, startPoint y: 435, endPoint x: 870, endPoint y: 528, distance: 96.4
click at [847, 442] on div "Комбо-предложение Док-станция UGREEN + Кабель Baseus HDMI-HDMI (1 метр 4K@60Hz)" at bounding box center [724, 427] width 422 height 53
click at [893, 647] on span "Зберегти" at bounding box center [895, 652] width 47 height 11
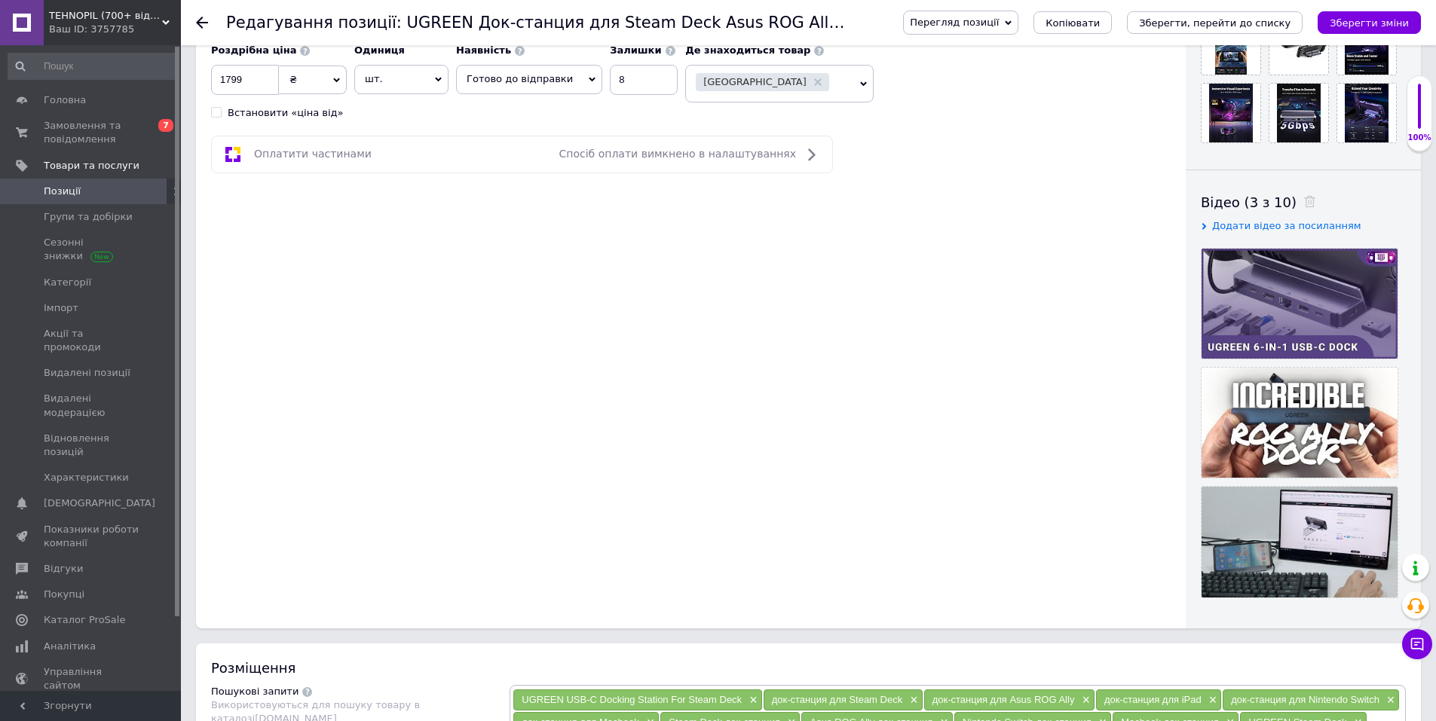
scroll to position [0, 0]
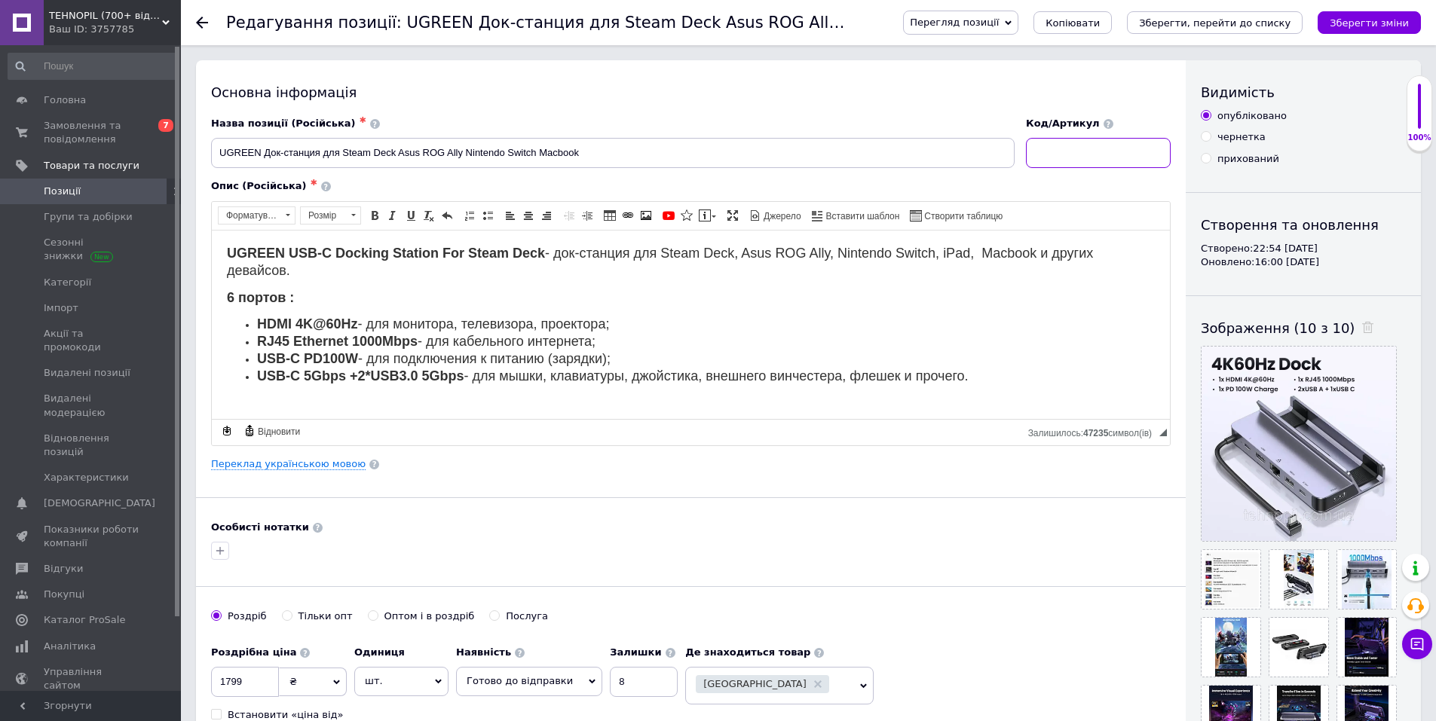
click at [1040, 159] on input at bounding box center [1098, 153] width 145 height 30
checkbox input "true"
type input "Г"
checkbox input "true"
type input "ГП"
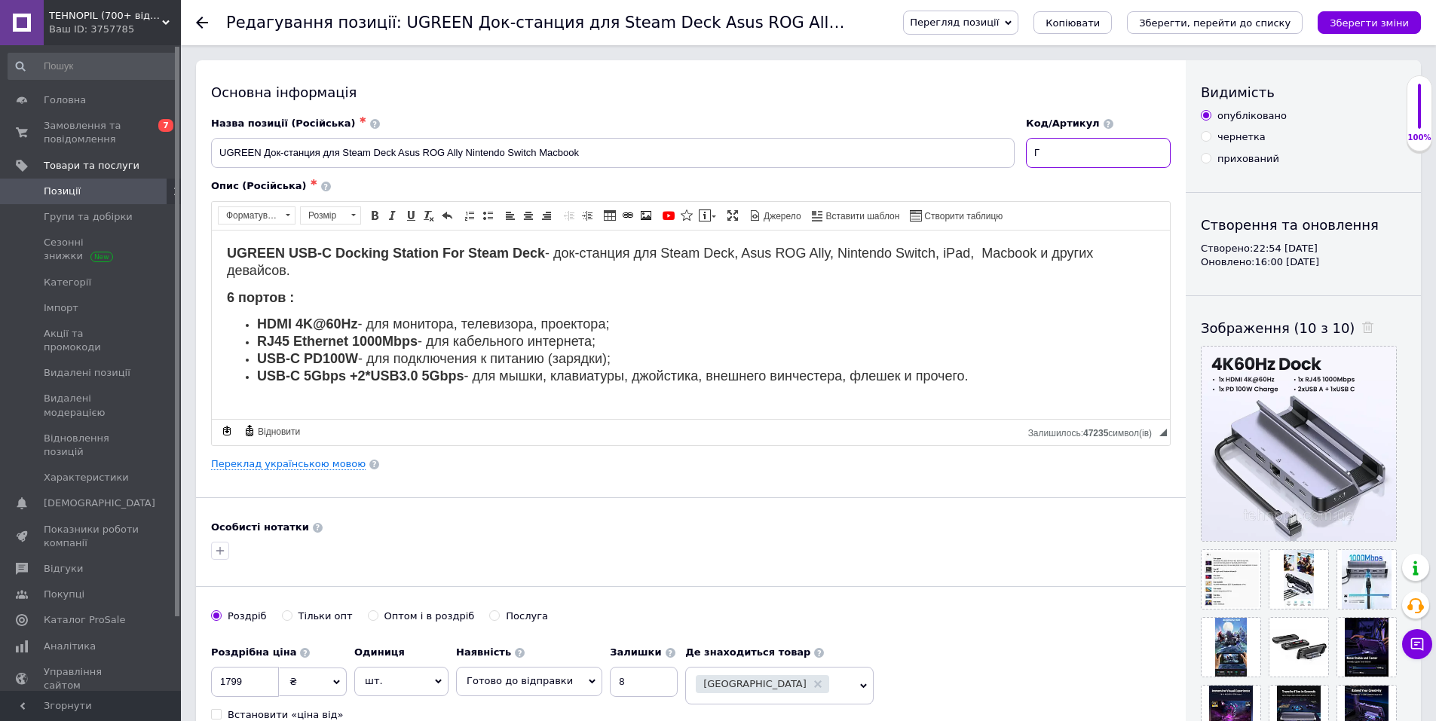
checkbox input "true"
type input "ГПК"
checkbox input "true"
type input "ГПКУ"
checkbox input "true"
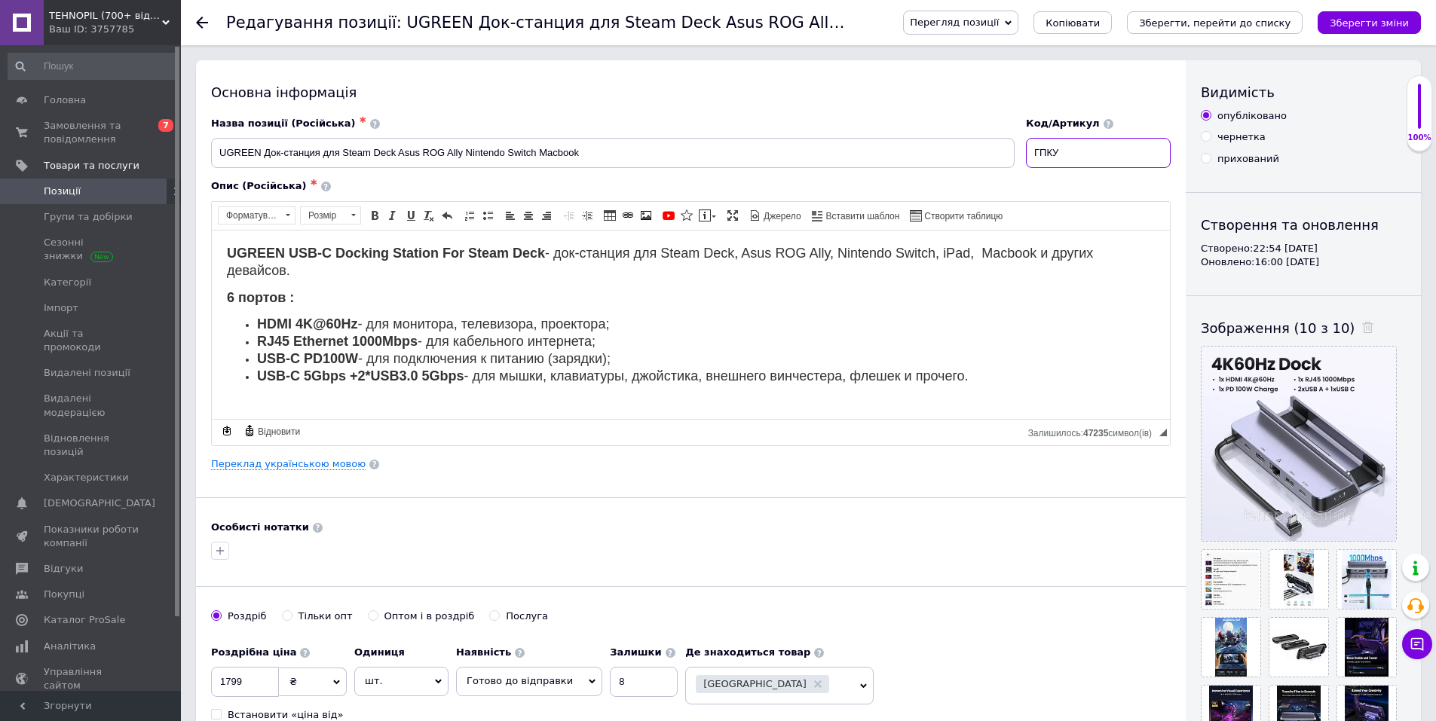
type input "ГПКУУ"
checkbox input "true"
type input "ГПКУ"
checkbox input "true"
type input "ГПК"
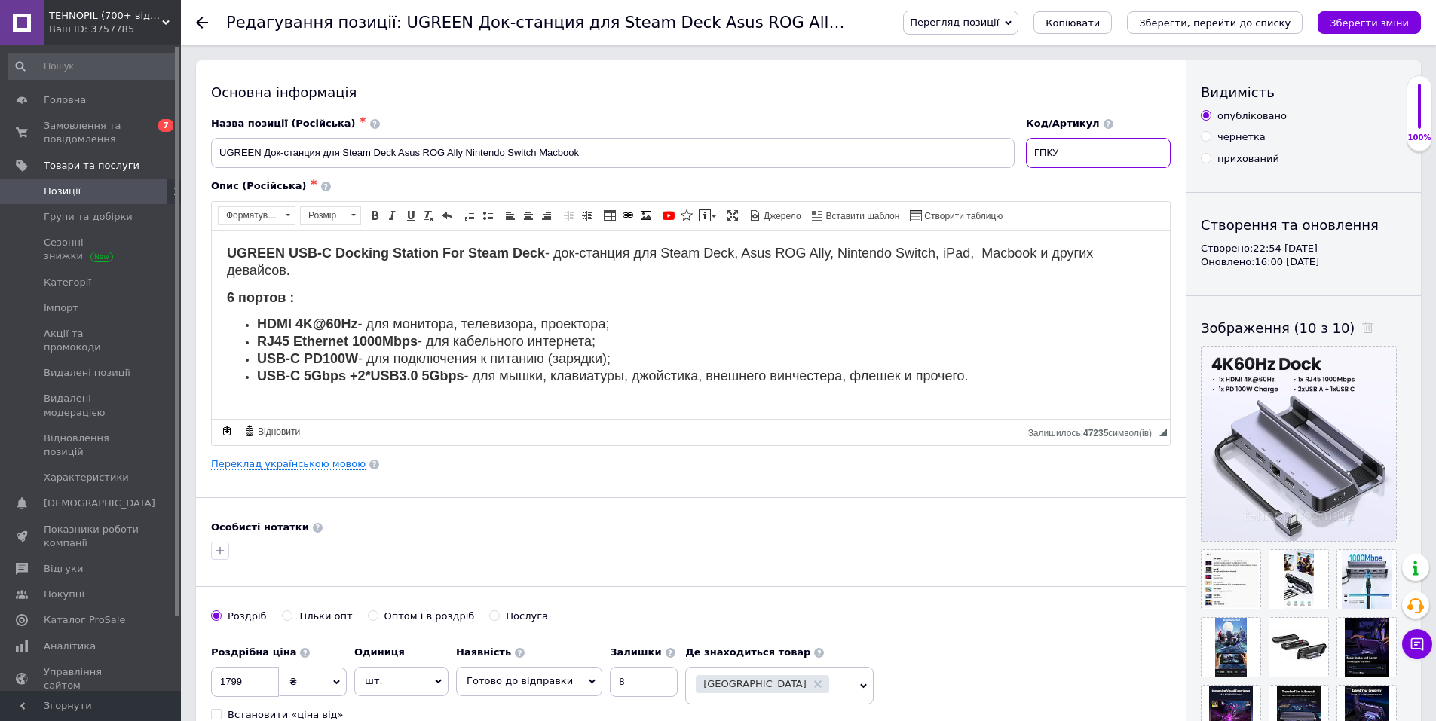
checkbox input "true"
type input "ГП"
checkbox input "true"
type input "Г"
checkbox input "true"
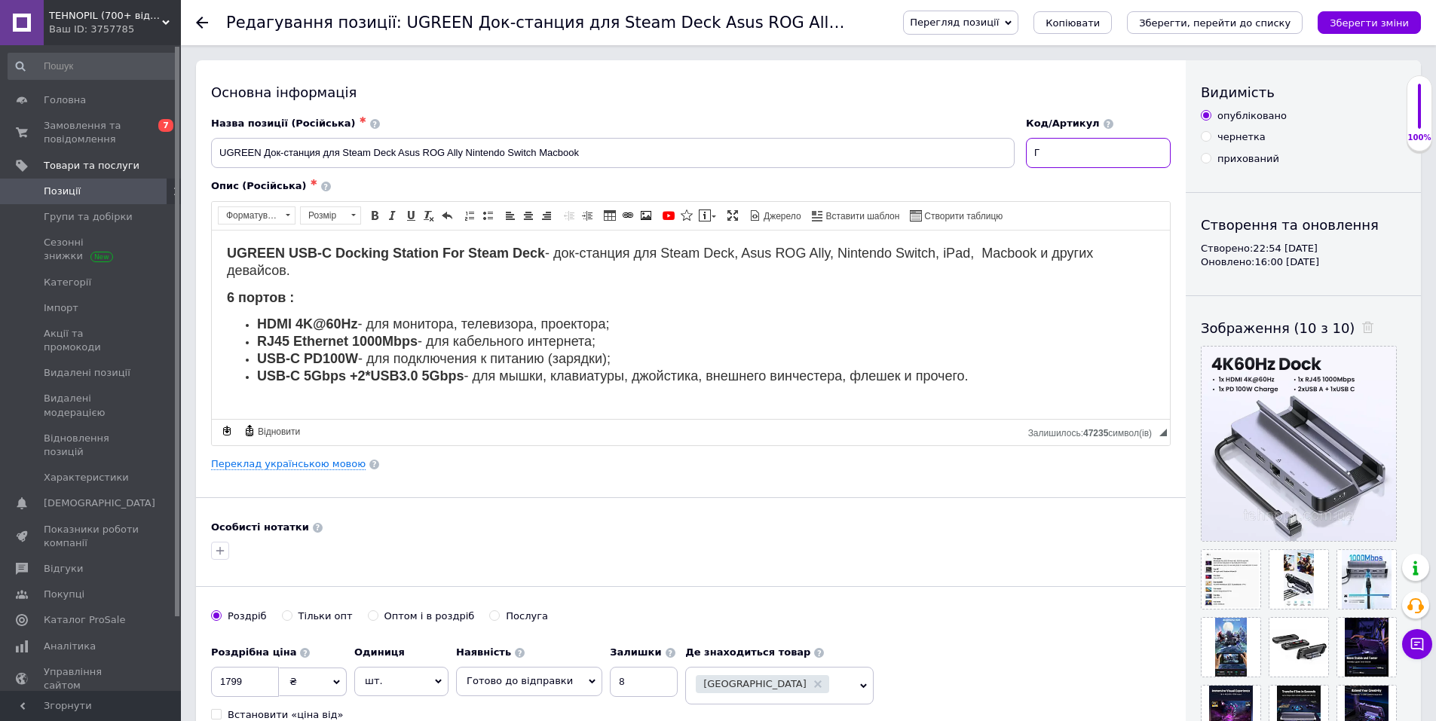
checkbox input "true"
type input "г"
checkbox input "true"
type input "гп"
checkbox input "true"
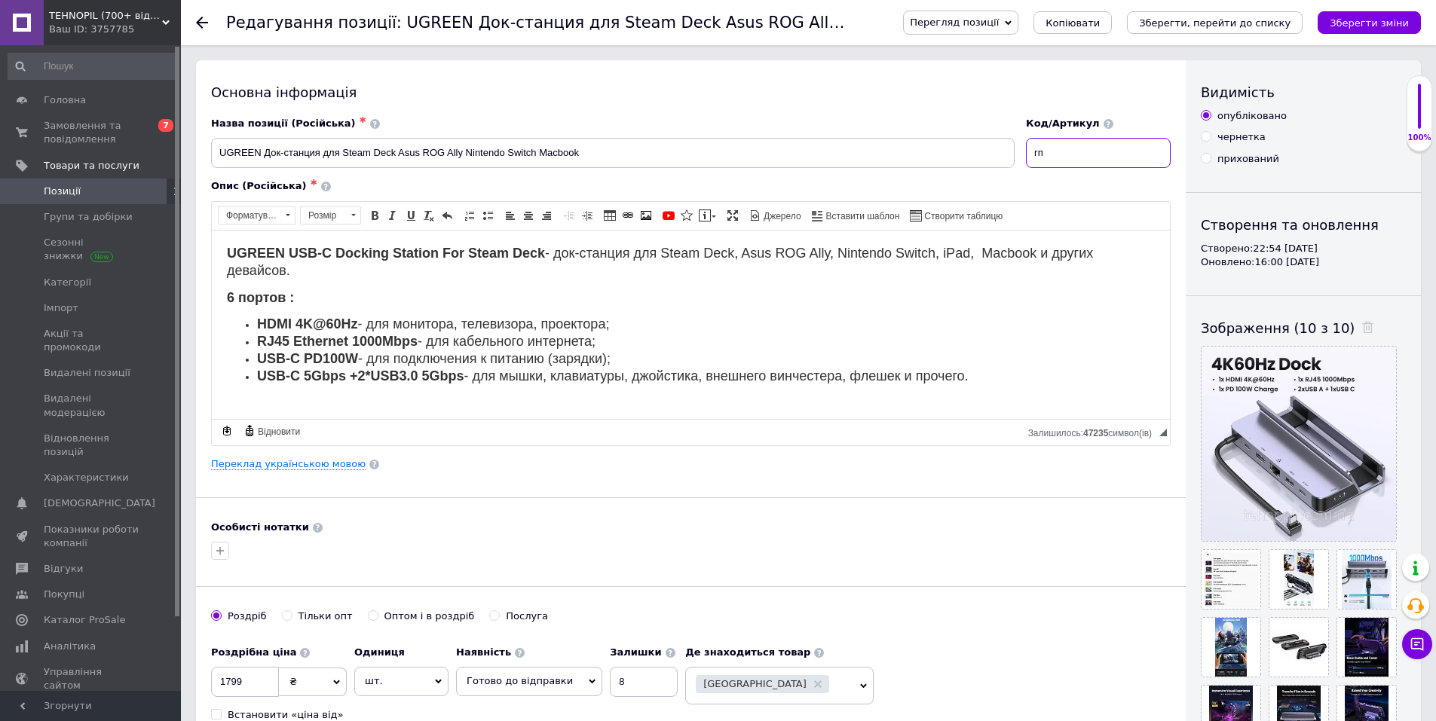
type input "гпк"
checkbox input "true"
type input "гпку"
checkbox input "true"
type input "гпкуу"
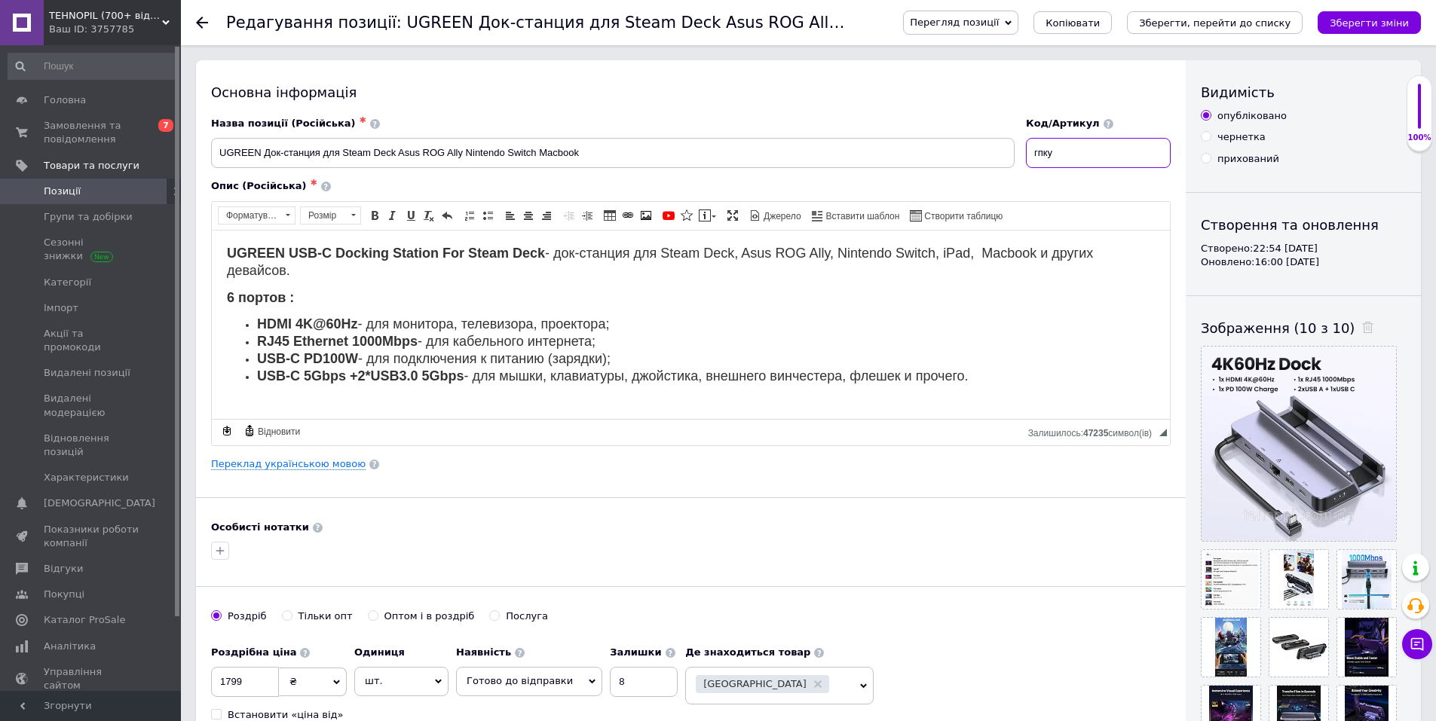
checkbox input "true"
type input "гпкуут"
checkbox input "true"
type input "гпкуут"
checkbox input "true"
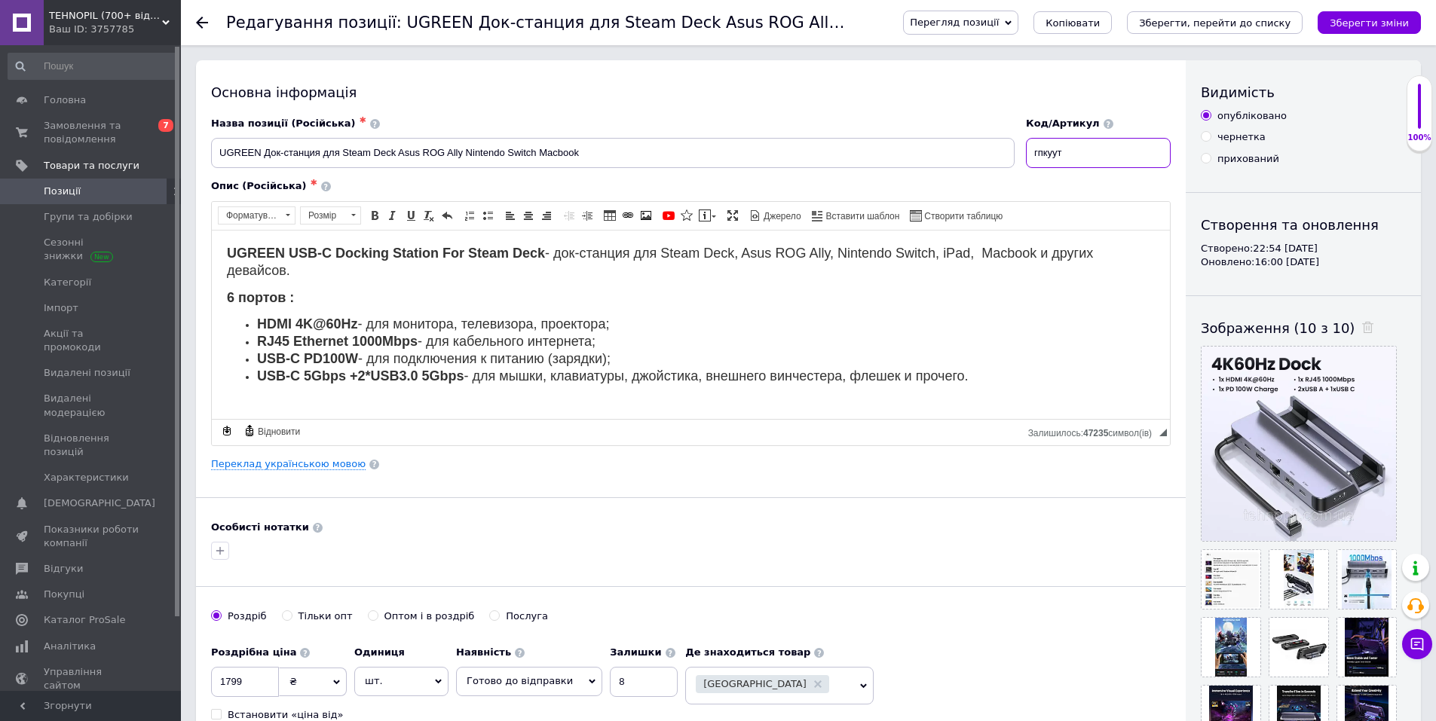
type input "гпкуут в"
checkbox input "true"
type input "гпкуут вщ"
checkbox input "true"
type input "гпкуут вщс"
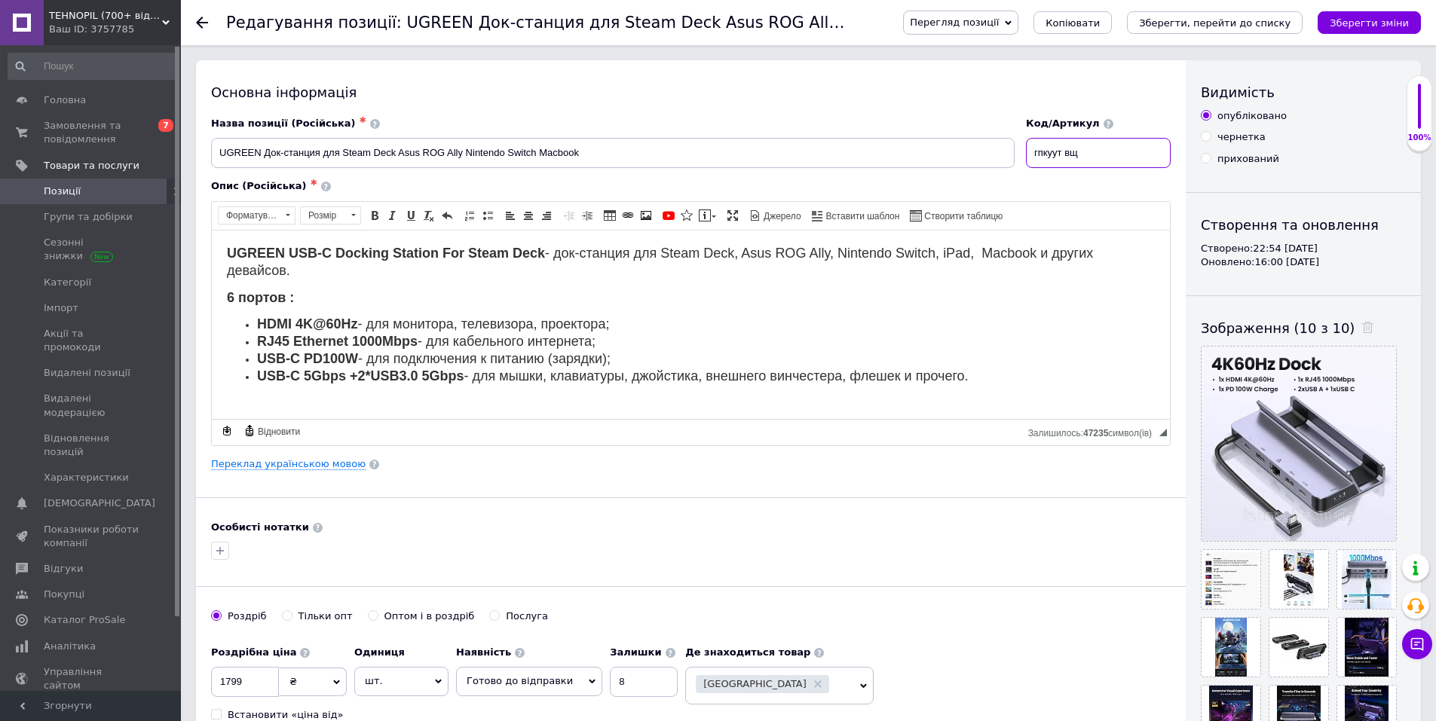
checkbox input "true"
type input "гпкуут вщсл"
checkbox input "true"
type input "гпкуут вщс"
checkbox input "true"
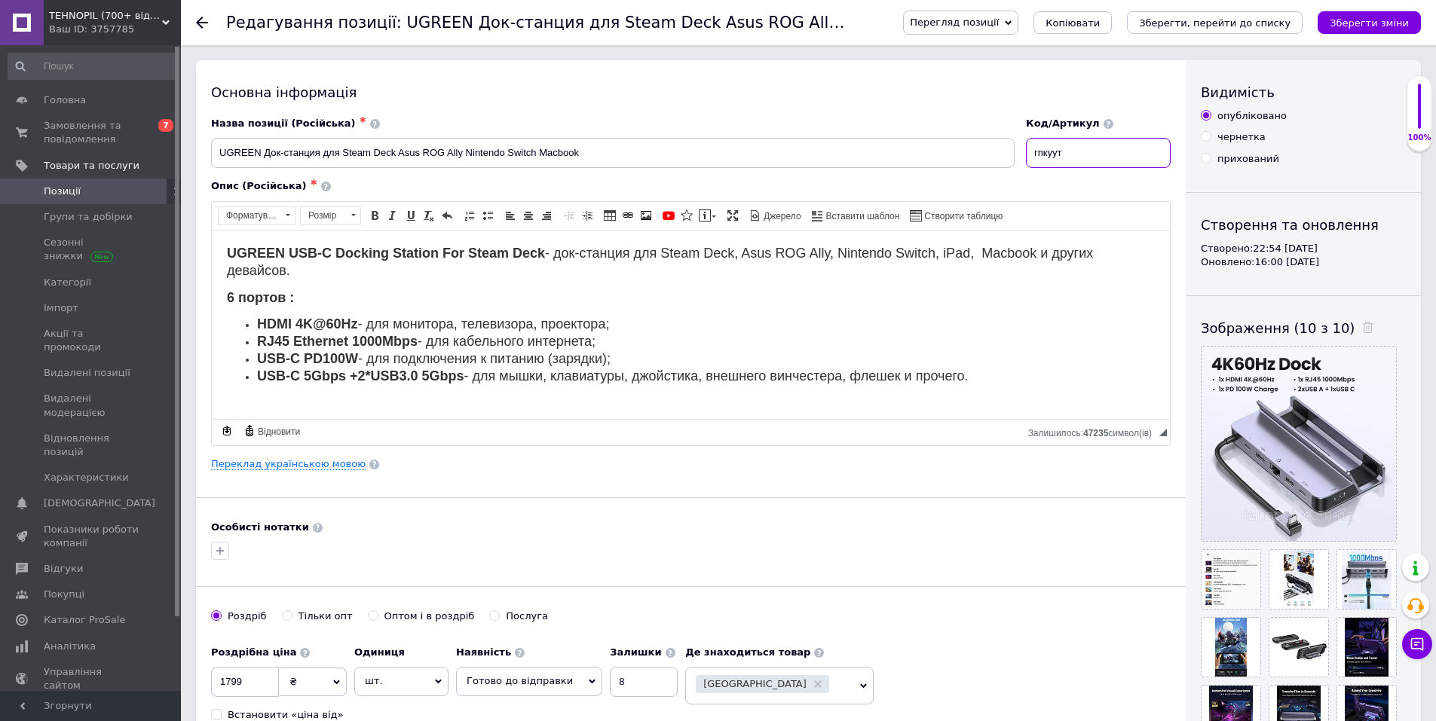
type input "гпкуу"
checkbox input "true"
type input "гпку"
checkbox input "true"
type input "гпк"
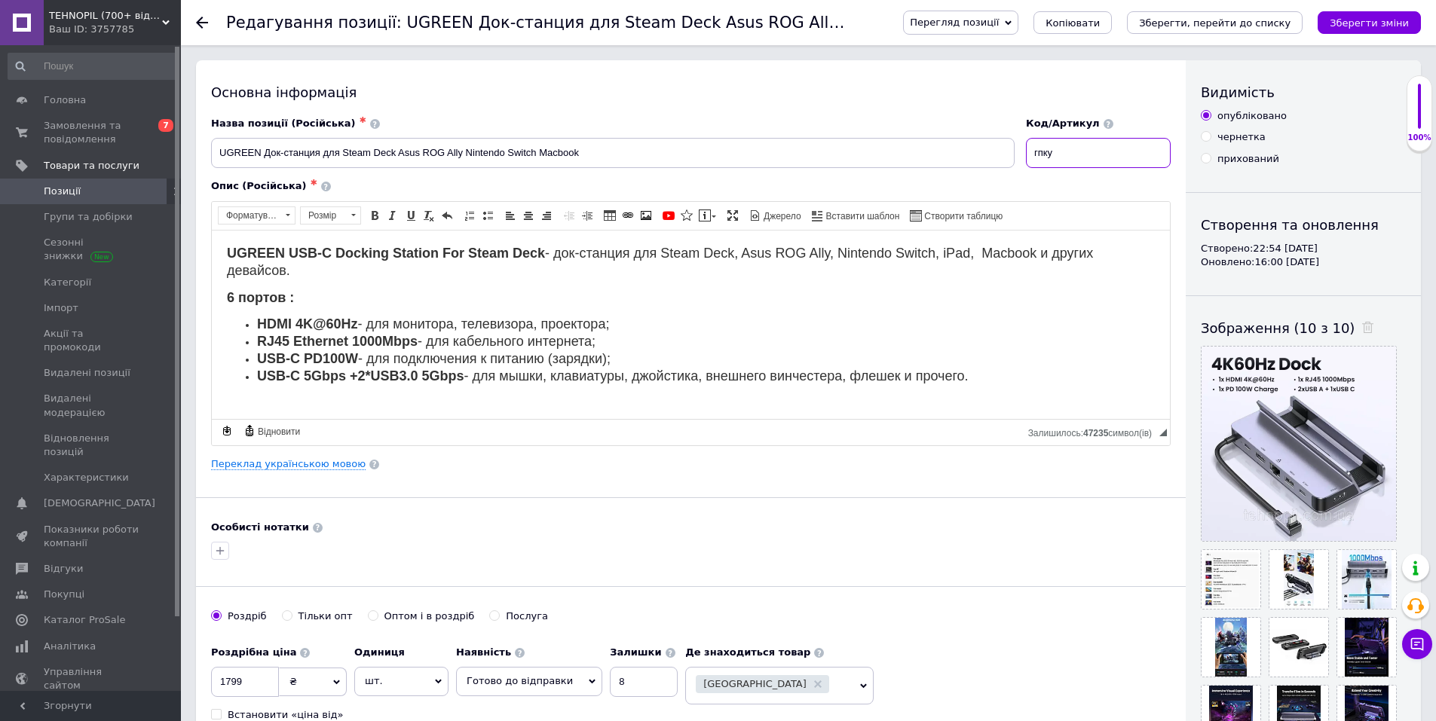
checkbox input "true"
type input "гп"
checkbox input "true"
type input "г"
checkbox input "true"
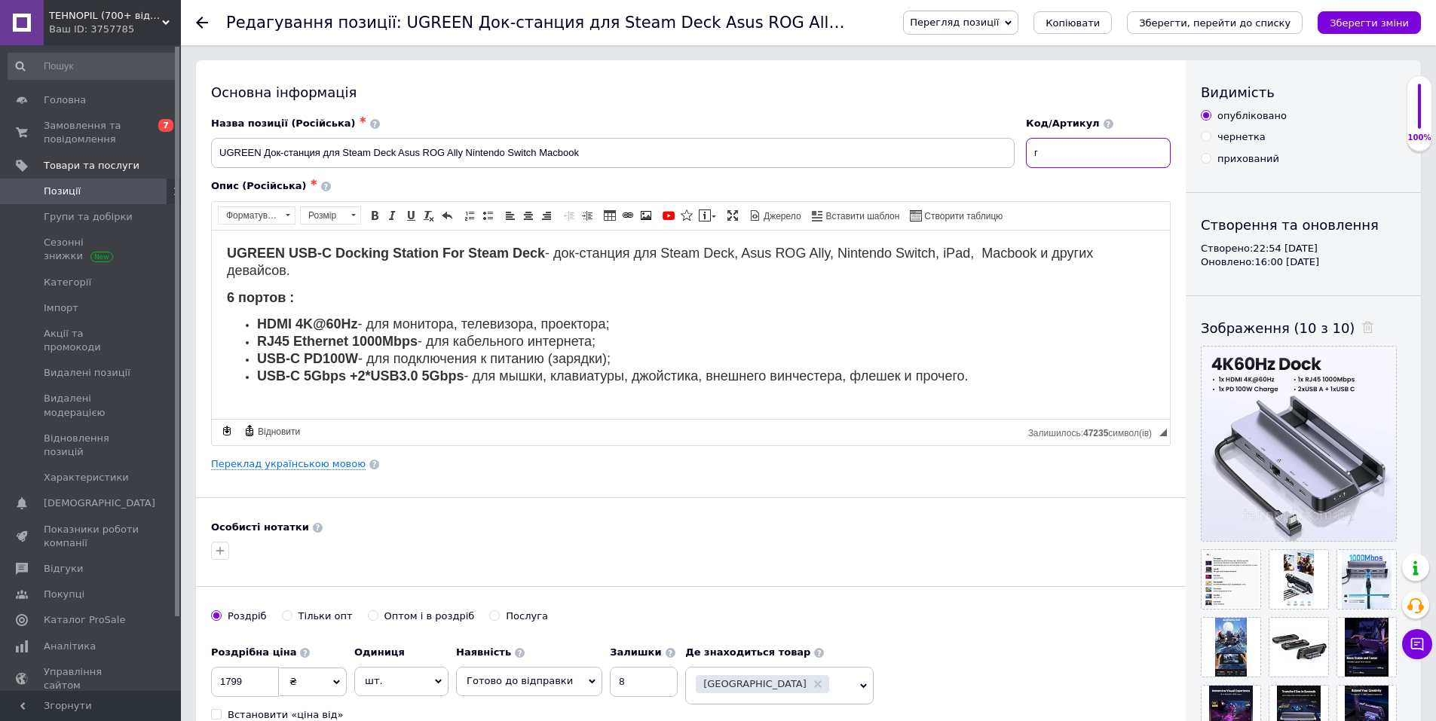
checkbox input "true"
type input "u"
checkbox input "true"
type input "ug"
checkbox input "true"
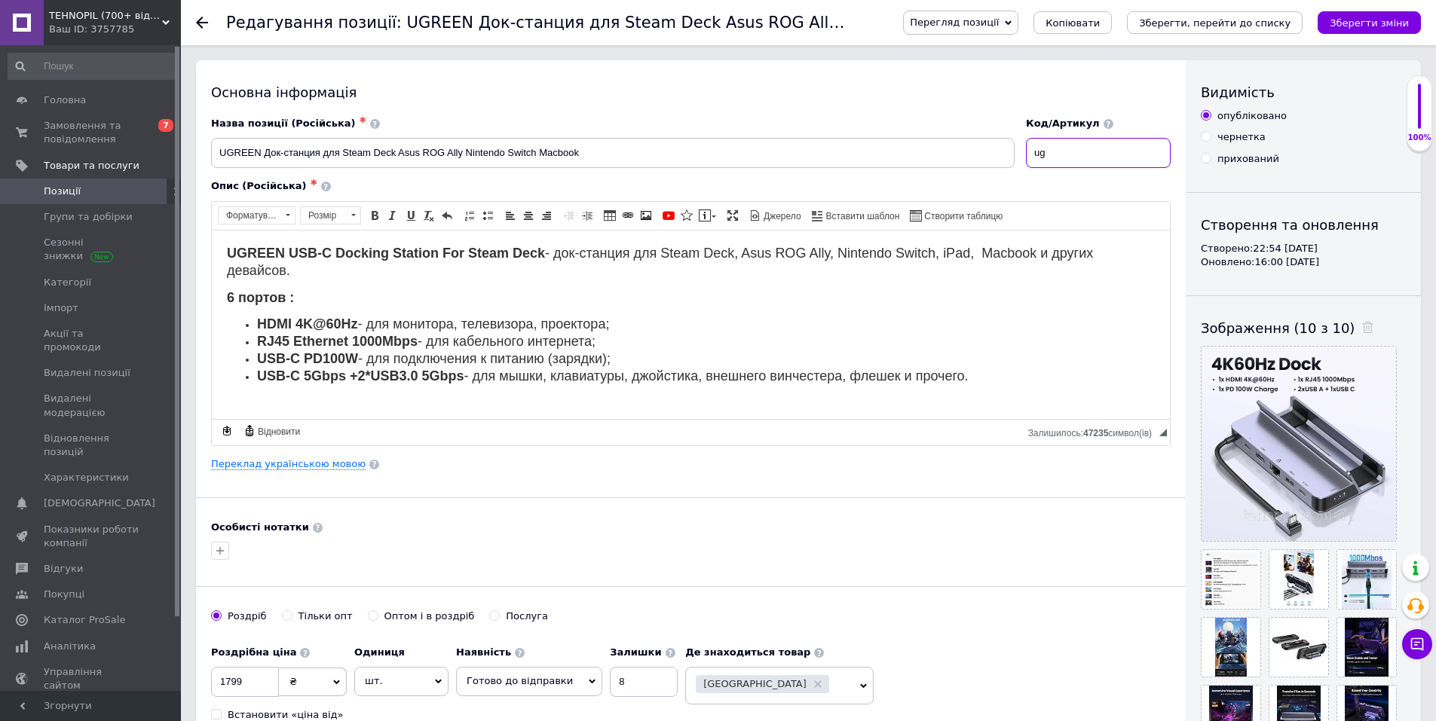
type input "ugr"
checkbox input "true"
type input "ugre"
checkbox input "true"
type input "ugree"
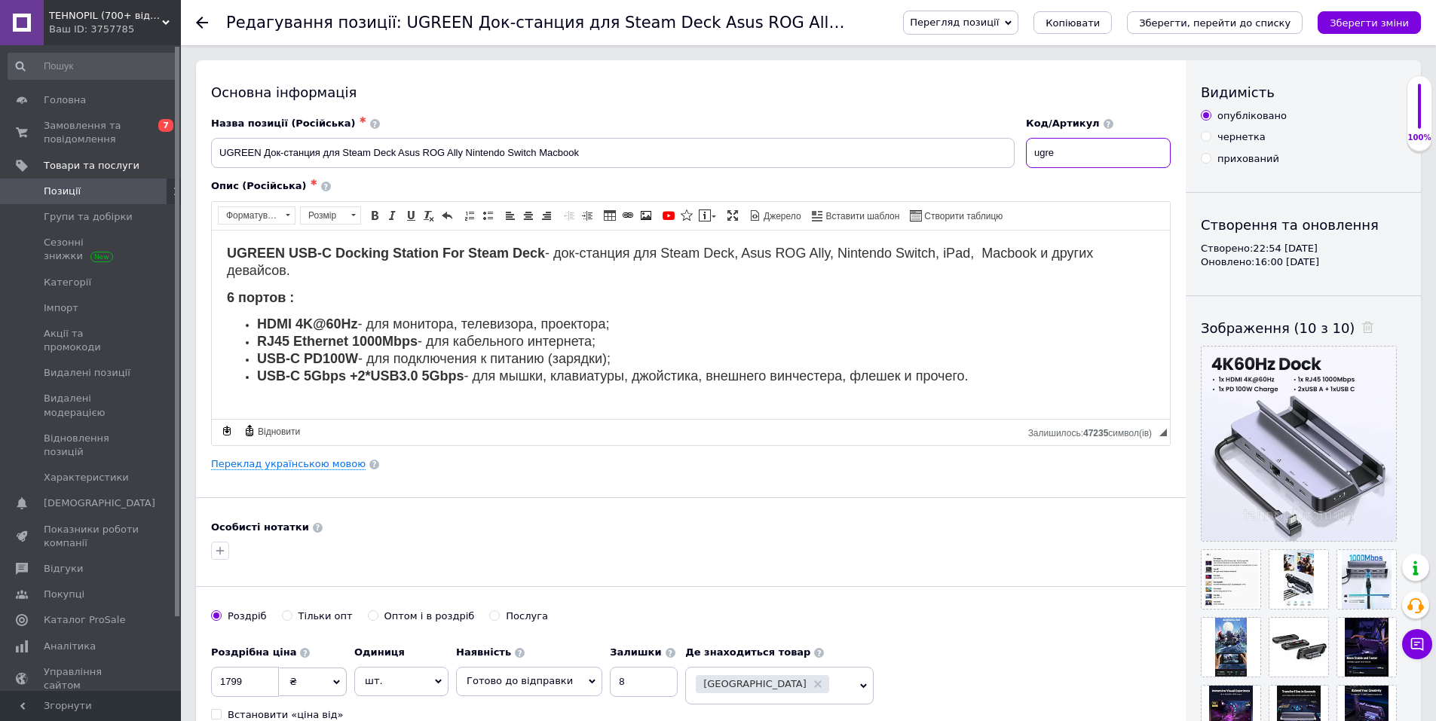
checkbox input "true"
type input "ugreen"
checkbox input "true"
type input "ugreend"
checkbox input "true"
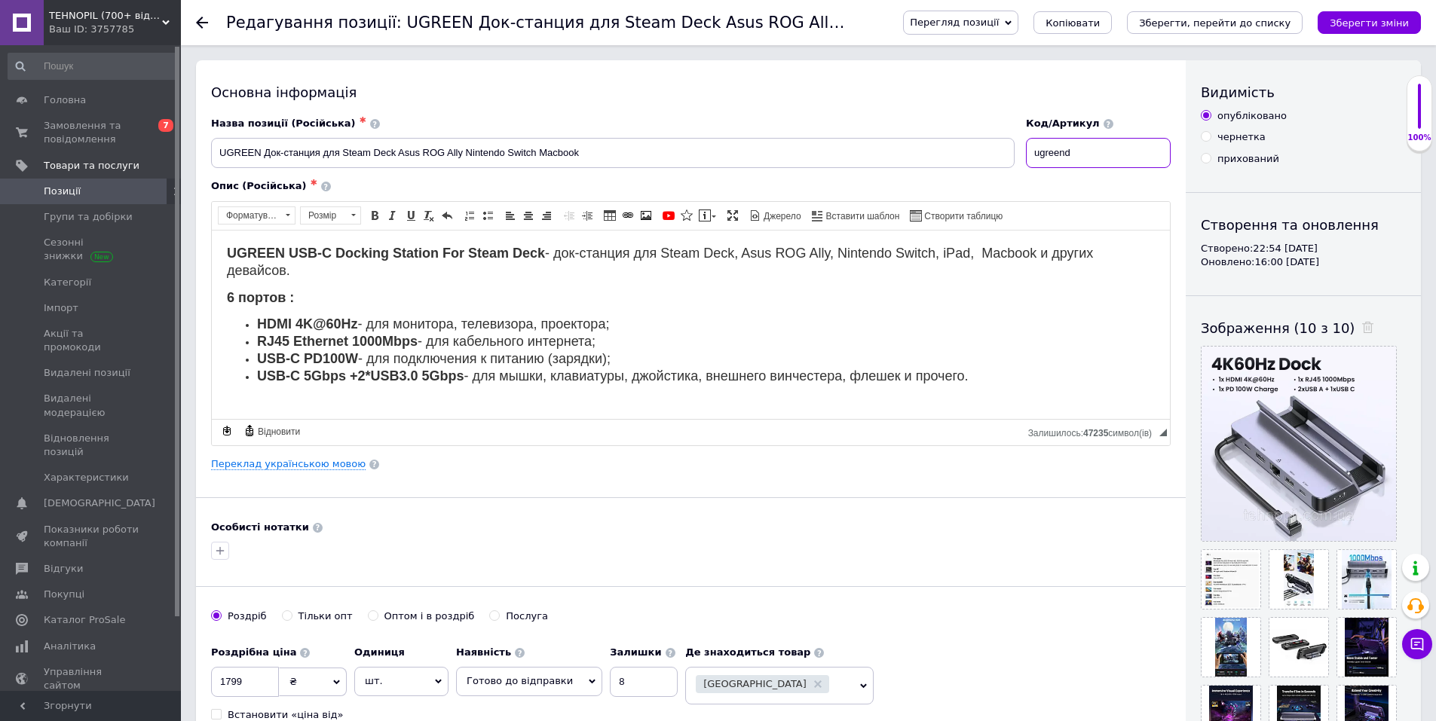
type input "ugreendo"
checkbox input "true"
type input "ugreendoc"
checkbox input "true"
type input "ugreendock"
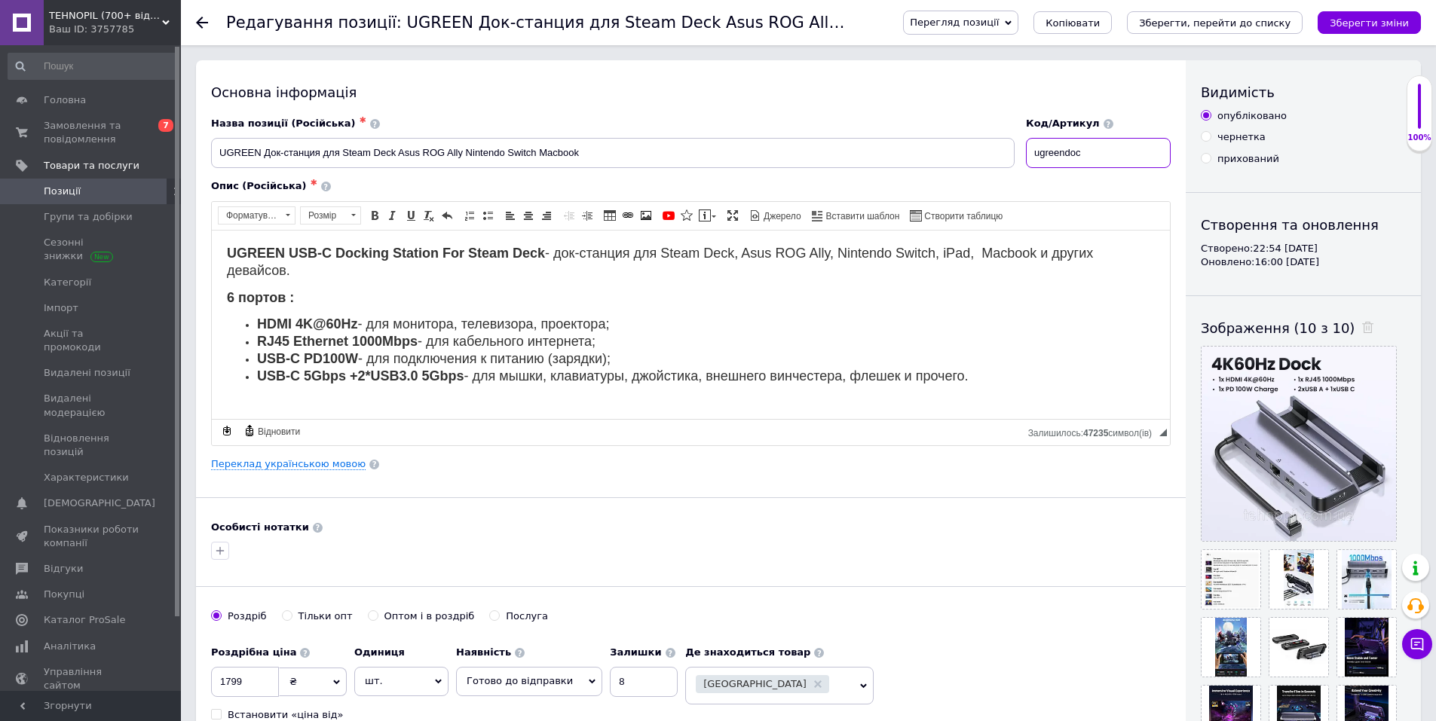
checkbox input "true"
type input "ugreendoc"
checkbox input "true"
type input "ugreendo"
checkbox input "true"
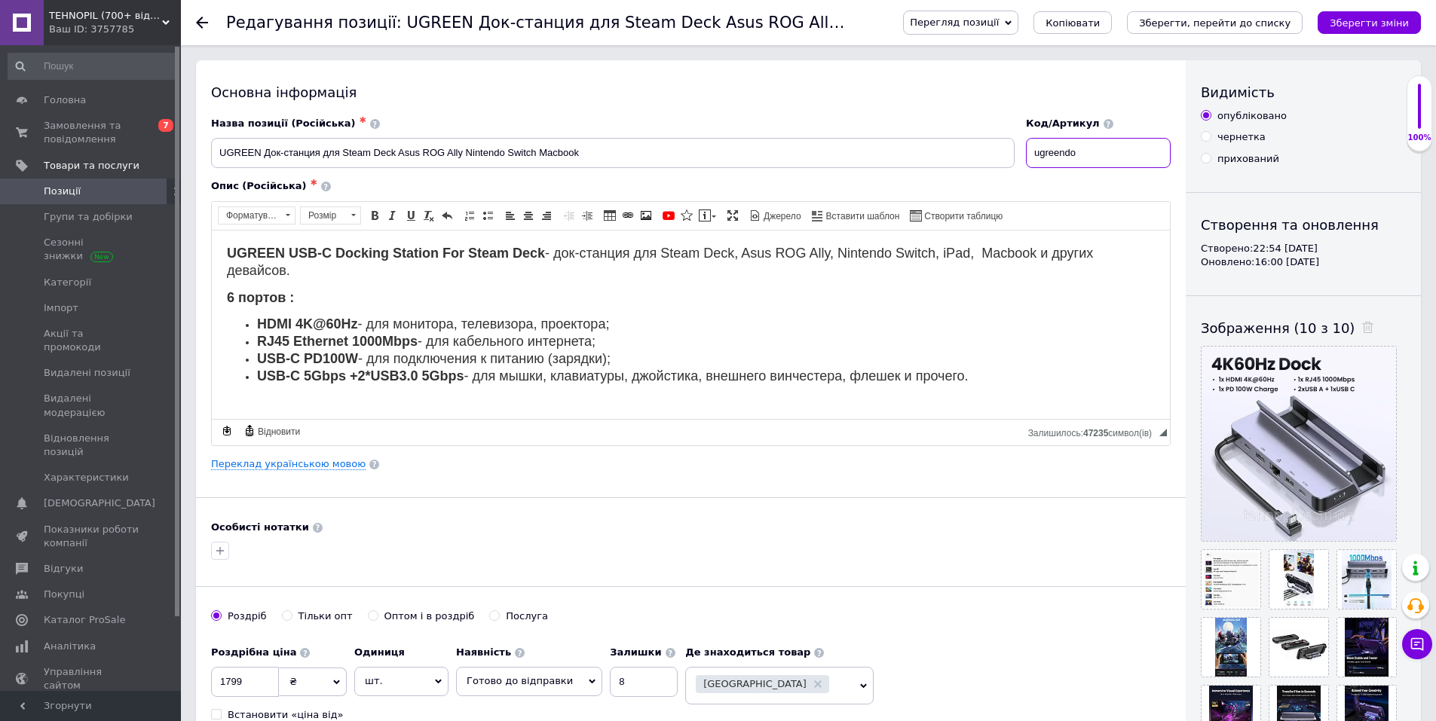
type input "ugreend"
checkbox input "true"
type input "ugreen"
checkbox input "true"
type input "ugree"
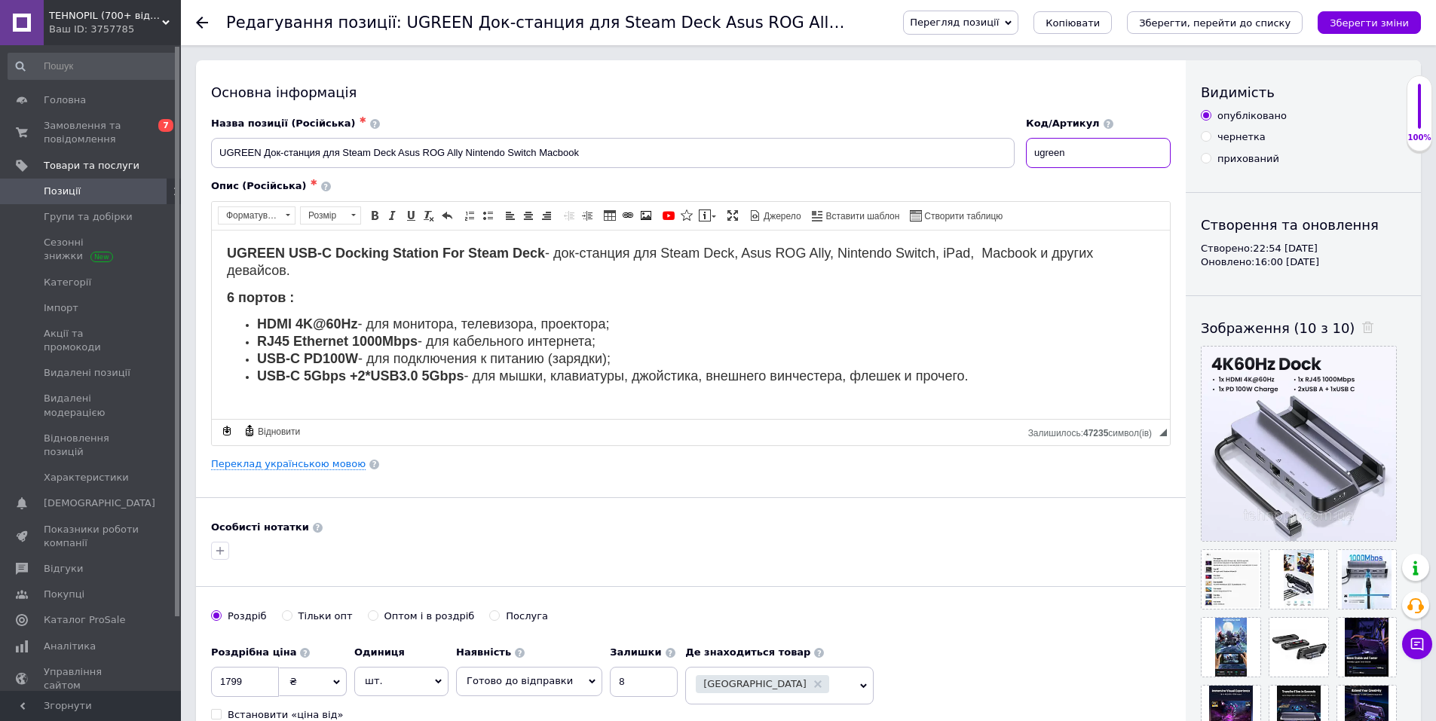
checkbox input "true"
drag, startPoint x: 1079, startPoint y: 188, endPoint x: 1078, endPoint y: 170, distance: 17.4
click at [1079, 187] on div "Опис (Російська) ✱" at bounding box center [691, 186] width 960 height 14
drag, startPoint x: 1111, startPoint y: 155, endPoint x: 1035, endPoint y: 157, distance: 75.4
click at [1035, 157] on input "UGREEN-DOCK" at bounding box center [1098, 153] width 145 height 30
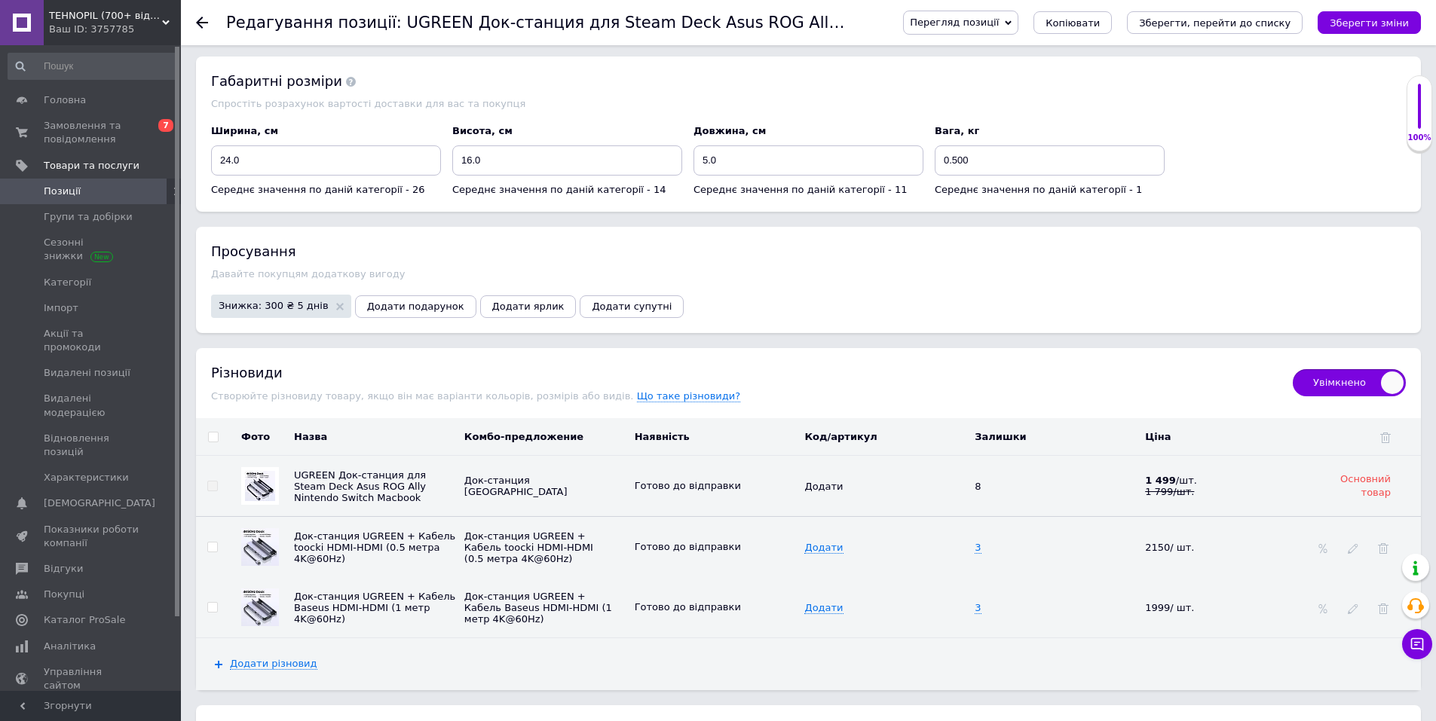
scroll to position [2639, 0]
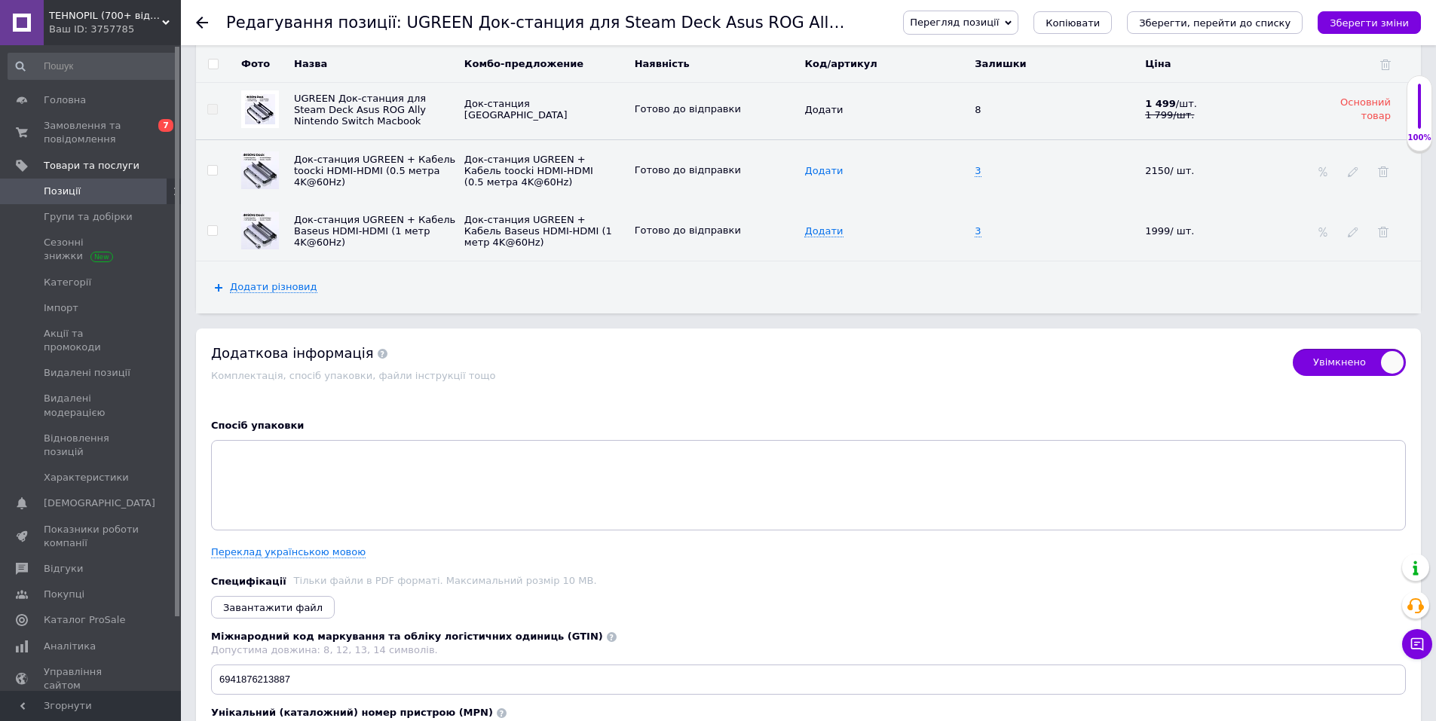
click at [816, 165] on span "Додати" at bounding box center [823, 171] width 38 height 12
click at [833, 201] on td "Додати" at bounding box center [886, 231] width 170 height 60
click at [828, 225] on span "Додати" at bounding box center [823, 231] width 38 height 12
click at [916, 161] on td "UGREEN-DOCK+HDMI" at bounding box center [886, 170] width 170 height 61
click at [917, 165] on icon at bounding box center [921, 169] width 9 height 9
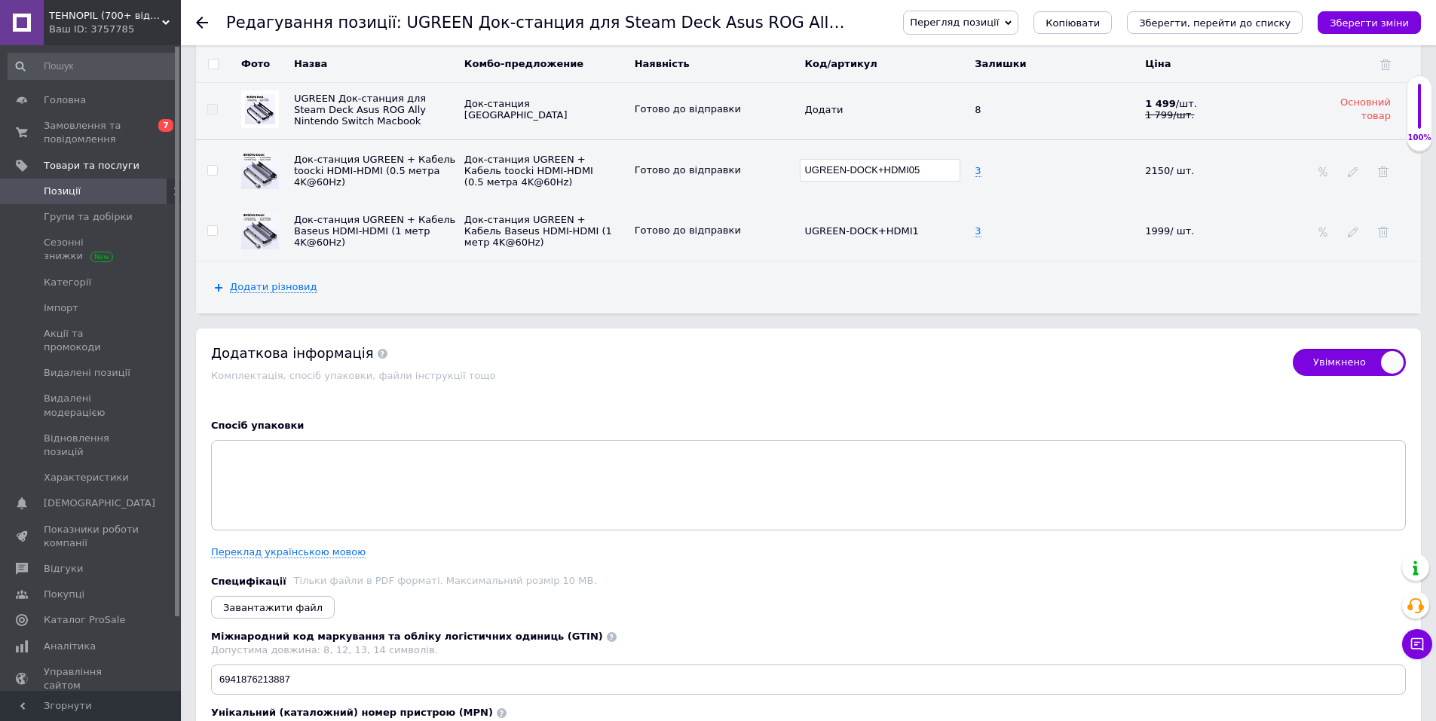
click at [912, 167] on td "UGREEN-DOCK+HDMI05" at bounding box center [886, 170] width 170 height 61
click at [1358, 29] on button "Зберегти зміни" at bounding box center [1369, 22] width 103 height 23
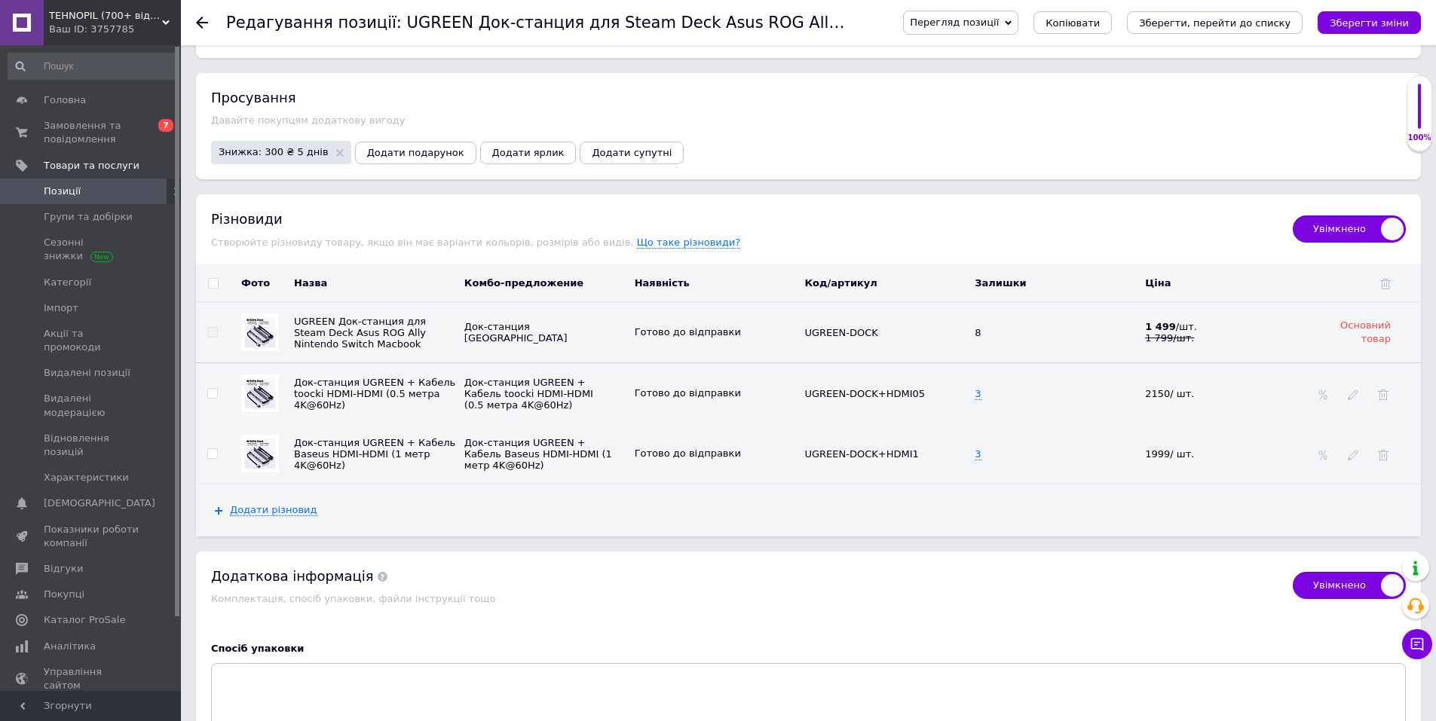
scroll to position [2719, 0]
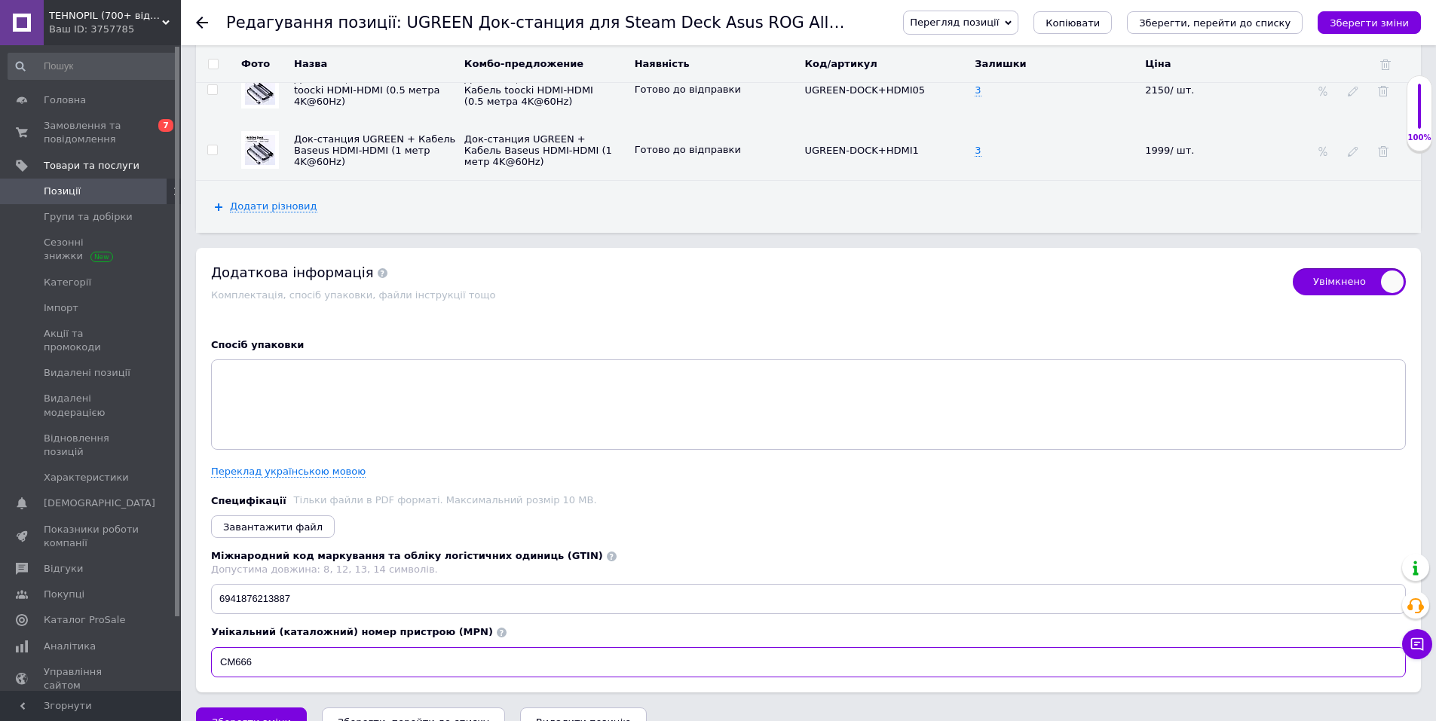
drag, startPoint x: 274, startPoint y: 644, endPoint x: 223, endPoint y: 625, distance: 53.9
click at [220, 648] on input "CM666" at bounding box center [808, 663] width 1195 height 30
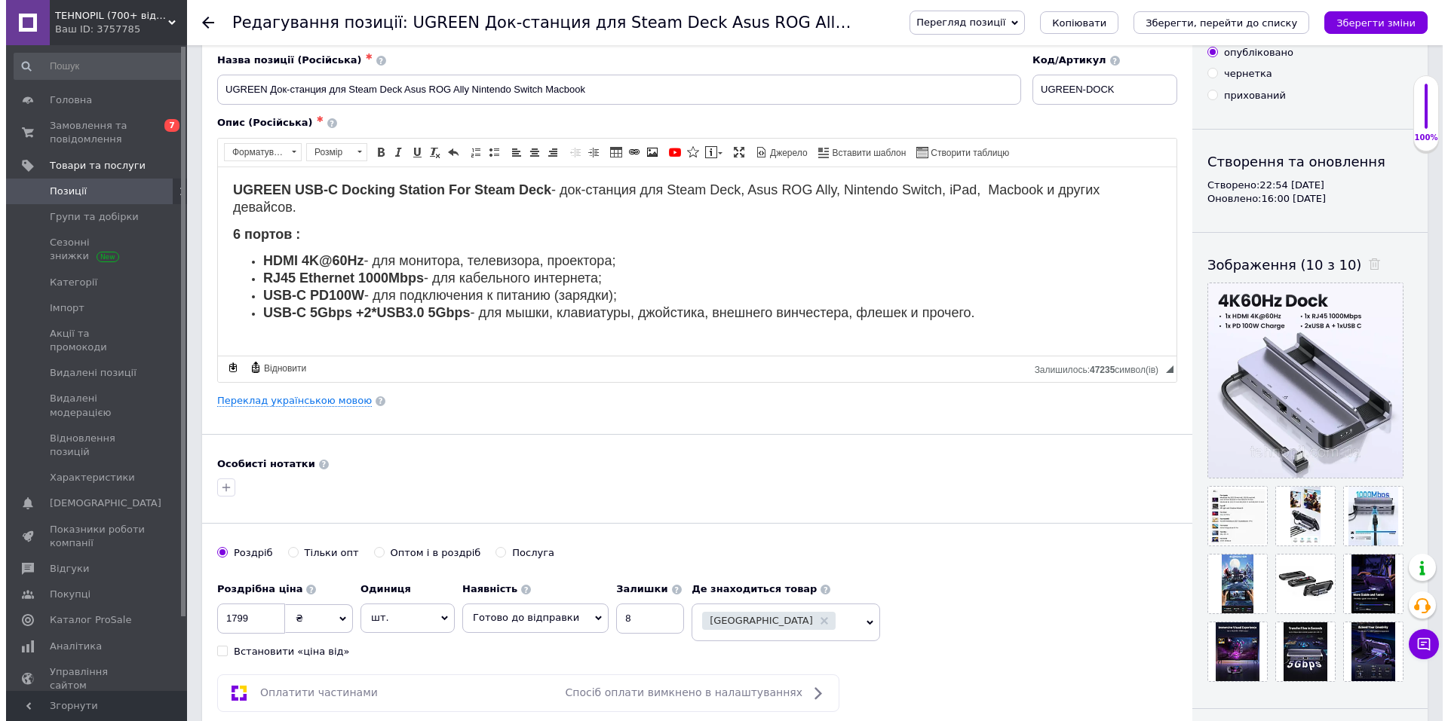
scroll to position [0, 0]
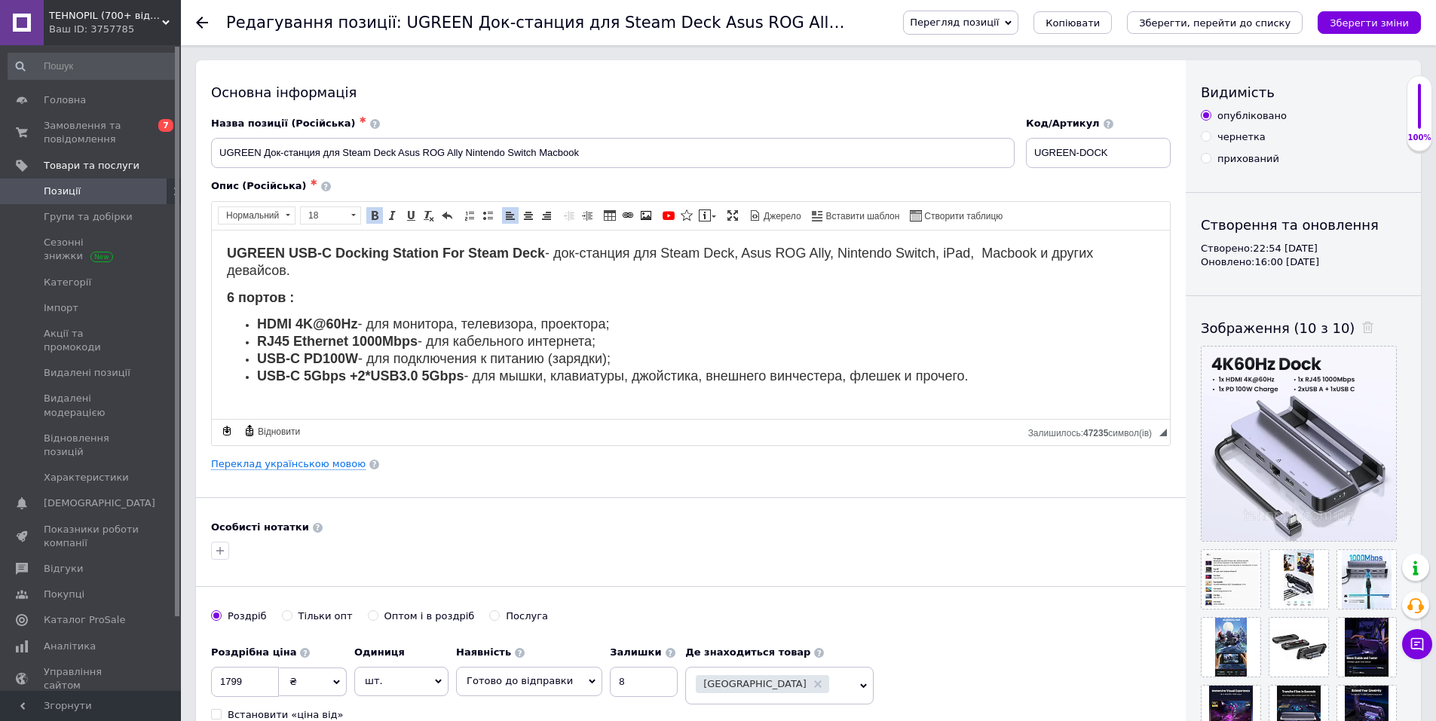
click at [544, 259] on p "UGREEN USB-C Docking Station For Steam Deck - док-станция для Steam Deck, Asus …" at bounding box center [691, 262] width 928 height 35
click at [289, 461] on link "Переклад українською мовою" at bounding box center [288, 464] width 155 height 12
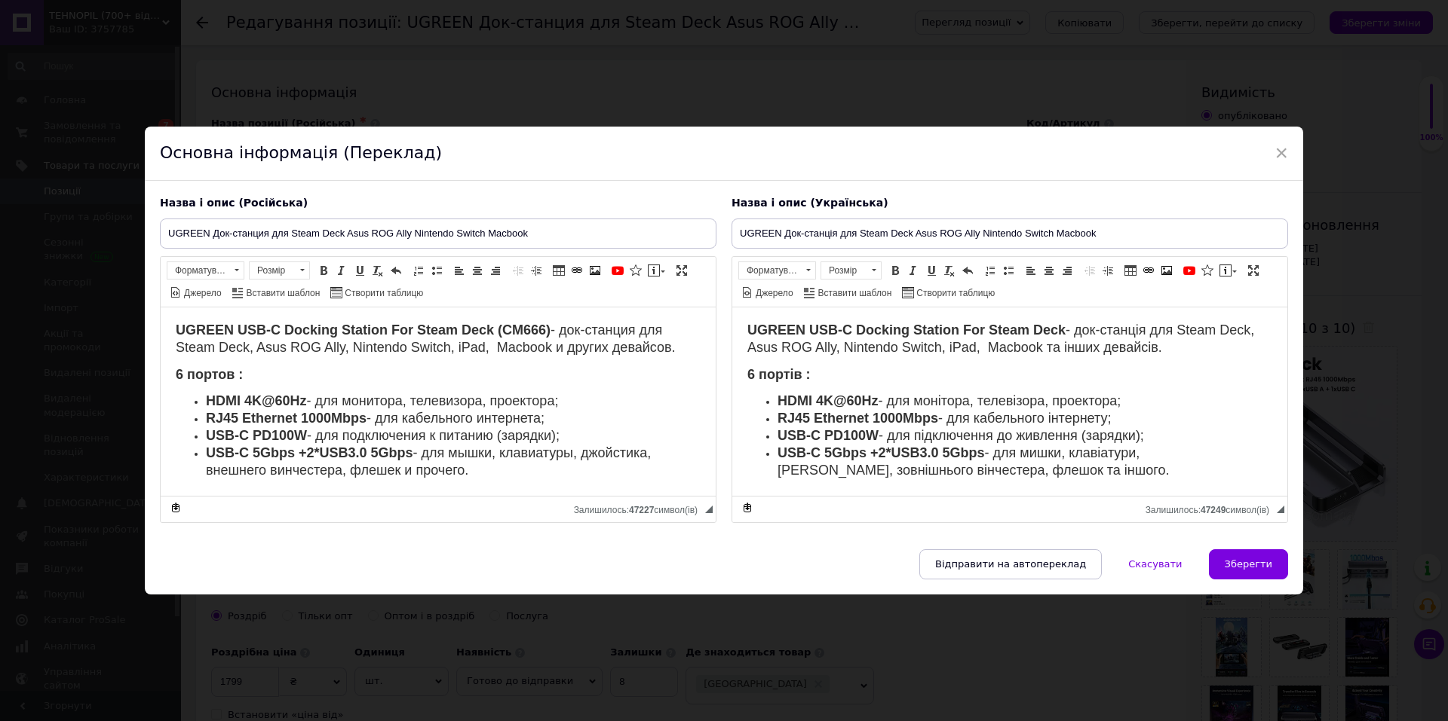
click at [1068, 332] on span "UGREEN USB-C Docking Station For Steam Deck - док-станція для Steam Deck, Asus …" at bounding box center [1000, 338] width 507 height 32
paste body "Редактор, 322DDAA1-01A5-46CA-AA6A-8A7A1F6DA0C3"
click at [1071, 328] on span "UGREEN USB-C Docking Station For Steam Deck CM666) - док-станція для Steam Deck…" at bounding box center [1005, 338] width 516 height 32
click at [1118, 328] on span "UGREEN USB-C Docking Station For Steam Deck (CM666) - док-станція для Steam Dec…" at bounding box center [1007, 338] width 521 height 32
click at [1120, 328] on span "UGREEN USB-C Docking Station For Steam Deck (CM666) - док-станція для Steam Dec…" at bounding box center [1007, 338] width 521 height 32
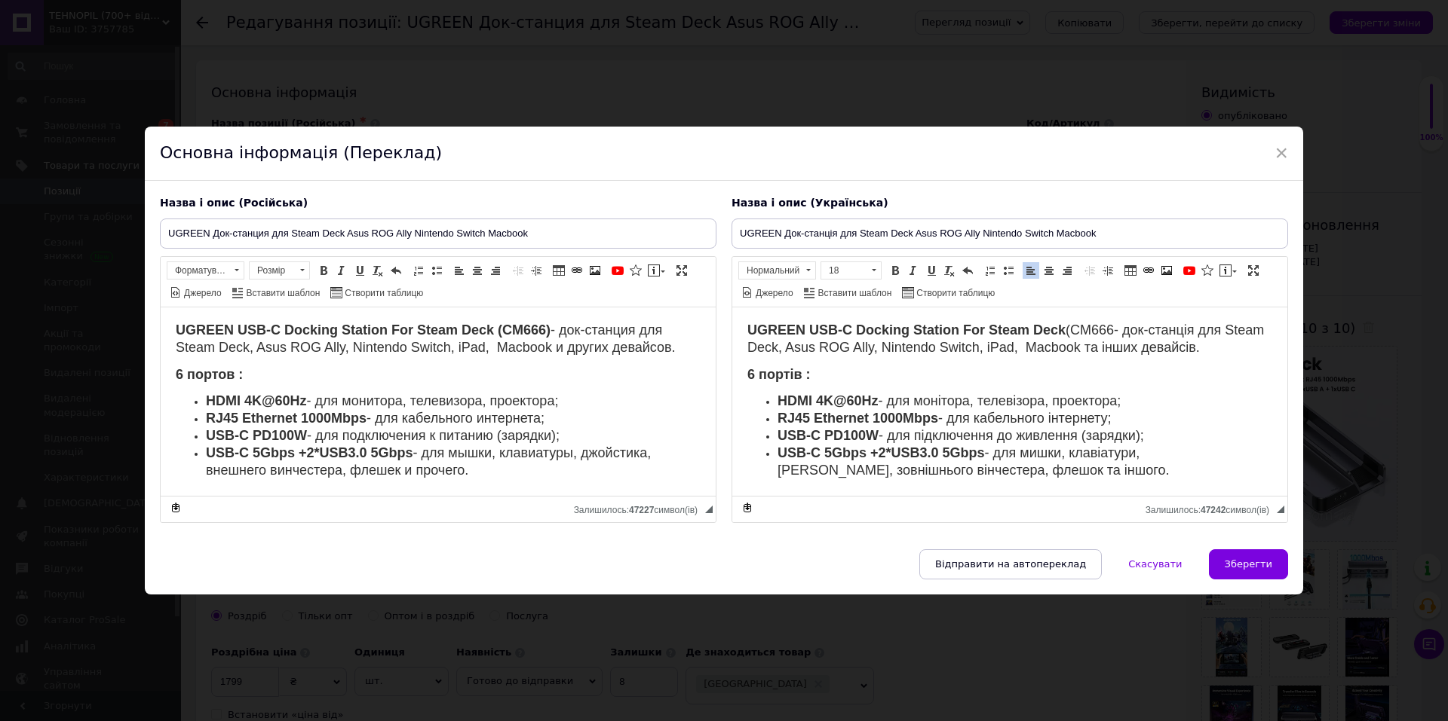
click at [1114, 329] on span "UGREEN USB-C Docking Station For Steam Deck (CM666 - док-станція для Steam Deck…" at bounding box center [1005, 338] width 516 height 32
drag, startPoint x: 1121, startPoint y: 328, endPoint x: 1058, endPoint y: 330, distance: 63.4
click at [1058, 330] on span "UGREEN USB-C Docking Station For Steam Deck (CM666) - док-станція для Steam Dec…" at bounding box center [1007, 338] width 521 height 32
click at [893, 271] on span at bounding box center [895, 271] width 12 height 12
click at [892, 272] on span at bounding box center [895, 271] width 12 height 12
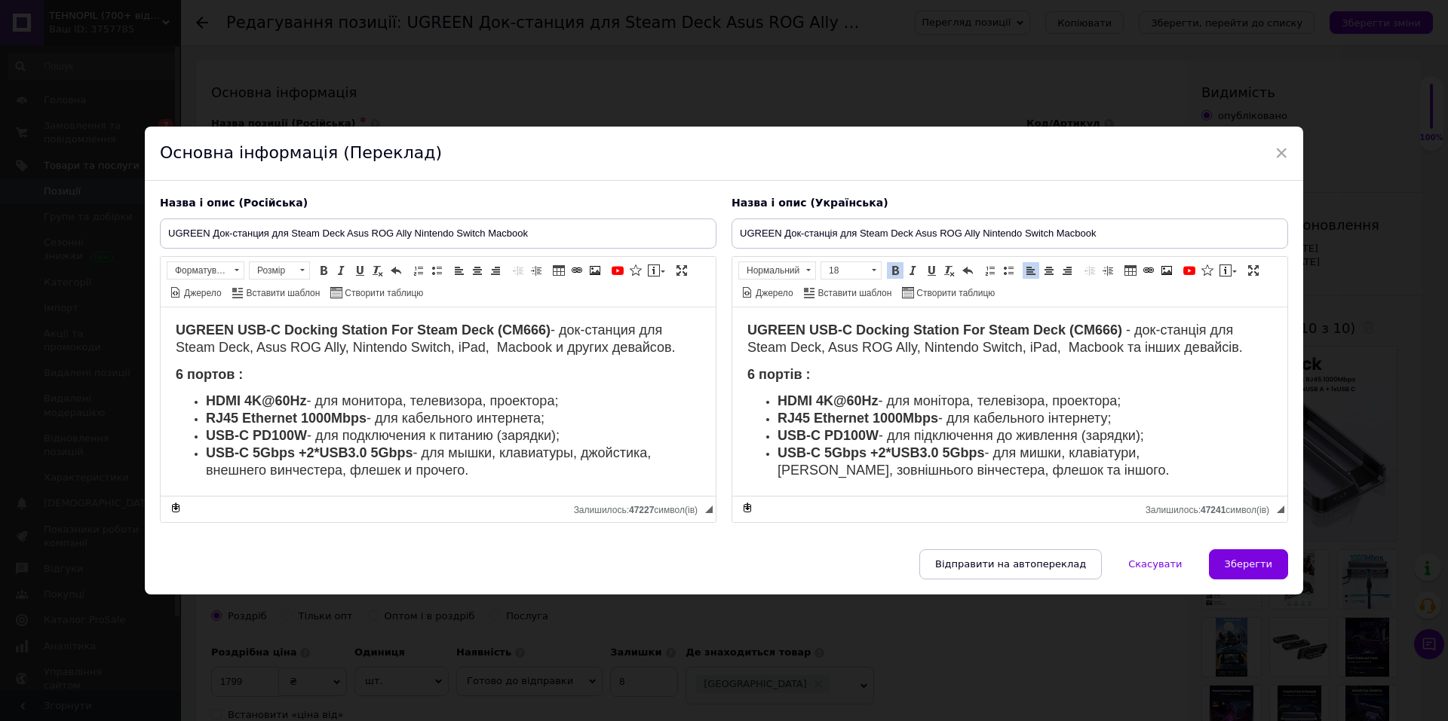
click at [1104, 368] on p "6 портів :" at bounding box center [1009, 374] width 525 height 17
click at [1245, 557] on button "Зберегти" at bounding box center [1248, 565] width 79 height 30
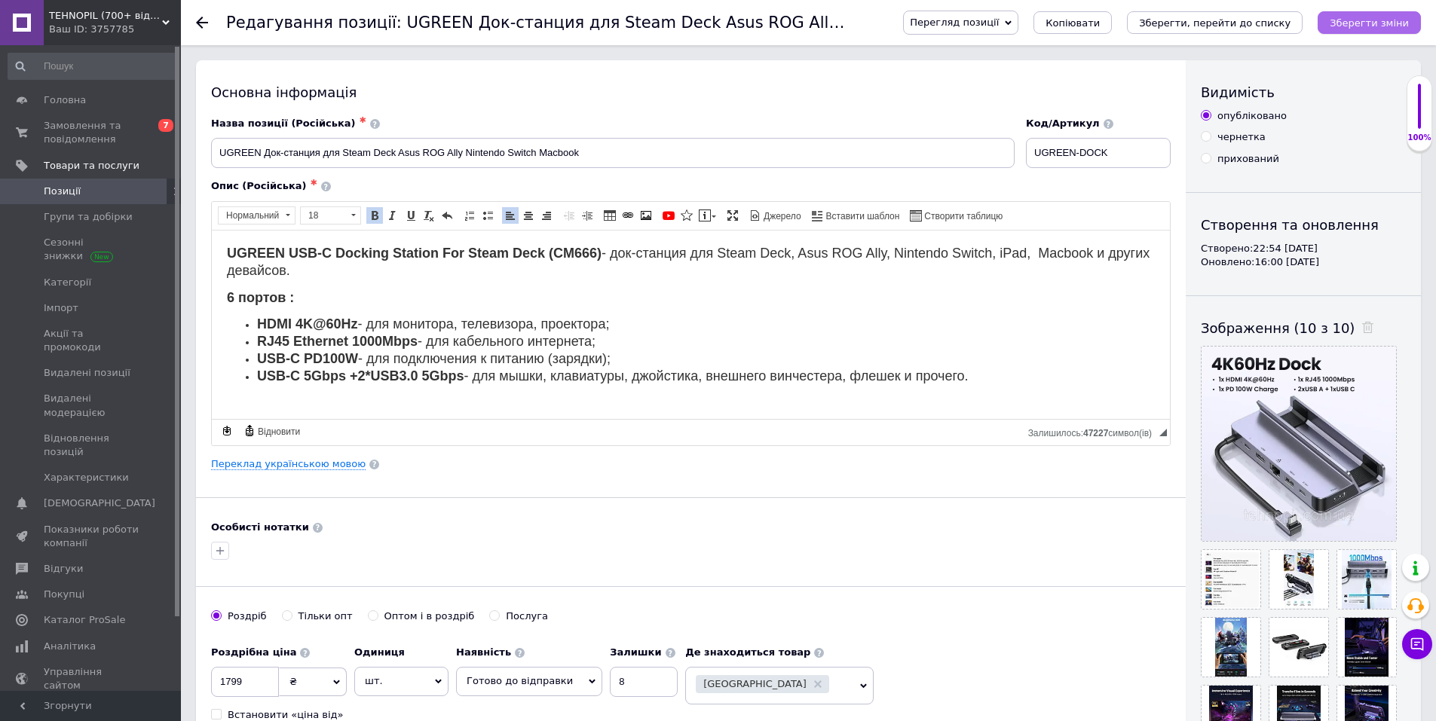
click at [1357, 25] on icon "Зберегти зміни" at bounding box center [1369, 22] width 79 height 11
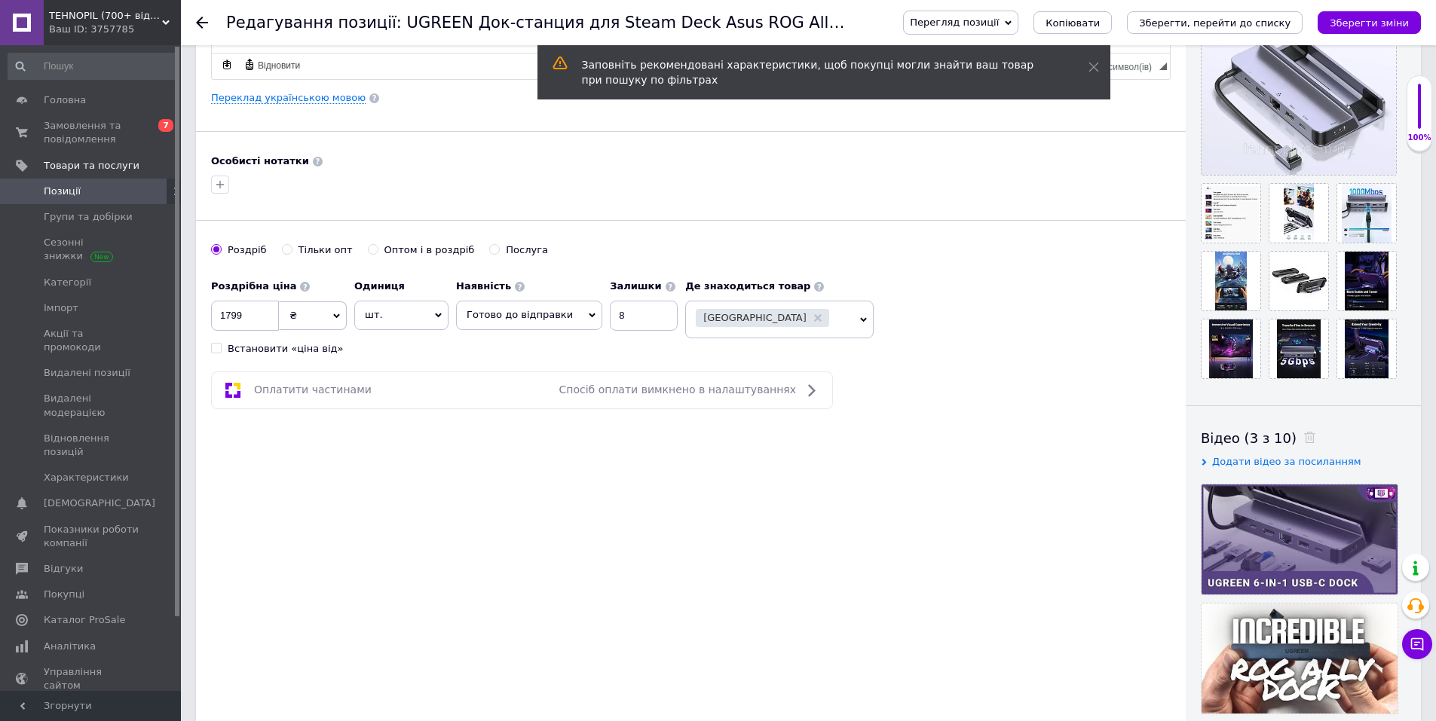
scroll to position [98, 0]
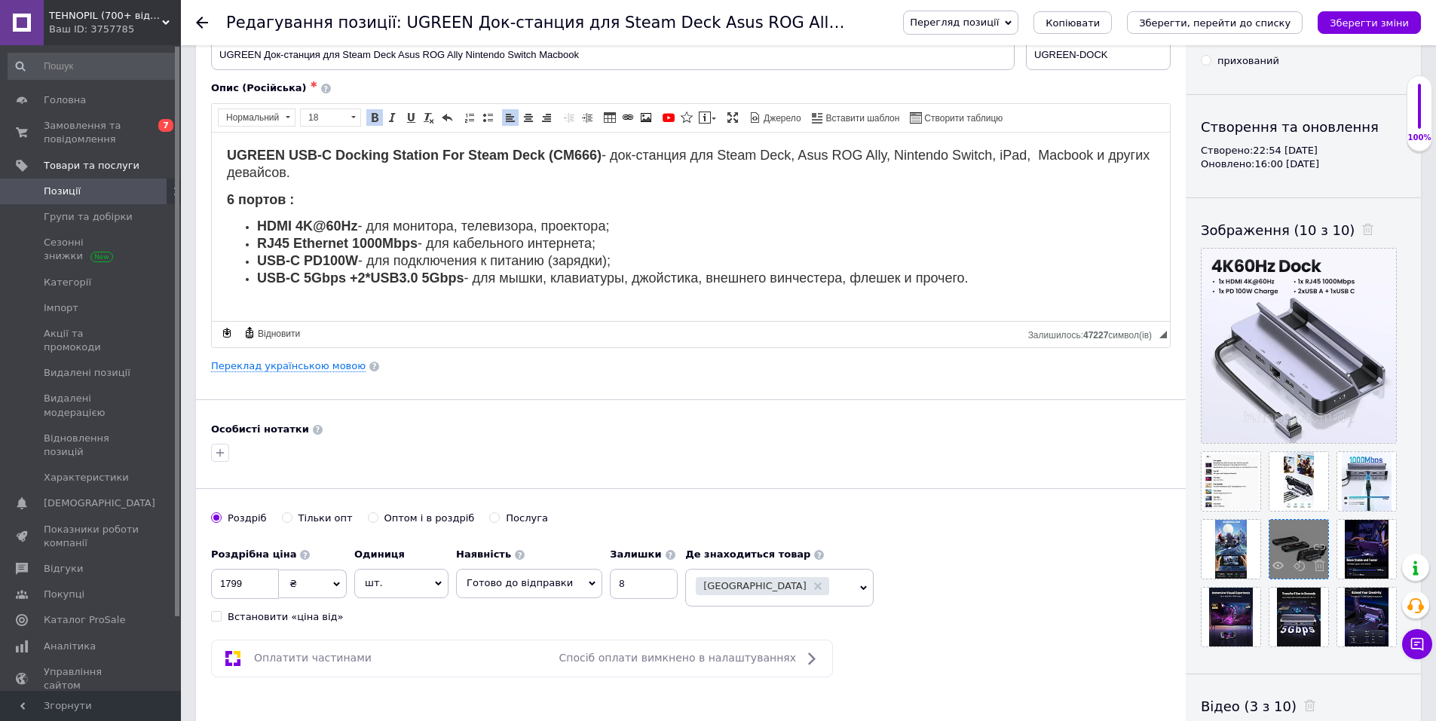
click at [1289, 545] on div at bounding box center [1299, 549] width 59 height 59
click at [1276, 566] on icon at bounding box center [1278, 565] width 11 height 11
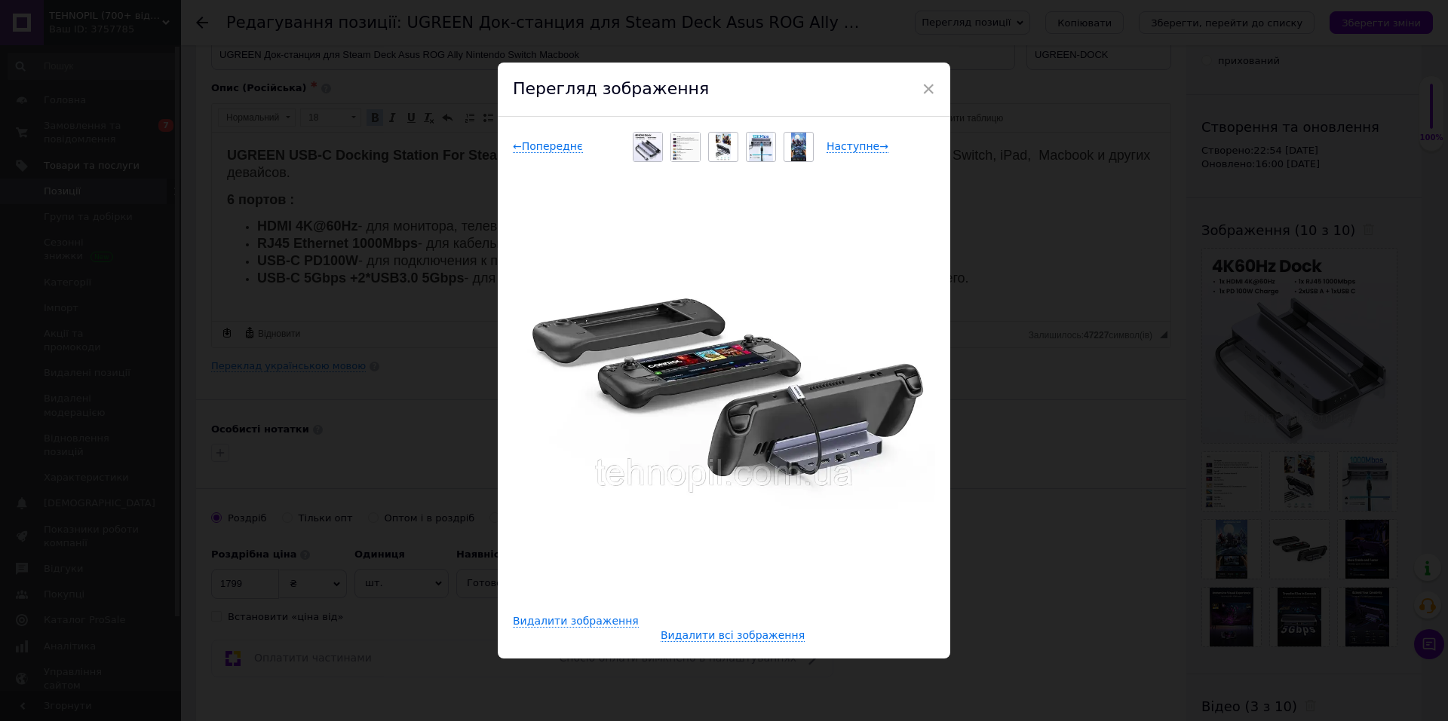
click at [1068, 382] on div "× Перегляд зображення ← Попереднє Наступне → Видалити зображення Видалити всі з…" at bounding box center [724, 360] width 1448 height 721
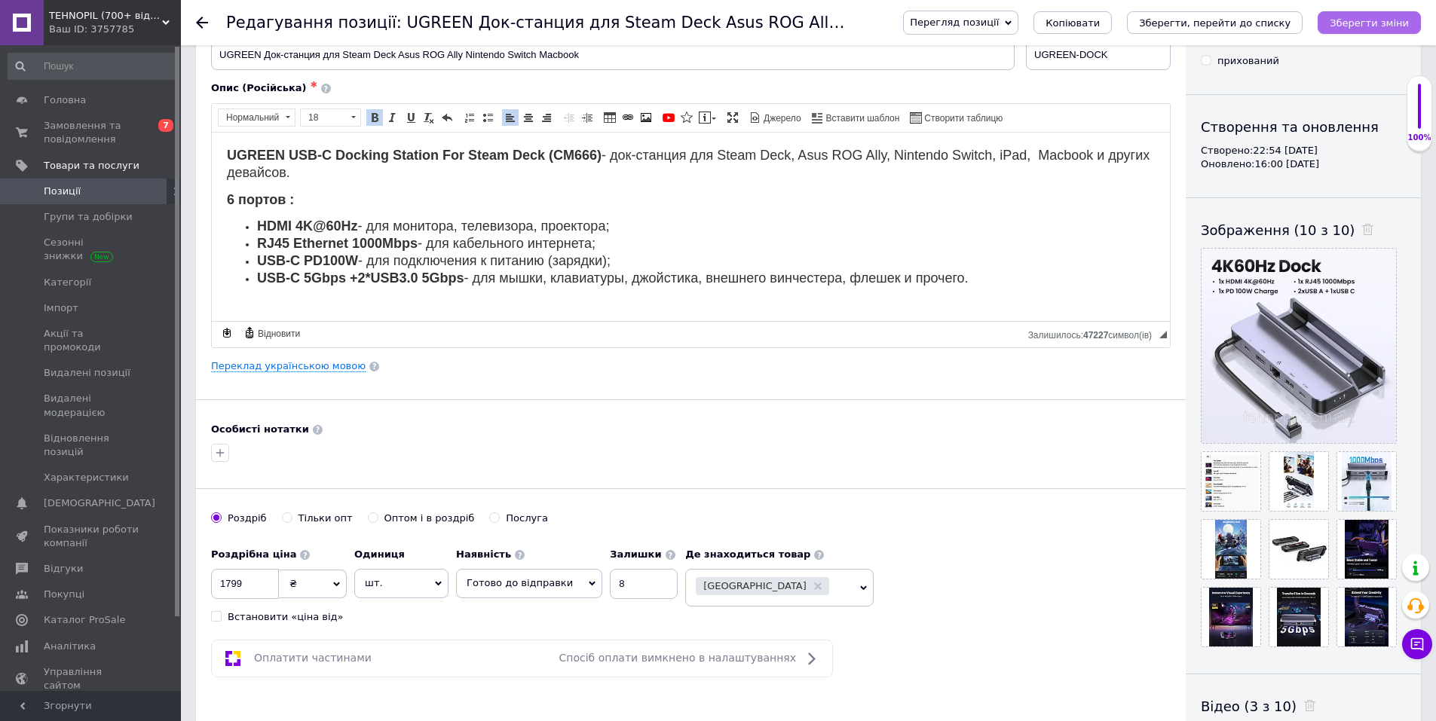
click at [1351, 18] on icon "Зберегти зміни" at bounding box center [1369, 22] width 79 height 11
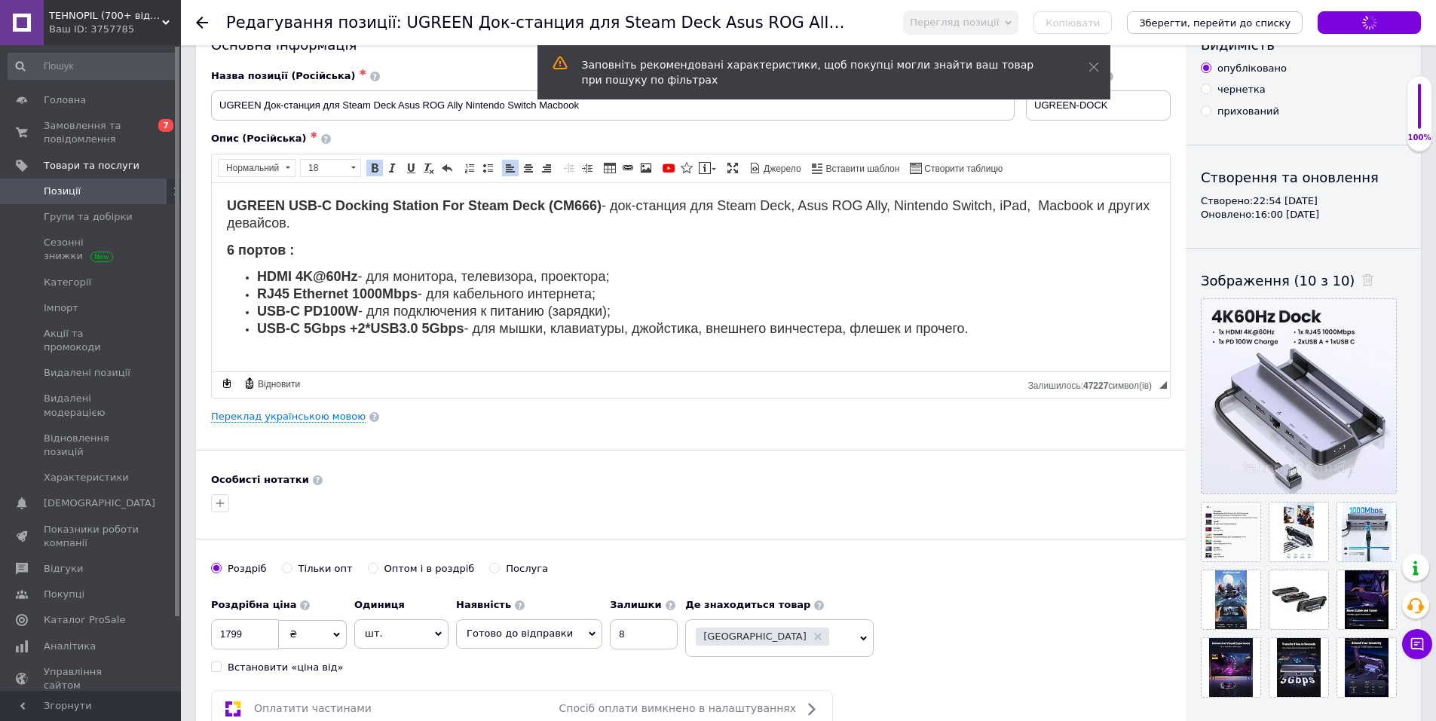
scroll to position [0, 0]
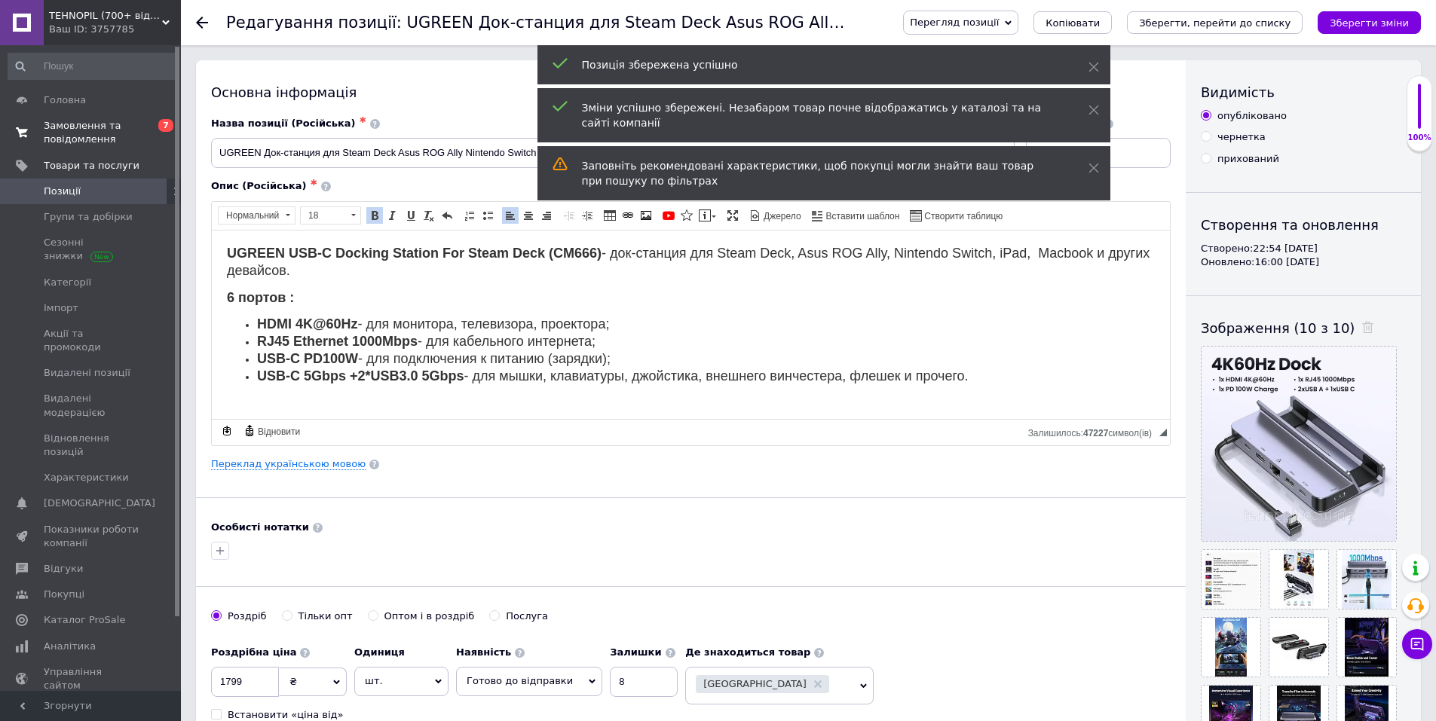
click at [100, 127] on span "Замовлення та повідомлення" at bounding box center [92, 132] width 96 height 27
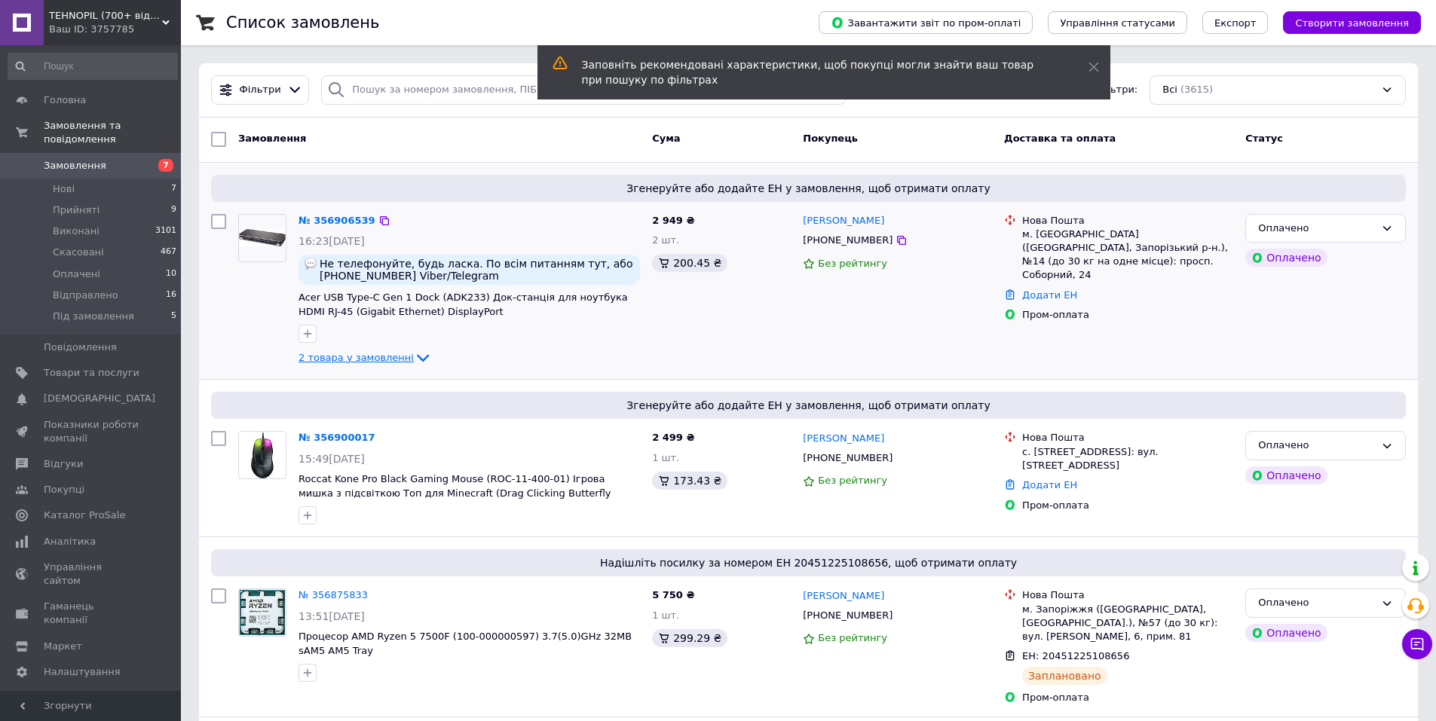
click at [414, 355] on icon at bounding box center [423, 358] width 18 height 18
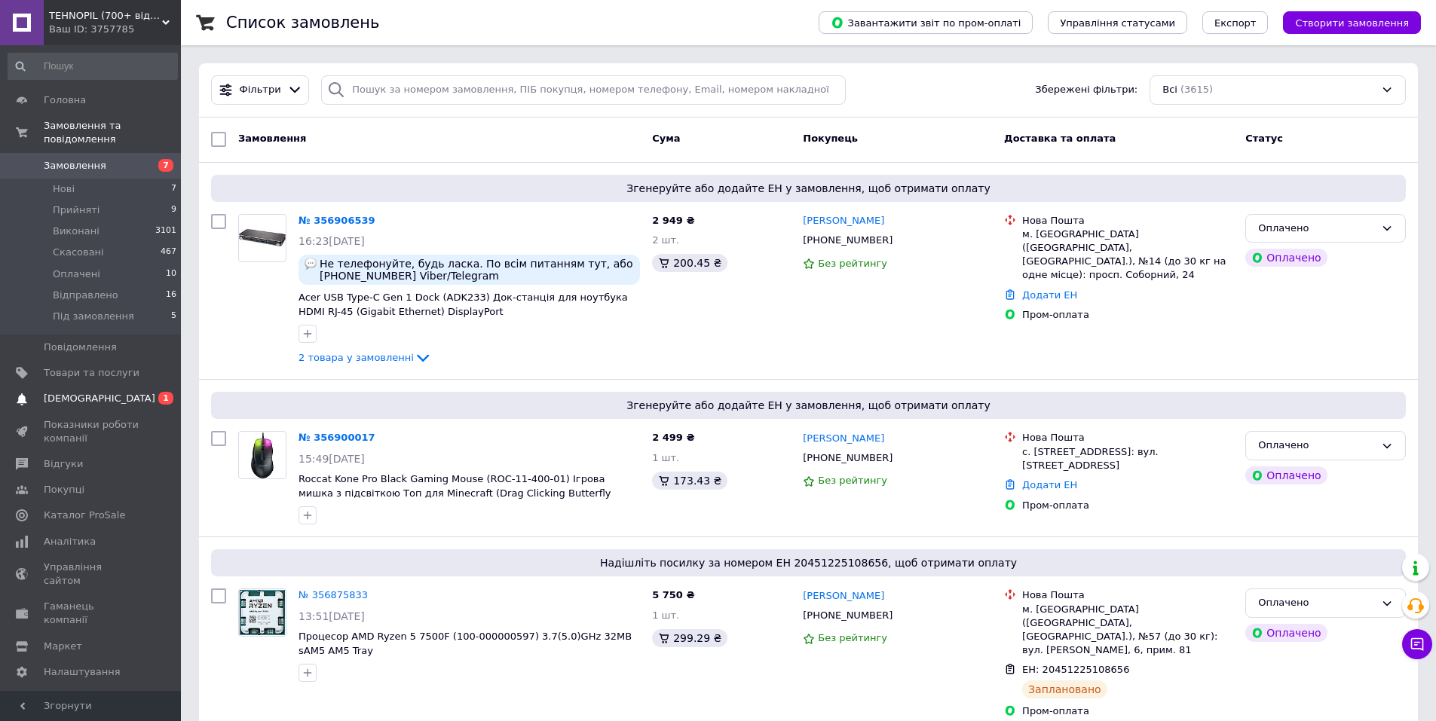
click at [133, 392] on span "[DEMOGRAPHIC_DATA]" at bounding box center [92, 399] width 96 height 14
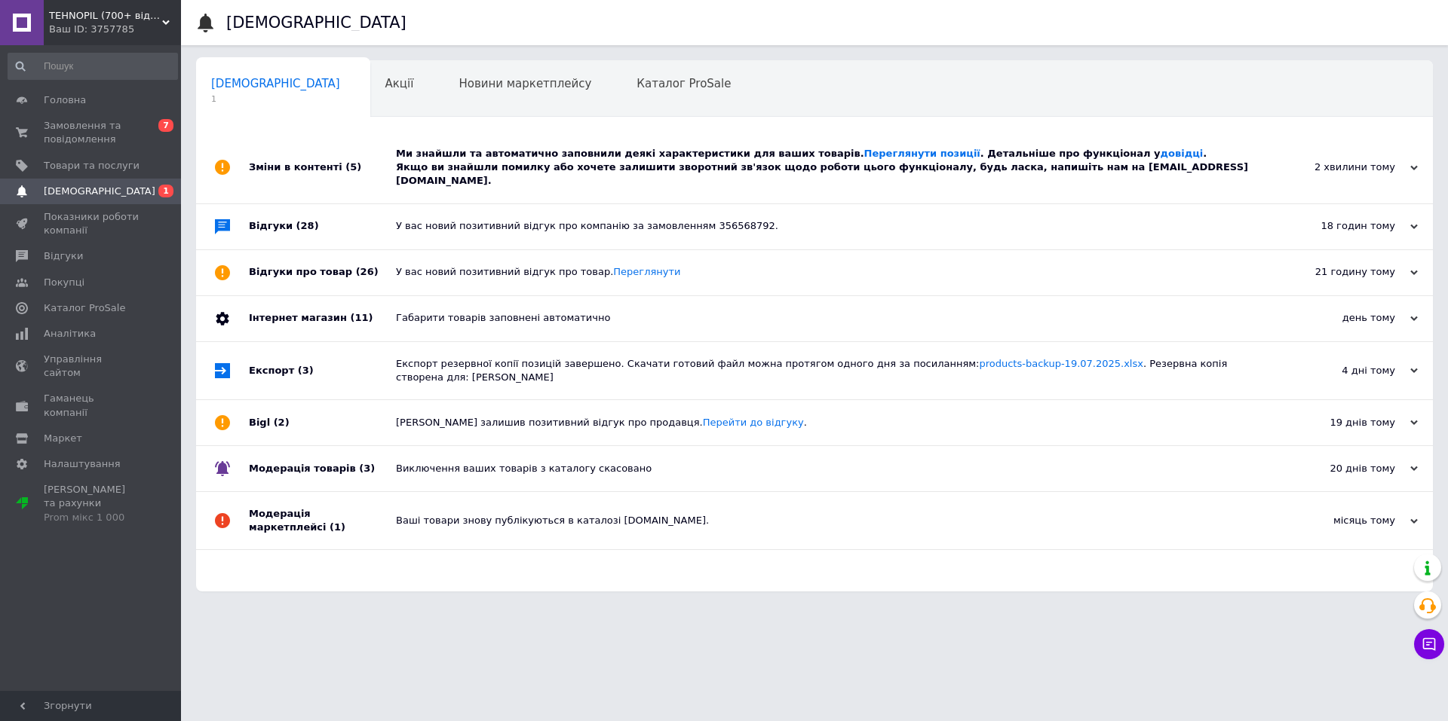
click at [531, 158] on div "Ми знайшли та автоматично заповнили деякі характеристики для ваших товарів. Пер…" at bounding box center [831, 167] width 871 height 41
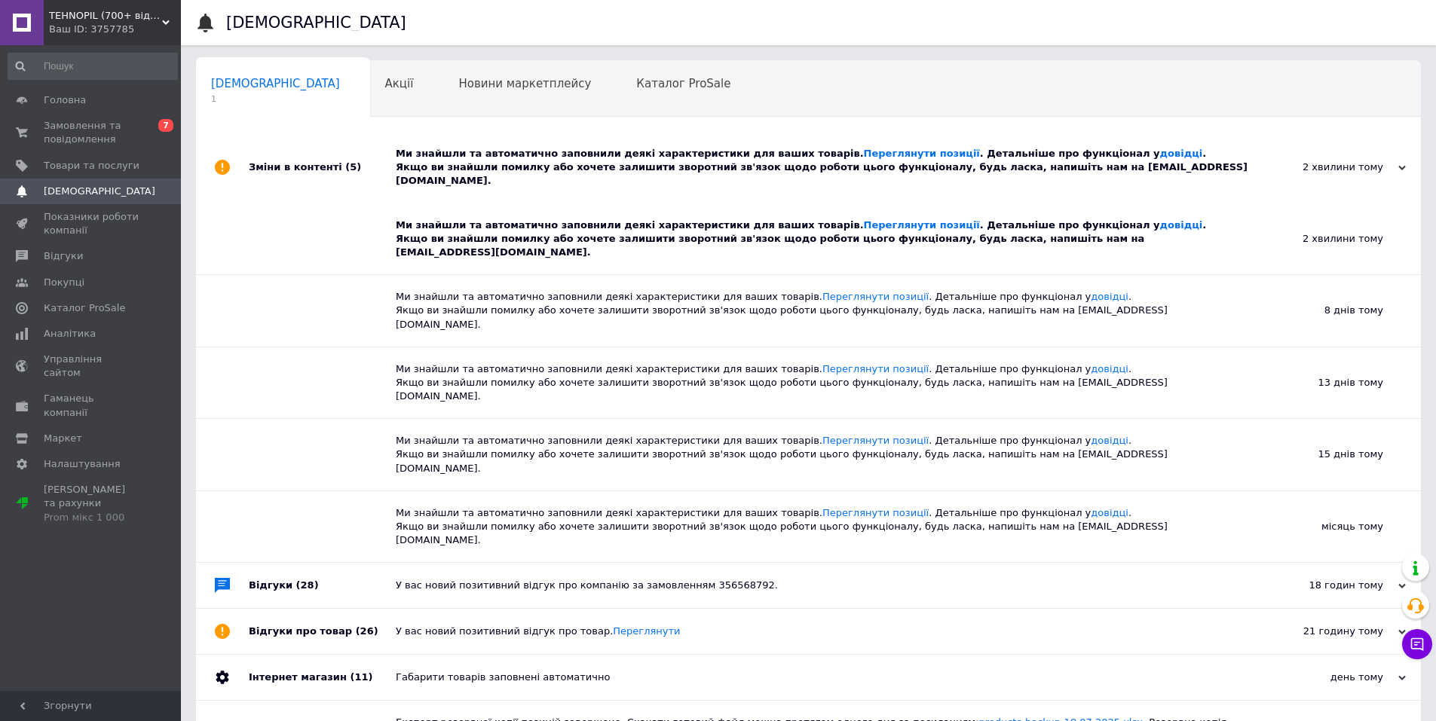
click at [872, 204] on div "Ми знайшли та автоматично заповнили деякі характеристики для ваших товарів. Пер…" at bounding box center [814, 240] width 837 height 72
click at [869, 219] on link "Переглянути позиції" at bounding box center [922, 224] width 116 height 11
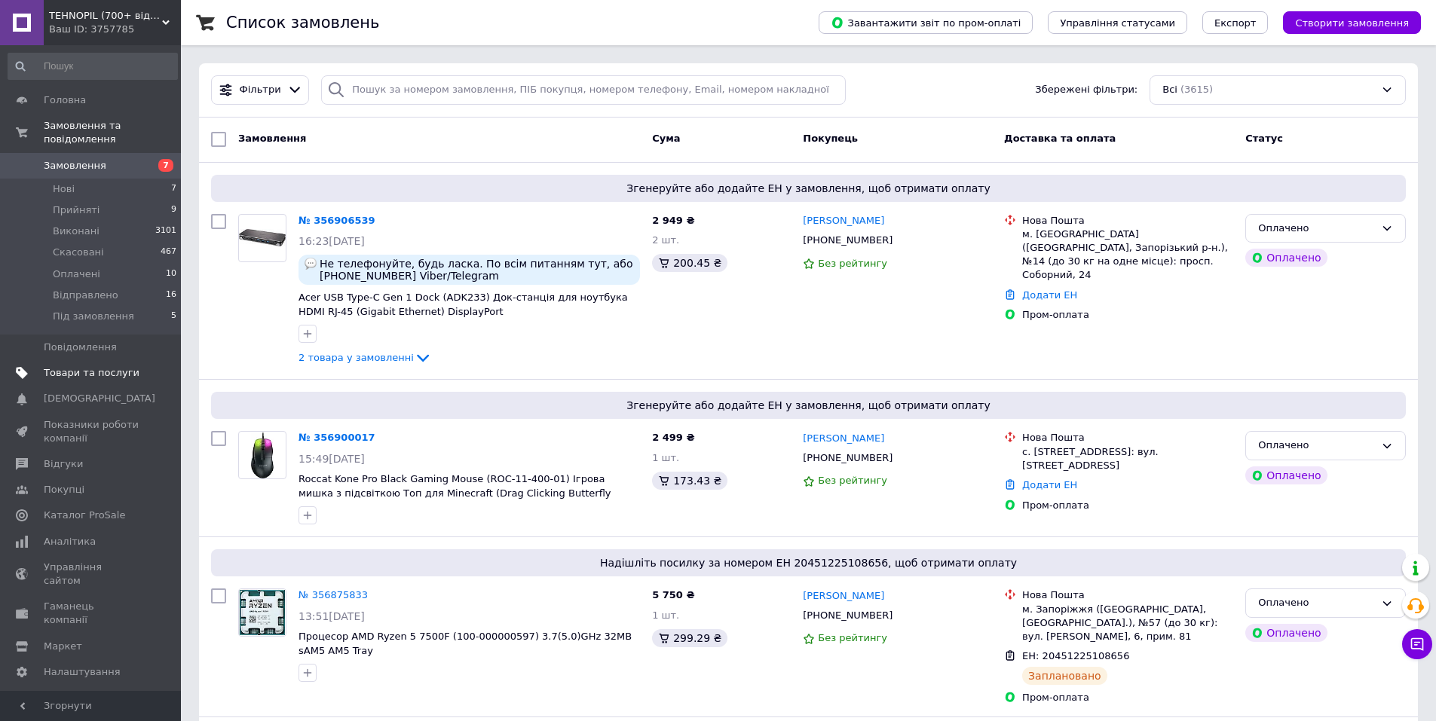
click at [75, 366] on span "Товари та послуги" at bounding box center [92, 373] width 96 height 14
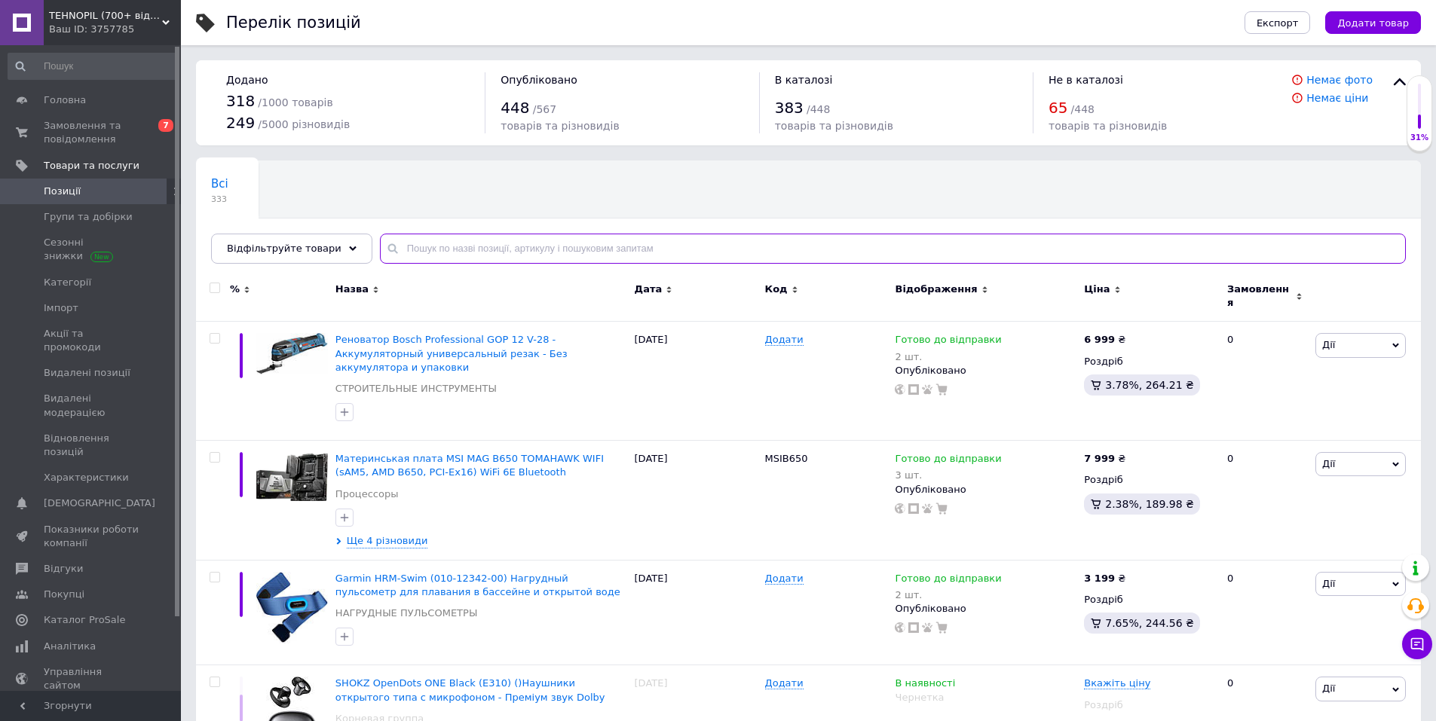
click at [550, 247] on input "text" at bounding box center [893, 249] width 1026 height 30
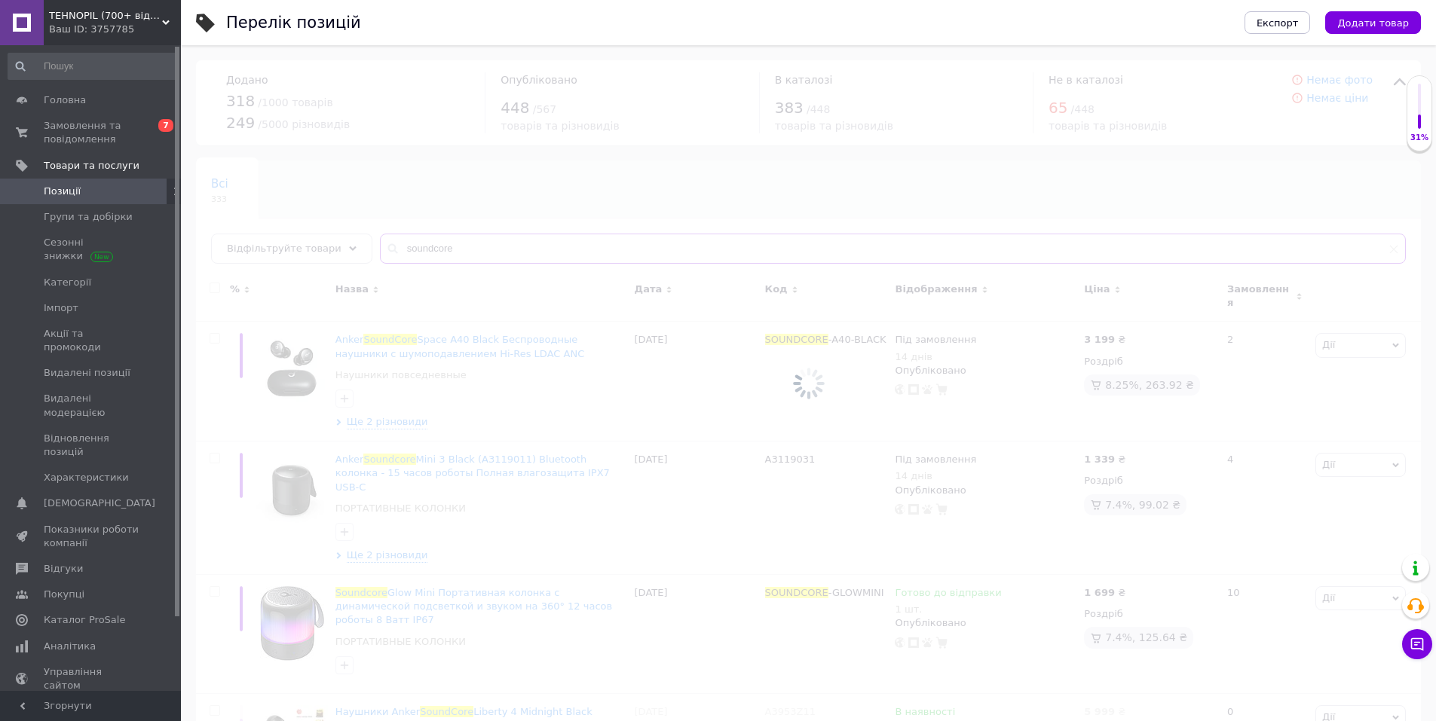
type input "soundcore"
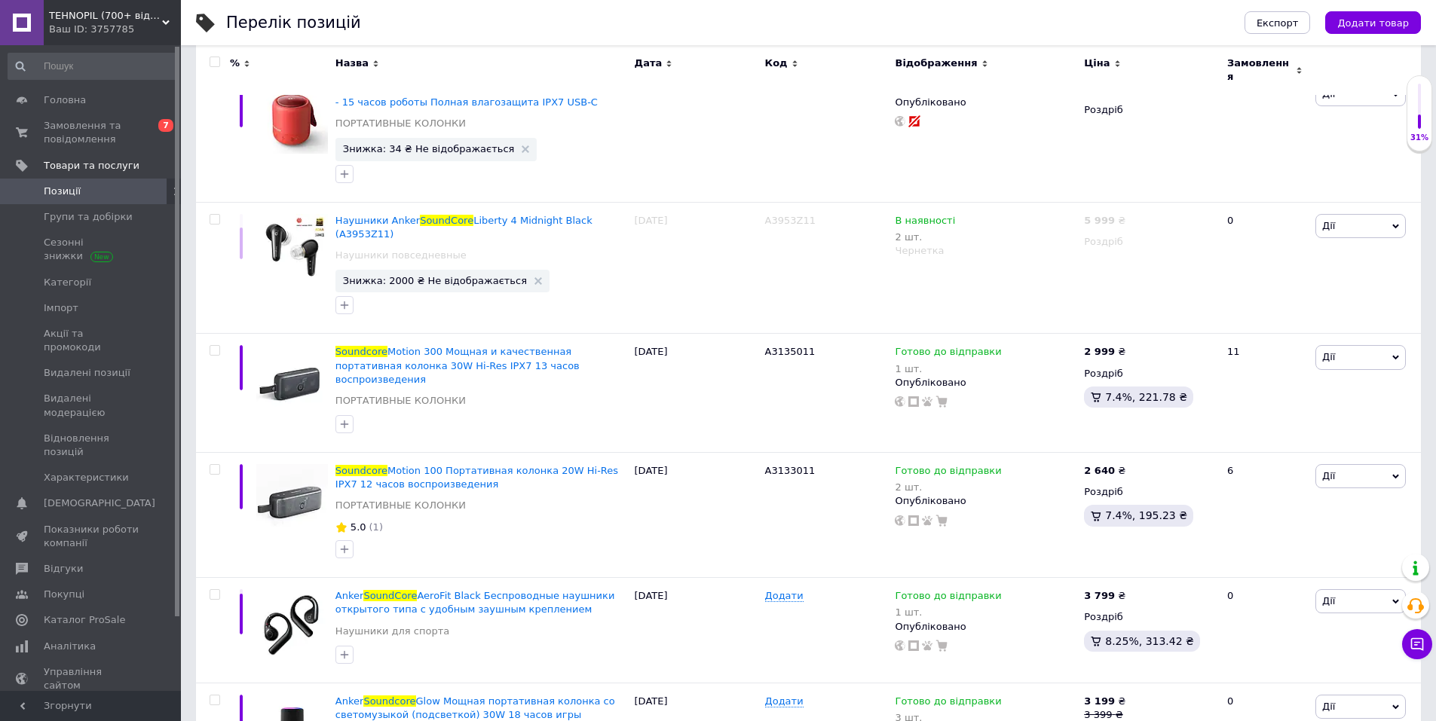
scroll to position [628, 0]
